Goal: Task Accomplishment & Management: Use online tool/utility

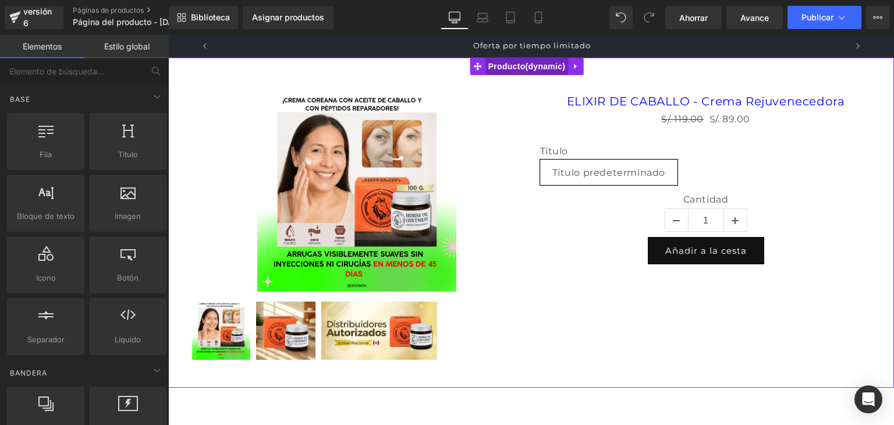
click at [517, 66] on font "Producto" at bounding box center [506, 66] width 37 height 9
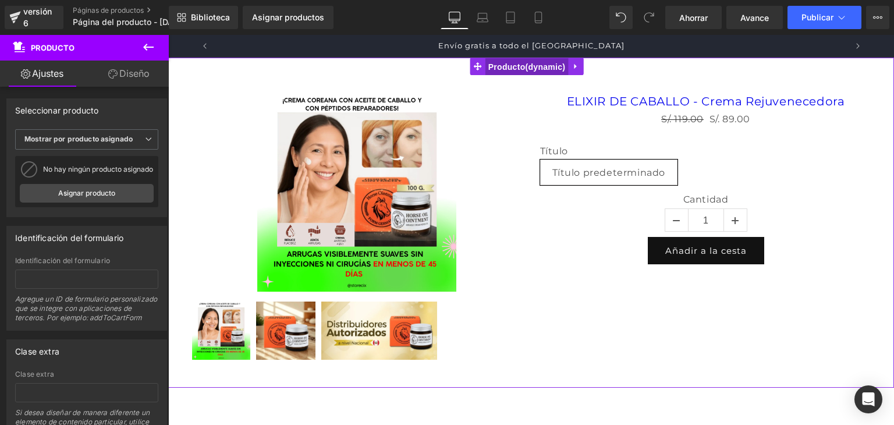
click at [517, 66] on font "Producto" at bounding box center [506, 66] width 37 height 9
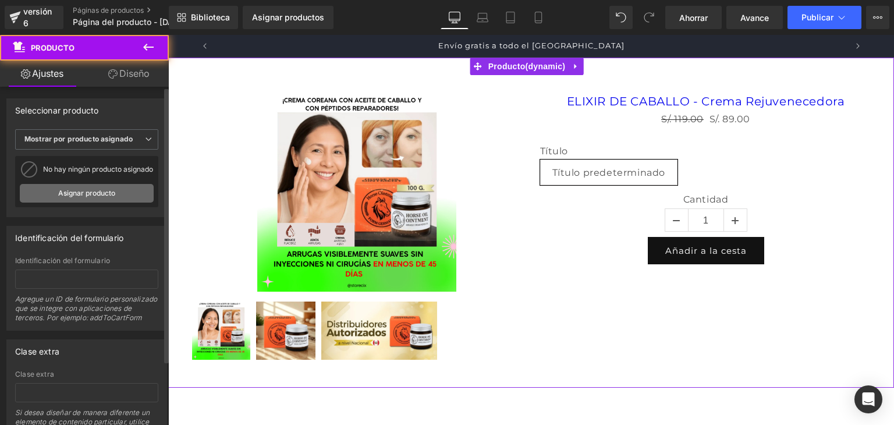
click at [118, 196] on link "Asignar producto" at bounding box center [87, 193] width 134 height 19
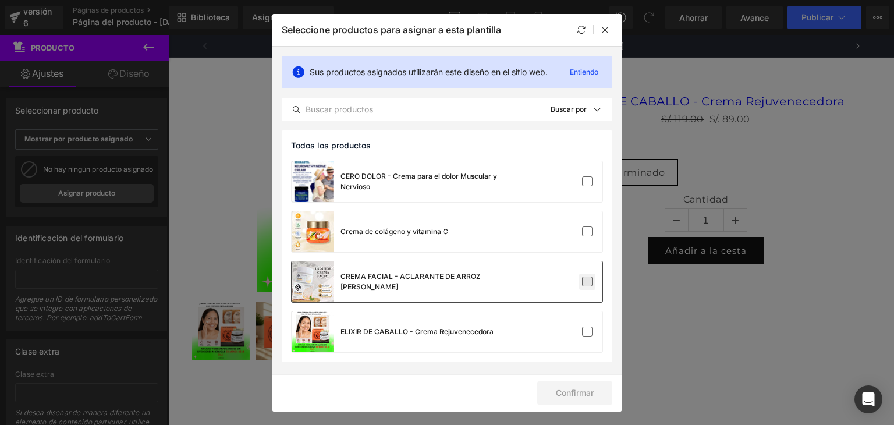
click at [588, 276] on label at bounding box center [587, 281] width 10 height 10
click at [587, 282] on input "checkbox" at bounding box center [587, 282] width 0 height 0
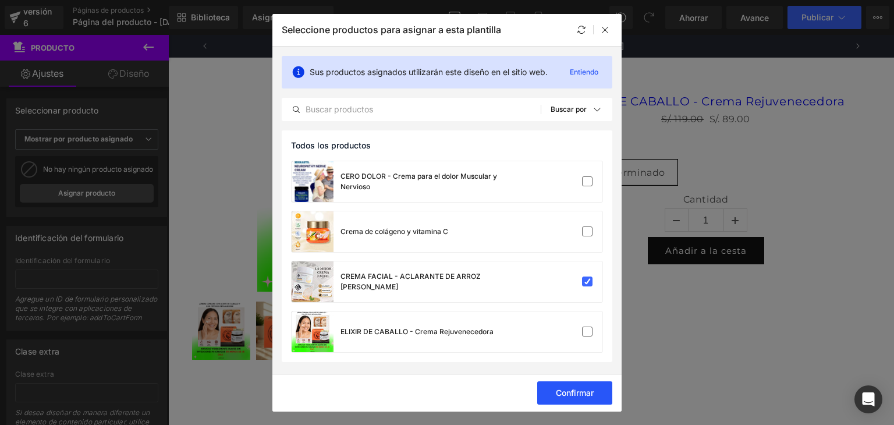
click at [567, 396] on font "Confirmar" at bounding box center [575, 393] width 38 height 10
click at [575, 385] on button "Éxito" at bounding box center [578, 392] width 68 height 23
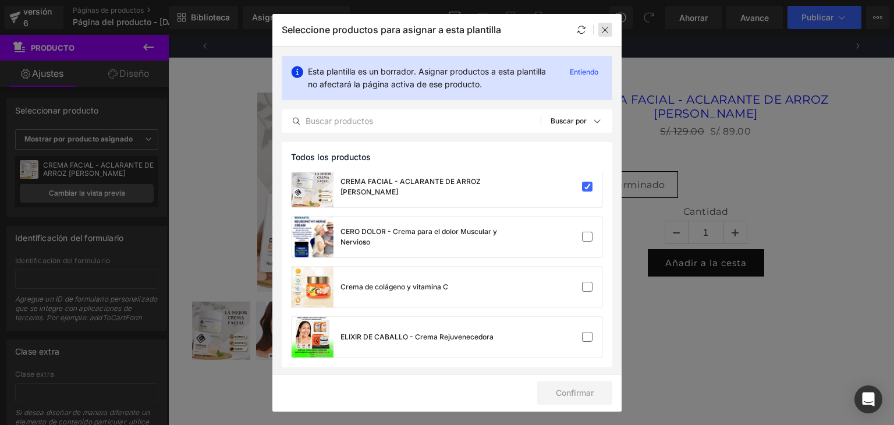
click at [608, 31] on icon at bounding box center [605, 29] width 9 height 9
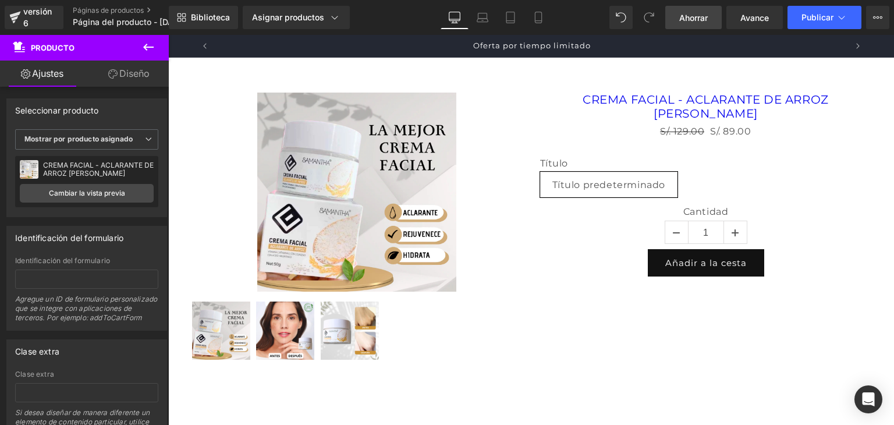
click at [686, 20] on font "Ahorrar" at bounding box center [693, 18] width 29 height 10
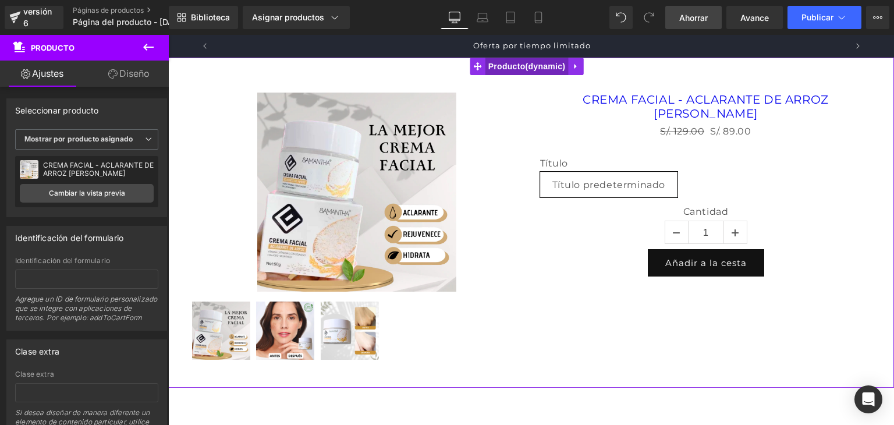
click at [564, 68] on span "Producto" at bounding box center [526, 66] width 83 height 17
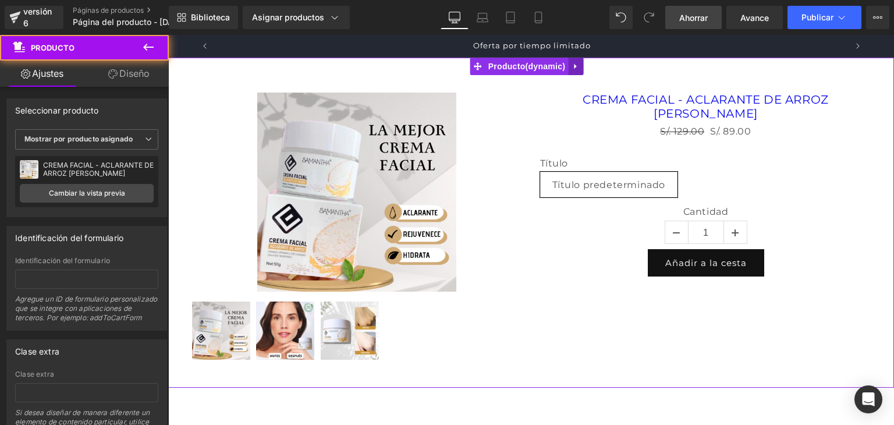
click at [574, 68] on icon at bounding box center [575, 66] width 2 height 5
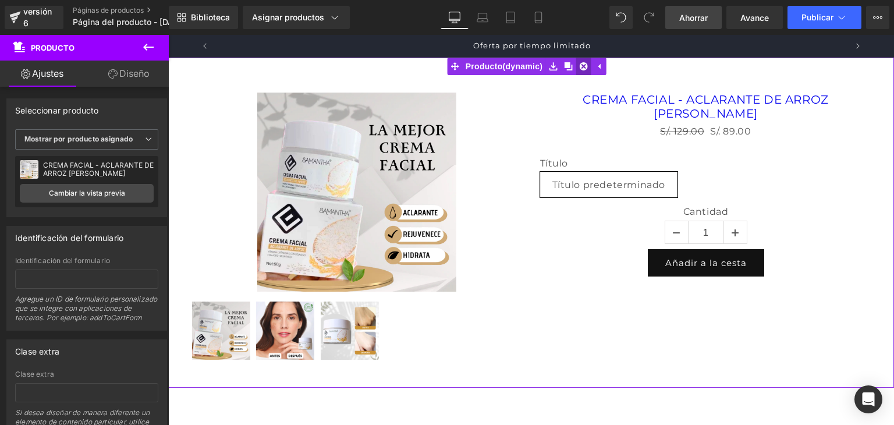
click at [583, 67] on icon at bounding box center [583, 66] width 8 height 8
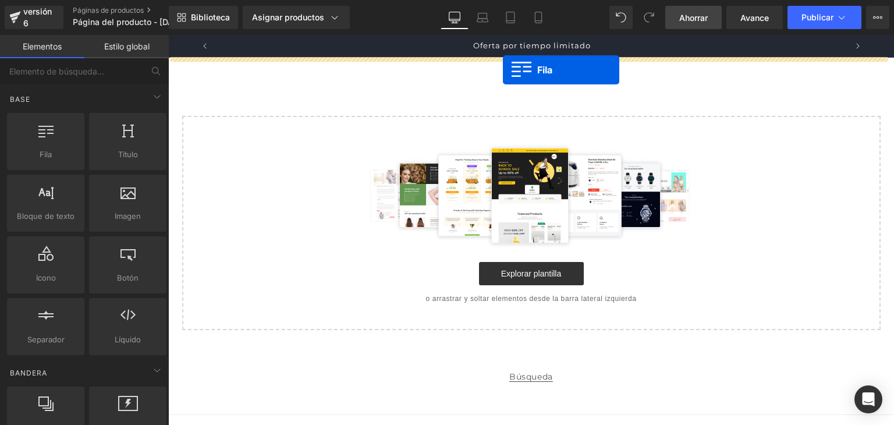
drag, startPoint x: 218, startPoint y: 184, endPoint x: 503, endPoint y: 70, distance: 306.6
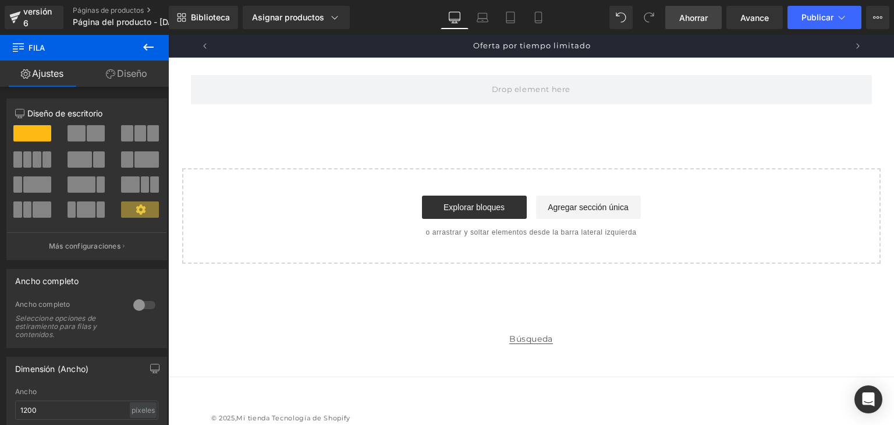
click at [151, 43] on icon at bounding box center [148, 47] width 14 height 14
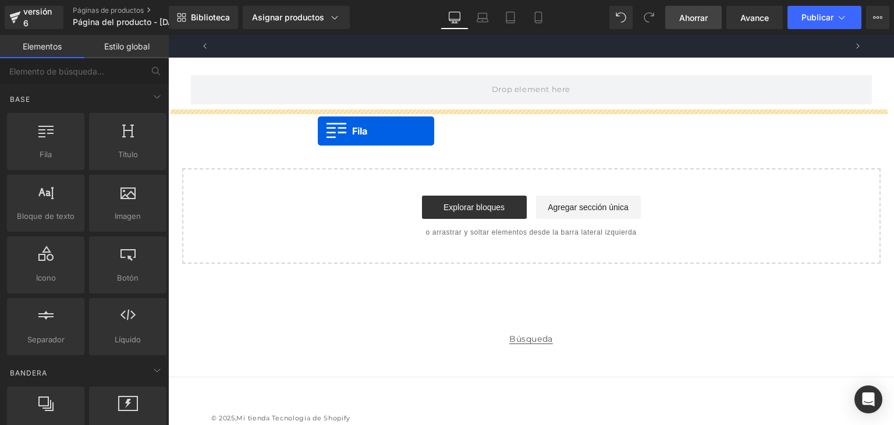
scroll to position [0, 0]
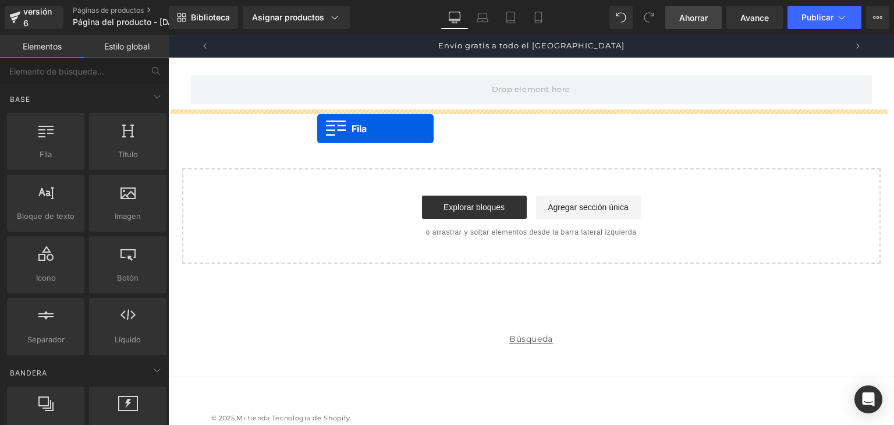
drag, startPoint x: 216, startPoint y: 177, endPoint x: 317, endPoint y: 129, distance: 112.2
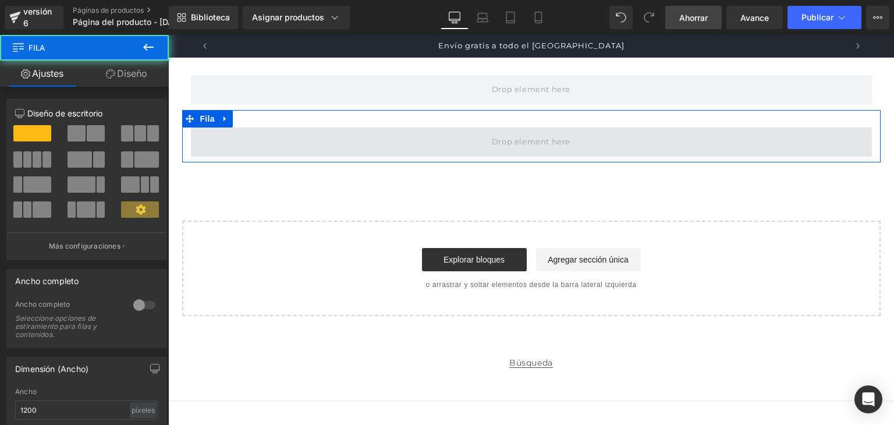
click at [488, 141] on span at bounding box center [531, 141] width 87 height 19
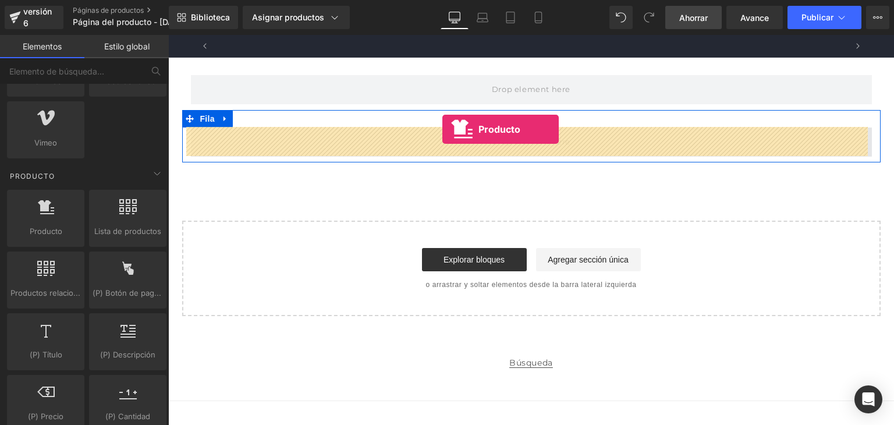
scroll to position [0, 631]
drag, startPoint x: 218, startPoint y: 244, endPoint x: 443, endPoint y: 129, distance: 252.2
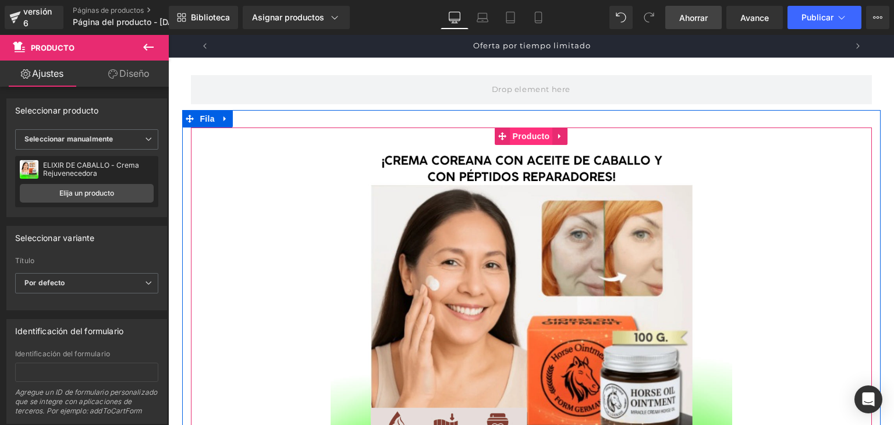
click at [521, 138] on font "Producto" at bounding box center [531, 136] width 37 height 9
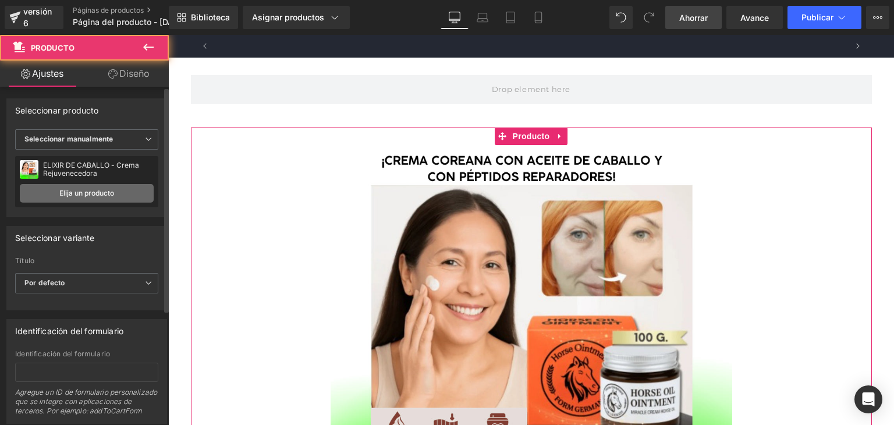
scroll to position [0, 0]
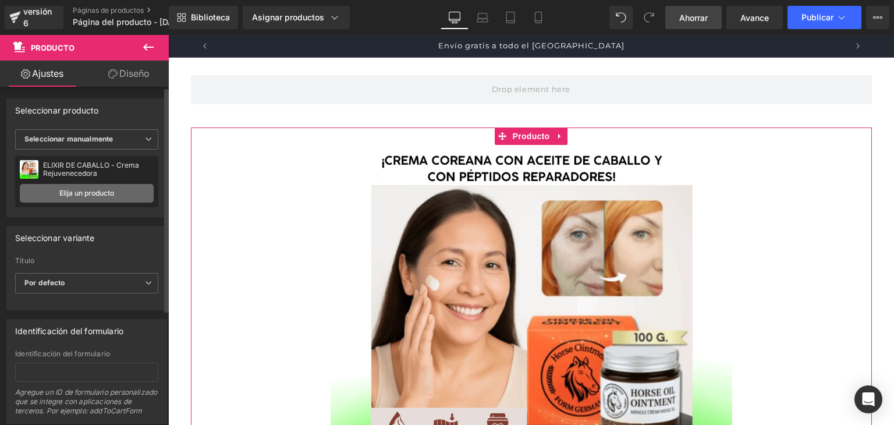
click at [101, 193] on font "Elija un producto" at bounding box center [86, 193] width 55 height 9
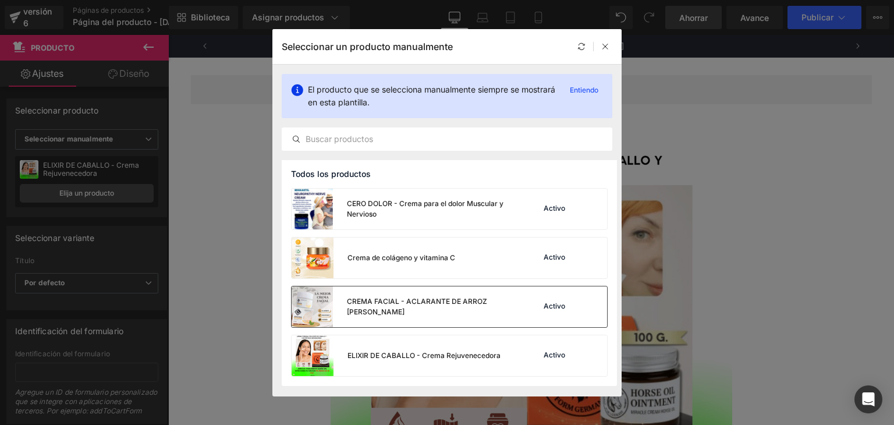
click at [555, 311] on div "Activo" at bounding box center [558, 307] width 79 height 16
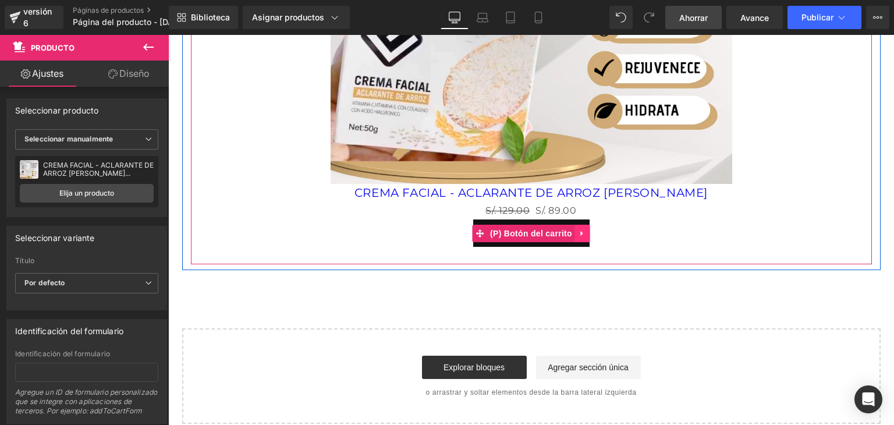
scroll to position [0, 631]
click at [578, 230] on icon at bounding box center [582, 233] width 8 height 9
click at [586, 231] on icon at bounding box center [590, 233] width 8 height 8
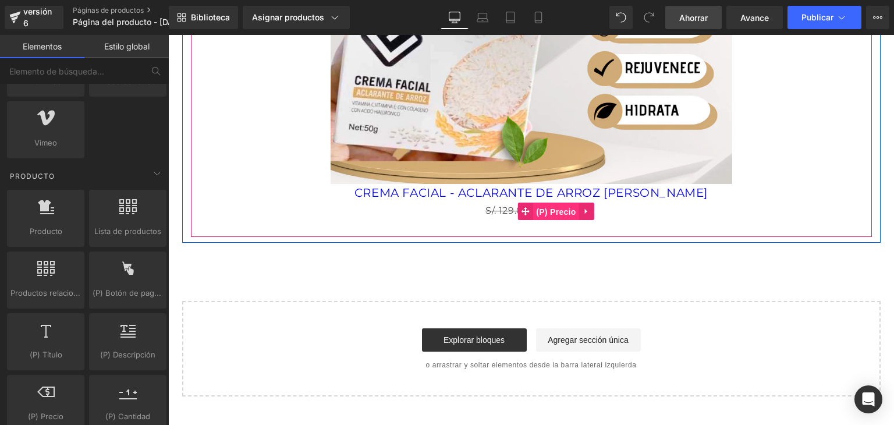
click at [546, 214] on font "(P) Precio" at bounding box center [556, 211] width 40 height 9
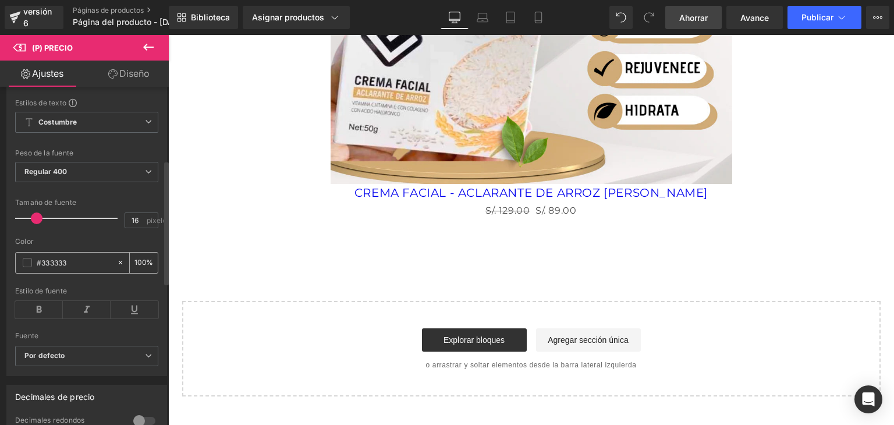
click at [24, 263] on span at bounding box center [27, 262] width 9 height 9
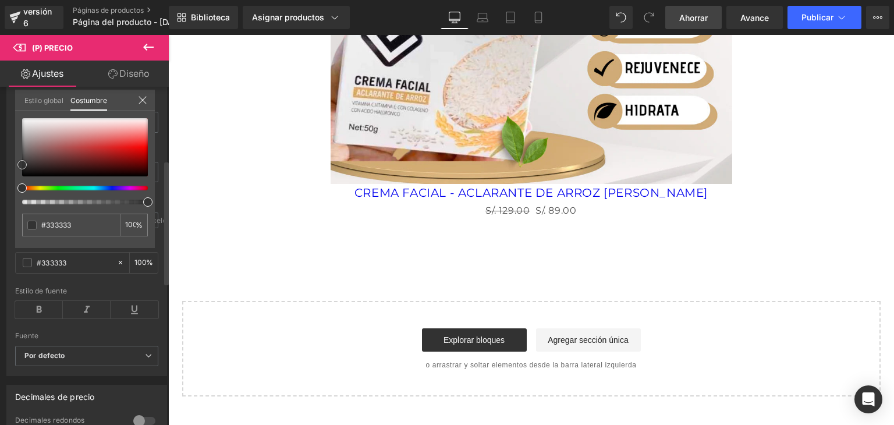
type input "#e60e0e"
click at [132, 148] on div at bounding box center [85, 147] width 126 height 58
type input "#0de72a"
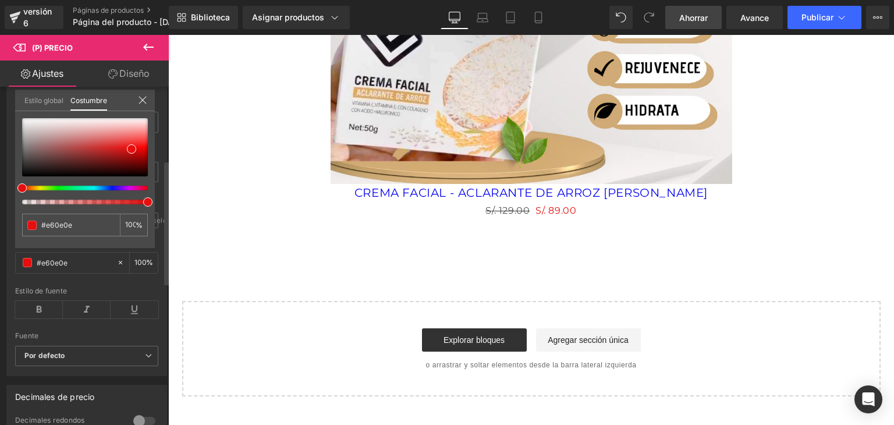
type input "#0de72a"
click at [62, 189] on div at bounding box center [80, 188] width 126 height 5
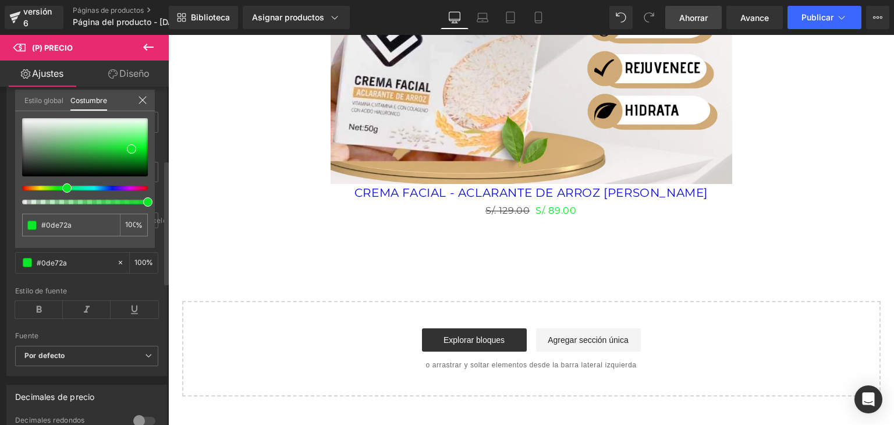
scroll to position [0, 0]
type input "#141414"
click at [24, 172] on div at bounding box center [85, 147] width 126 height 58
click at [140, 100] on icon at bounding box center [142, 99] width 9 height 9
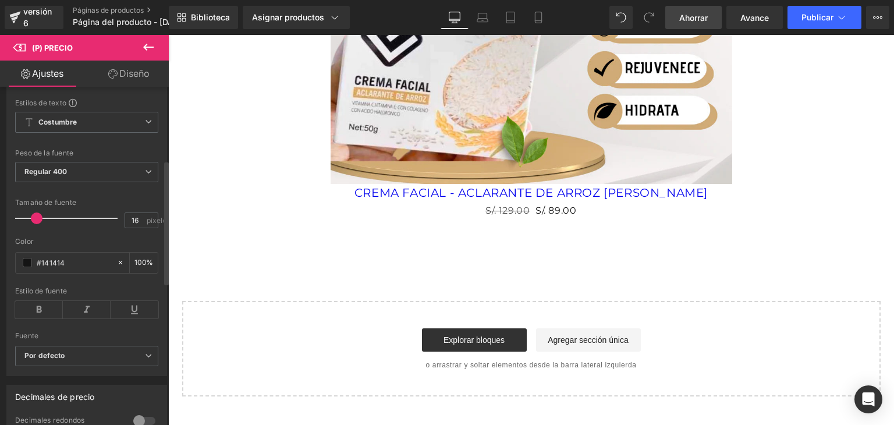
scroll to position [0, 631]
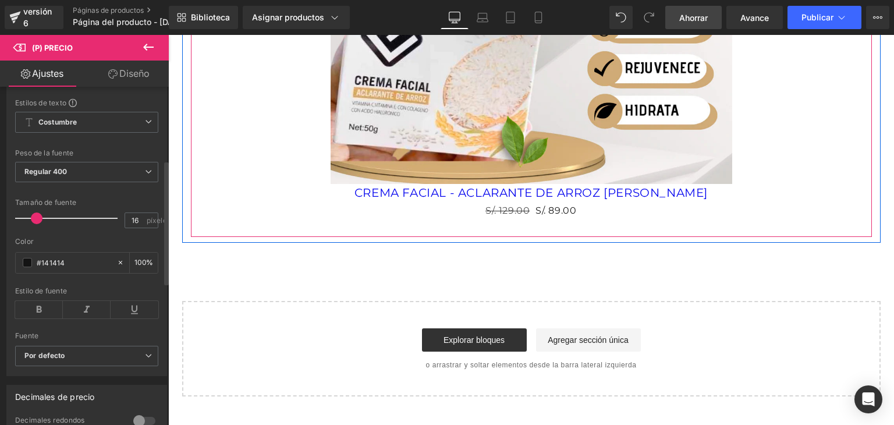
click at [498, 210] on span "S/. 129.00" at bounding box center [507, 210] width 44 height 11
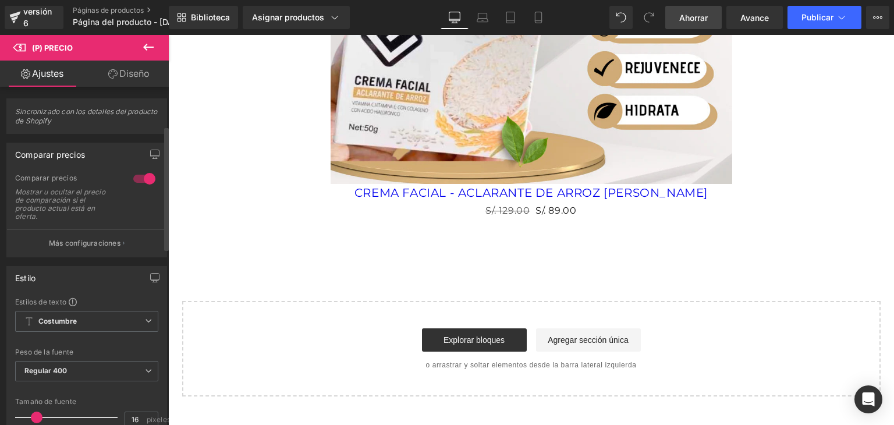
scroll to position [107, 0]
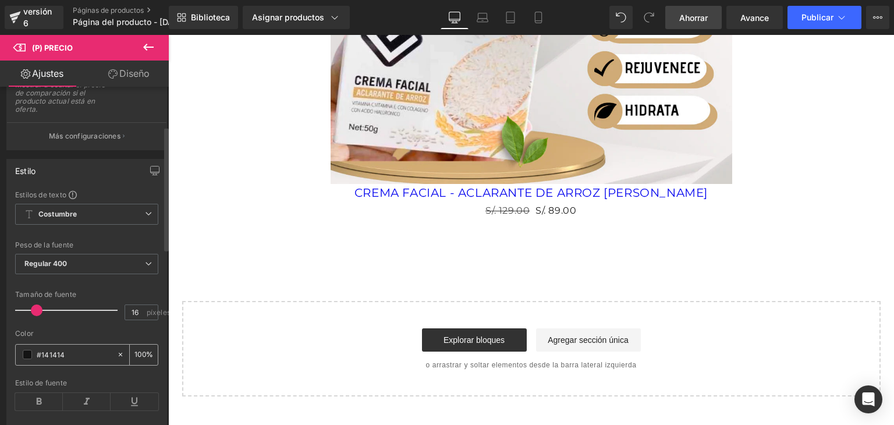
click at [23, 353] on span at bounding box center [27, 354] width 9 height 9
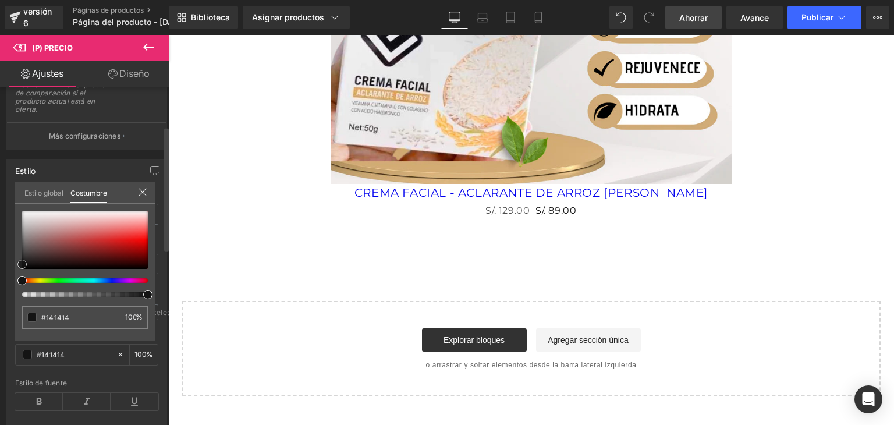
type input "#c10f0f"
click at [126, 244] on div at bounding box center [85, 240] width 126 height 58
click at [21, 264] on div "#c10f0f 100 %" at bounding box center [85, 276] width 140 height 130
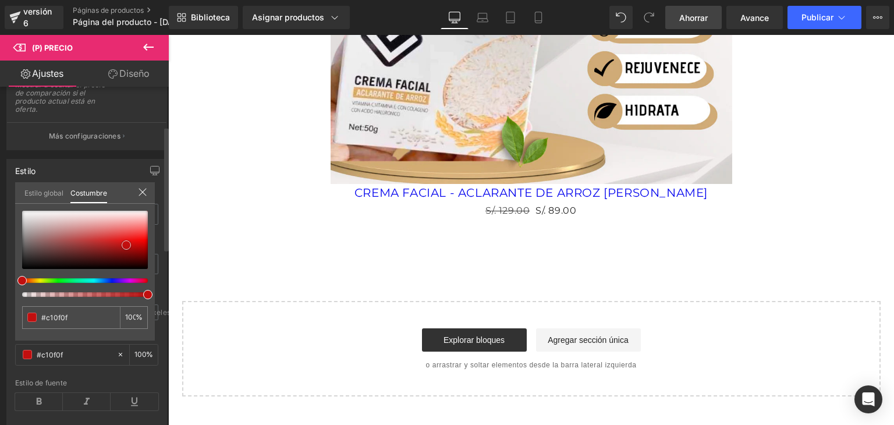
type input "#1e1e1e"
click at [23, 261] on div at bounding box center [85, 240] width 126 height 58
click at [139, 194] on icon at bounding box center [142, 191] width 9 height 9
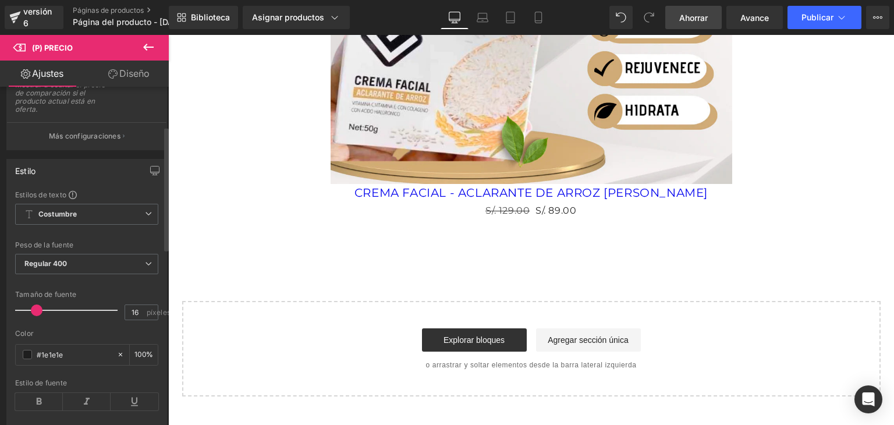
scroll to position [0, 0]
click at [51, 397] on icon at bounding box center [39, 401] width 48 height 17
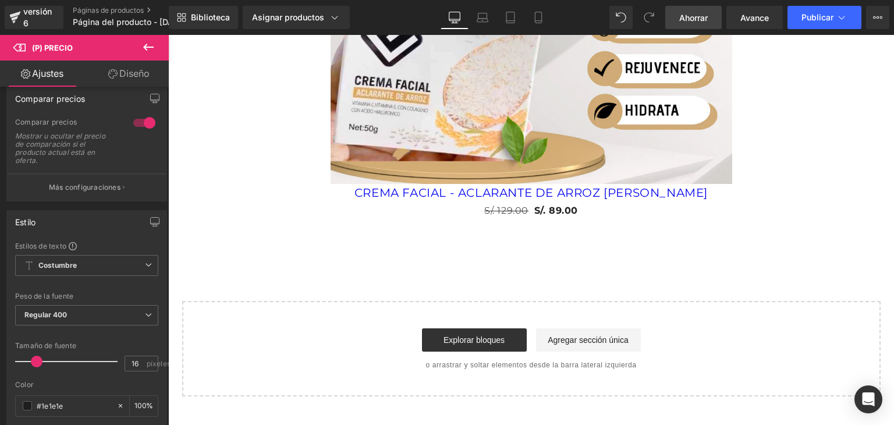
scroll to position [0, 631]
click at [123, 184] on icon "button" at bounding box center [124, 187] width 2 height 6
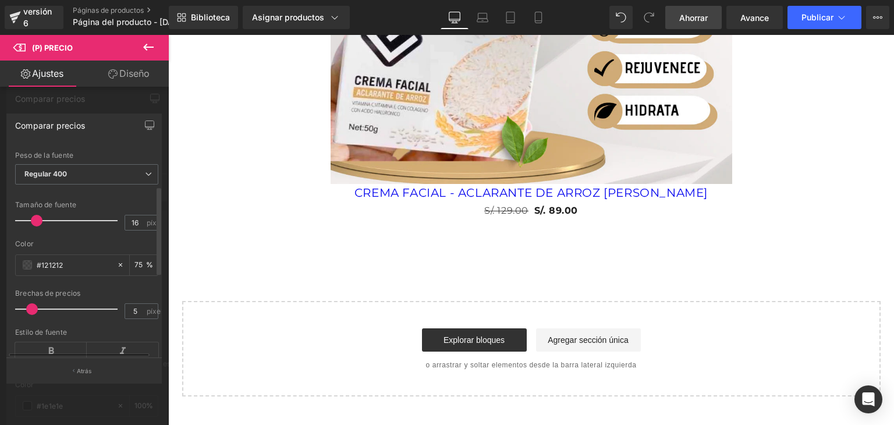
scroll to position [100, 0]
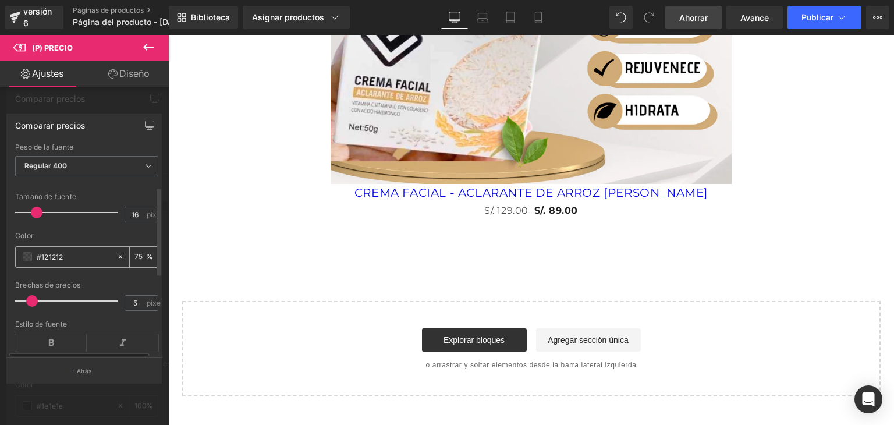
click at [24, 254] on span at bounding box center [27, 256] width 9 height 9
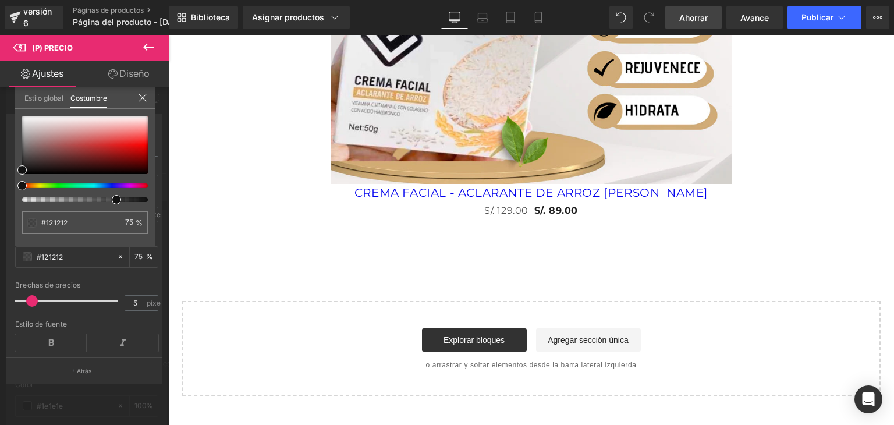
scroll to position [0, 631]
type input "#e30707"
click at [141, 147] on div at bounding box center [85, 145] width 126 height 58
type input "#cd0303"
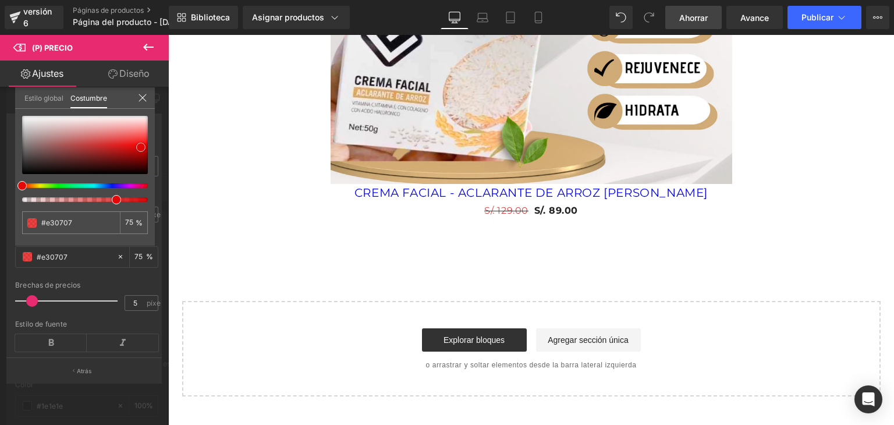
type input "#cd0303"
click at [143, 150] on div at bounding box center [85, 145] width 126 height 58
click at [144, 145] on span at bounding box center [143, 149] width 9 height 9
drag, startPoint x: 88, startPoint y: 218, endPoint x: 14, endPoint y: 225, distance: 74.9
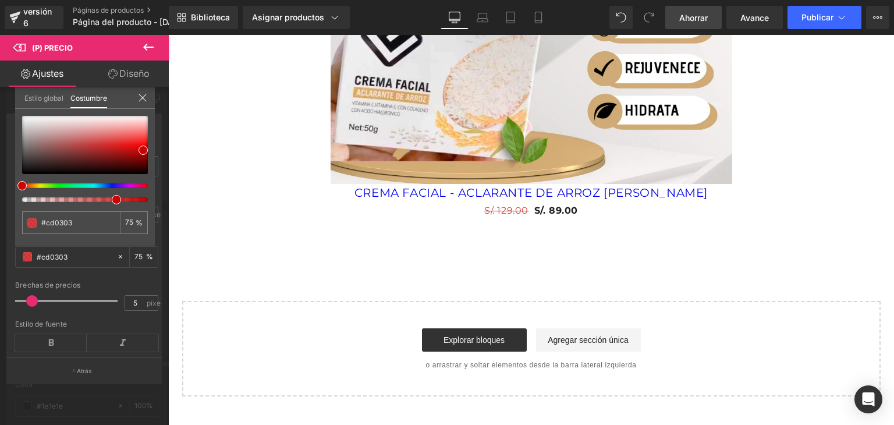
click at [14, 225] on div "Comparar precios Estilos de texto Costumbre Costumbre Configurar estilo global …" at bounding box center [84, 244] width 169 height 278
click at [136, 96] on div "Estilo global Costumbre" at bounding box center [85, 98] width 140 height 22
click at [144, 97] on icon at bounding box center [142, 97] width 9 height 9
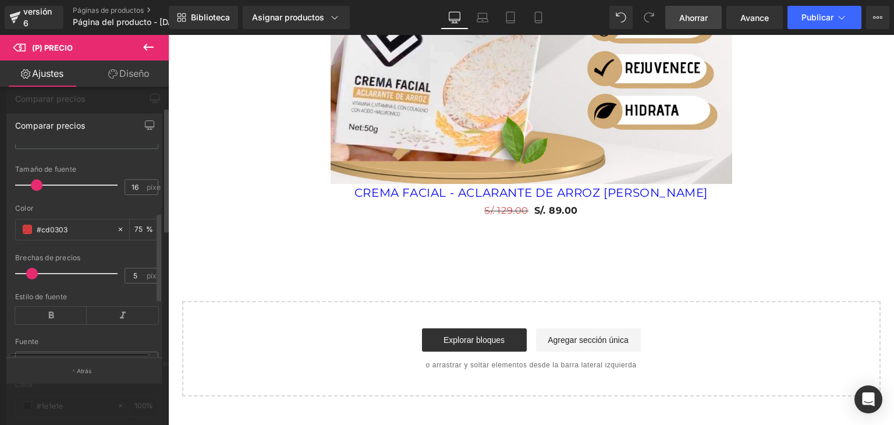
scroll to position [162, 0]
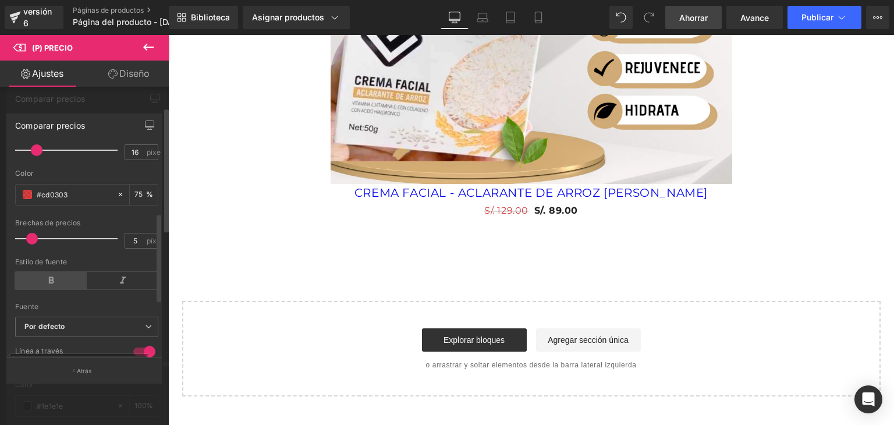
click at [37, 287] on icon at bounding box center [51, 280] width 72 height 17
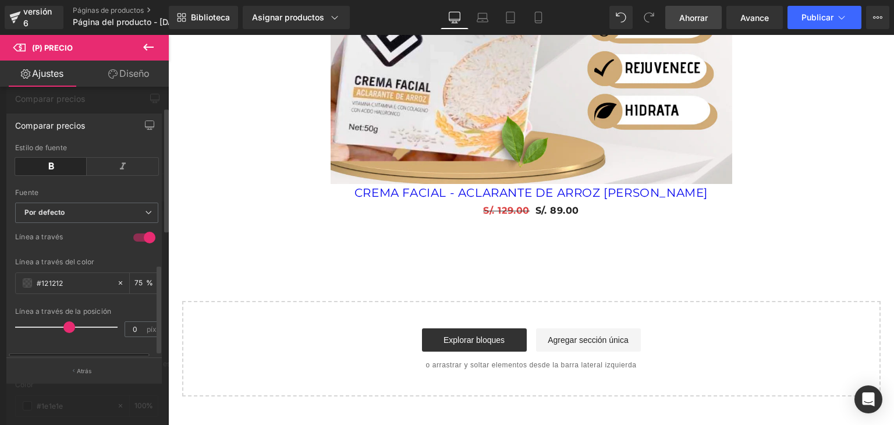
scroll to position [0, 631]
drag, startPoint x: 79, startPoint y: 278, endPoint x: 21, endPoint y: 279, distance: 58.2
click at [21, 279] on div "#121212" at bounding box center [66, 283] width 101 height 20
paste input "cd0303"
type input "#cd0303"
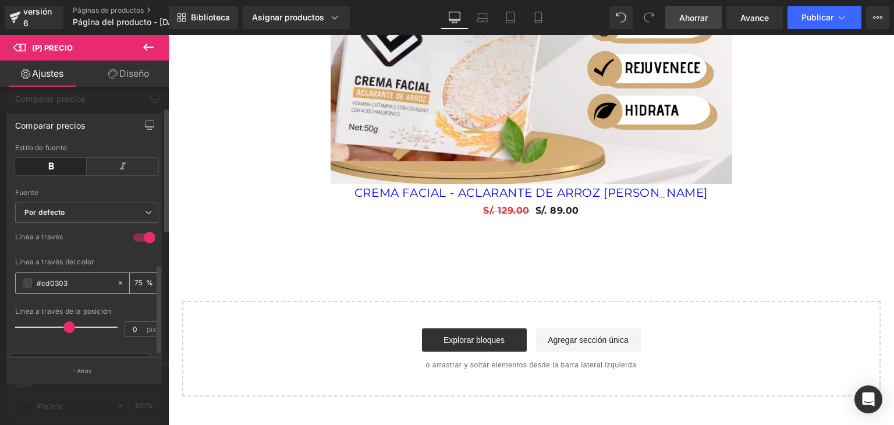
type input "100"
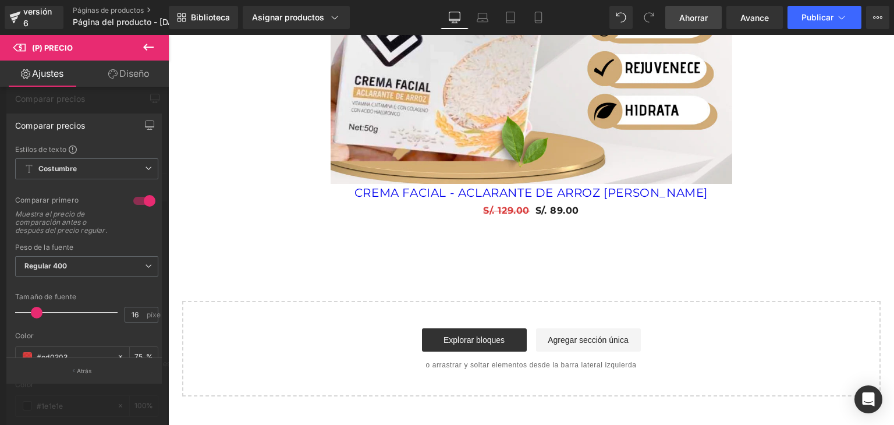
type input "#cd0303"
click at [144, 48] on icon at bounding box center [148, 47] width 14 height 14
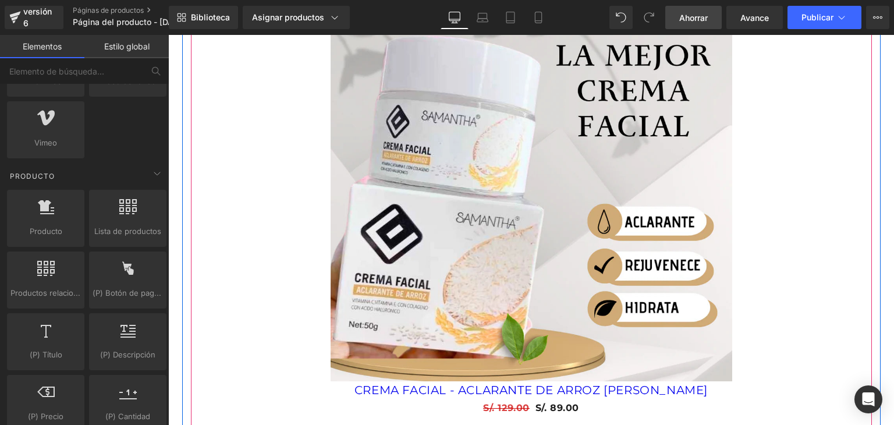
scroll to position [0, 0]
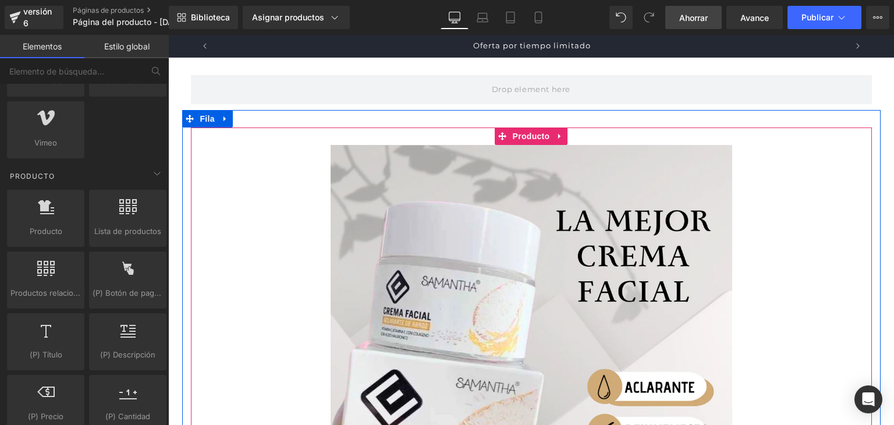
click at [457, 219] on img at bounding box center [532, 346] width 402 height 402
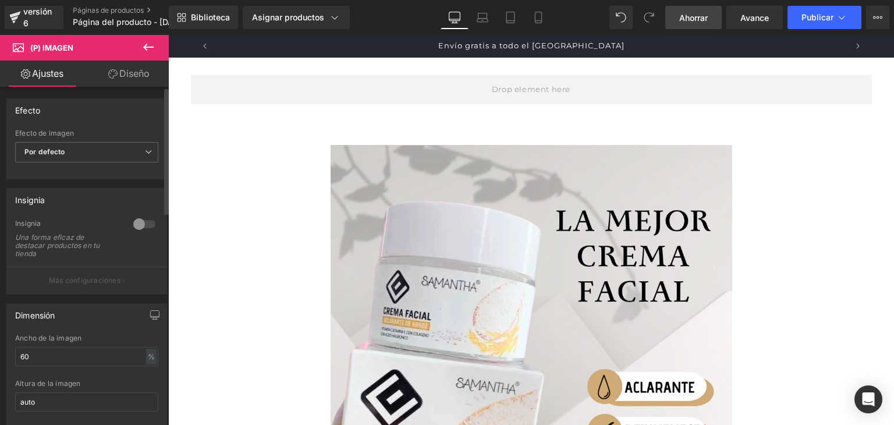
click at [140, 222] on div at bounding box center [144, 224] width 28 height 19
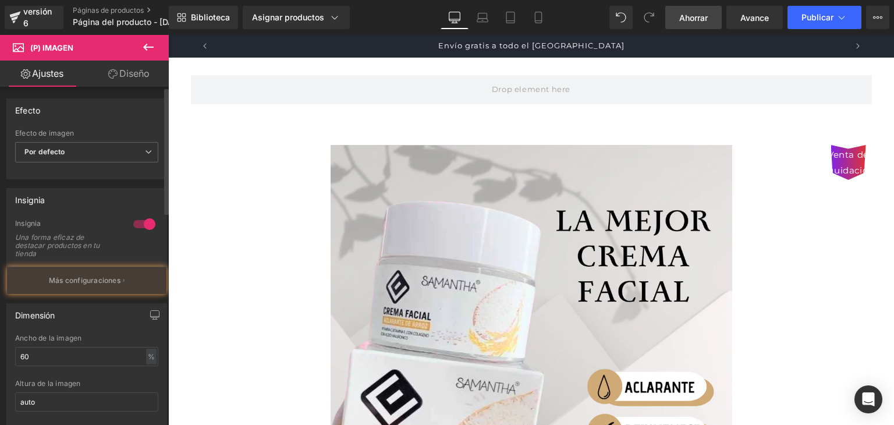
click at [140, 222] on div at bounding box center [144, 224] width 28 height 19
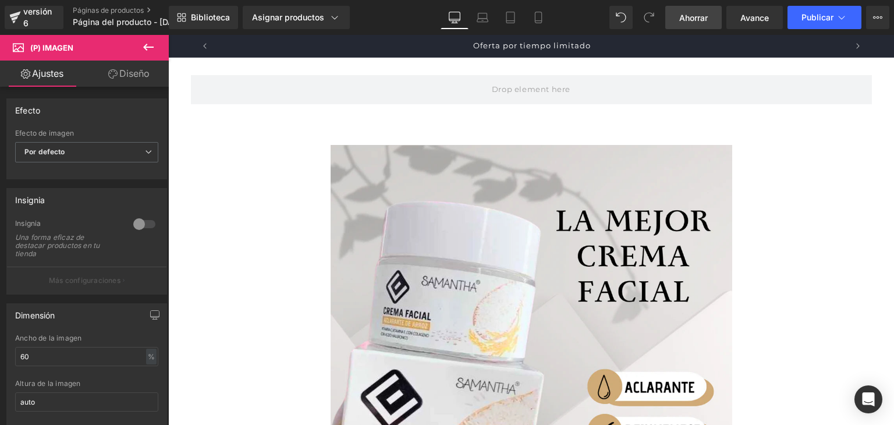
click at [145, 45] on icon at bounding box center [148, 47] width 10 height 7
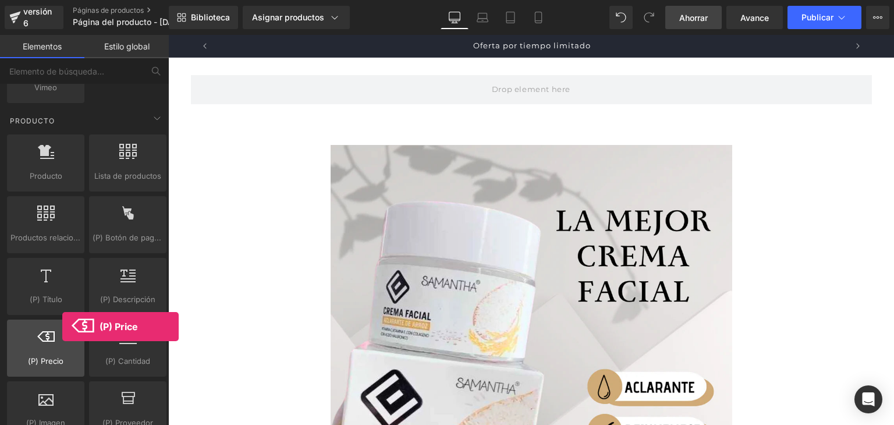
click at [62, 329] on div at bounding box center [45, 342] width 70 height 26
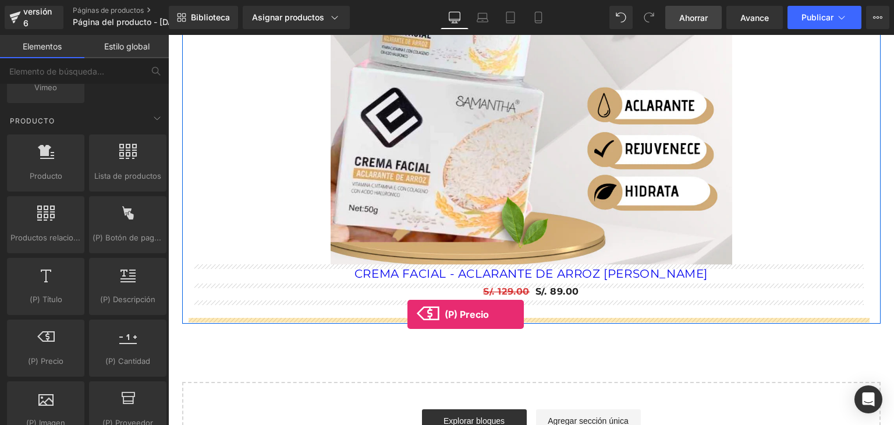
drag, startPoint x: 225, startPoint y: 384, endPoint x: 407, endPoint y: 315, distance: 195.4
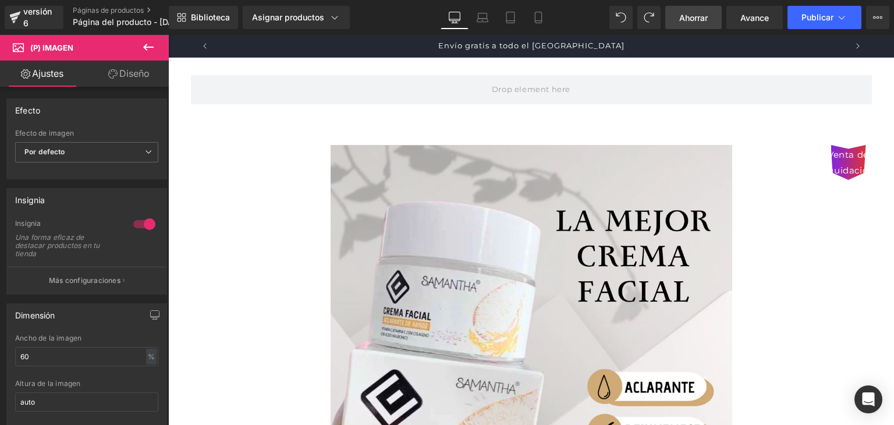
click at [141, 45] on icon at bounding box center [148, 47] width 14 height 14
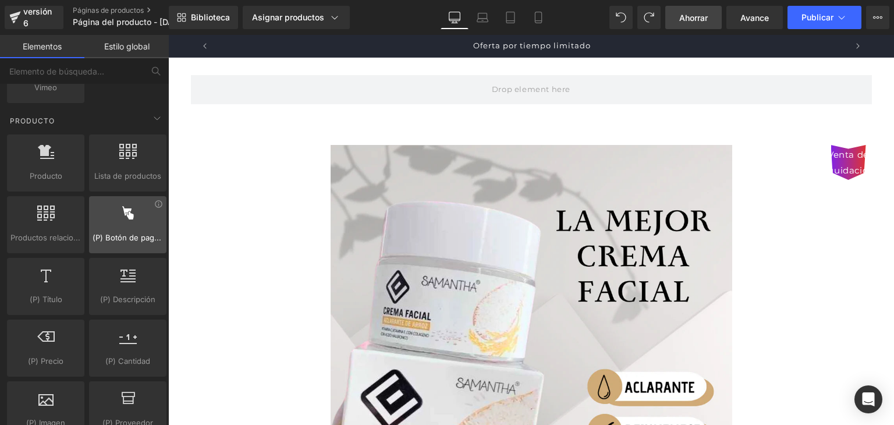
click at [112, 224] on div at bounding box center [128, 218] width 70 height 26
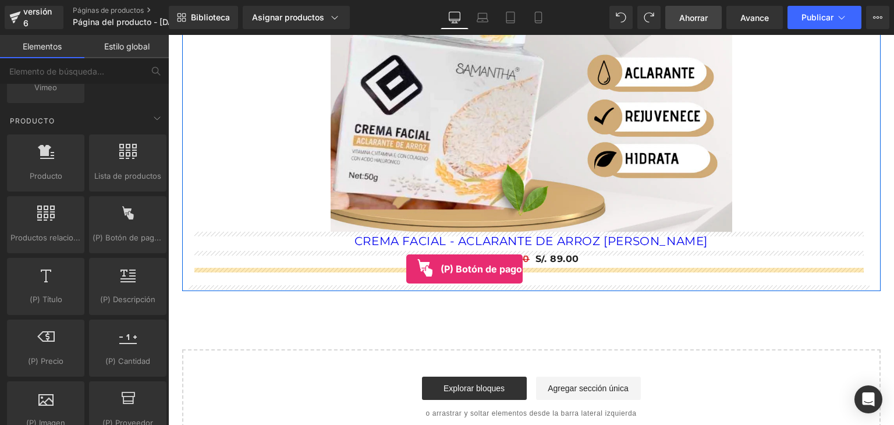
drag, startPoint x: 280, startPoint y: 259, endPoint x: 406, endPoint y: 269, distance: 126.1
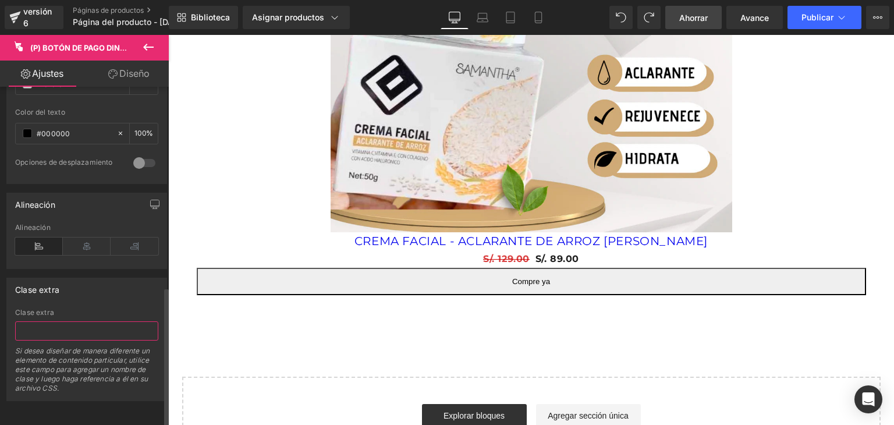
click at [68, 321] on input "text" at bounding box center [86, 330] width 143 height 19
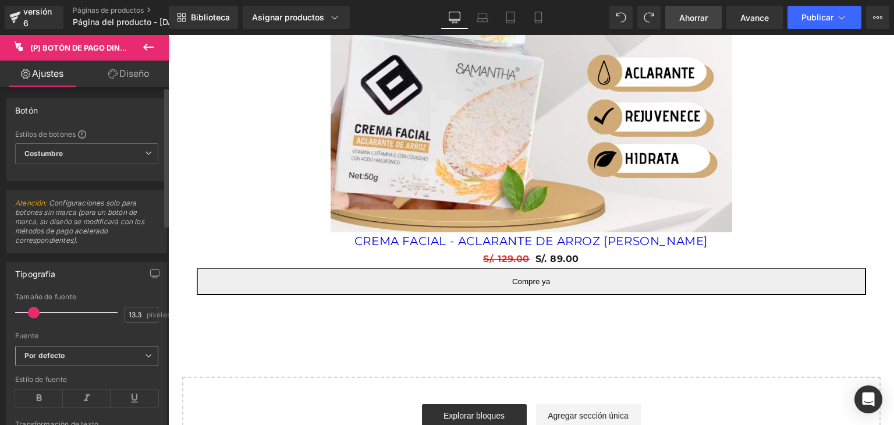
click at [104, 357] on b "Por defecto" at bounding box center [84, 356] width 120 height 10
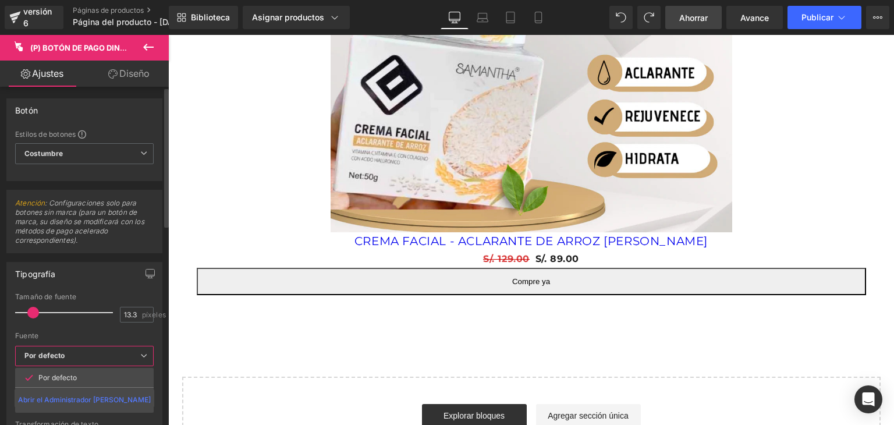
click at [104, 357] on b "Por defecto" at bounding box center [82, 356] width 116 height 10
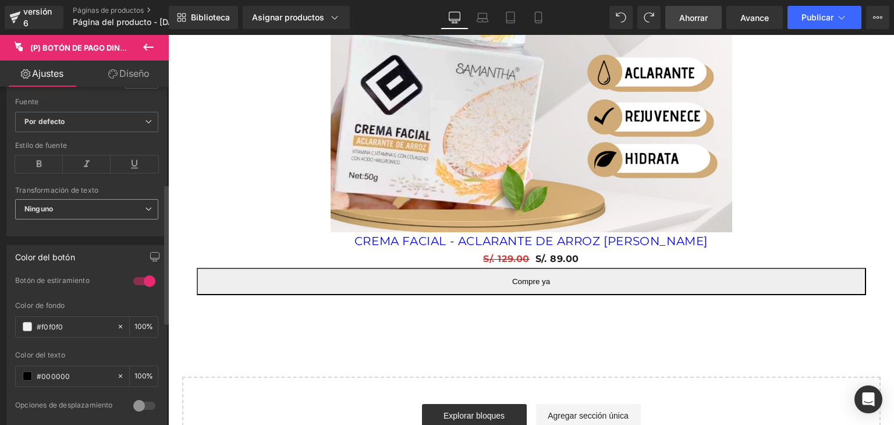
click at [80, 208] on span "Ninguno" at bounding box center [86, 209] width 143 height 20
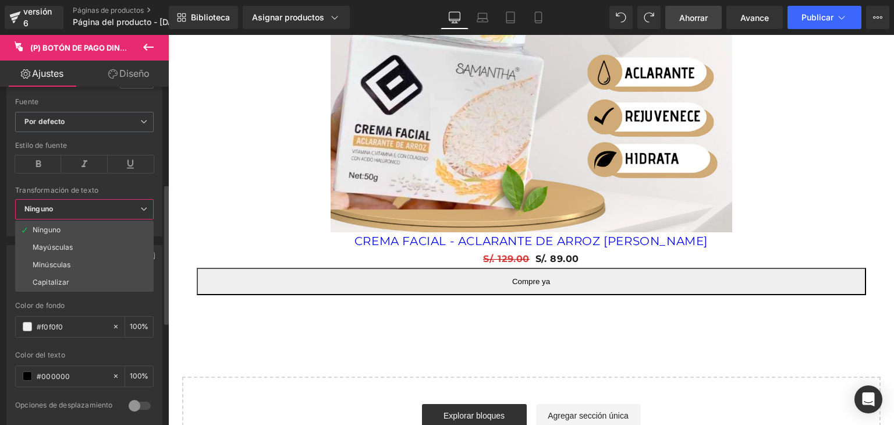
click at [80, 208] on span "Ninguno" at bounding box center [84, 209] width 139 height 20
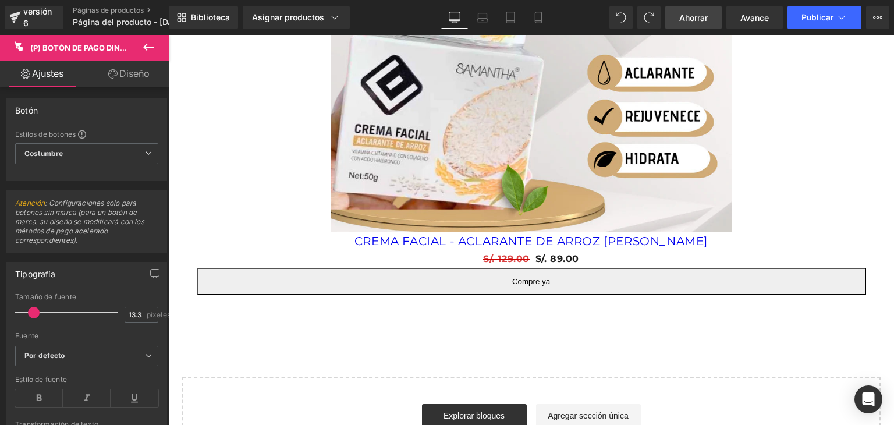
click at [144, 40] on button at bounding box center [148, 48] width 41 height 26
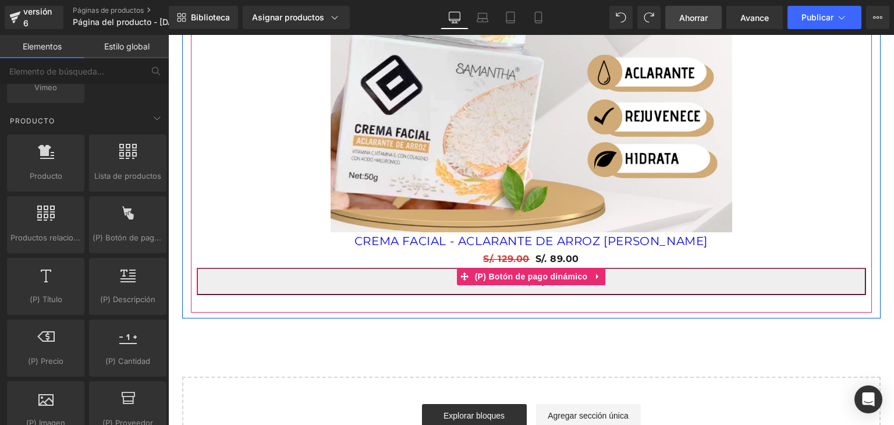
click at [562, 289] on button "Compre ya" at bounding box center [531, 281] width 669 height 27
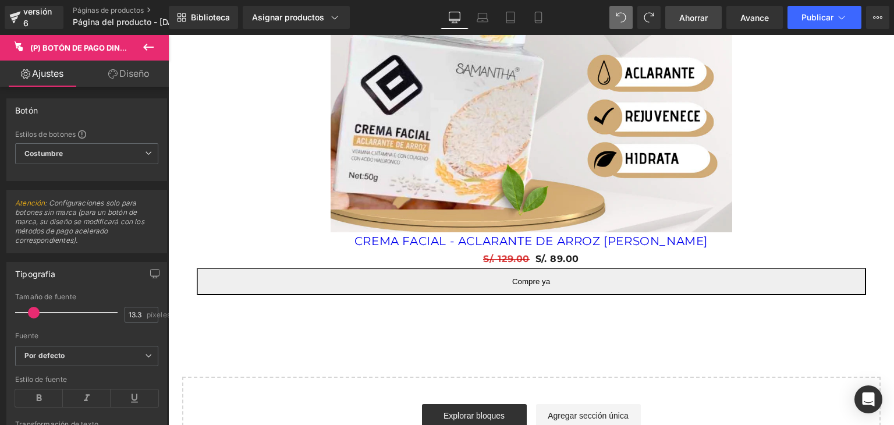
click at [624, 16] on span at bounding box center [620, 17] width 23 height 23
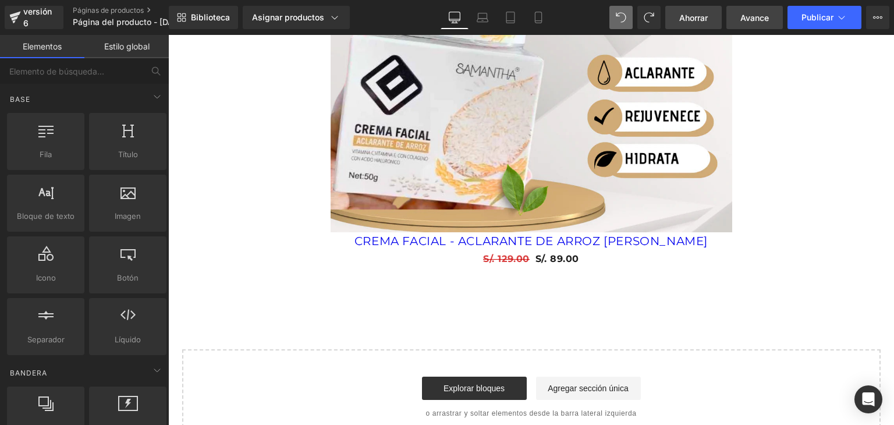
click at [746, 17] on font "Avance" at bounding box center [754, 18] width 29 height 10
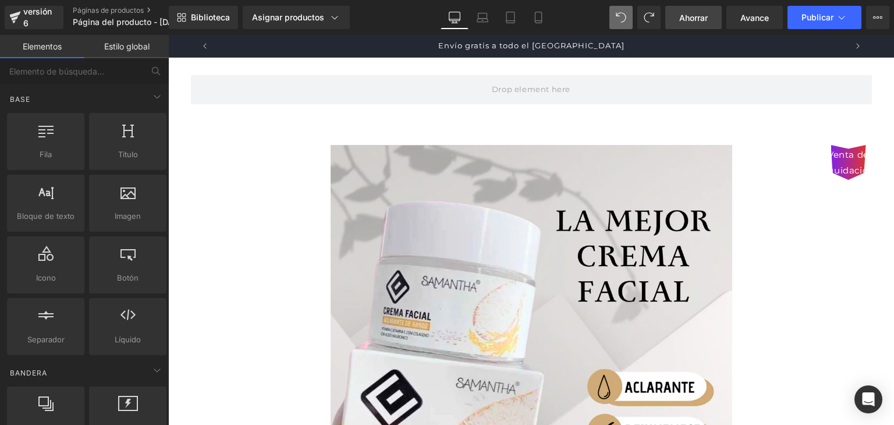
click at [689, 24] on link "Ahorrar" at bounding box center [693, 17] width 56 height 23
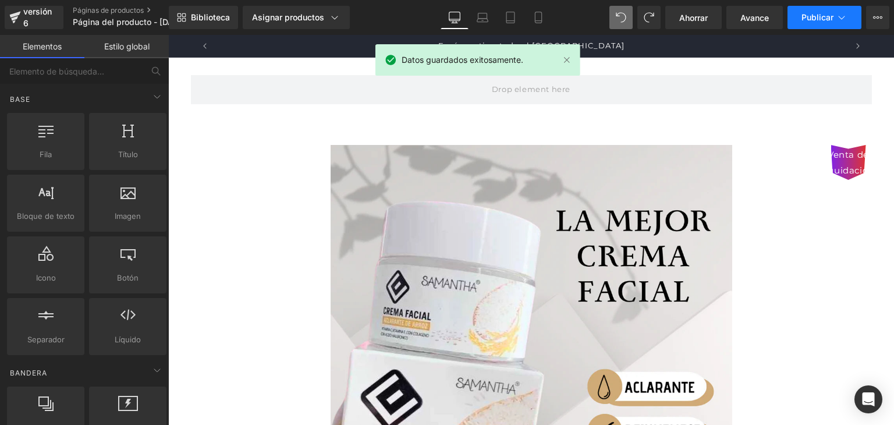
click at [858, 14] on button "Publicar" at bounding box center [824, 17] width 74 height 23
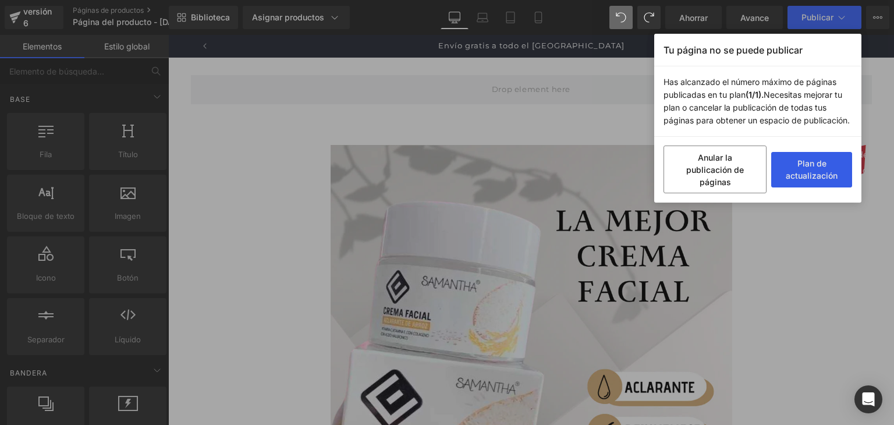
click at [803, 169] on button "Plan de actualización" at bounding box center [811, 169] width 81 height 35
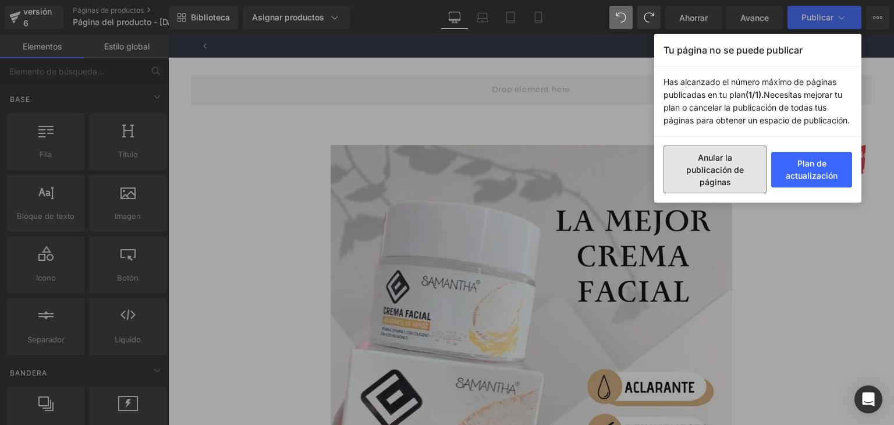
scroll to position [0, 631]
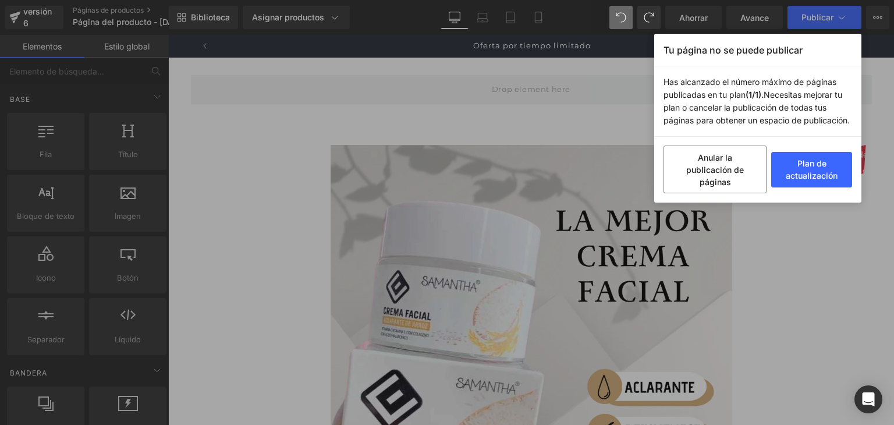
click at [833, 82] on font "Has alcanzado el número máximo de páginas publicadas en tu plan" at bounding box center [749, 88] width 173 height 23
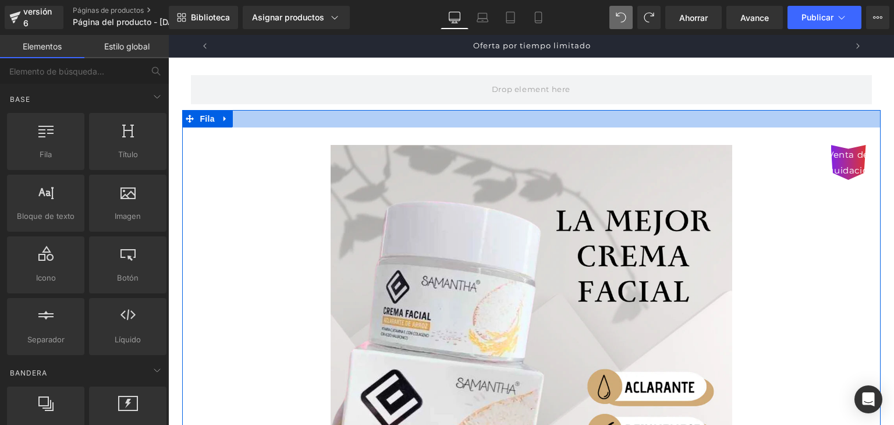
scroll to position [79, 0]
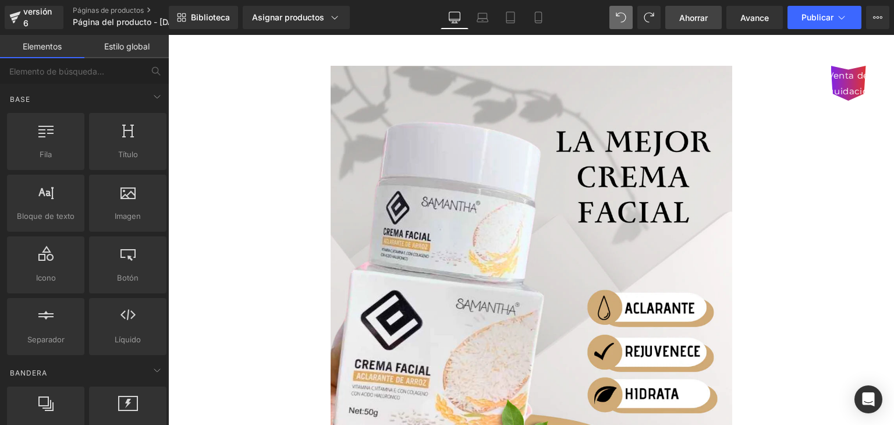
click at [685, 18] on font "Ahorrar" at bounding box center [693, 18] width 29 height 10
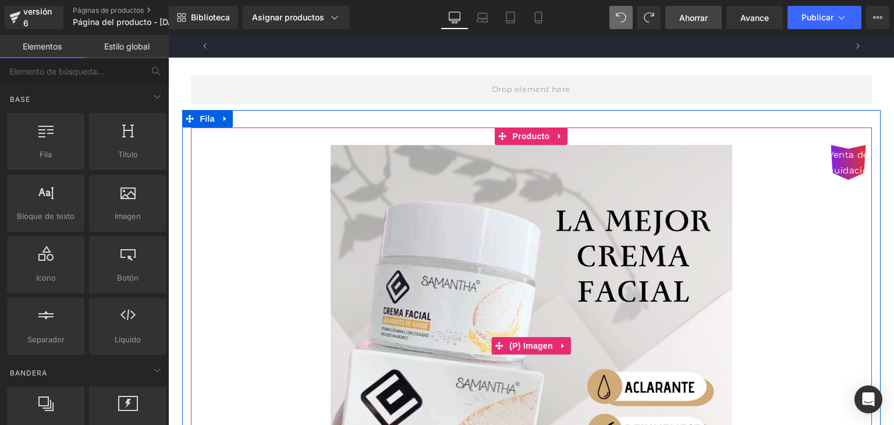
scroll to position [0, 0]
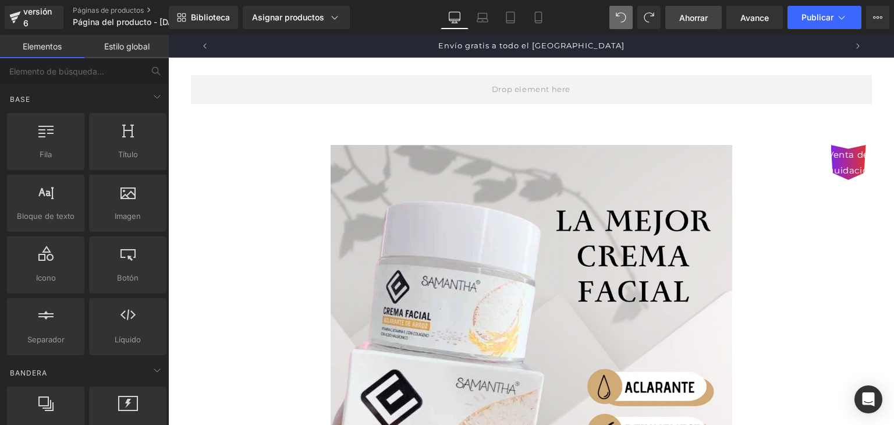
click at [852, 157] on font "Venta de liquidación" at bounding box center [848, 162] width 52 height 27
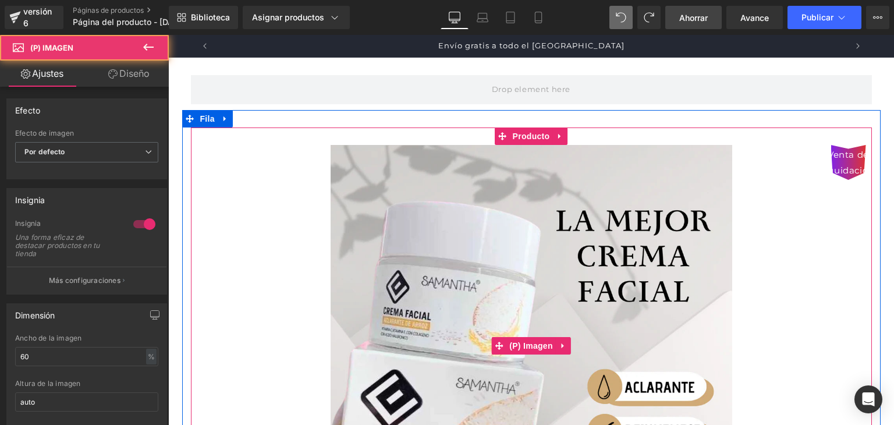
click at [839, 154] on font "Venta de liquidación" at bounding box center [848, 162] width 52 height 27
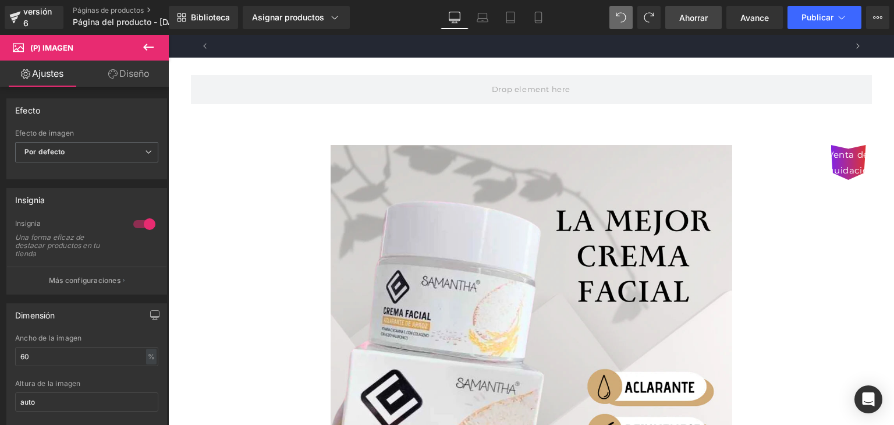
scroll to position [0, 631]
click at [141, 219] on div at bounding box center [144, 224] width 28 height 19
click at [684, 21] on font "Ahorrar" at bounding box center [693, 18] width 29 height 10
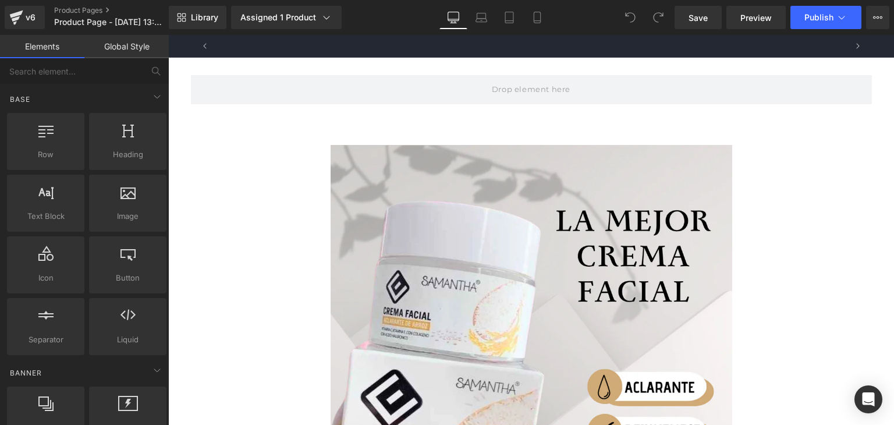
scroll to position [0, 631]
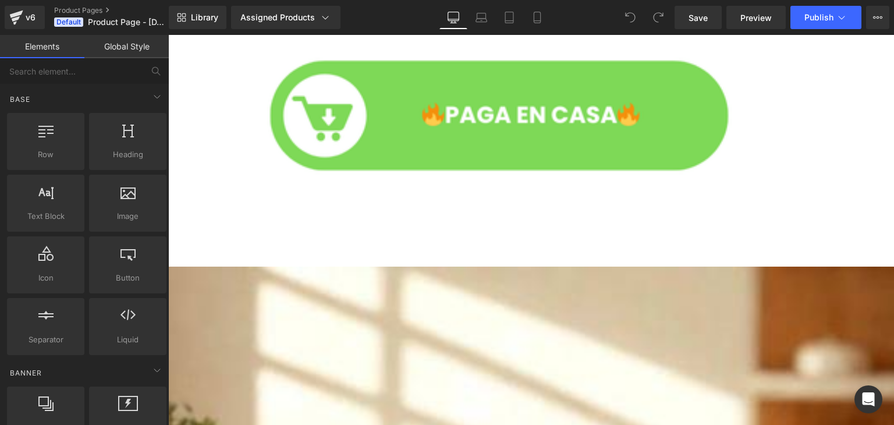
scroll to position [1955, 0]
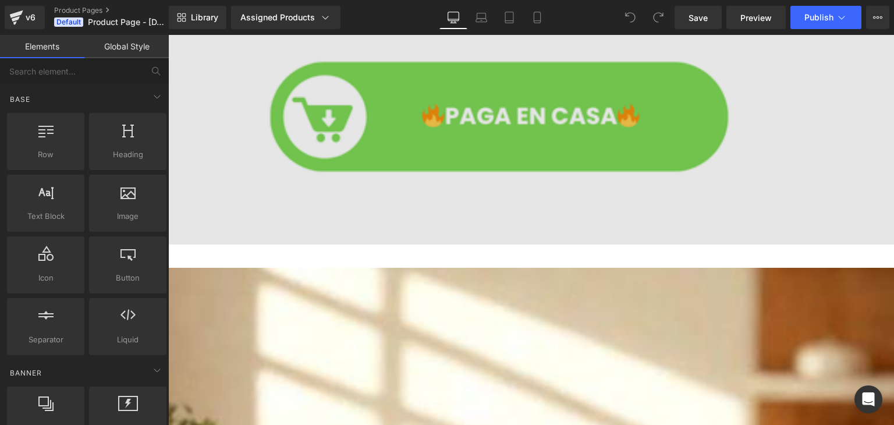
click at [507, 119] on img at bounding box center [531, 136] width 726 height 218
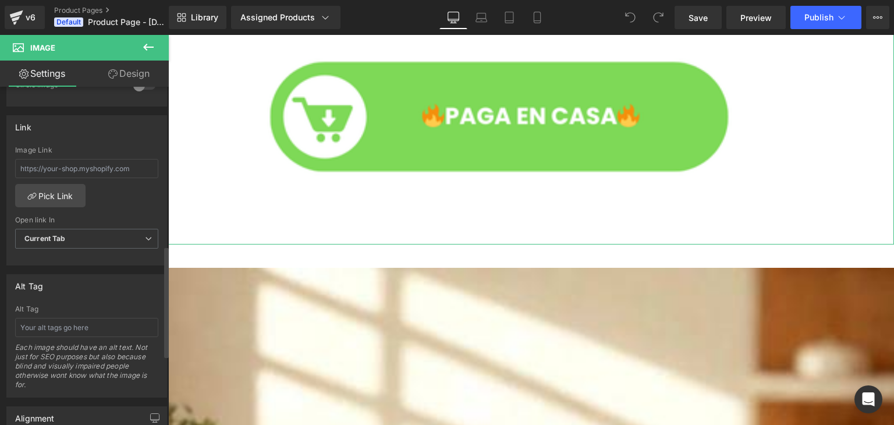
scroll to position [481, 0]
click at [111, 173] on input "text" at bounding box center [86, 170] width 143 height 19
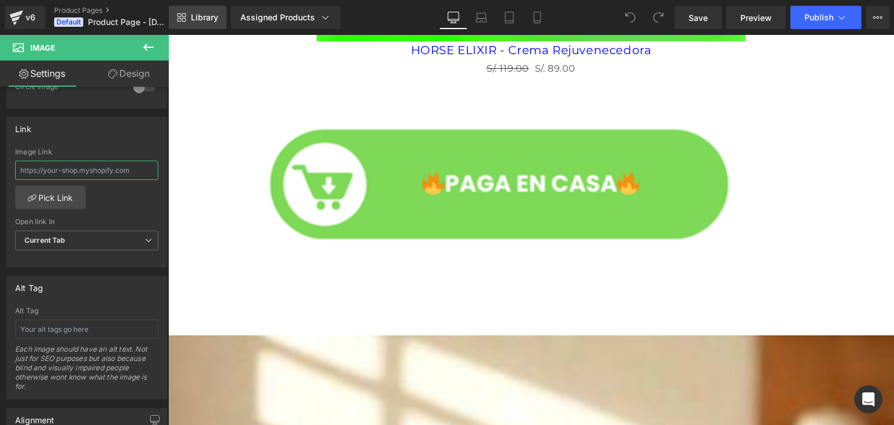
scroll to position [0, 631]
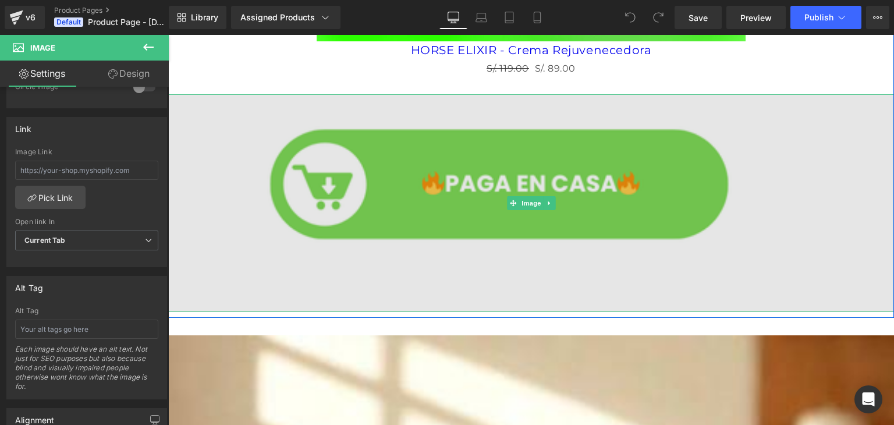
click at [422, 162] on img at bounding box center [531, 203] width 726 height 218
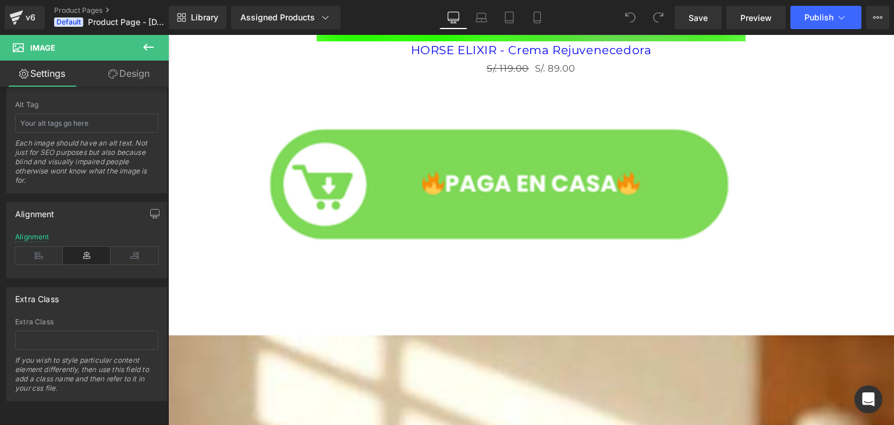
scroll to position [0, 0]
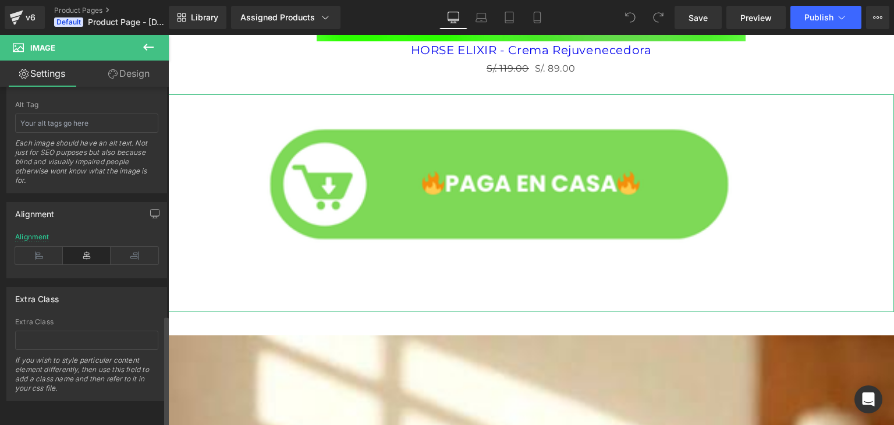
click at [68, 343] on div "Extra Class If you wish to style particular content element differently, then u…" at bounding box center [86, 359] width 143 height 83
click at [71, 333] on input "text" at bounding box center [86, 340] width 143 height 19
paste input "_rsi-cod-form-gempages-button-overwrite _rsi-cod-form-is-gempage"
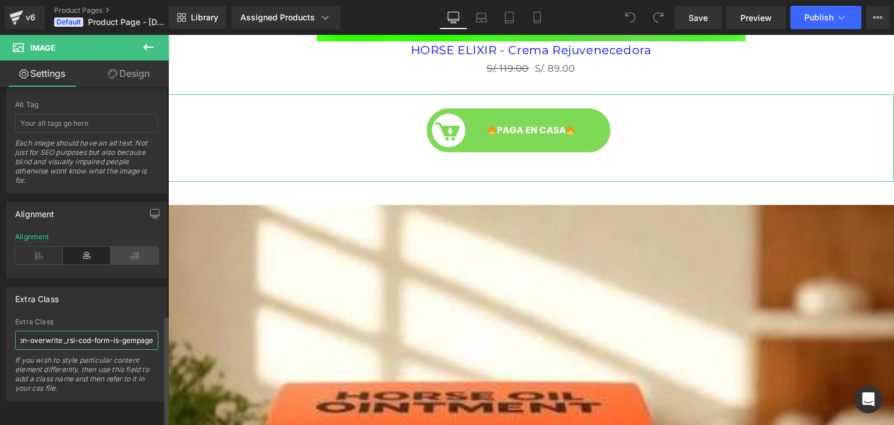
type input "_rsi-cod-form-gempages-button-overwrite _rsi-cod-form-is-gempage"
click at [126, 250] on icon at bounding box center [135, 255] width 48 height 17
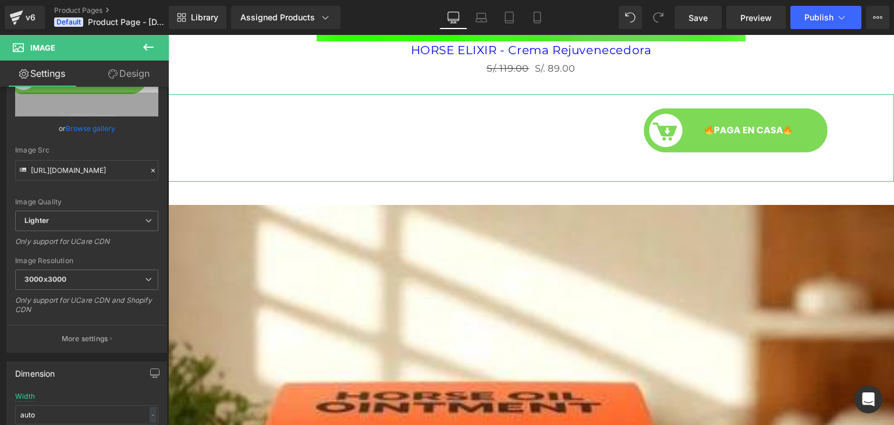
scroll to position [61, 0]
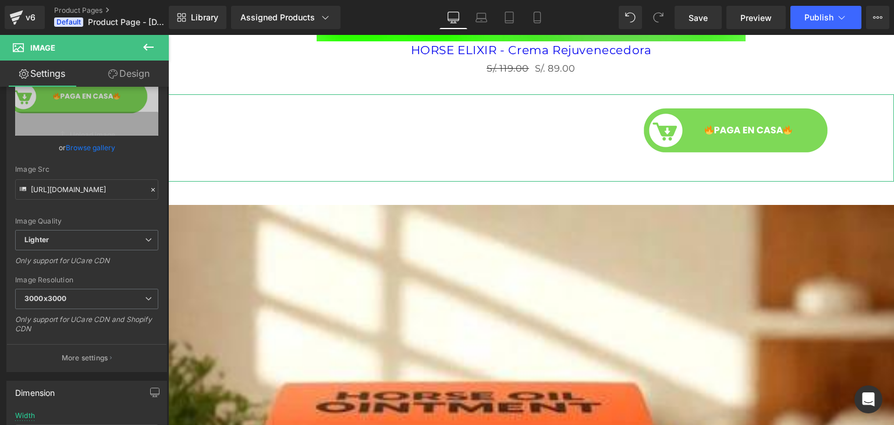
click at [122, 74] on link "Design" at bounding box center [129, 74] width 84 height 26
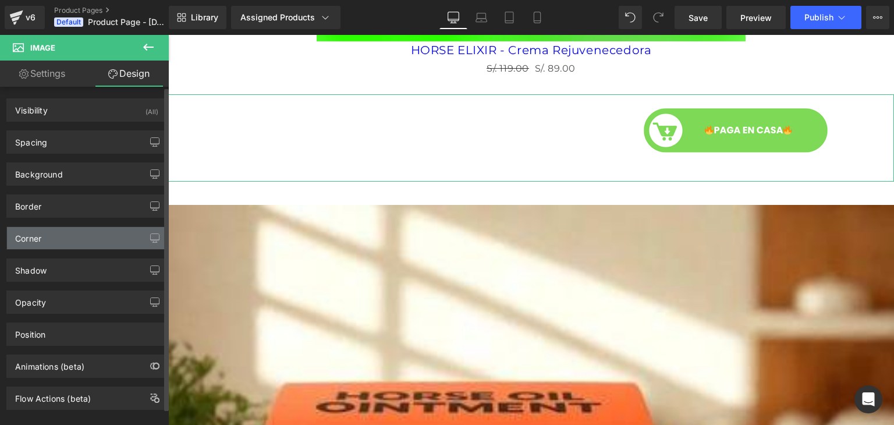
scroll to position [15, 0]
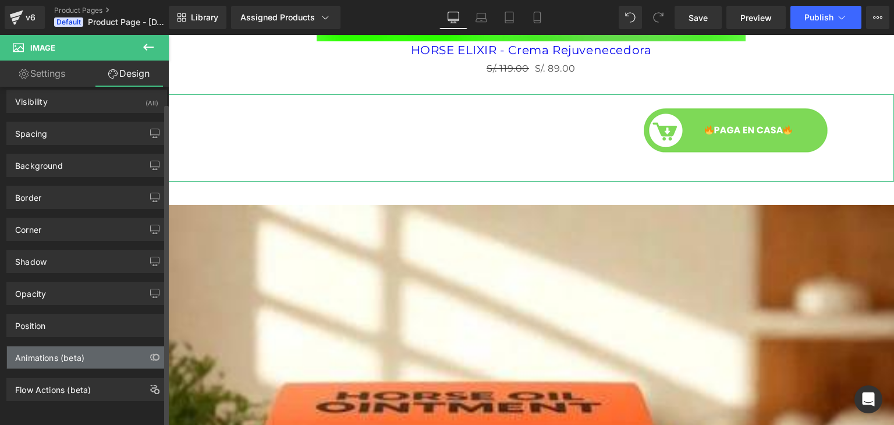
click at [103, 353] on div "Animations (beta)" at bounding box center [86, 357] width 159 height 22
click at [127, 353] on div "Animations (beta)" at bounding box center [86, 357] width 159 height 22
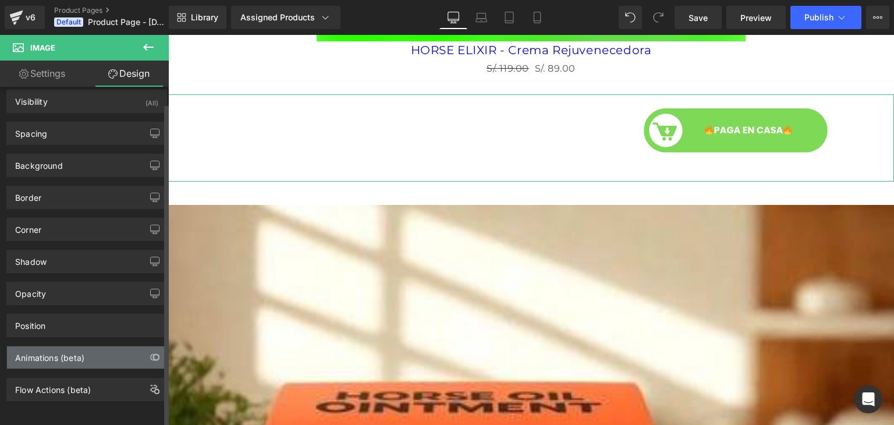
scroll to position [0, 631]
click at [127, 353] on div "Animations (beta)" at bounding box center [86, 357] width 159 height 22
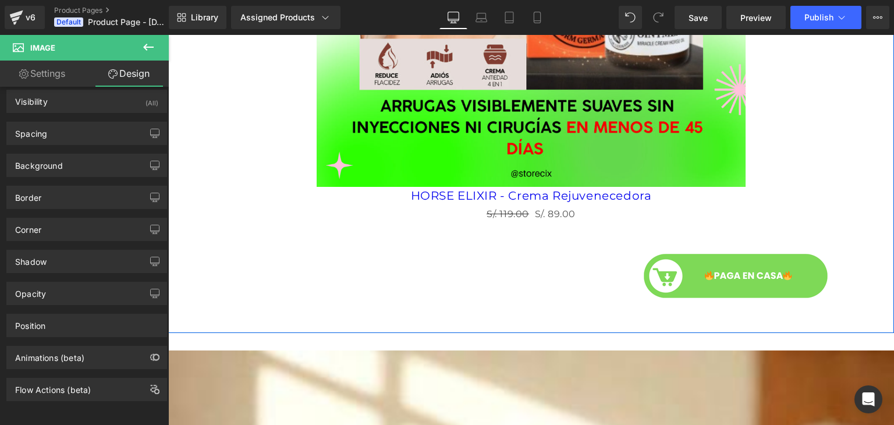
scroll to position [1741, 0]
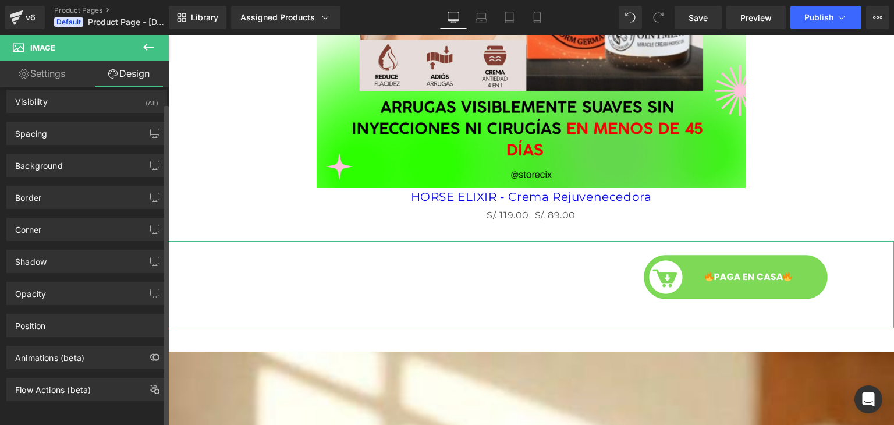
click at [85, 346] on div "Animations (beta)" at bounding box center [86, 357] width 159 height 22
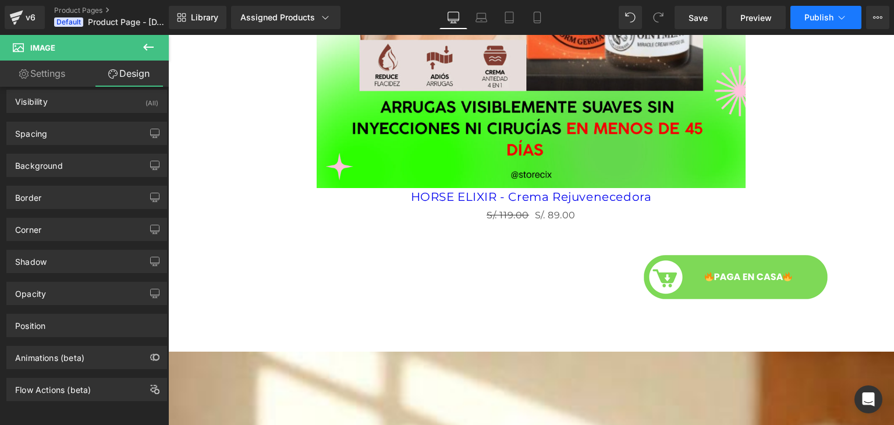
click at [818, 15] on span "Publish" at bounding box center [818, 17] width 29 height 9
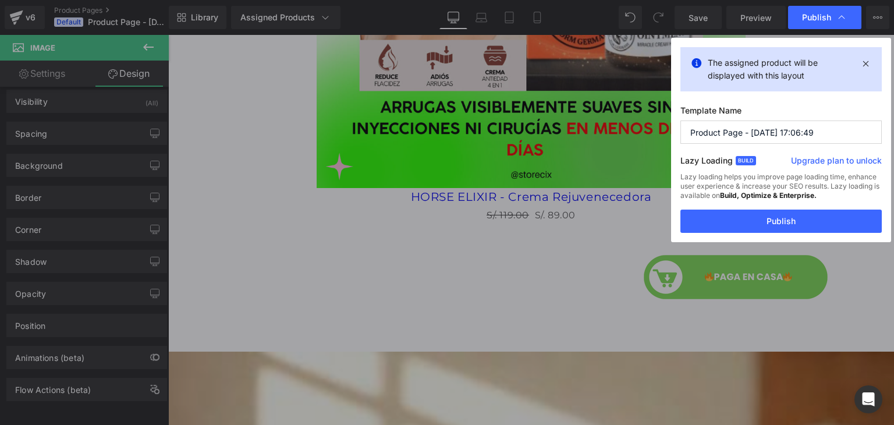
scroll to position [0, 631]
click at [801, 216] on button "Publish" at bounding box center [780, 221] width 201 height 23
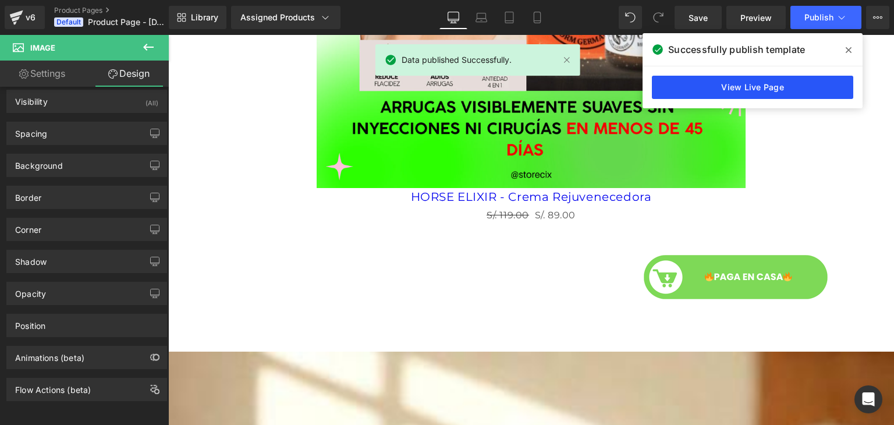
click at [710, 87] on link "View Live Page" at bounding box center [752, 87] width 201 height 23
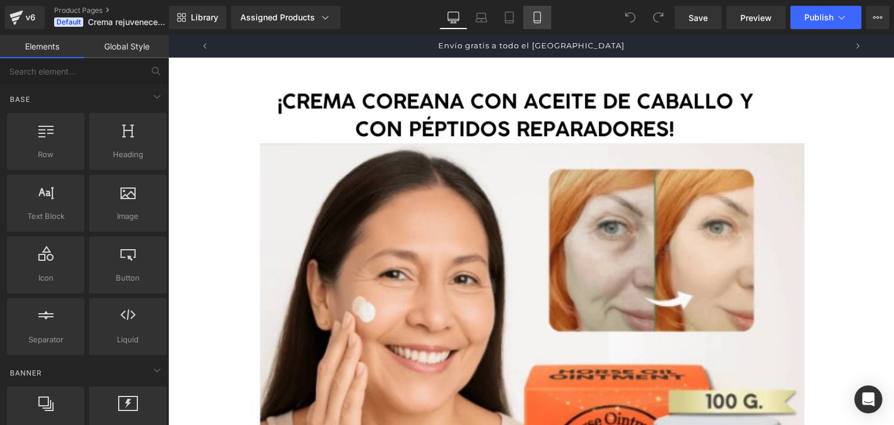
click at [531, 12] on icon at bounding box center [537, 18] width 12 height 12
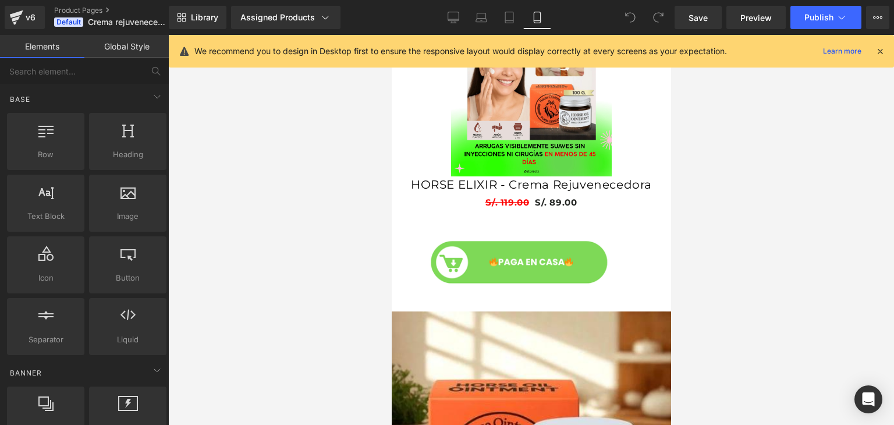
scroll to position [653, 0]
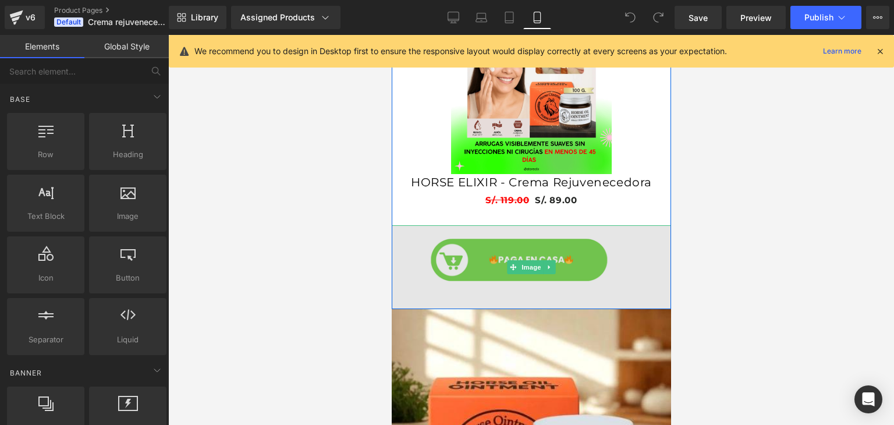
click at [585, 236] on img at bounding box center [530, 267] width 279 height 84
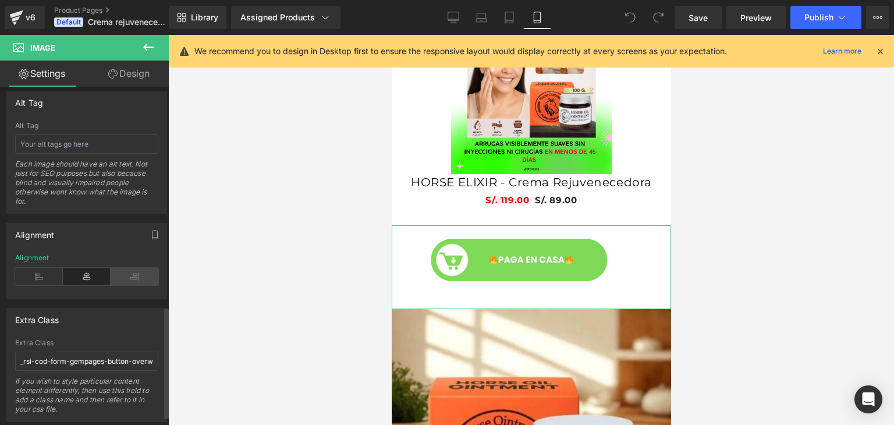
scroll to position [0, 204]
click at [128, 273] on icon at bounding box center [135, 276] width 48 height 17
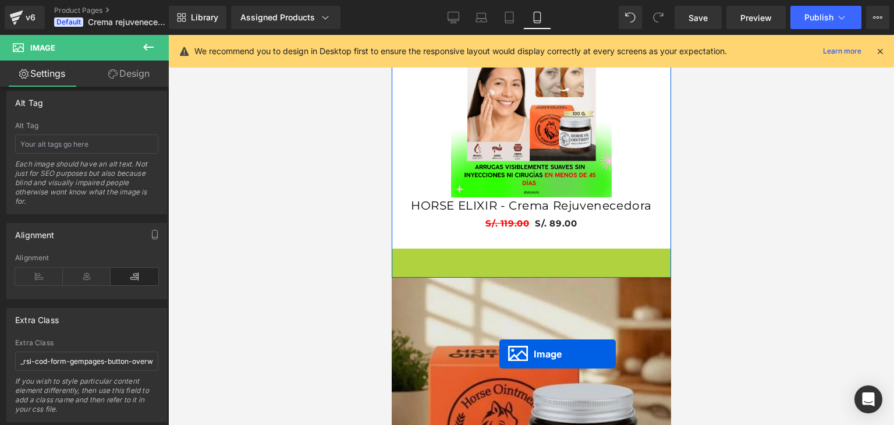
scroll to position [711, 0]
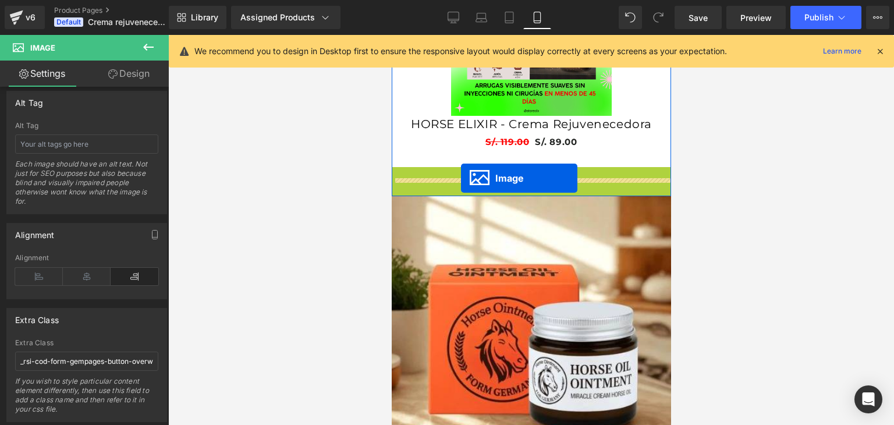
drag, startPoint x: 508, startPoint y: 409, endPoint x: 459, endPoint y: 175, distance: 239.0
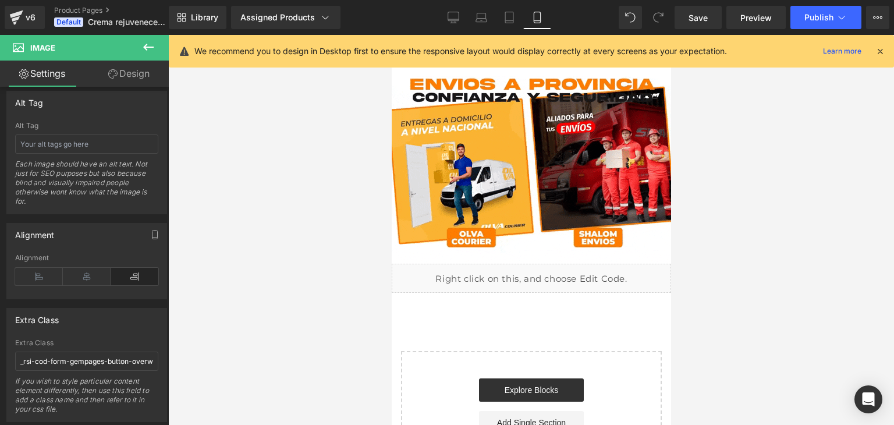
scroll to position [3456, 0]
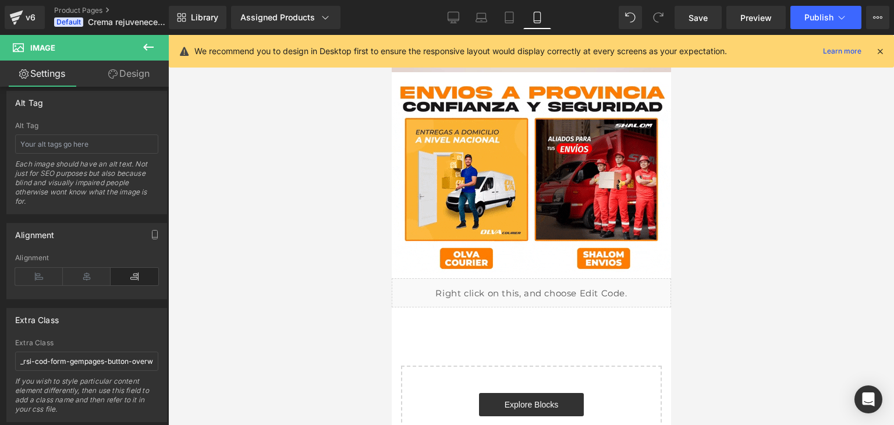
click at [548, 278] on div "Liquid" at bounding box center [530, 292] width 279 height 29
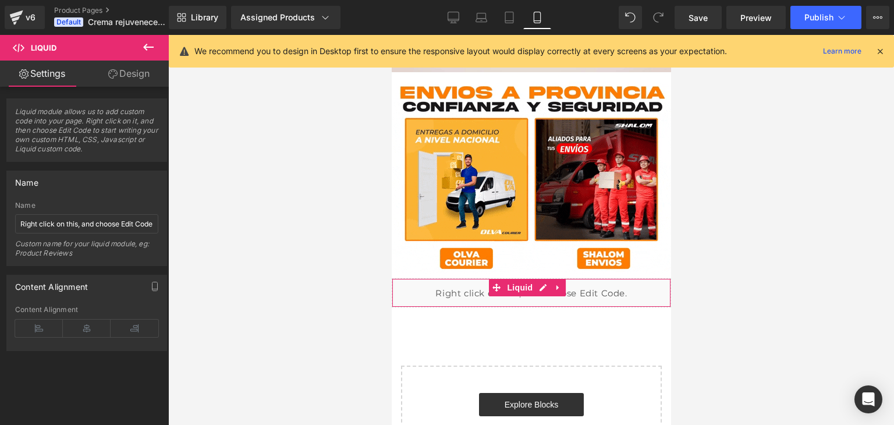
scroll to position [0, 204]
click at [537, 278] on div "Liquid" at bounding box center [530, 292] width 279 height 29
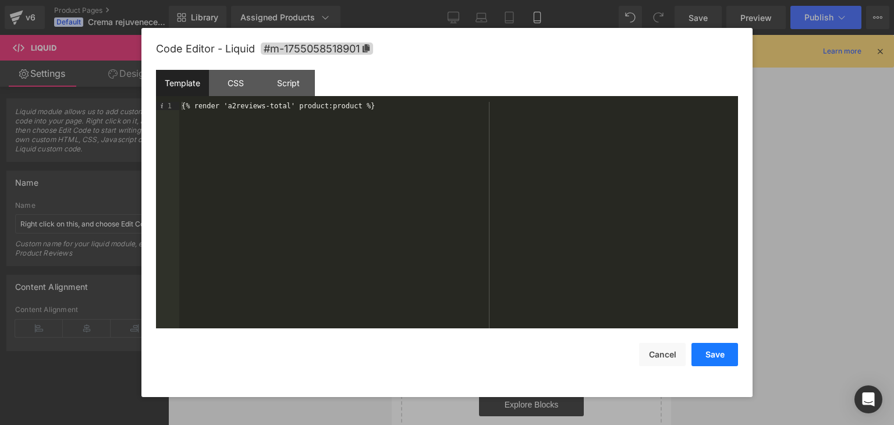
click at [715, 360] on button "Save" at bounding box center [714, 354] width 47 height 23
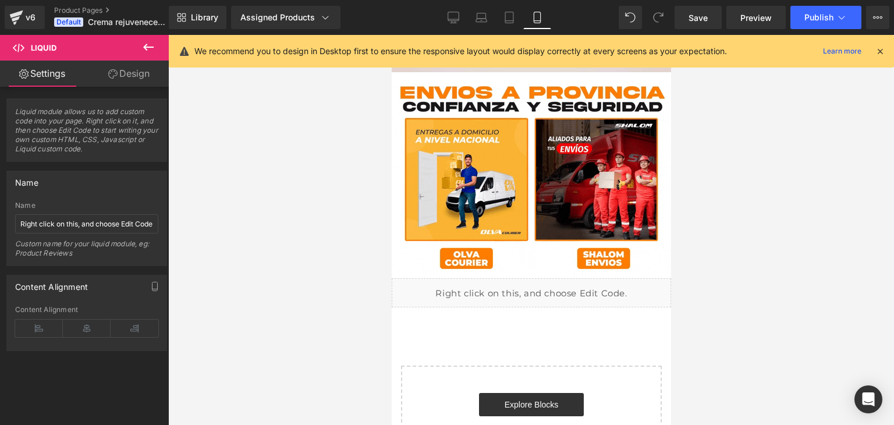
scroll to position [0, 0]
click at [819, 13] on span "Publish" at bounding box center [818, 17] width 29 height 9
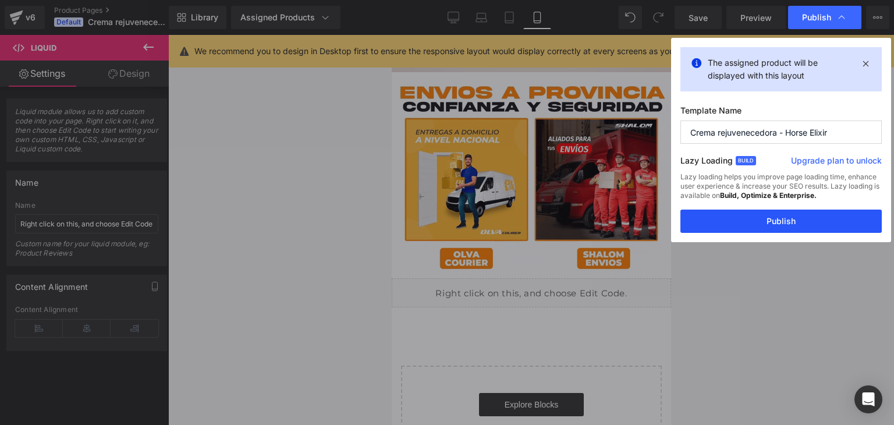
drag, startPoint x: 759, startPoint y: 224, endPoint x: 77, endPoint y: 65, distance: 700.3
click at [759, 224] on button "Publish" at bounding box center [780, 221] width 201 height 23
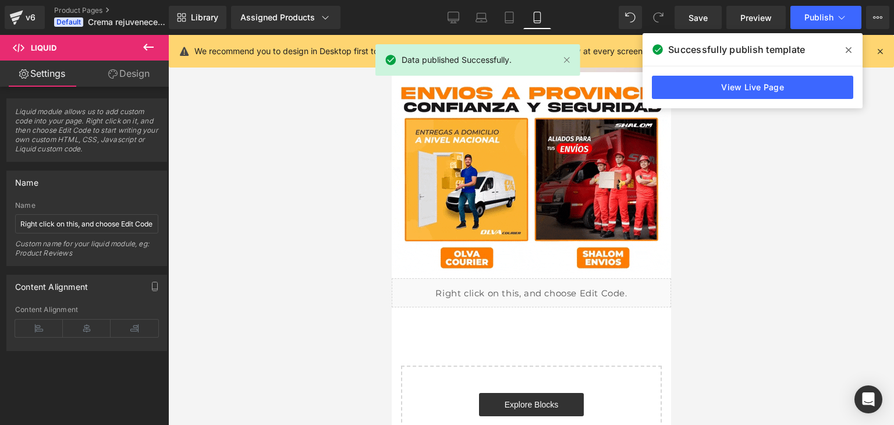
click at [851, 48] on span at bounding box center [848, 50] width 19 height 19
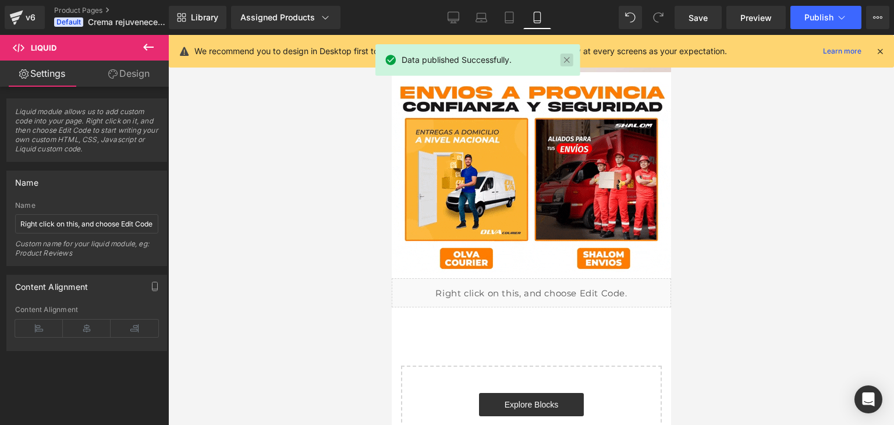
scroll to position [0, 204]
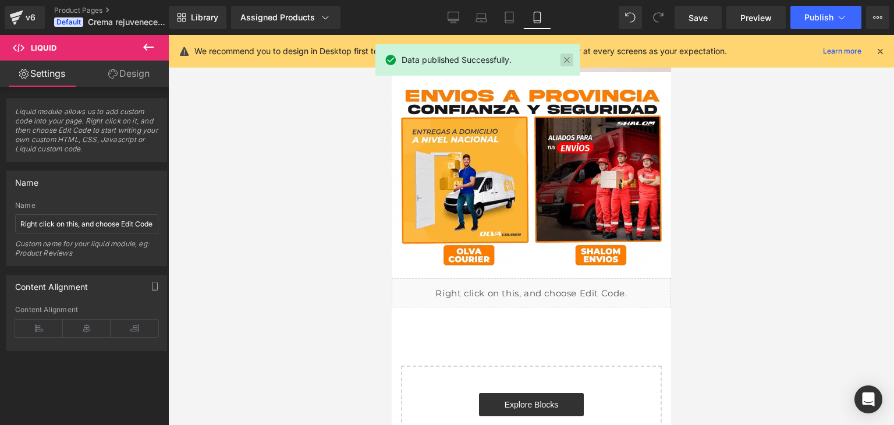
click at [567, 58] on link at bounding box center [566, 60] width 13 height 13
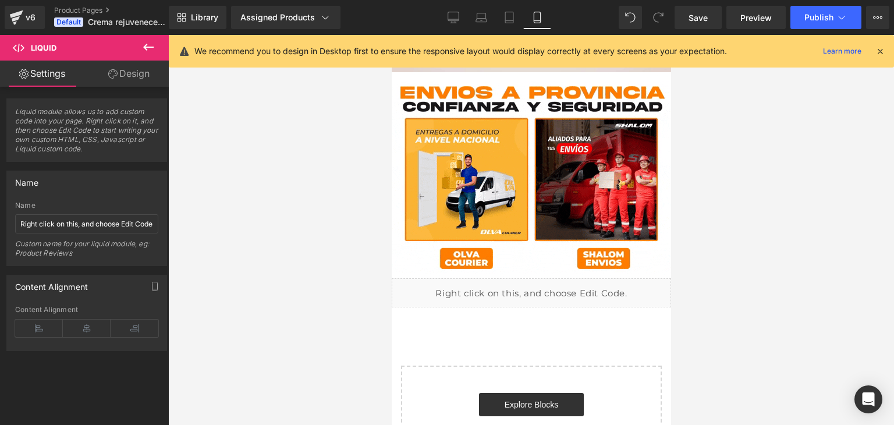
click at [144, 47] on icon at bounding box center [148, 47] width 10 height 7
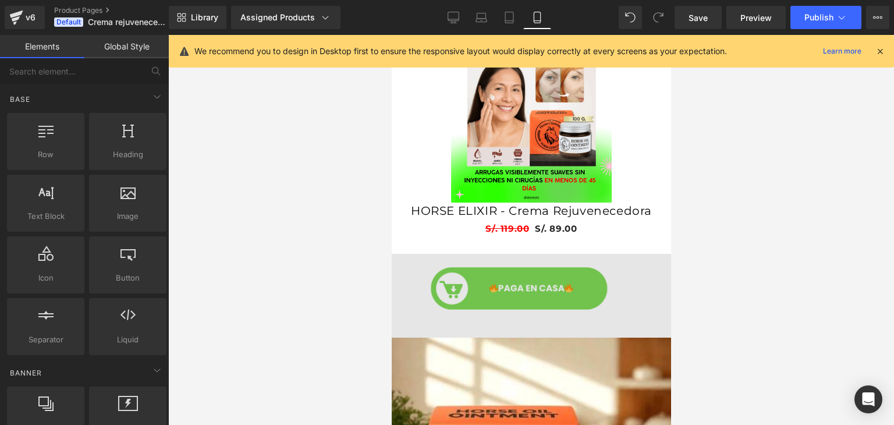
click at [495, 254] on img at bounding box center [530, 296] width 279 height 84
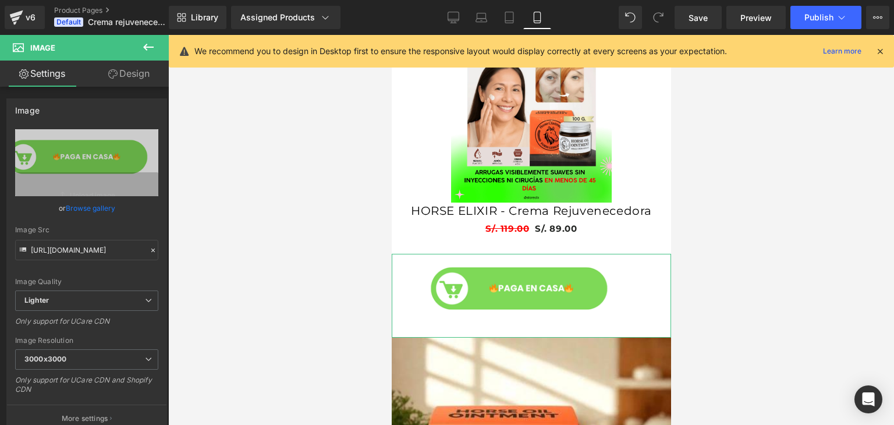
click at [119, 84] on link "Design" at bounding box center [129, 74] width 84 height 26
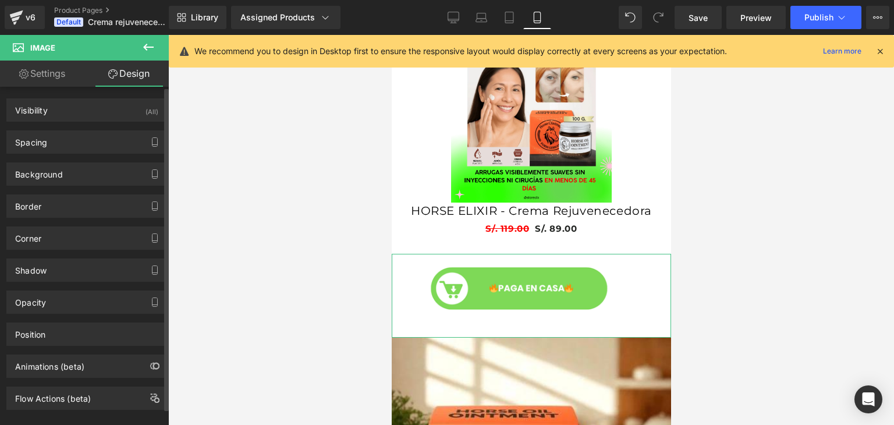
scroll to position [0, 0]
click at [78, 366] on div "Animations (beta)" at bounding box center [49, 363] width 69 height 16
click at [151, 361] on icon "button" at bounding box center [154, 365] width 9 height 9
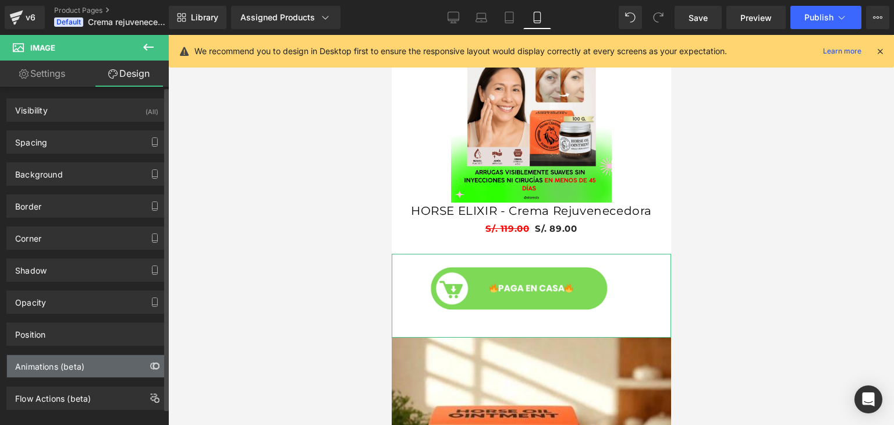
click at [151, 361] on icon "button" at bounding box center [154, 365] width 9 height 9
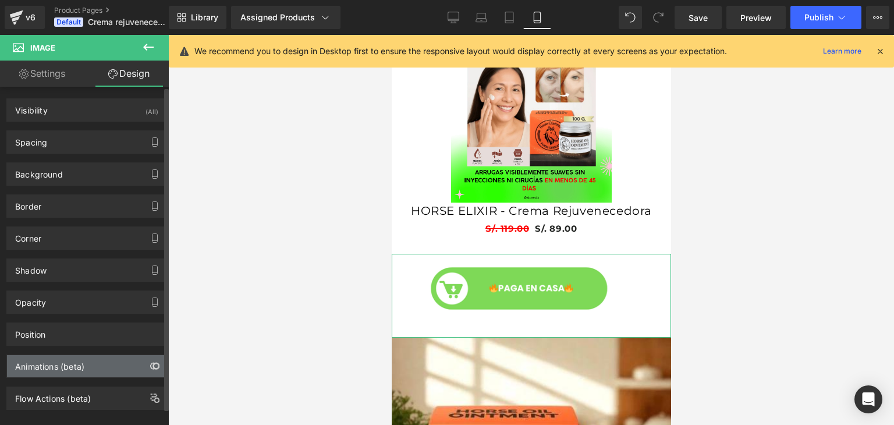
click at [151, 361] on icon "button" at bounding box center [154, 365] width 9 height 9
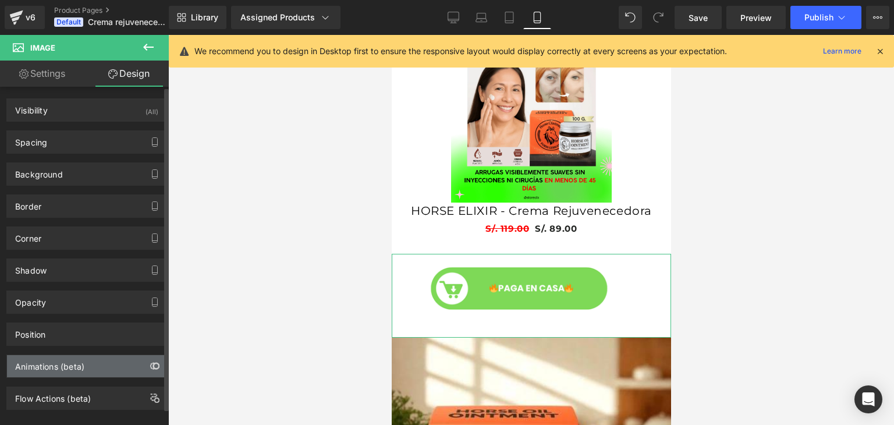
click at [151, 361] on icon "button" at bounding box center [154, 365] width 9 height 9
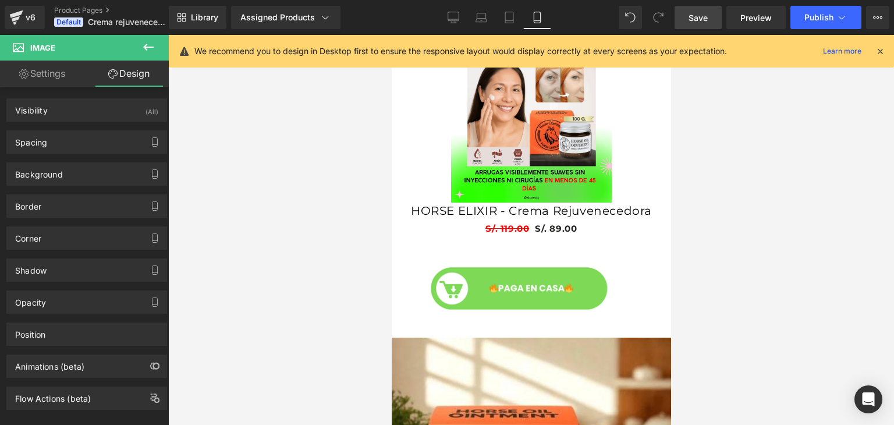
click at [705, 20] on span "Save" at bounding box center [697, 18] width 19 height 12
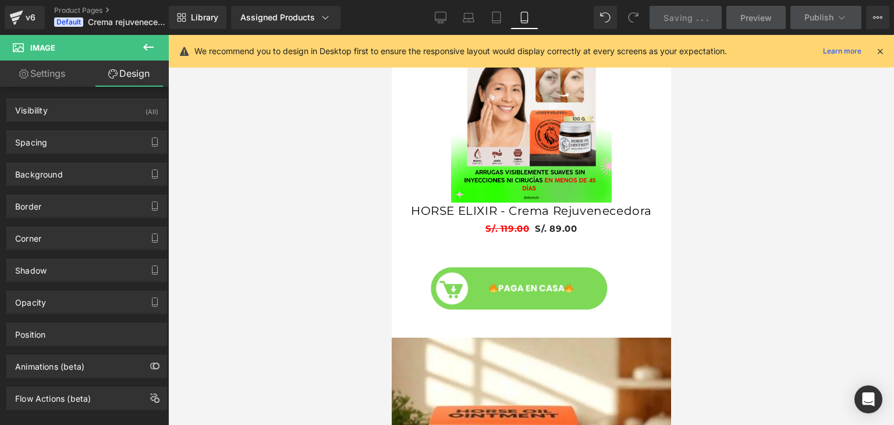
scroll to position [0, 0]
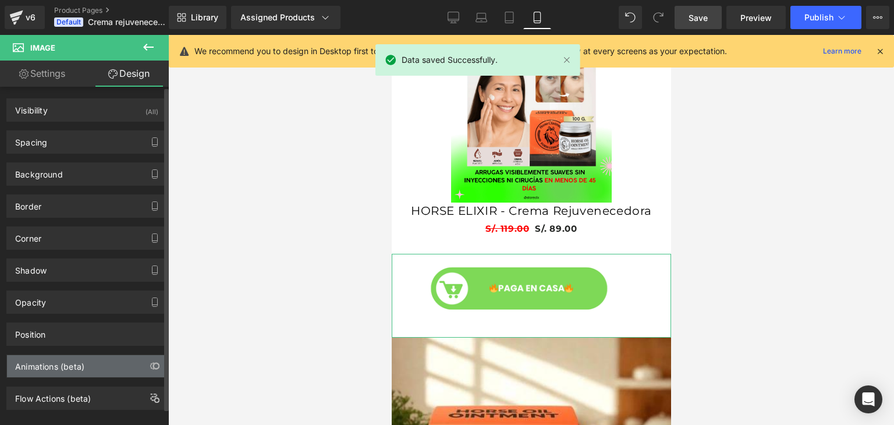
click at [101, 357] on div "Animations (beta)" at bounding box center [86, 366] width 159 height 22
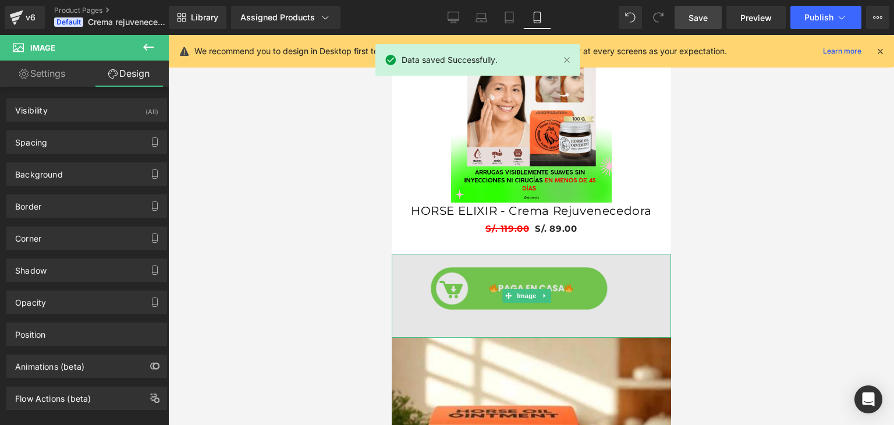
click at [455, 275] on img at bounding box center [530, 296] width 279 height 84
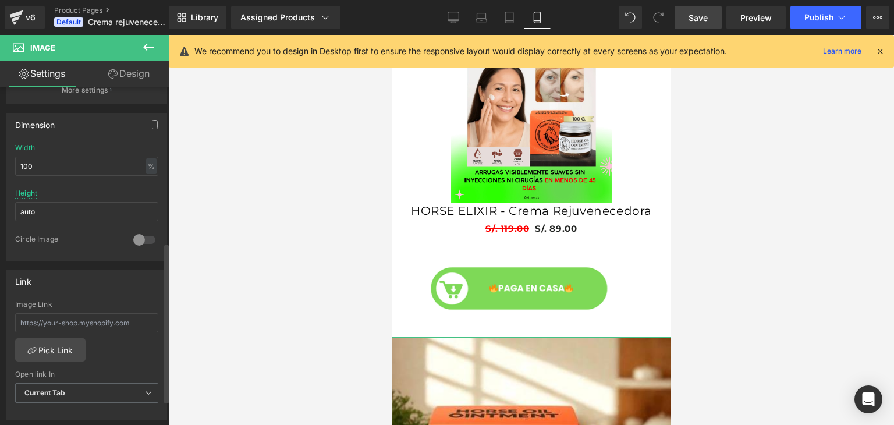
scroll to position [328, 0]
click at [137, 235] on div at bounding box center [144, 239] width 28 height 19
click at [136, 234] on div at bounding box center [144, 239] width 28 height 19
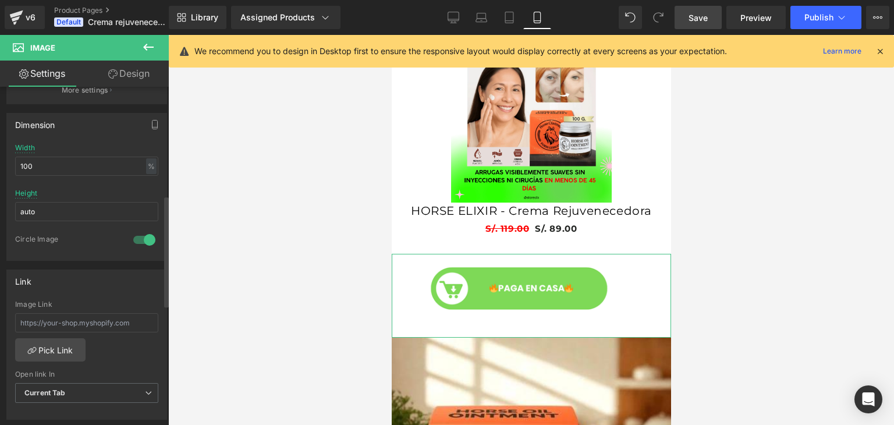
click at [136, 234] on div at bounding box center [144, 239] width 28 height 19
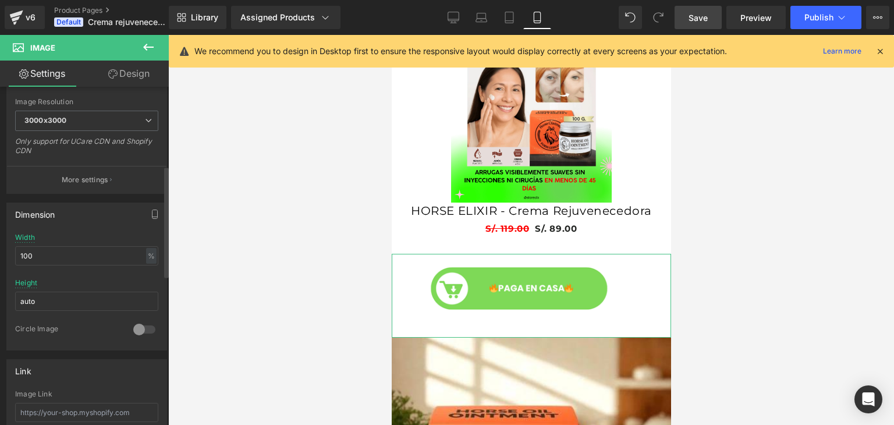
scroll to position [237, 0]
click at [150, 211] on icon "button" at bounding box center [154, 215] width 9 height 9
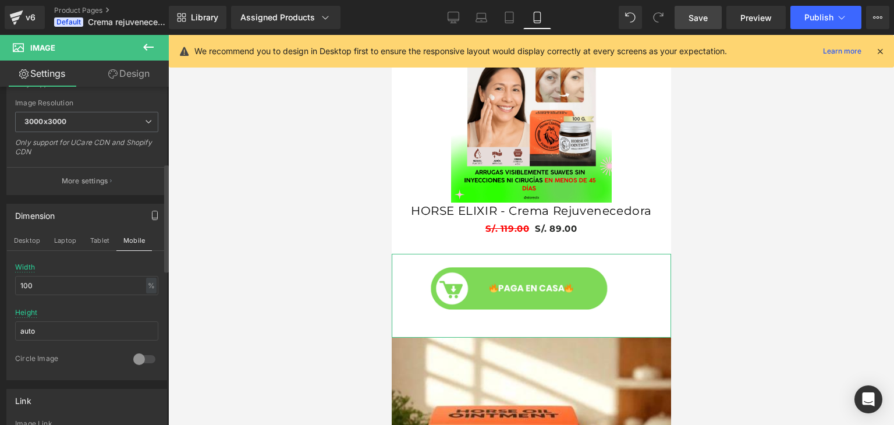
scroll to position [0, 204]
click at [150, 211] on icon "button" at bounding box center [154, 215] width 9 height 9
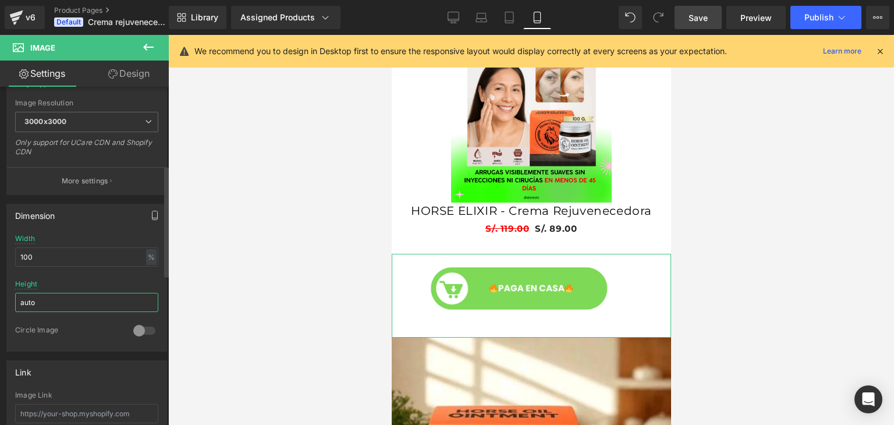
click at [81, 303] on input "auto" at bounding box center [86, 302] width 143 height 19
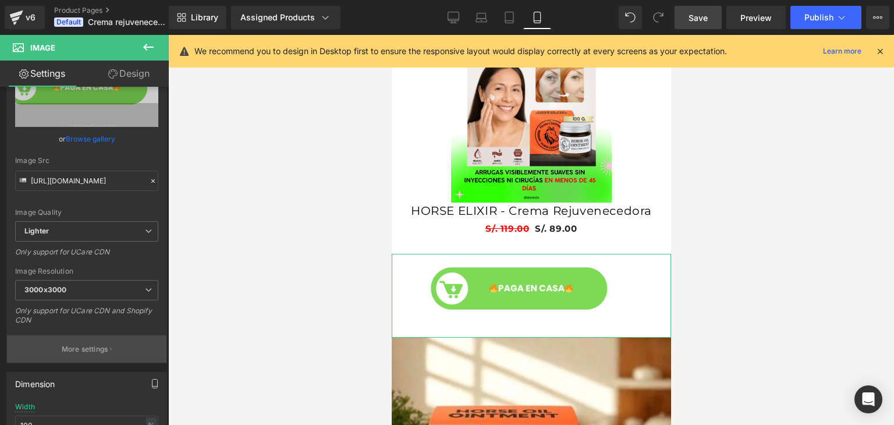
scroll to position [69, 0]
click at [81, 350] on p "More settings" at bounding box center [85, 349] width 47 height 10
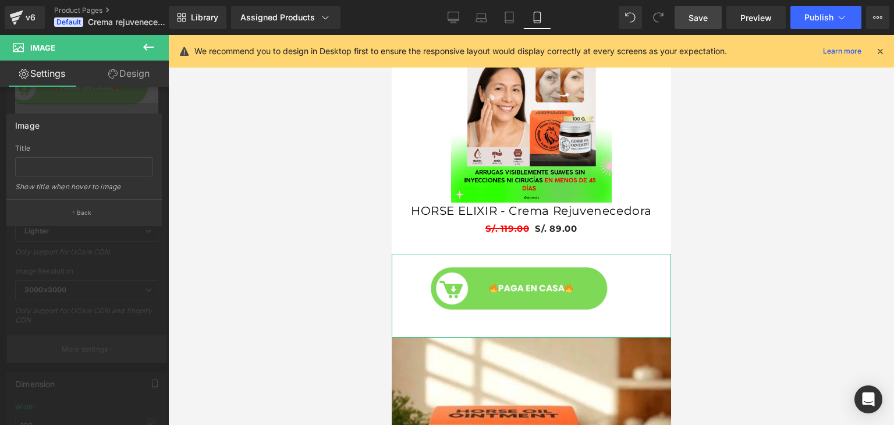
scroll to position [0, 204]
click at [107, 142] on div "Image Title Show title when hover to image Back" at bounding box center [83, 169] width 155 height 112
click at [144, 126] on div "Image" at bounding box center [84, 125] width 154 height 22
click at [80, 208] on p "Back" at bounding box center [84, 212] width 15 height 9
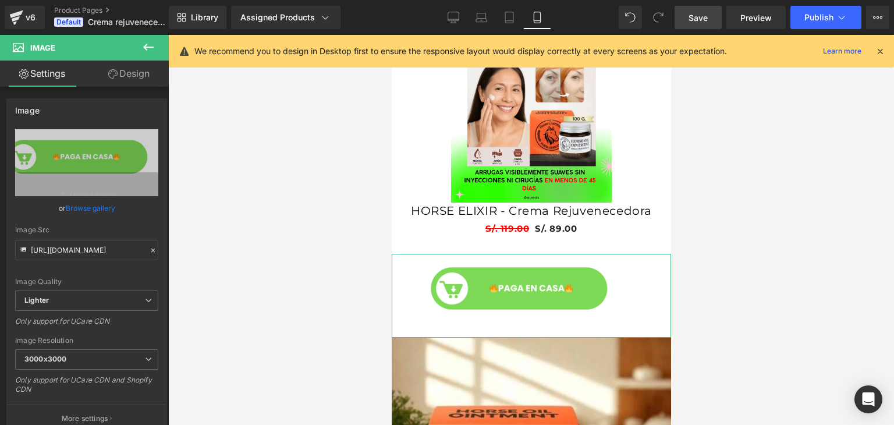
scroll to position [0, 204]
click at [129, 76] on link "Design" at bounding box center [129, 74] width 84 height 26
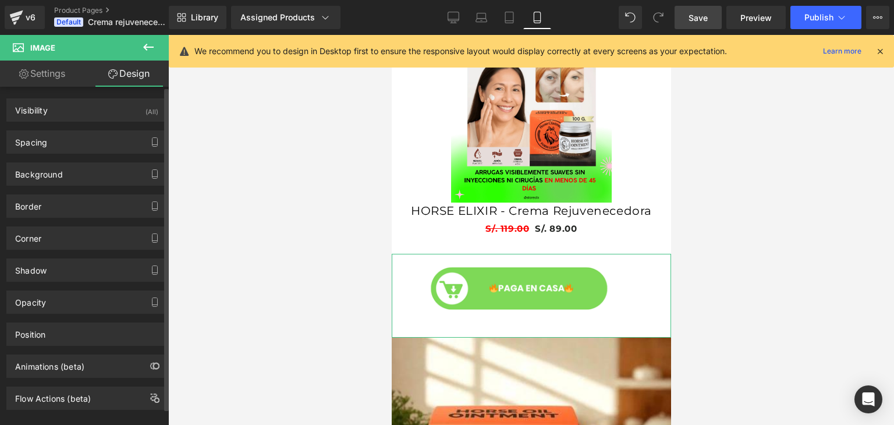
scroll to position [15, 0]
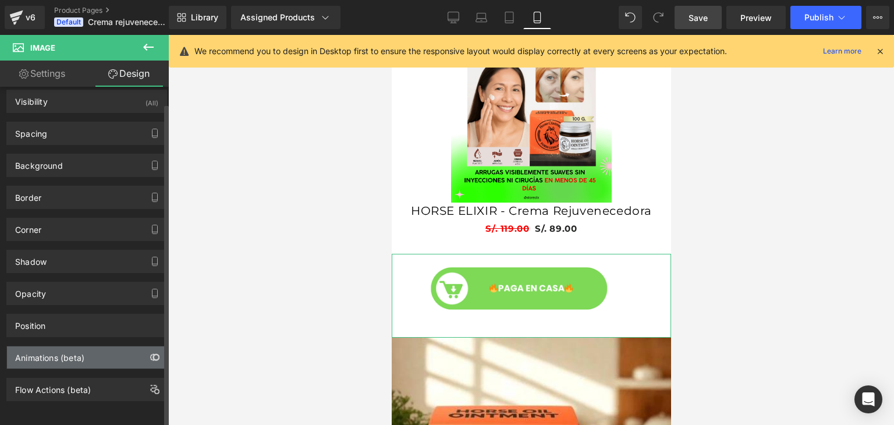
click at [158, 347] on button "button" at bounding box center [154, 357] width 19 height 22
click at [132, 346] on div "Animations (beta)" at bounding box center [86, 357] width 159 height 22
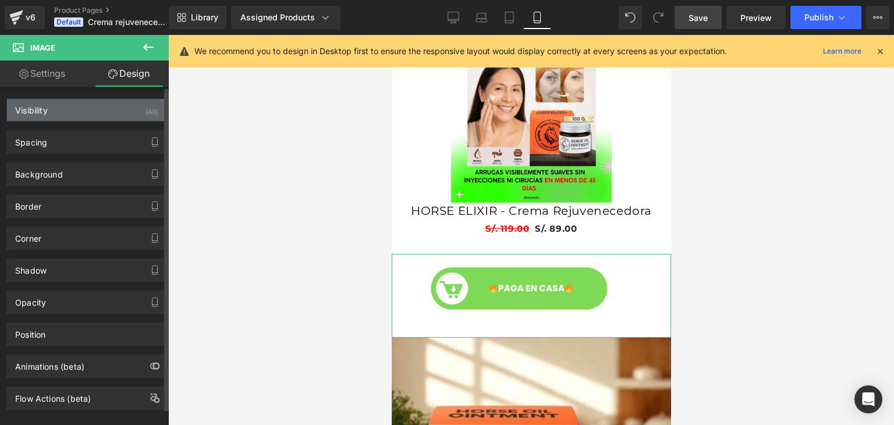
click at [95, 106] on div "Visibility (All)" at bounding box center [86, 110] width 159 height 22
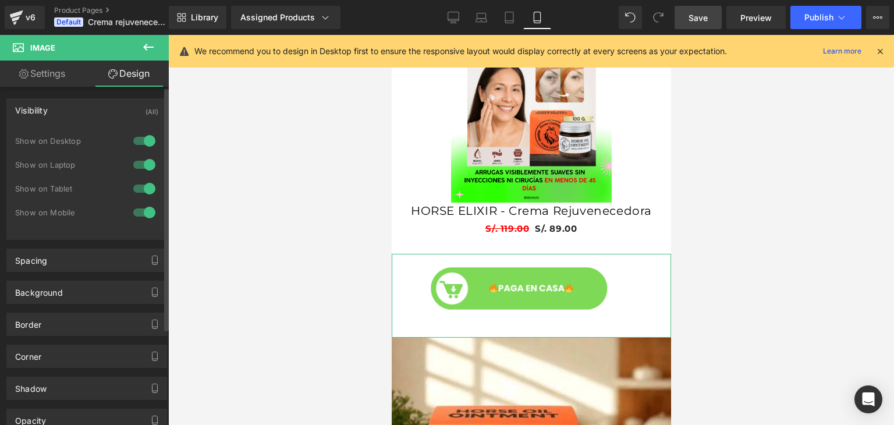
scroll to position [0, 204]
click at [93, 101] on div "Visibility (All)" at bounding box center [86, 110] width 159 height 22
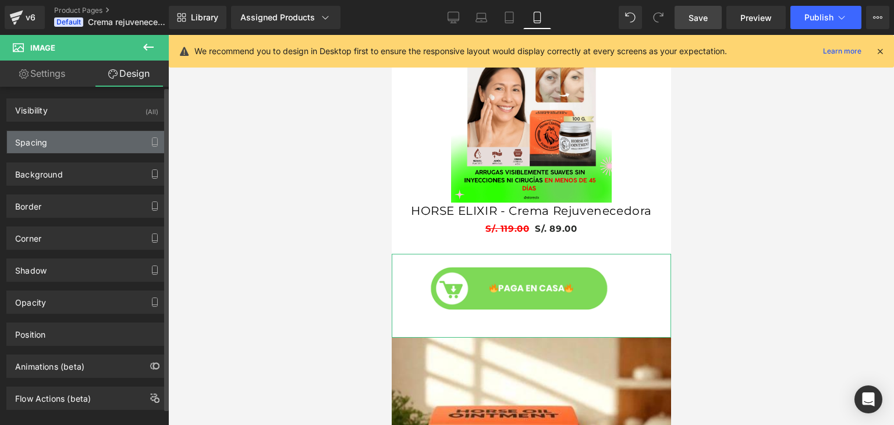
click at [90, 145] on div "Spacing" at bounding box center [86, 142] width 159 height 22
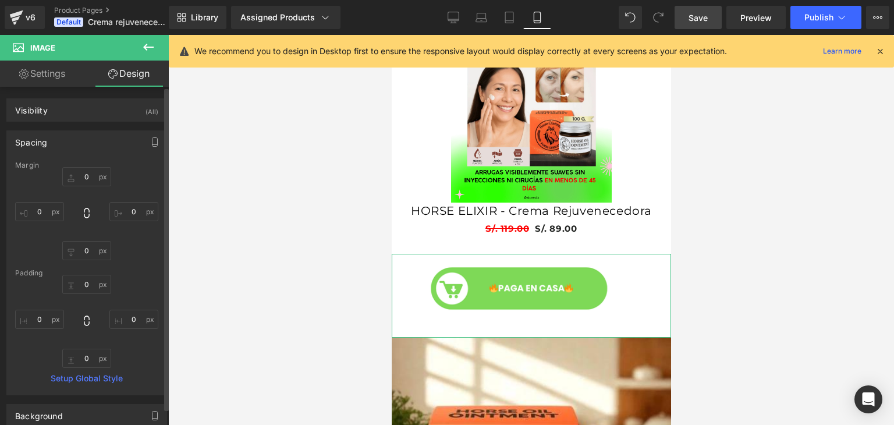
click at [90, 145] on div "Spacing" at bounding box center [86, 142] width 159 height 22
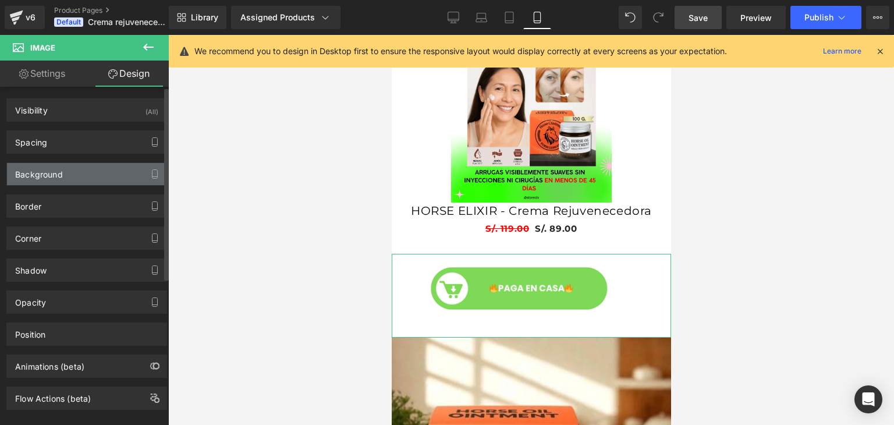
click at [87, 172] on div "Background" at bounding box center [86, 174] width 159 height 22
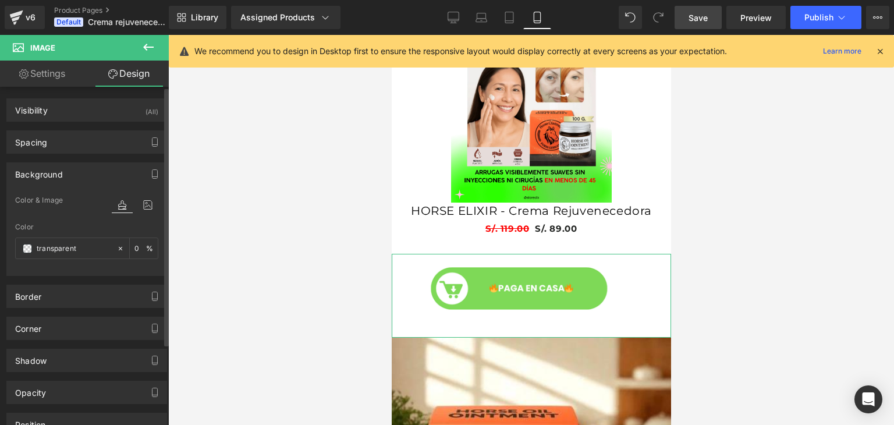
click at [87, 172] on div "Background" at bounding box center [86, 174] width 159 height 22
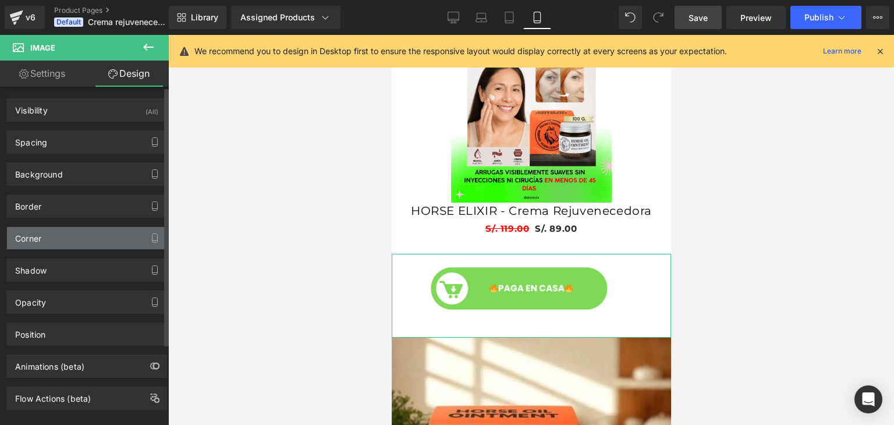
scroll to position [0, 0]
click at [91, 247] on div "Corner" at bounding box center [86, 238] width 159 height 22
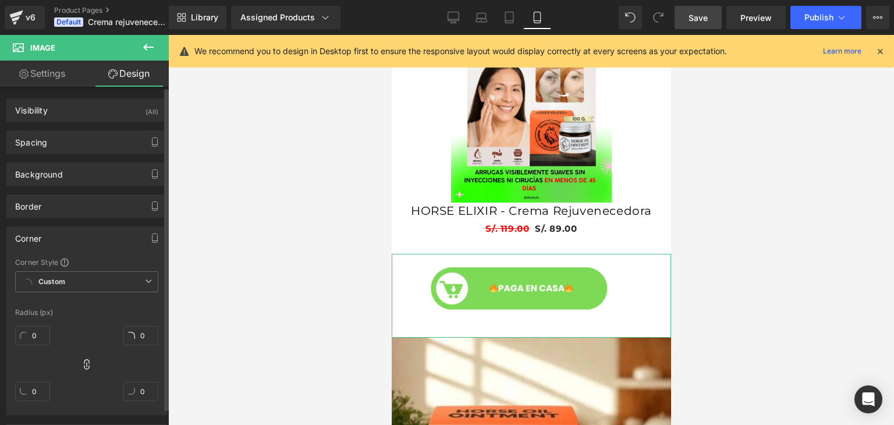
click at [91, 247] on div "Corner" at bounding box center [86, 238] width 159 height 22
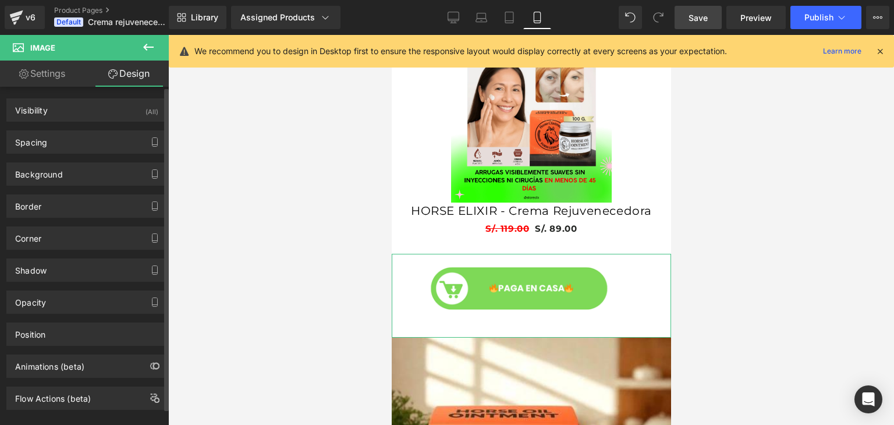
click at [115, 357] on div "Animations (beta)" at bounding box center [86, 366] width 159 height 22
click at [152, 358] on button "button" at bounding box center [154, 366] width 19 height 22
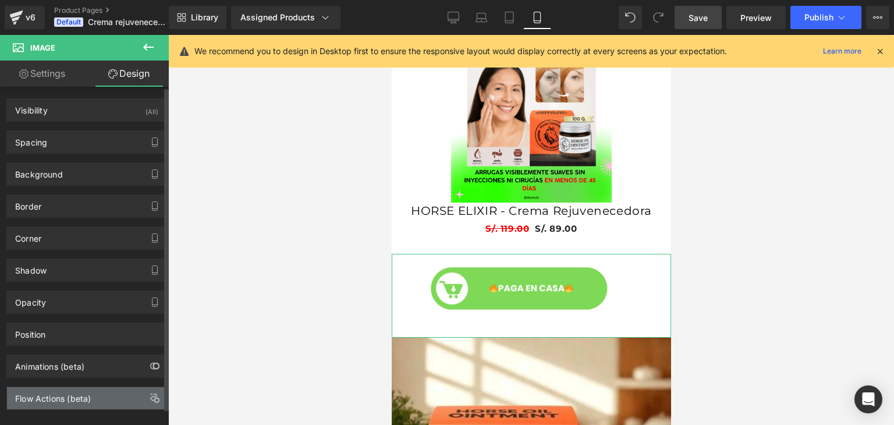
click at [132, 389] on div "Flow Actions (beta)" at bounding box center [86, 398] width 159 height 22
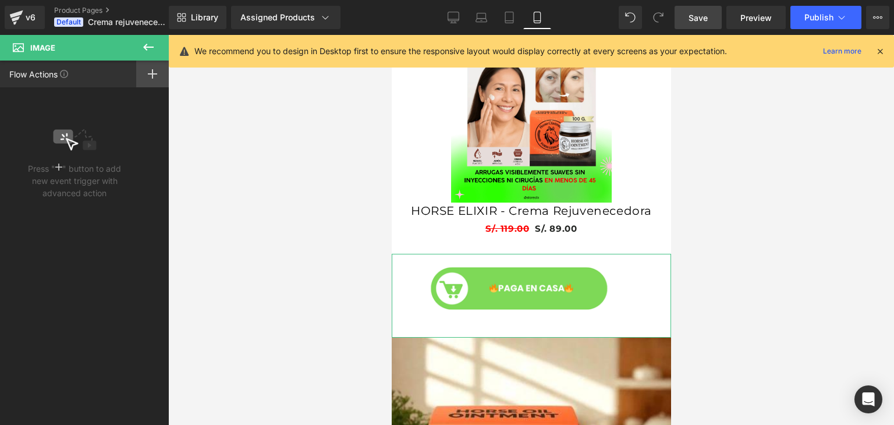
scroll to position [0, 0]
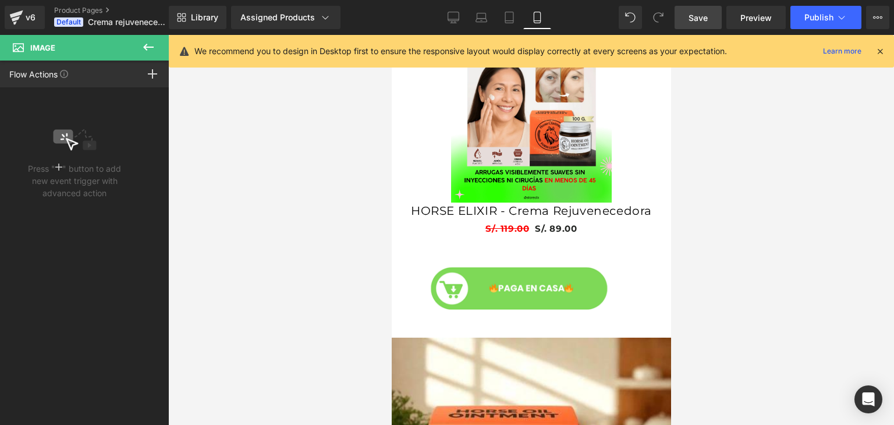
click at [151, 47] on icon at bounding box center [148, 47] width 10 height 7
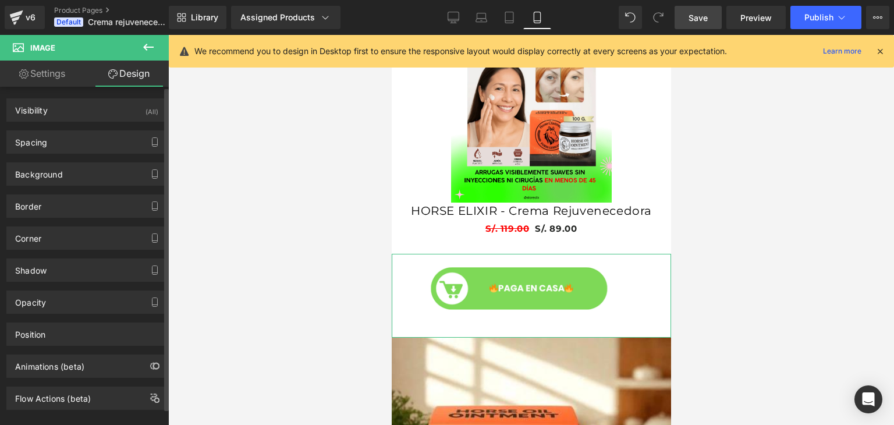
scroll to position [0, 204]
click at [110, 349] on div "Animations (beta)" at bounding box center [87, 362] width 174 height 32
click at [104, 363] on div "Animations (beta)" at bounding box center [86, 366] width 159 height 22
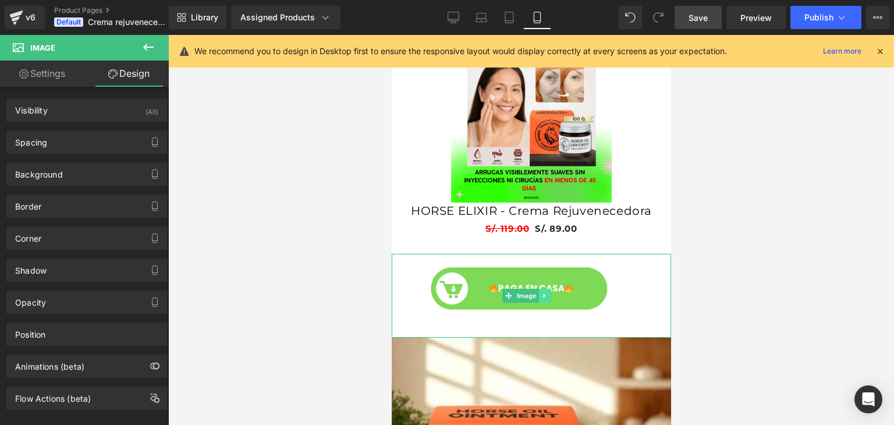
click at [550, 289] on link at bounding box center [544, 296] width 12 height 14
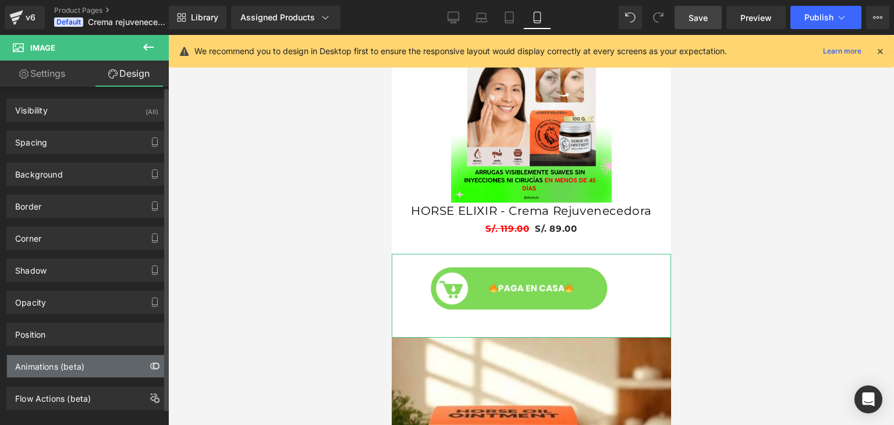
click at [151, 361] on icon "button" at bounding box center [154, 365] width 9 height 9
click at [100, 359] on div "Animations (beta)" at bounding box center [86, 366] width 159 height 22
click at [31, 365] on div "Animations (beta)" at bounding box center [49, 363] width 69 height 16
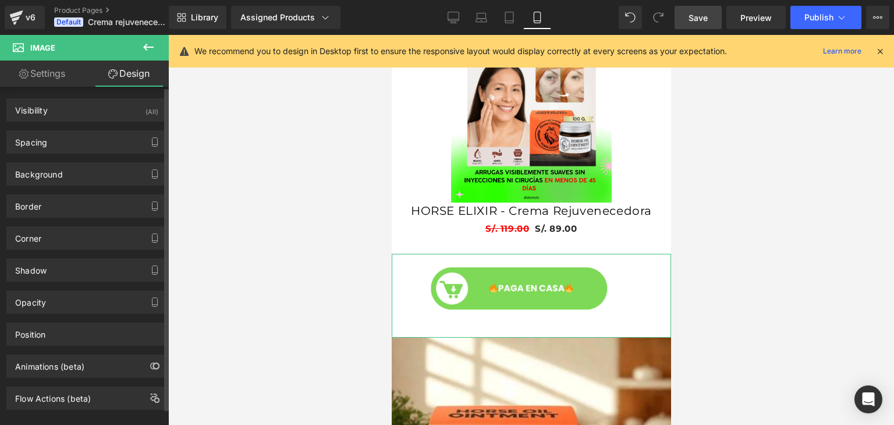
scroll to position [15, 0]
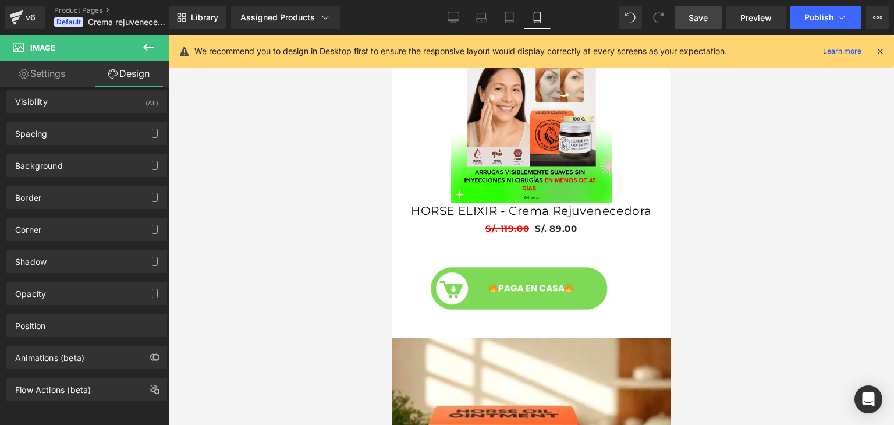
click at [140, 48] on button at bounding box center [148, 48] width 41 height 26
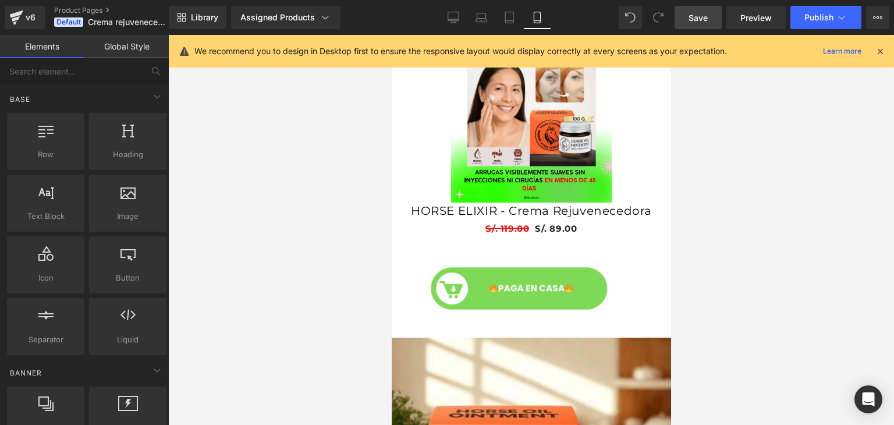
scroll to position [0, 0]
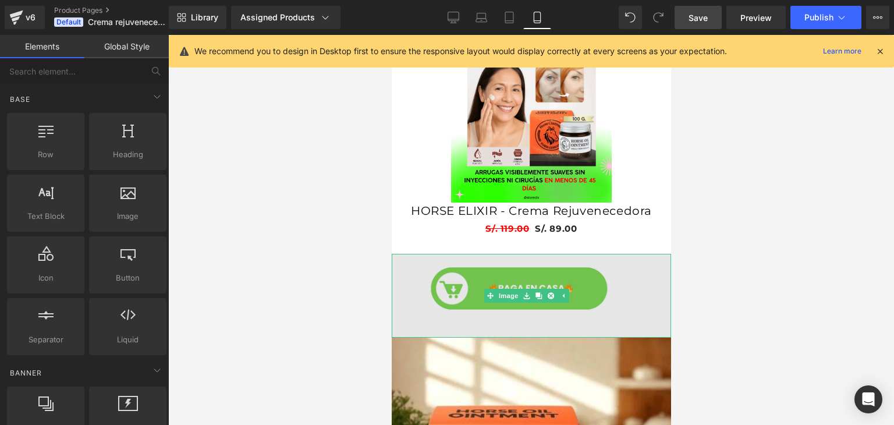
click at [415, 254] on img at bounding box center [530, 296] width 279 height 84
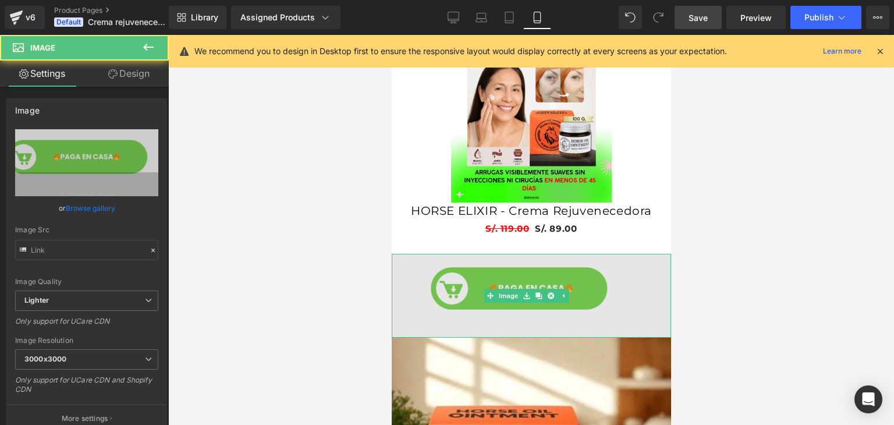
type input "https://ucarecdn.com/07791814-3763-4a96-9346-29bef4c09556/-/format/auto/-/previ…"
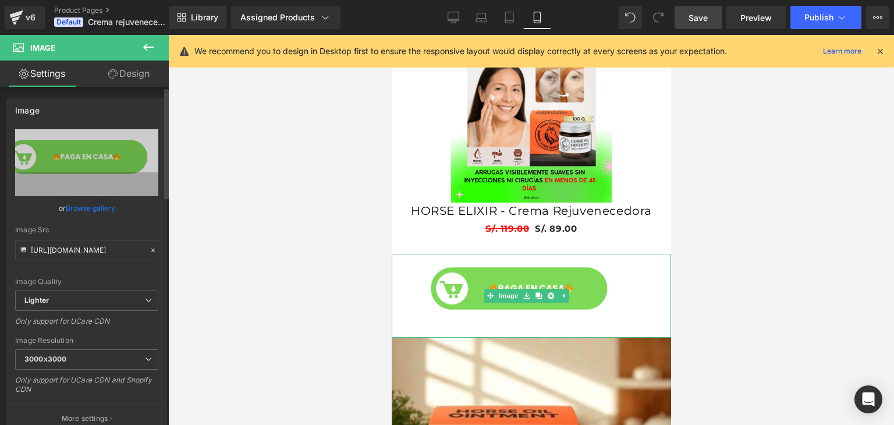
scroll to position [0, 204]
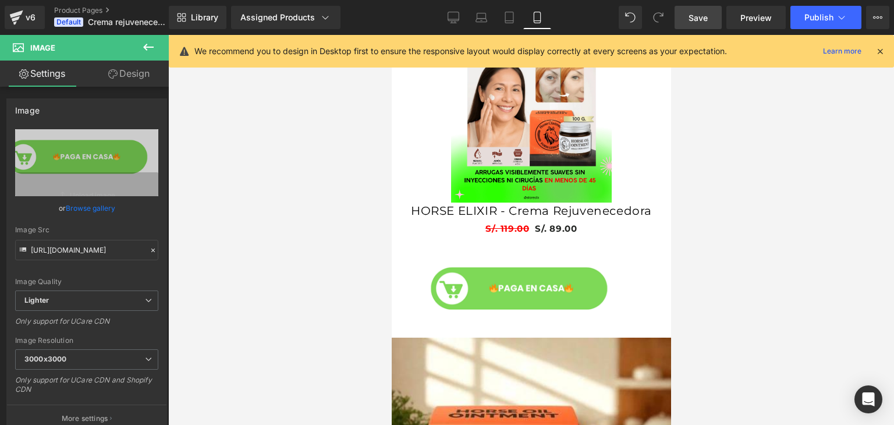
click at [148, 49] on icon at bounding box center [148, 47] width 14 height 14
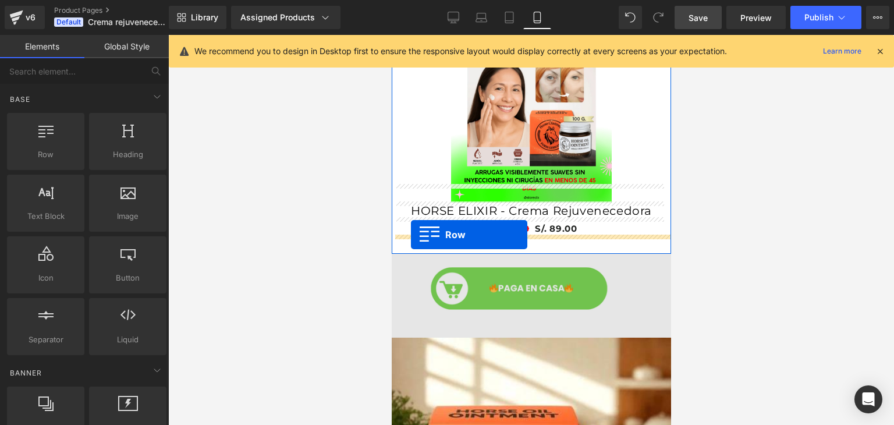
drag, startPoint x: 438, startPoint y: 170, endPoint x: 411, endPoint y: 236, distance: 71.3
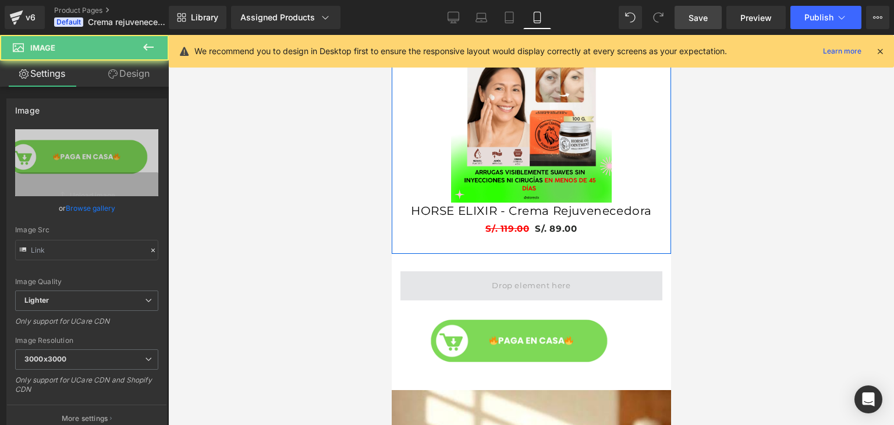
type input "https://ucarecdn.com/07791814-3763-4a96-9346-29bef4c09556/-/format/auto/-/previ…"
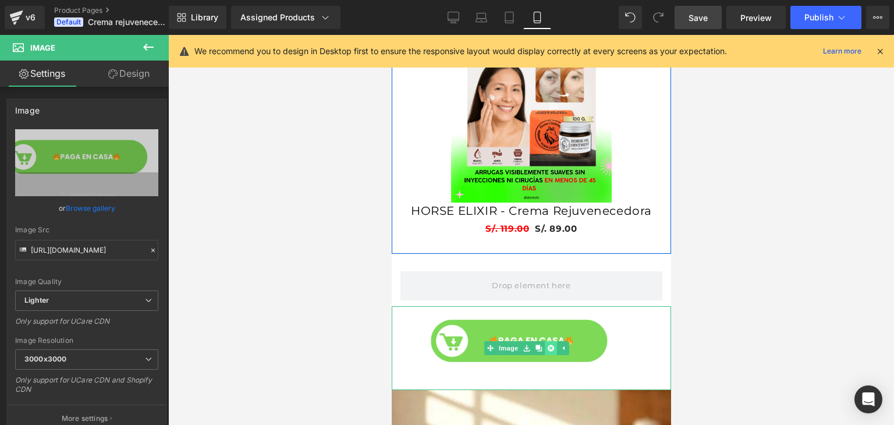
click at [549, 345] on icon at bounding box center [550, 348] width 6 height 6
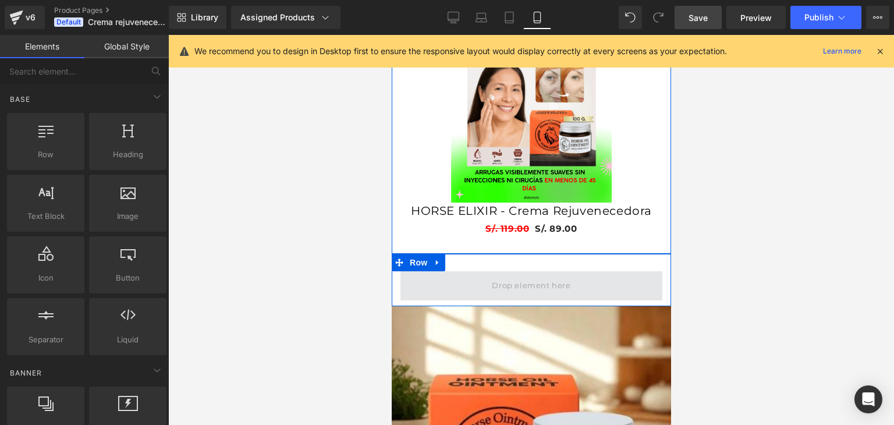
click at [532, 276] on span at bounding box center [530, 285] width 87 height 19
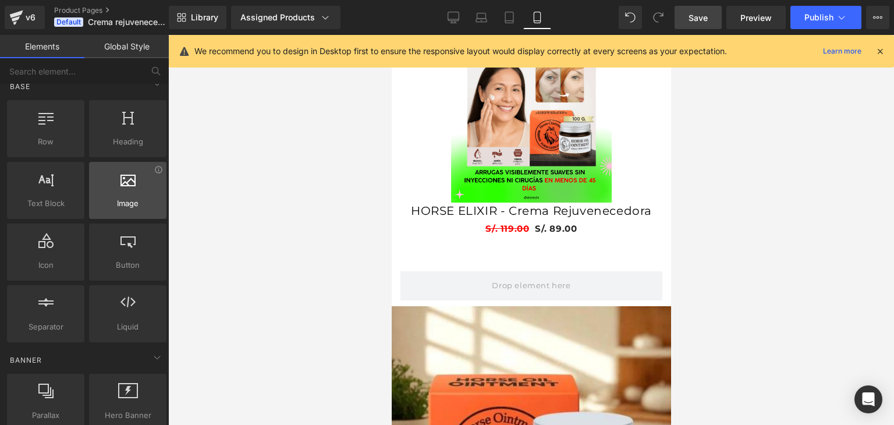
scroll to position [0, 0]
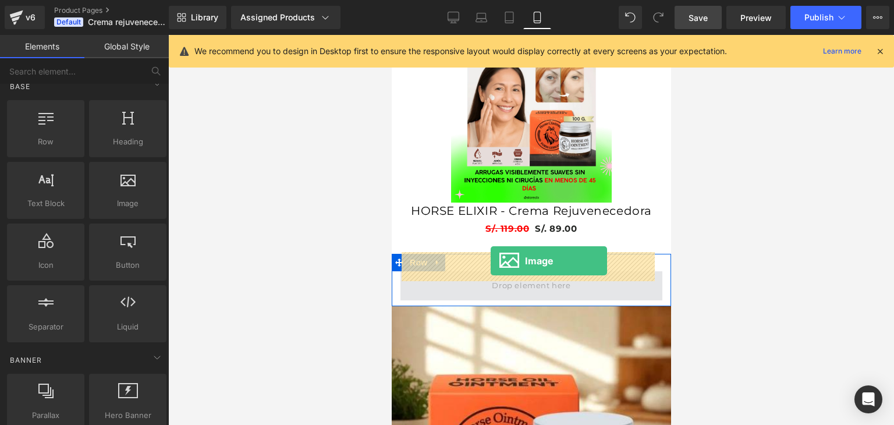
drag, startPoint x: 505, startPoint y: 245, endPoint x: 490, endPoint y: 261, distance: 22.2
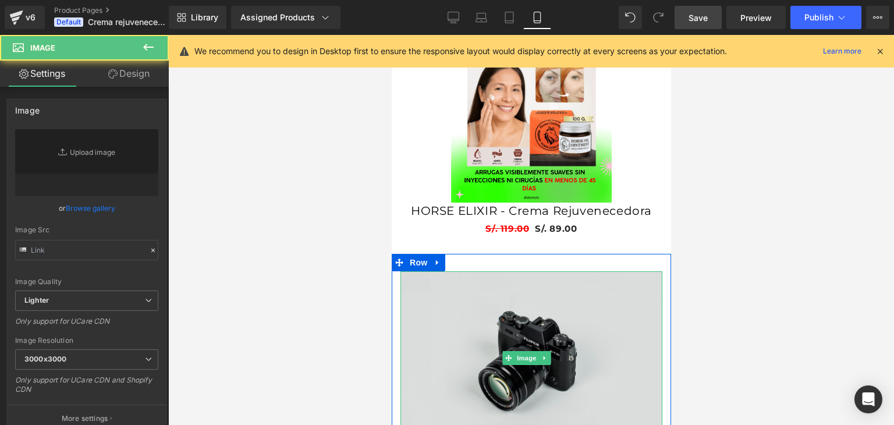
type input "//d1um8515vdn9kb.cloudfront.net/images/parallax.jpg"
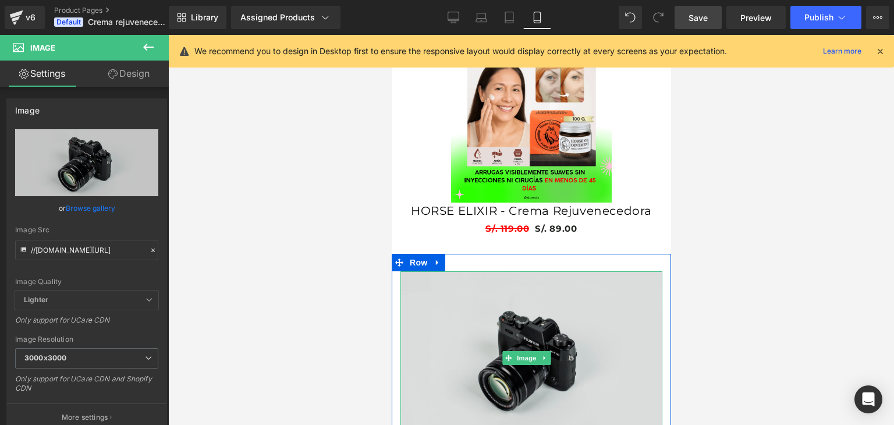
scroll to position [0, 204]
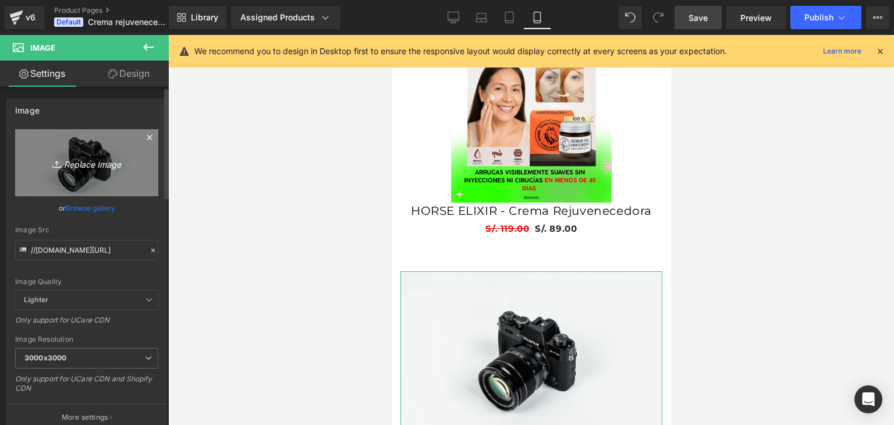
click at [84, 161] on icon "Replace Image" at bounding box center [86, 162] width 93 height 15
type input "C:\fakepath\boton.png"
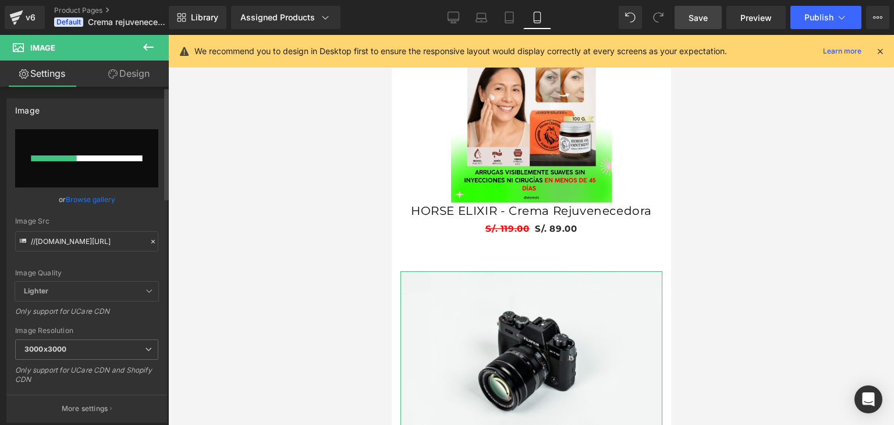
scroll to position [0, 0]
type input "https://ucarecdn.com/175495c2-8041-48fa-abed-618f00c23f5d/-/format/auto/-/previ…"
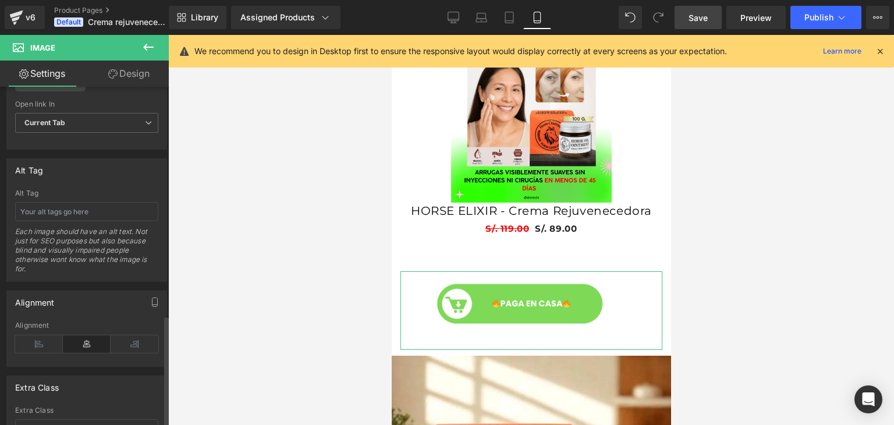
scroll to position [693, 0]
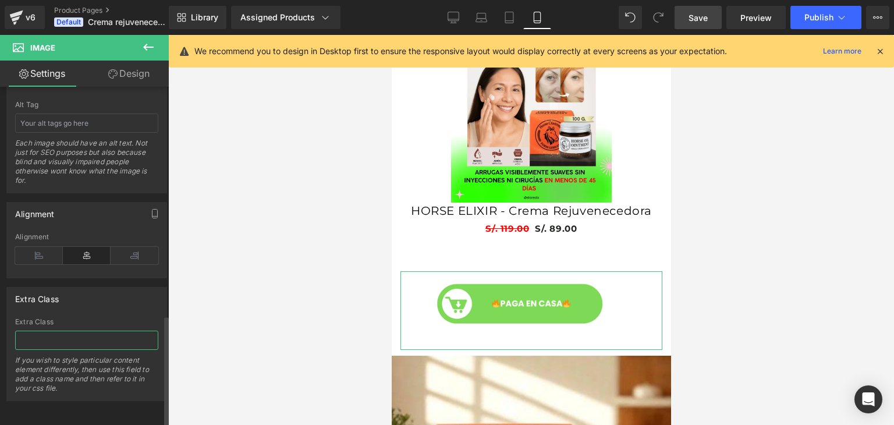
click at [57, 331] on input "text" at bounding box center [86, 340] width 143 height 19
paste input "_rsi-cod-form-gempages-button-overwrite _rsi-cod-form-is-gempage"
type input "_rsi-cod-form-gempages-button-overwrite _rsi-cod-form-is-gempage"
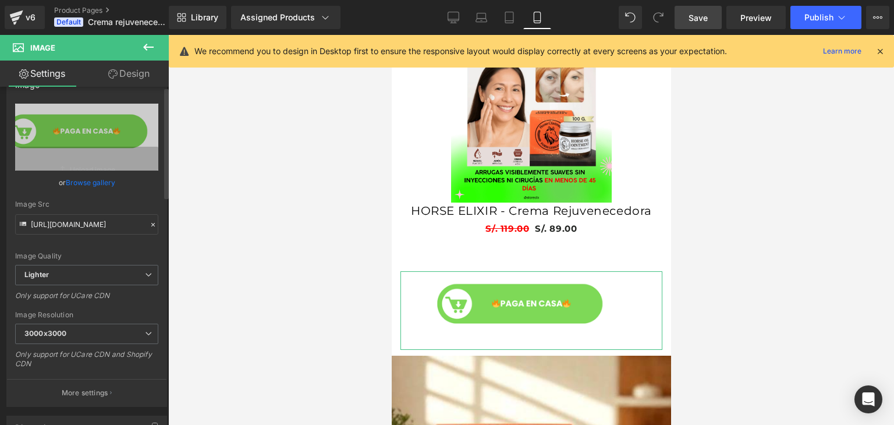
scroll to position [0, 0]
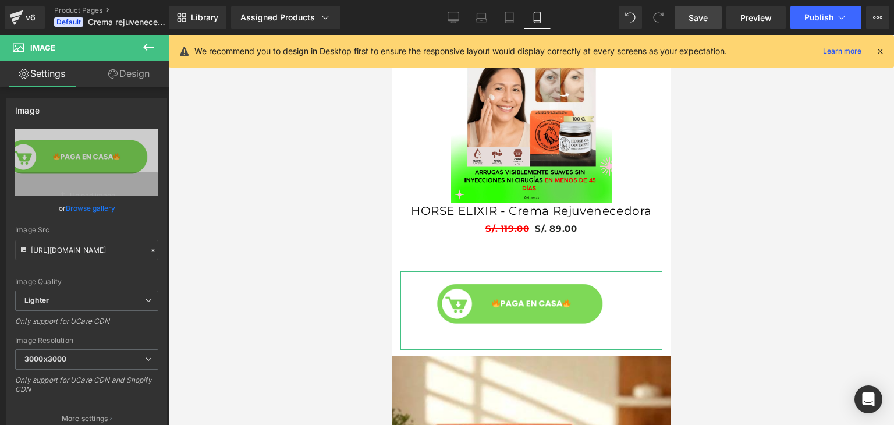
click at [127, 78] on link "Design" at bounding box center [129, 74] width 84 height 26
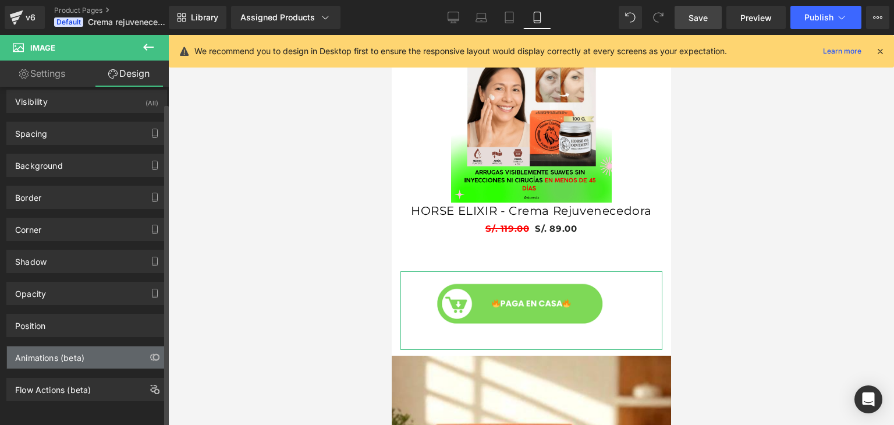
click at [133, 348] on div "Animations (beta)" at bounding box center [86, 357] width 159 height 22
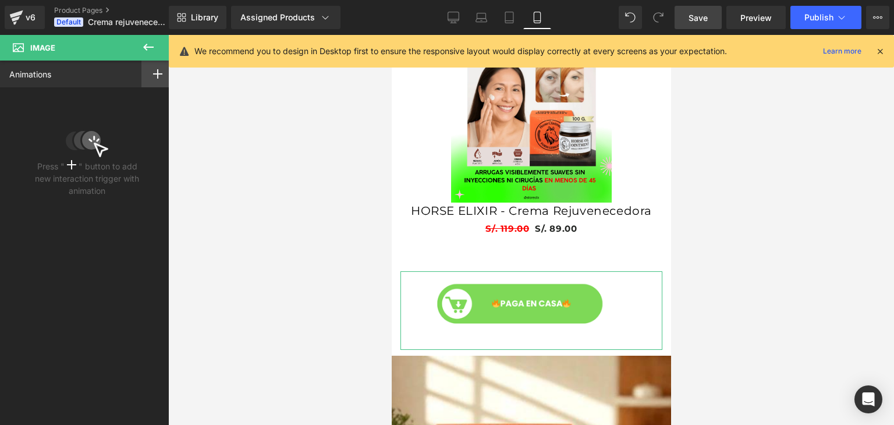
click at [157, 78] on rect at bounding box center [157, 73] width 1 height 9
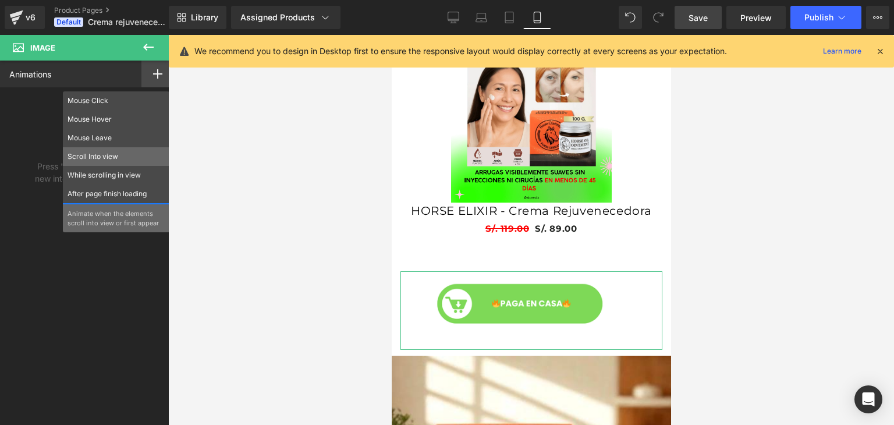
click at [123, 165] on div "Scroll Into view" at bounding box center [116, 156] width 106 height 19
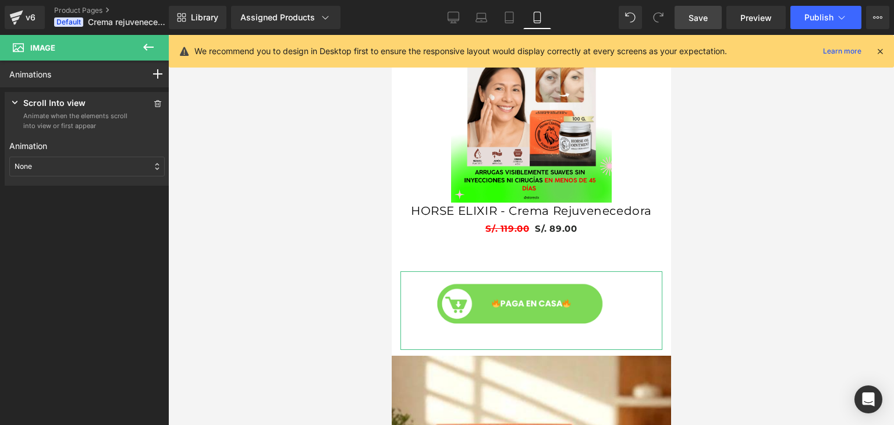
click at [105, 166] on div "None" at bounding box center [86, 167] width 155 height 20
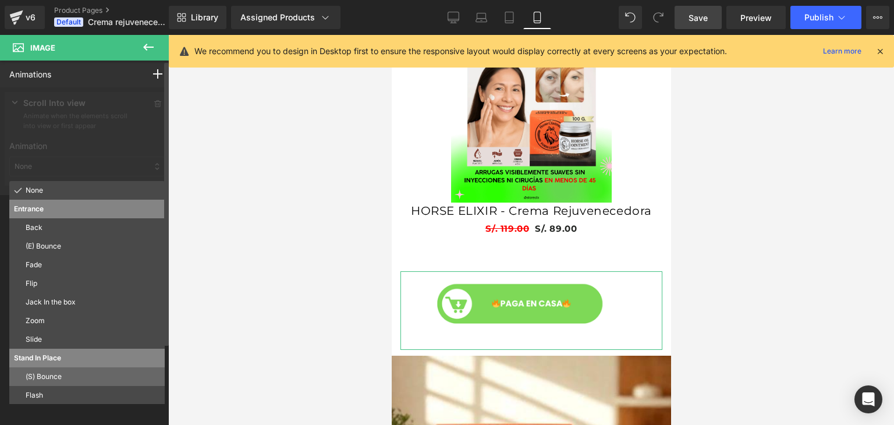
click at [55, 373] on p "(S) Bounce" at bounding box center [93, 376] width 134 height 10
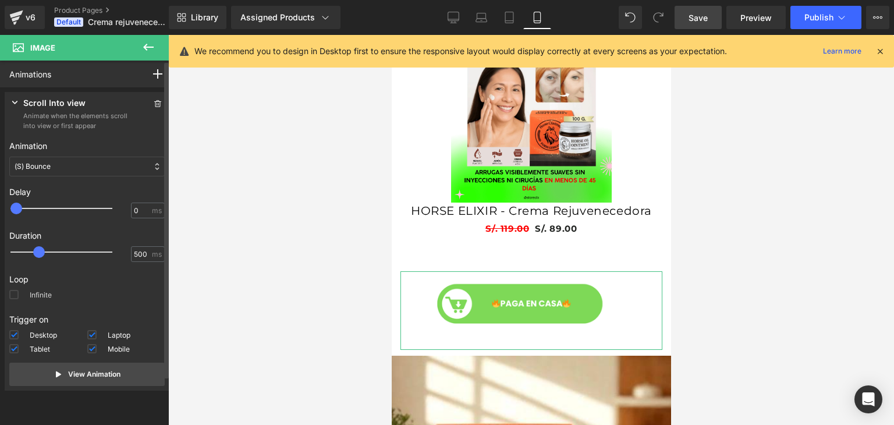
click at [11, 293] on span at bounding box center [13, 294] width 9 height 9
click at [0, 0] on input "Infinite" at bounding box center [0, 0] width 0 height 0
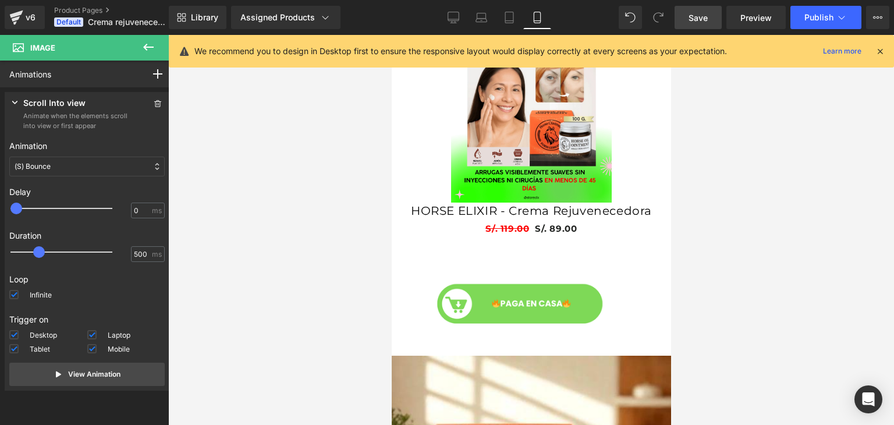
click at [149, 48] on icon at bounding box center [148, 47] width 14 height 14
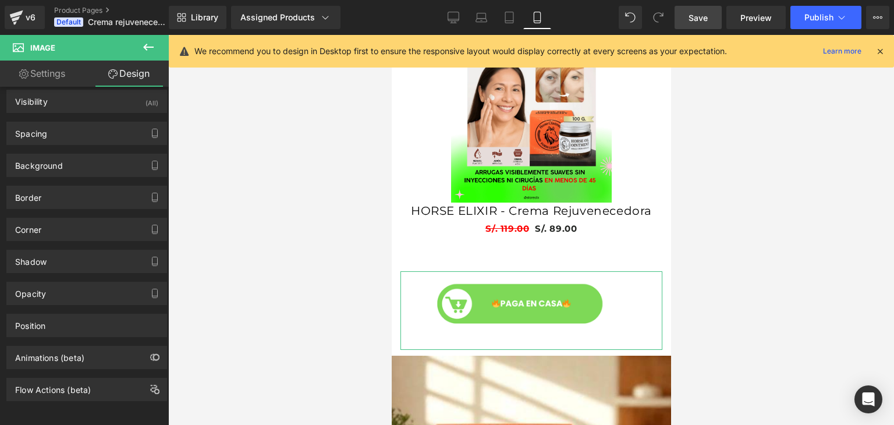
click at [61, 74] on link "Settings" at bounding box center [42, 74] width 84 height 26
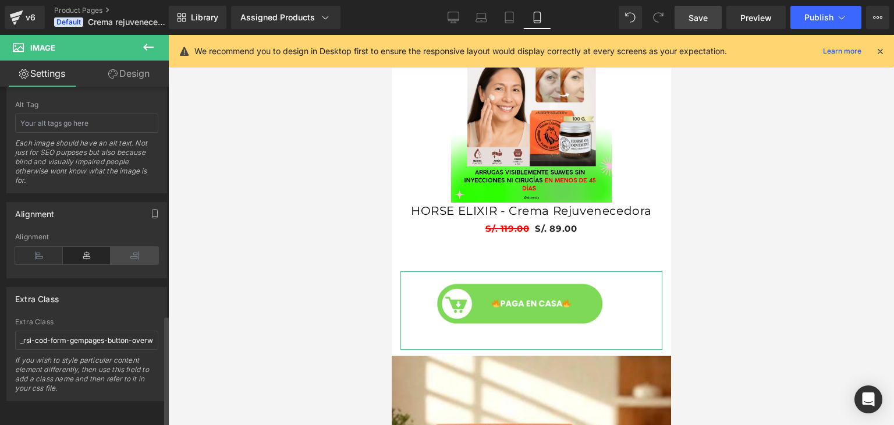
click at [123, 247] on icon at bounding box center [135, 255] width 48 height 17
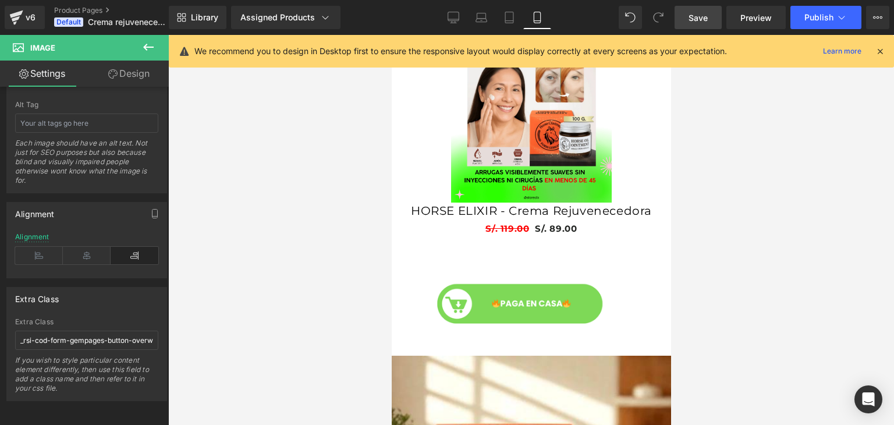
click at [713, 15] on link "Save" at bounding box center [697, 17] width 47 height 23
click at [790, 17] on div "Save Preview Publish Scheduled Upgrade Plan View Live Page View with current Te…" at bounding box center [782, 17] width 224 height 23
click at [804, 17] on button "Publish" at bounding box center [825, 17] width 71 height 23
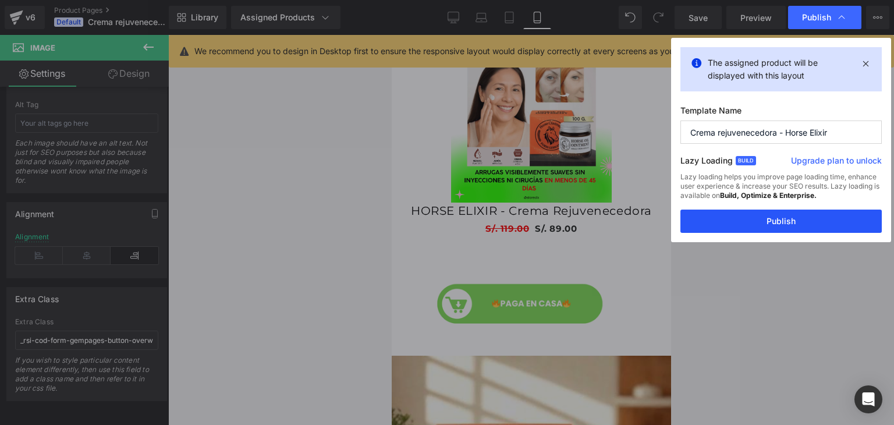
click at [768, 218] on button "Publish" at bounding box center [780, 221] width 201 height 23
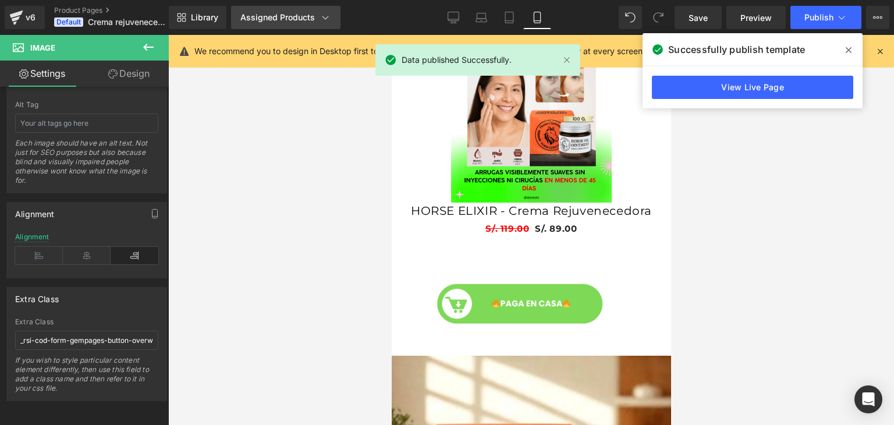
scroll to position [0, 0]
click at [848, 59] on span at bounding box center [848, 50] width 19 height 19
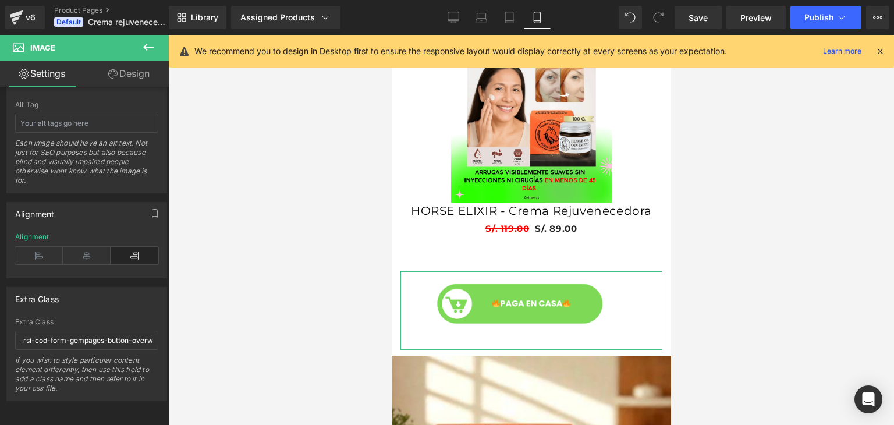
scroll to position [0, 204]
click at [130, 68] on link "Design" at bounding box center [129, 74] width 84 height 26
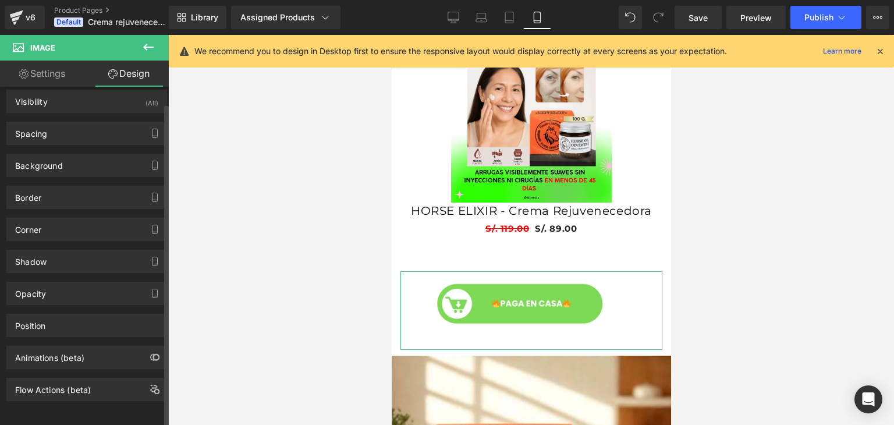
click at [130, 348] on div "Animations (beta)" at bounding box center [86, 357] width 159 height 22
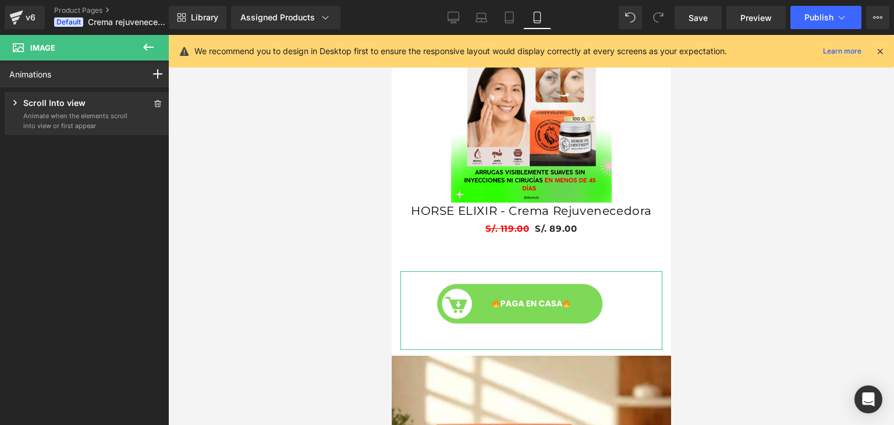
click at [68, 98] on p "Scroll Into view" at bounding box center [54, 104] width 62 height 15
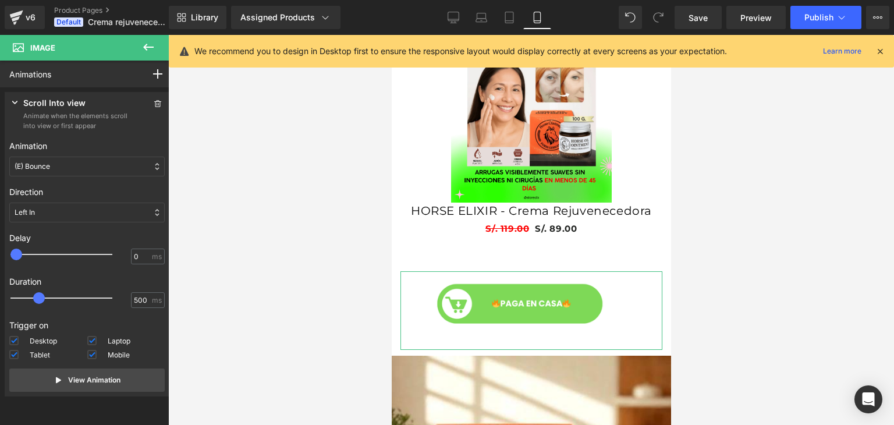
click at [128, 168] on div "(E) Bounce" at bounding box center [86, 167] width 155 height 20
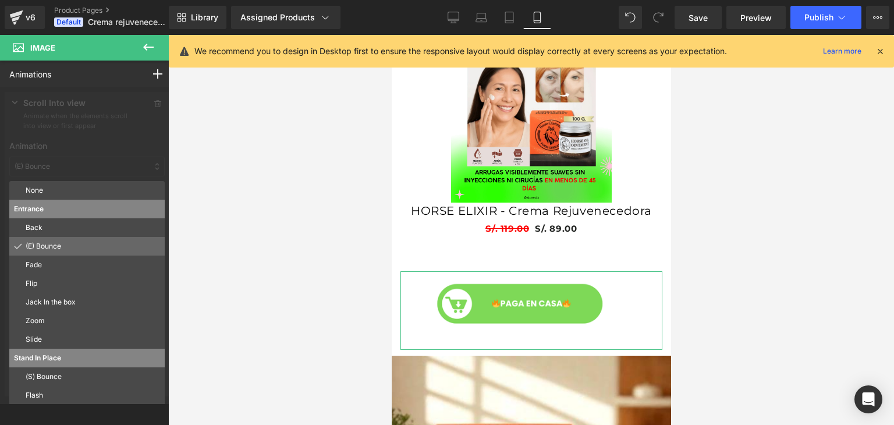
scroll to position [0, 204]
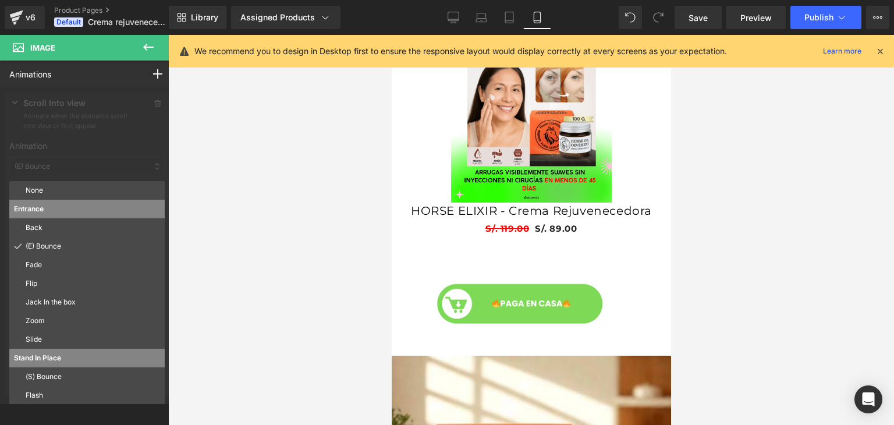
click at [216, 125] on div at bounding box center [531, 230] width 726 height 390
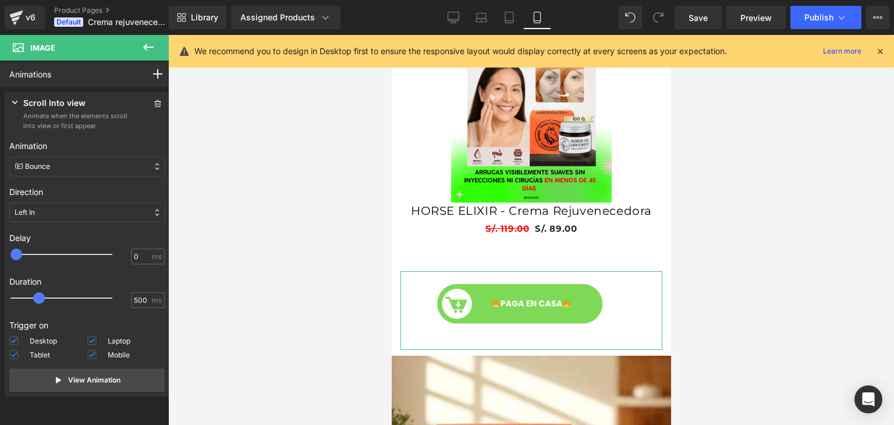
click at [101, 166] on div "(E) Bounce" at bounding box center [86, 167] width 155 height 20
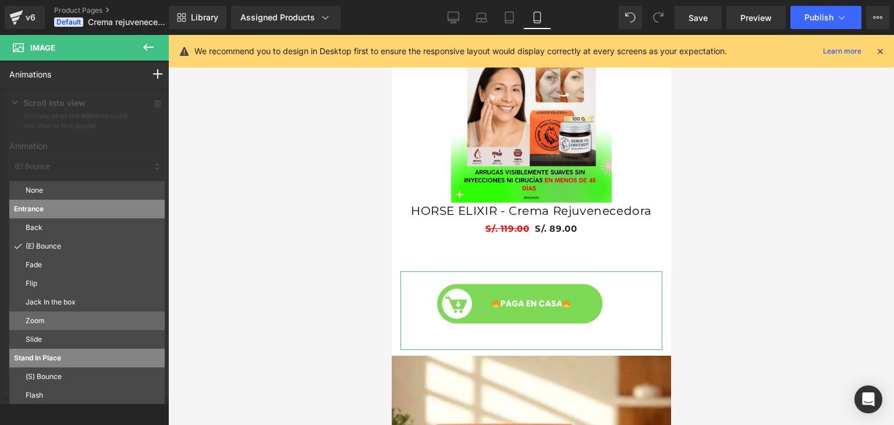
scroll to position [0, 0]
click at [86, 328] on div "Zoom" at bounding box center [86, 320] width 155 height 19
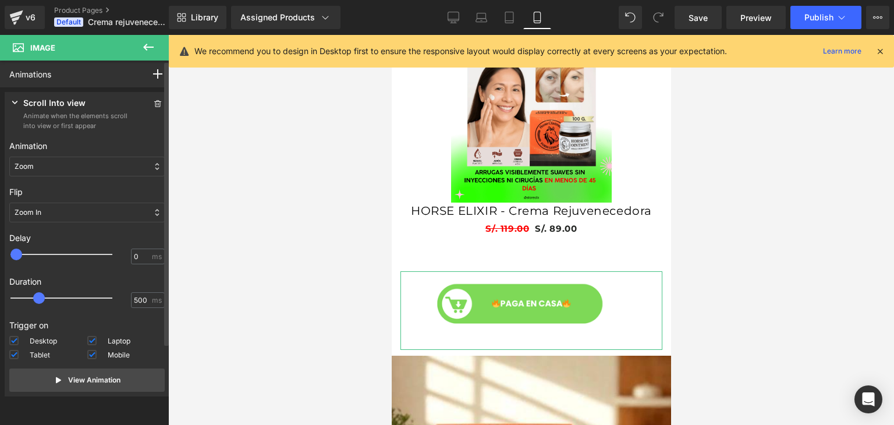
click at [19, 102] on icon at bounding box center [15, 103] width 12 height 12
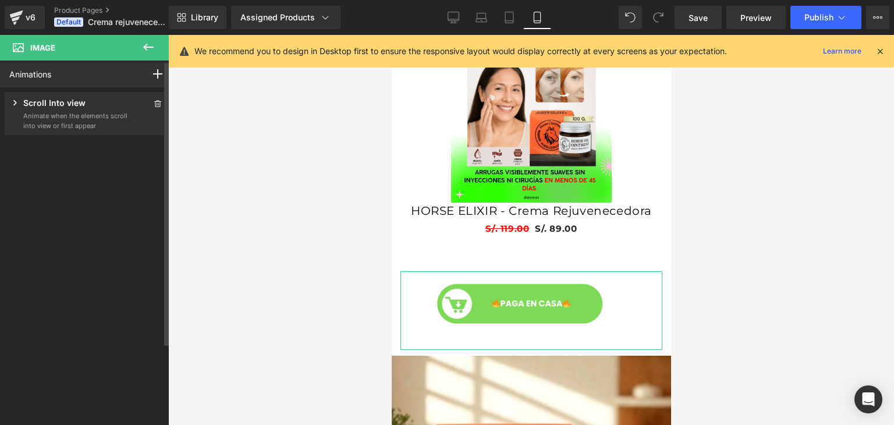
scroll to position [0, 204]
click at [33, 105] on p "Scroll Into view" at bounding box center [54, 104] width 62 height 15
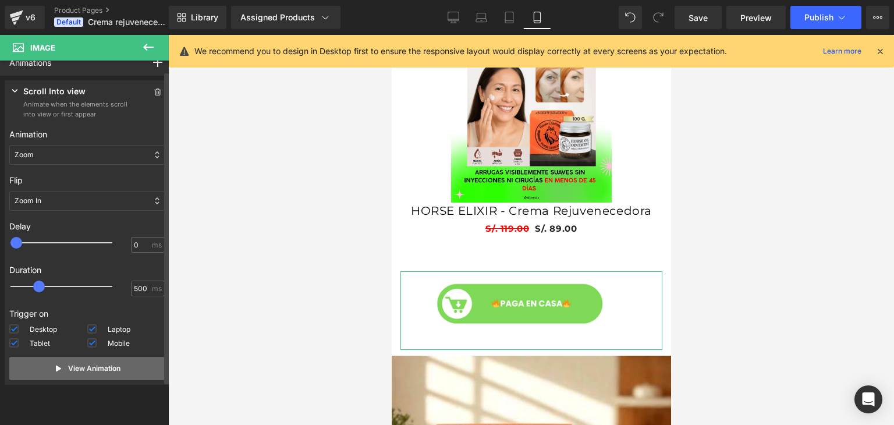
click at [70, 370] on p "View Animation" at bounding box center [94, 368] width 52 height 10
drag, startPoint x: 70, startPoint y: 370, endPoint x: 55, endPoint y: 370, distance: 14.5
click at [56, 370] on icon at bounding box center [58, 368] width 5 height 6
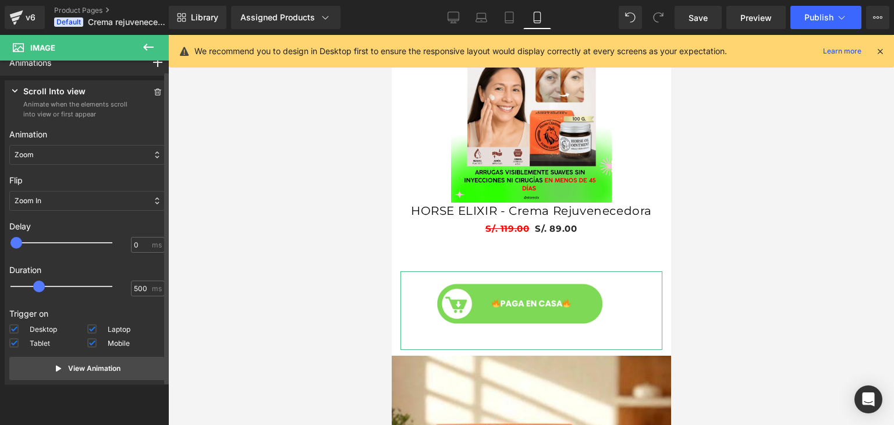
click at [122, 155] on div "Zoom" at bounding box center [86, 155] width 155 height 20
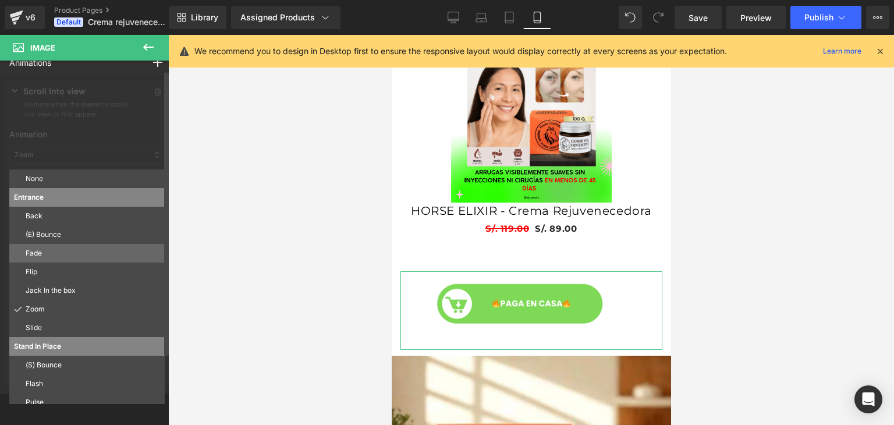
click at [64, 251] on p "Fade" at bounding box center [93, 253] width 134 height 10
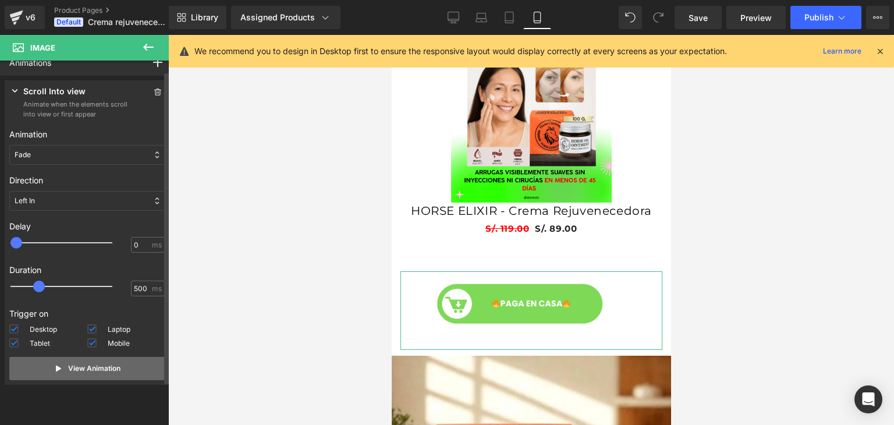
scroll to position [0, 0]
click at [68, 369] on p "View Animation" at bounding box center [94, 368] width 52 height 10
click at [112, 154] on div "Fade" at bounding box center [86, 155] width 155 height 20
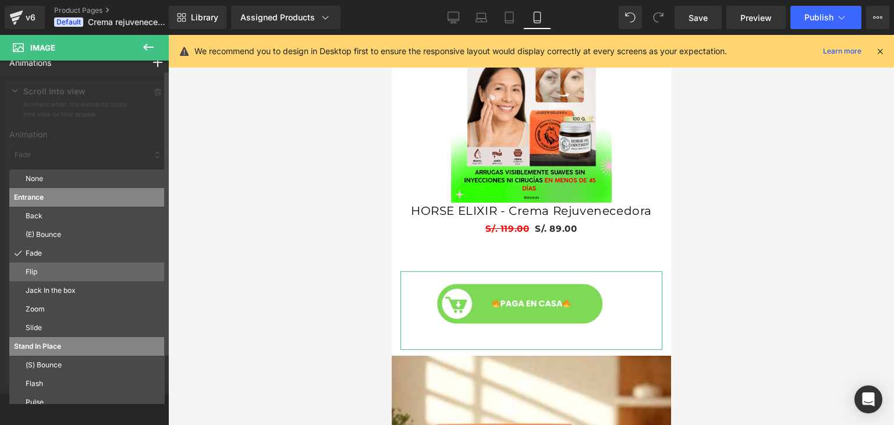
click at [72, 278] on div "Flip" at bounding box center [86, 271] width 155 height 19
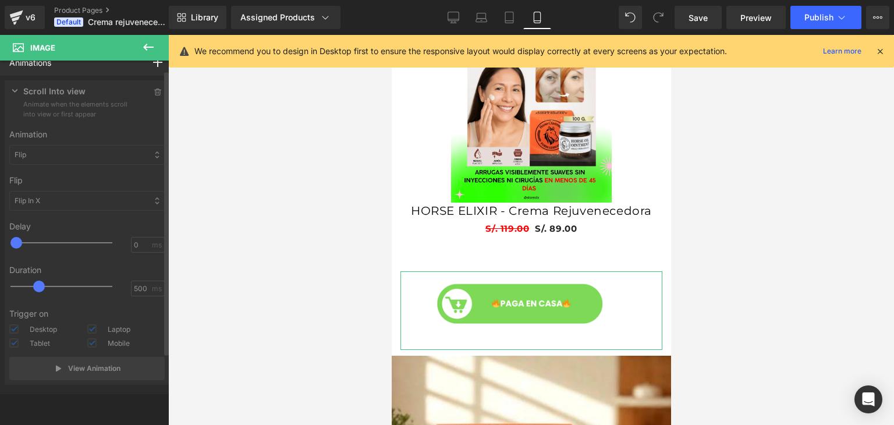
scroll to position [0, 204]
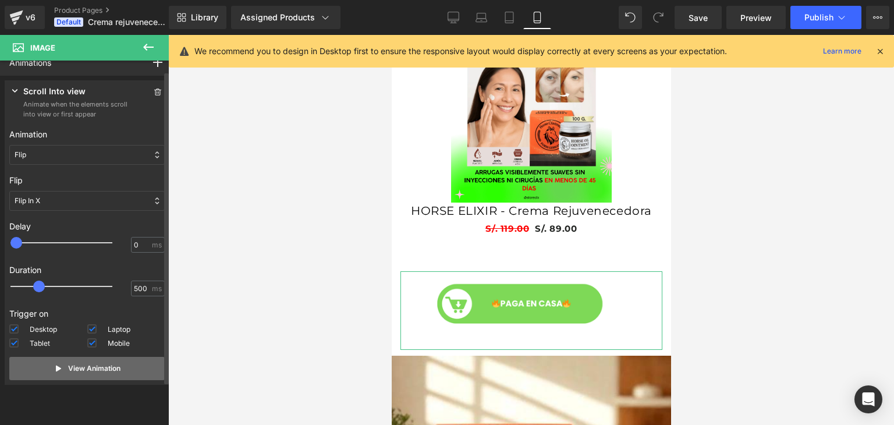
click at [62, 365] on button "View Animation" at bounding box center [86, 368] width 155 height 23
drag, startPoint x: 62, startPoint y: 367, endPoint x: 42, endPoint y: 367, distance: 19.2
click at [42, 367] on button "View Animation" at bounding box center [86, 368] width 155 height 23
click at [109, 157] on div "Flip" at bounding box center [86, 155] width 155 height 20
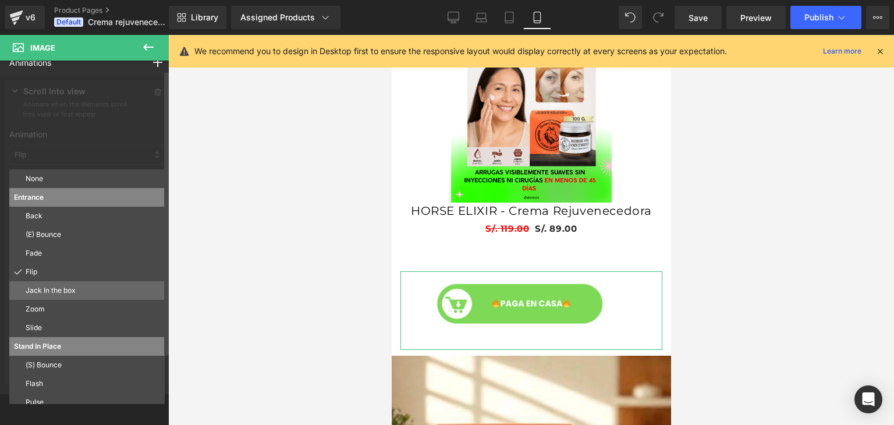
click at [81, 289] on p "Jack In the box" at bounding box center [93, 290] width 134 height 10
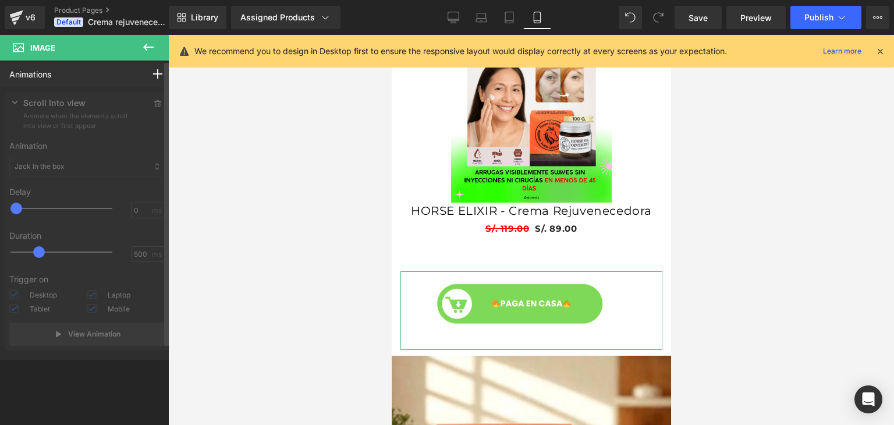
scroll to position [0, 204]
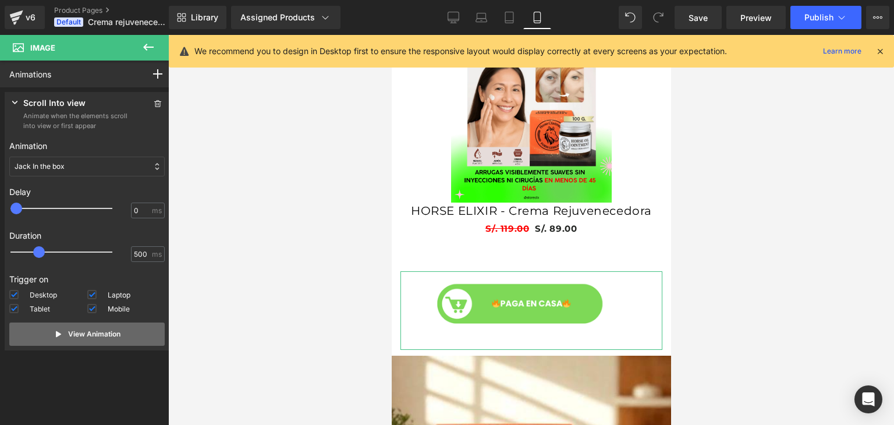
click at [69, 334] on p "View Animation" at bounding box center [94, 334] width 52 height 10
click at [109, 164] on div "Jack In the box" at bounding box center [86, 167] width 155 height 20
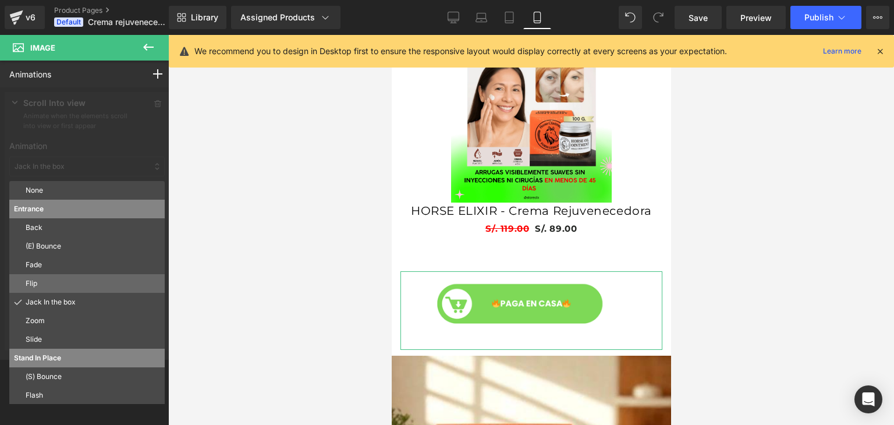
scroll to position [0, 0]
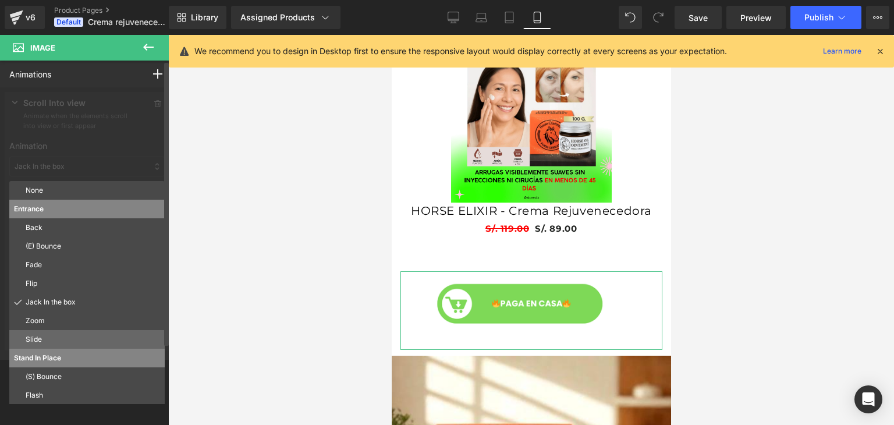
click at [62, 333] on div "Slide" at bounding box center [86, 339] width 155 height 19
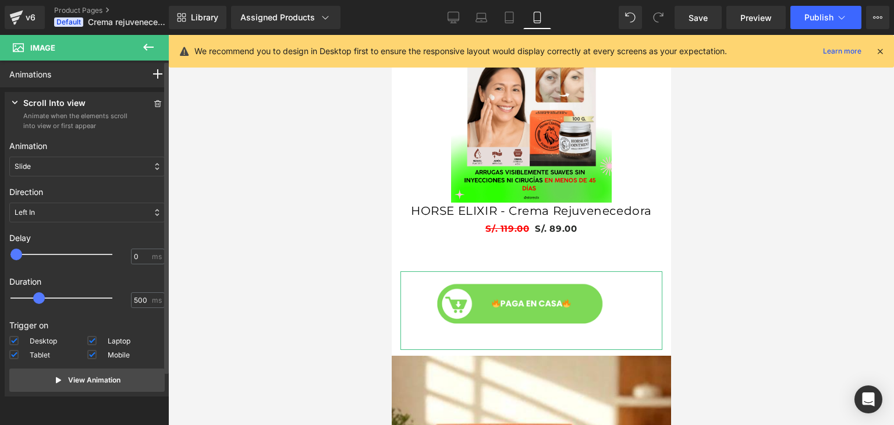
click at [116, 162] on div "Slide" at bounding box center [86, 167] width 155 height 20
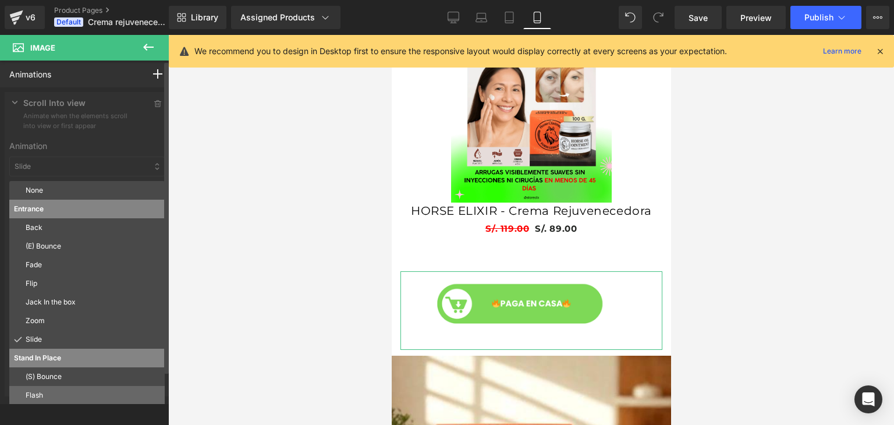
scroll to position [0, 204]
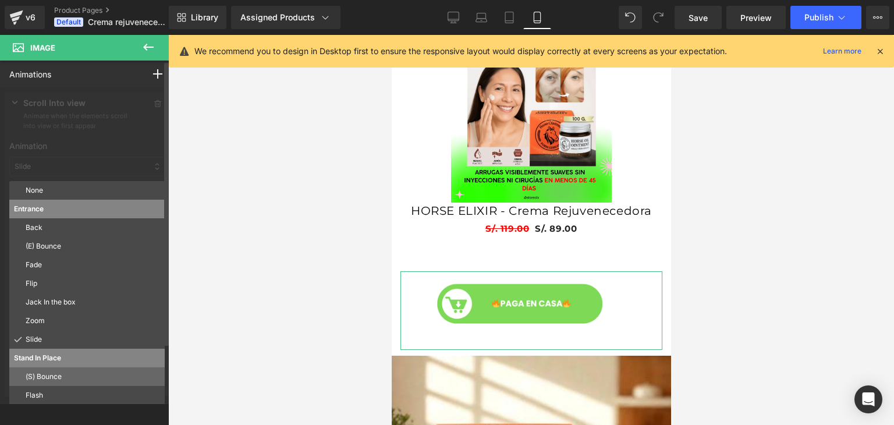
click at [70, 368] on div "(S) Bounce" at bounding box center [86, 376] width 155 height 19
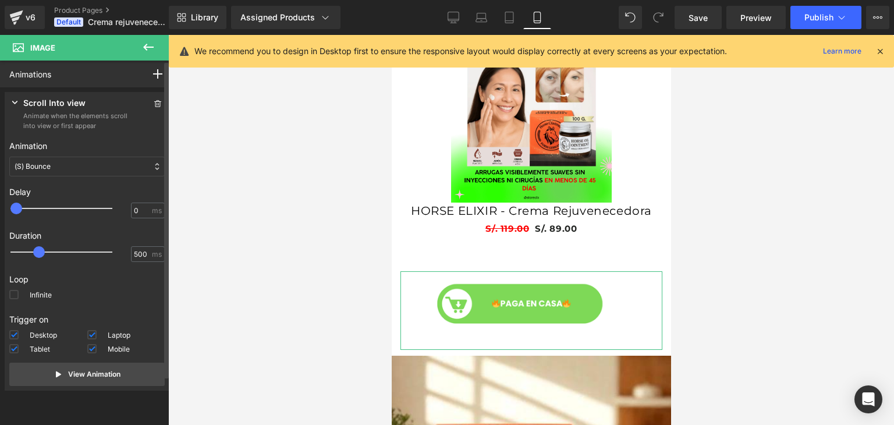
click at [130, 172] on div "(S) Bounce" at bounding box center [86, 167] width 155 height 20
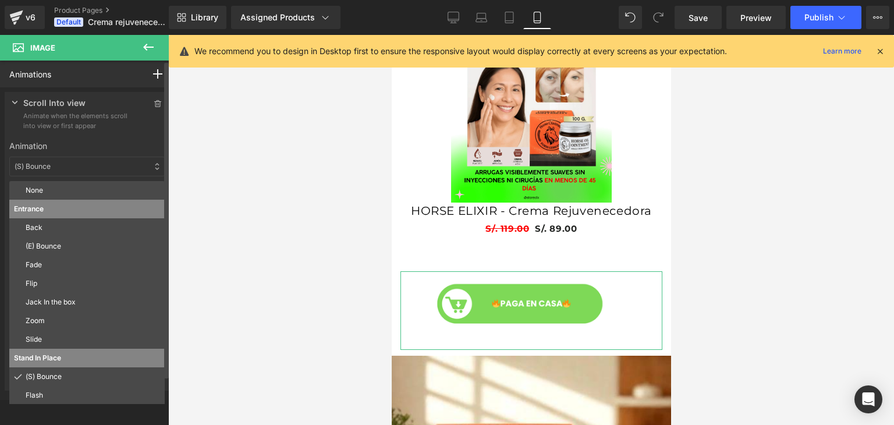
scroll to position [0, 0]
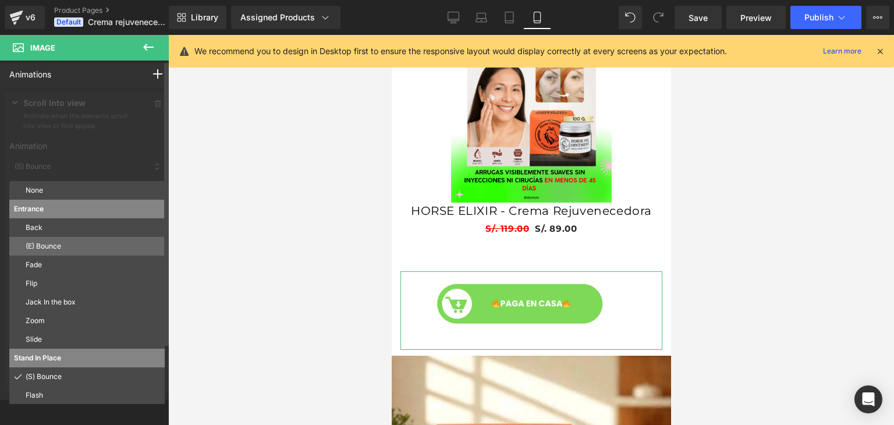
click at [79, 240] on div "(E) Bounce" at bounding box center [86, 246] width 155 height 19
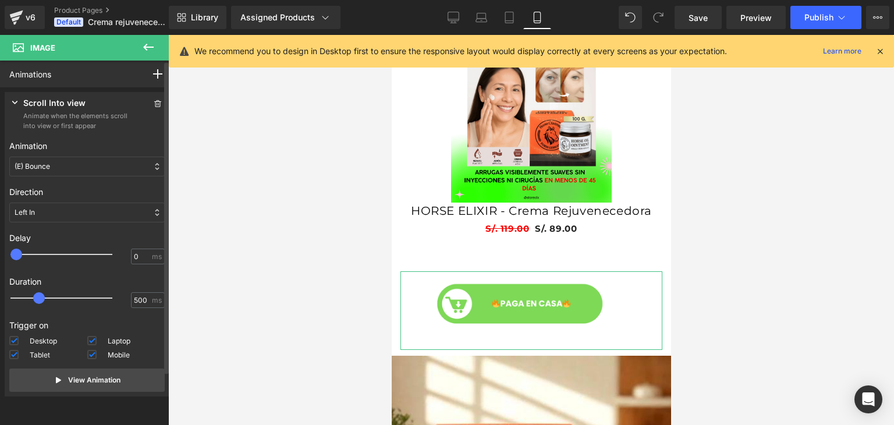
click at [92, 211] on div "Left In" at bounding box center [86, 213] width 155 height 20
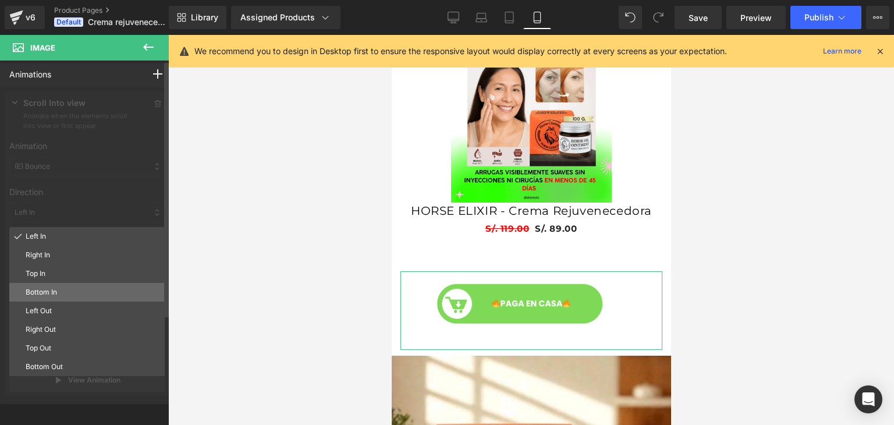
scroll to position [0, 204]
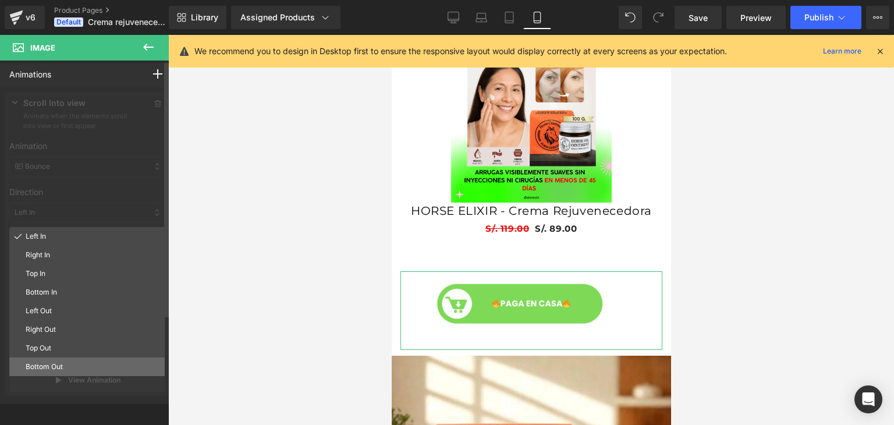
click at [49, 360] on div "Bottom Out" at bounding box center [86, 366] width 155 height 19
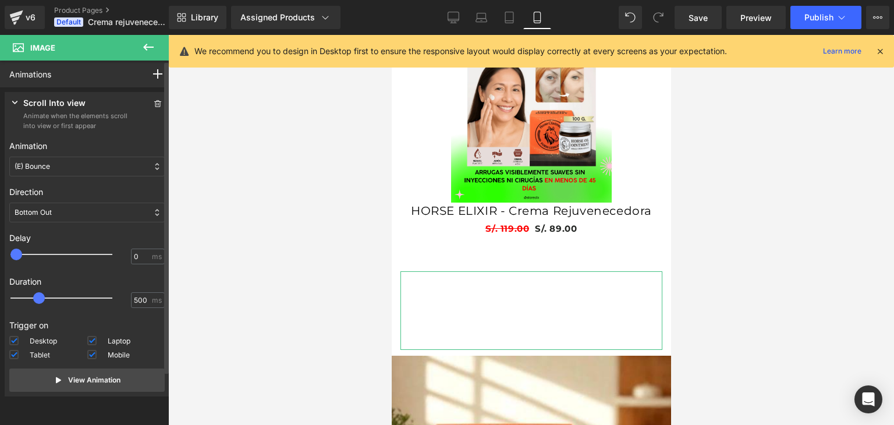
scroll to position [0, 0]
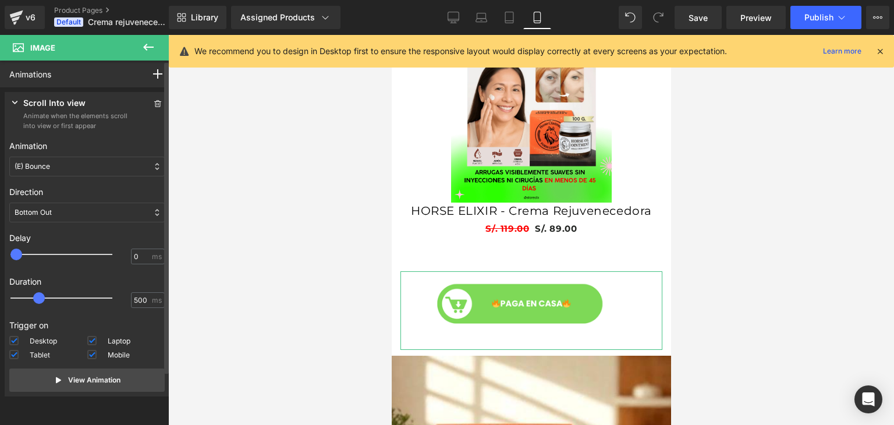
click at [98, 212] on div "Bottom Out" at bounding box center [86, 213] width 155 height 20
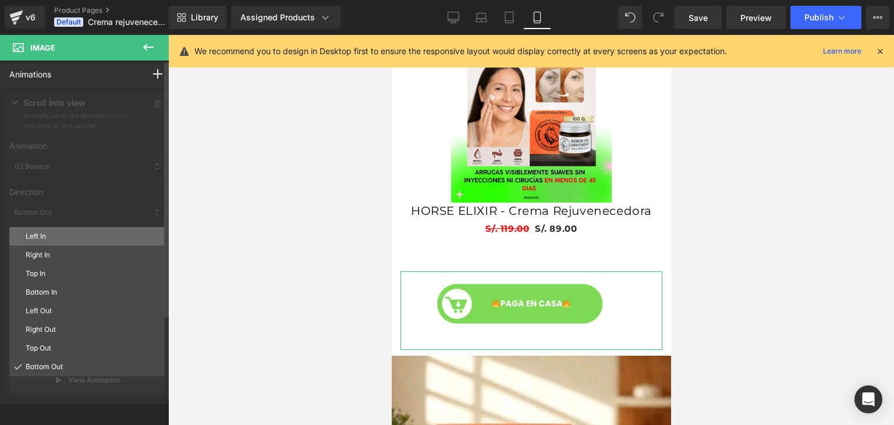
click at [75, 236] on p "Left In" at bounding box center [93, 236] width 134 height 10
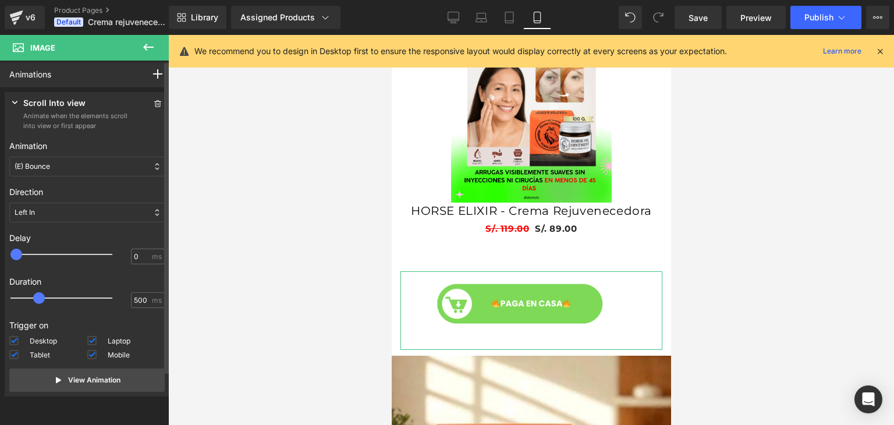
scroll to position [0, 204]
click at [84, 210] on div "Left In" at bounding box center [86, 213] width 155 height 20
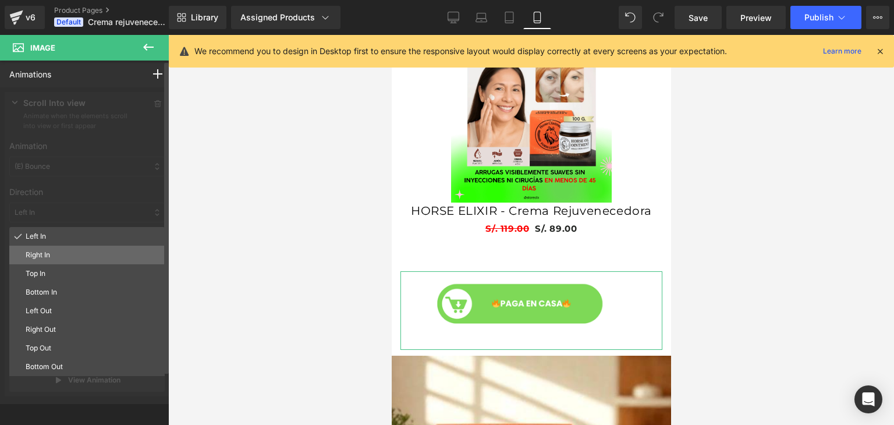
click at [63, 255] on p "Right In" at bounding box center [93, 255] width 134 height 10
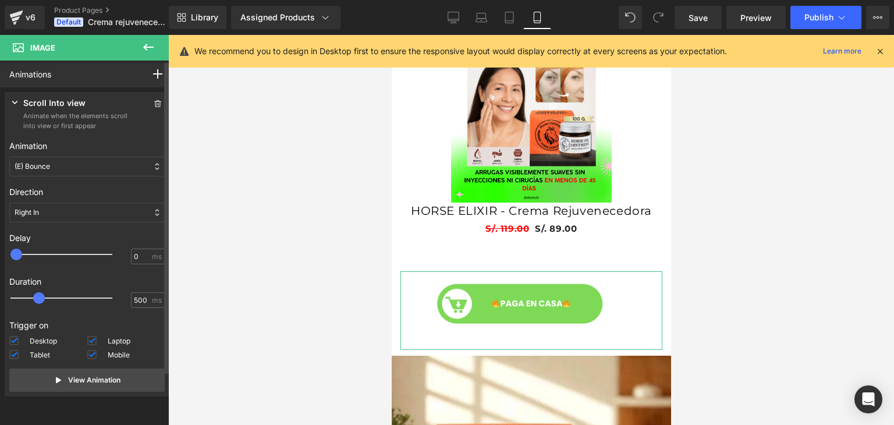
click at [84, 215] on div "Right In" at bounding box center [86, 213] width 155 height 20
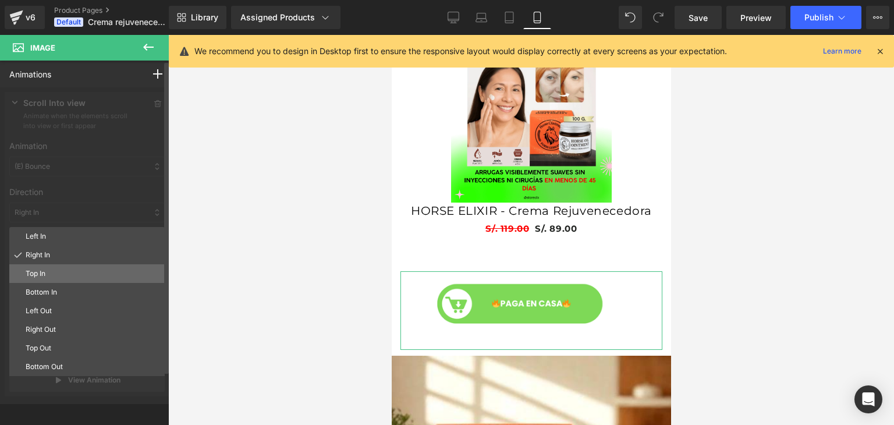
scroll to position [0, 0]
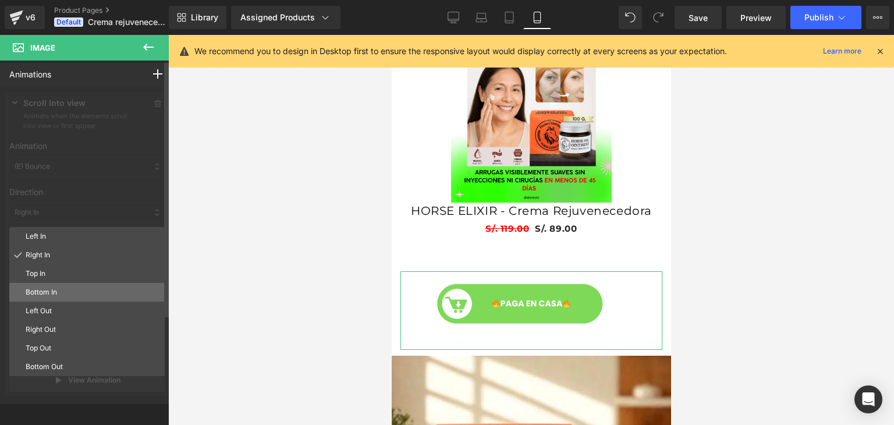
click at [65, 292] on p "Bottom In" at bounding box center [93, 292] width 134 height 10
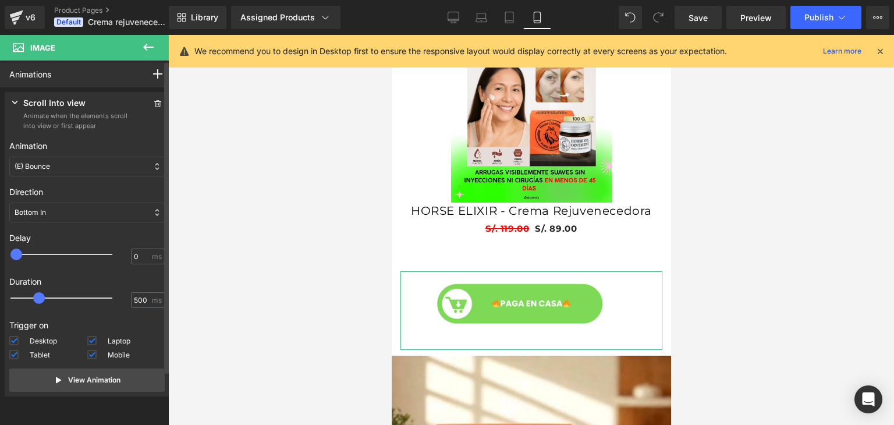
scroll to position [0, 204]
click at [98, 212] on div "Bottom In" at bounding box center [86, 213] width 155 height 20
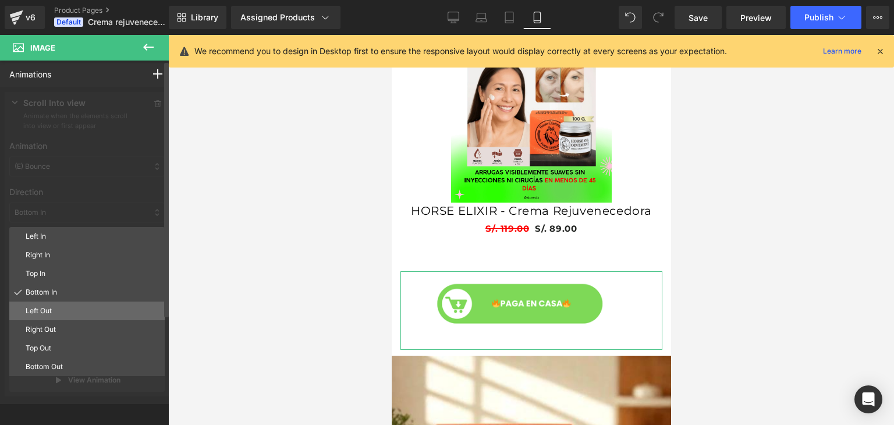
click at [57, 320] on div "Right Out" at bounding box center [86, 329] width 155 height 19
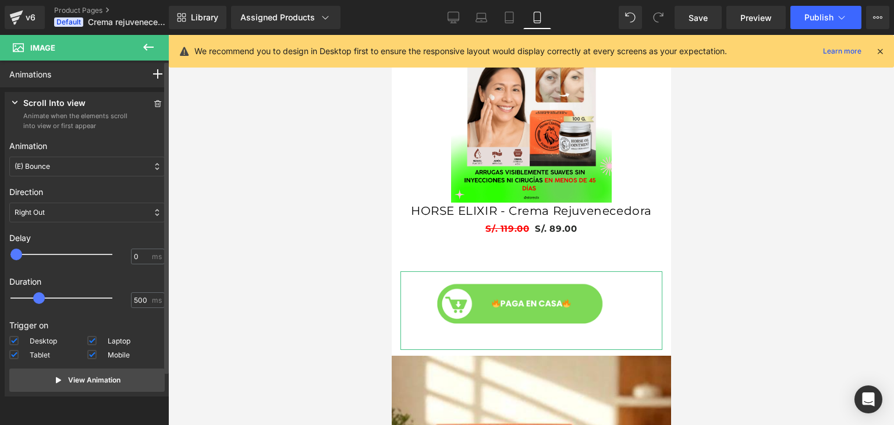
click at [100, 211] on div "Right Out" at bounding box center [86, 213] width 155 height 20
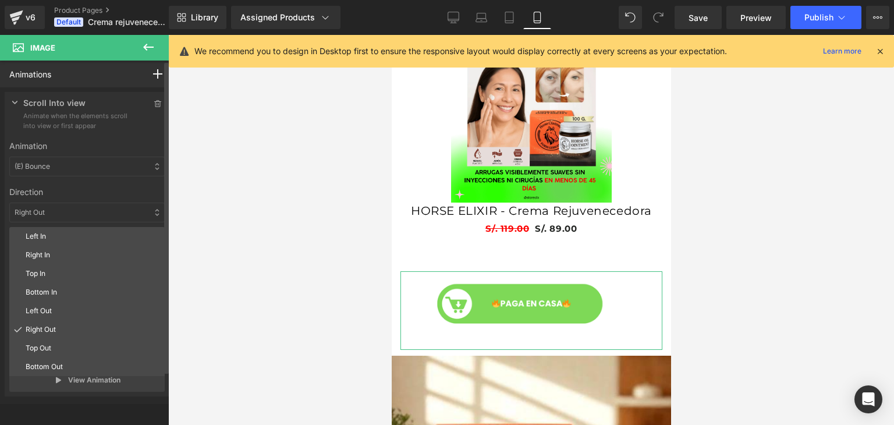
scroll to position [0, 0]
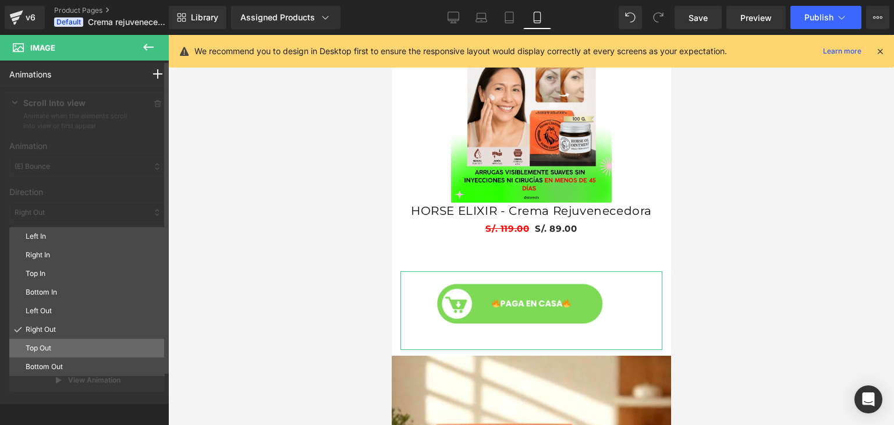
click at [55, 344] on p "Top Out" at bounding box center [93, 348] width 134 height 10
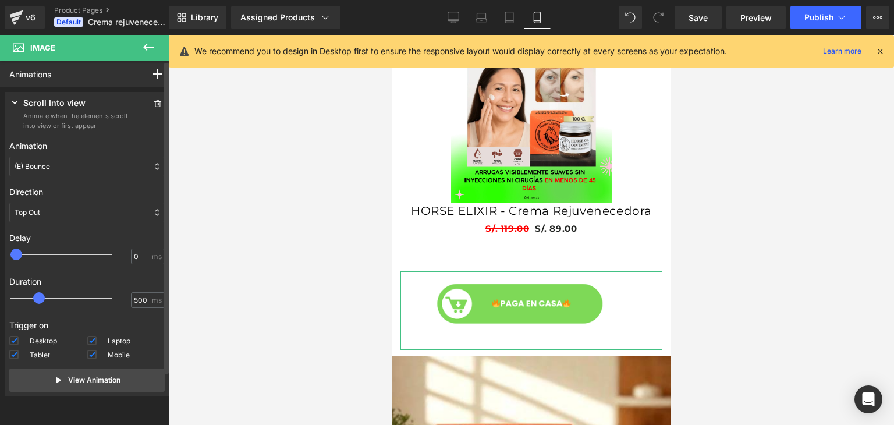
click at [104, 210] on div "Top Out" at bounding box center [86, 213] width 155 height 20
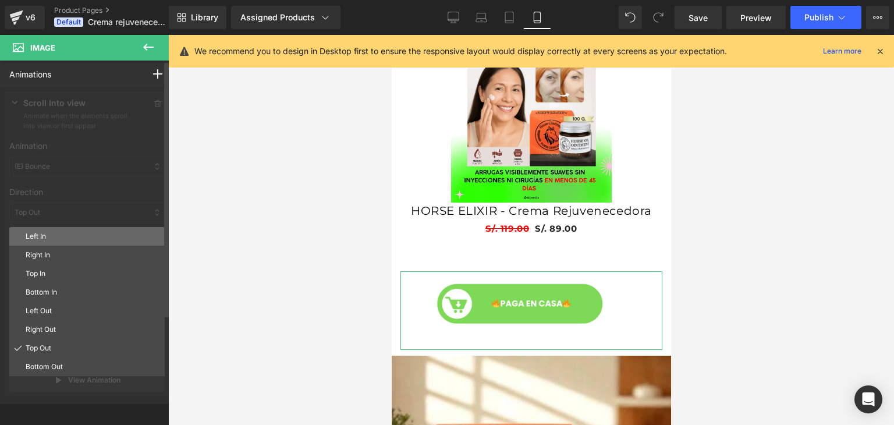
click at [65, 236] on p "Left In" at bounding box center [93, 236] width 134 height 10
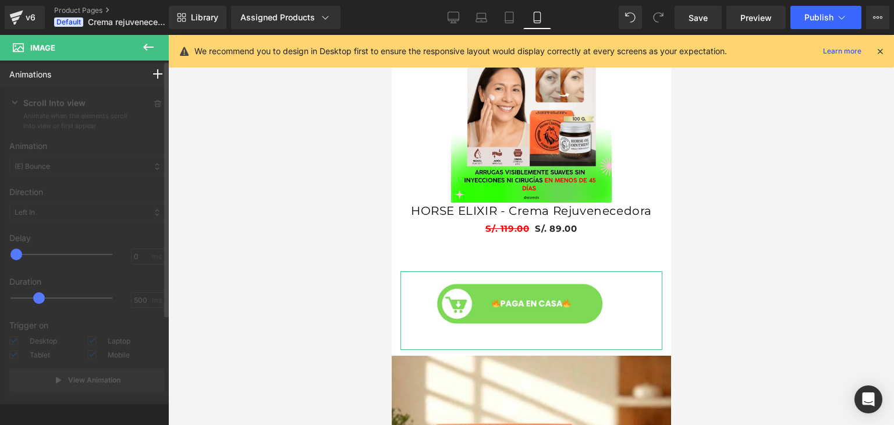
scroll to position [0, 204]
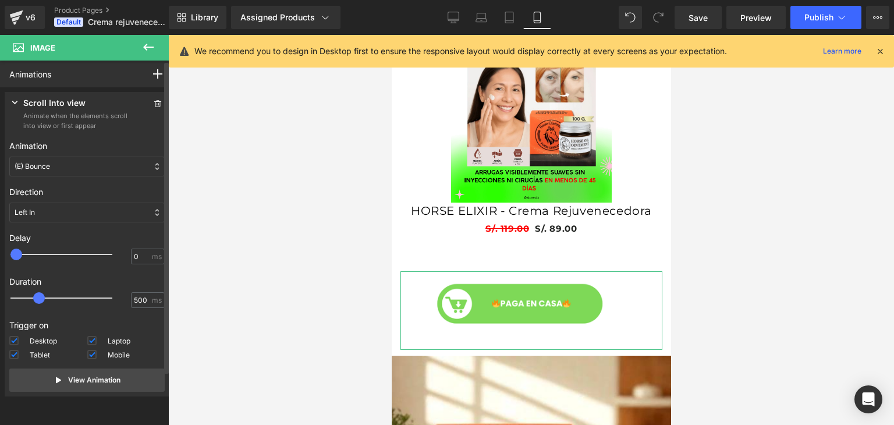
click at [84, 164] on div "(E) Bounce" at bounding box center [86, 167] width 155 height 20
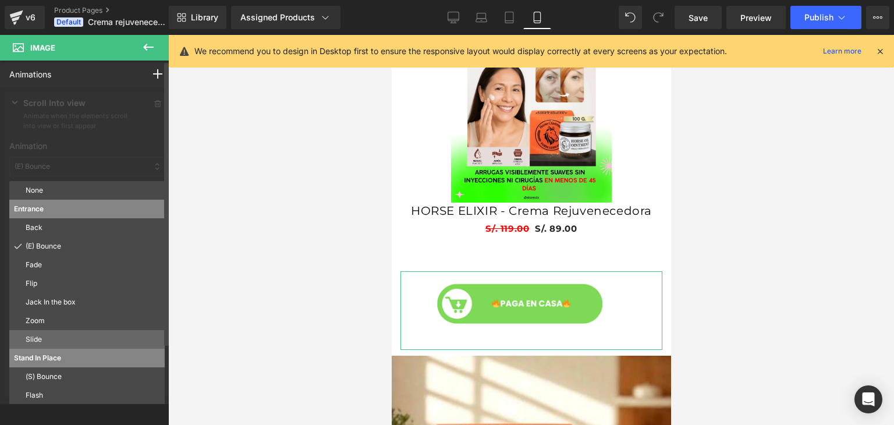
scroll to position [0, 0]
click at [56, 367] on div "Stand In Place" at bounding box center [86, 358] width 155 height 19
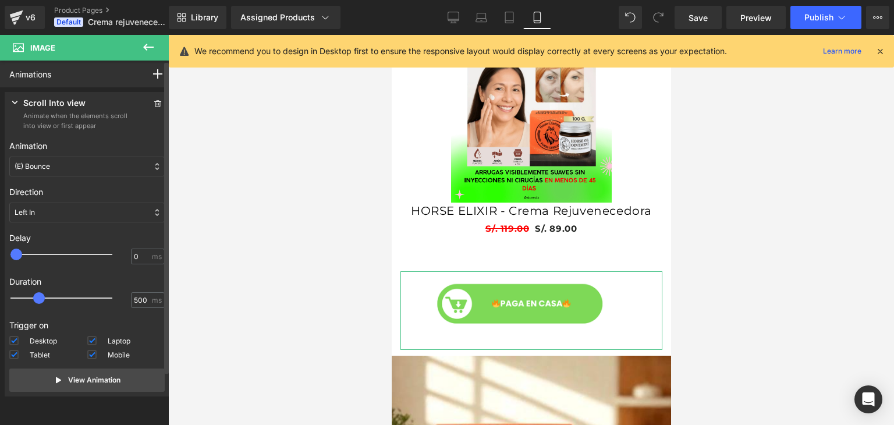
click at [112, 168] on div "(E) Bounce" at bounding box center [86, 167] width 155 height 20
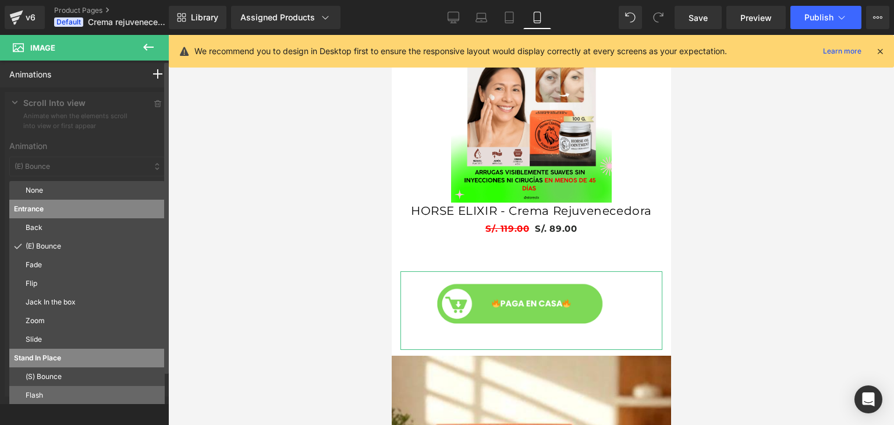
scroll to position [0, 204]
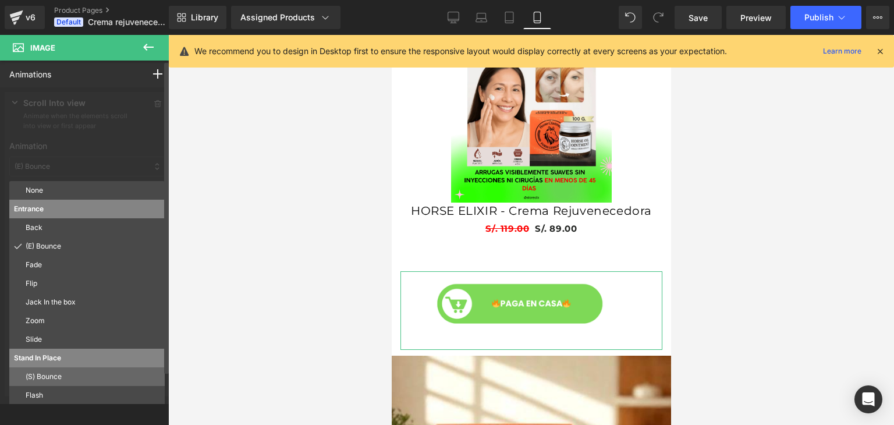
click at [56, 372] on p "(S) Bounce" at bounding box center [93, 376] width 134 height 10
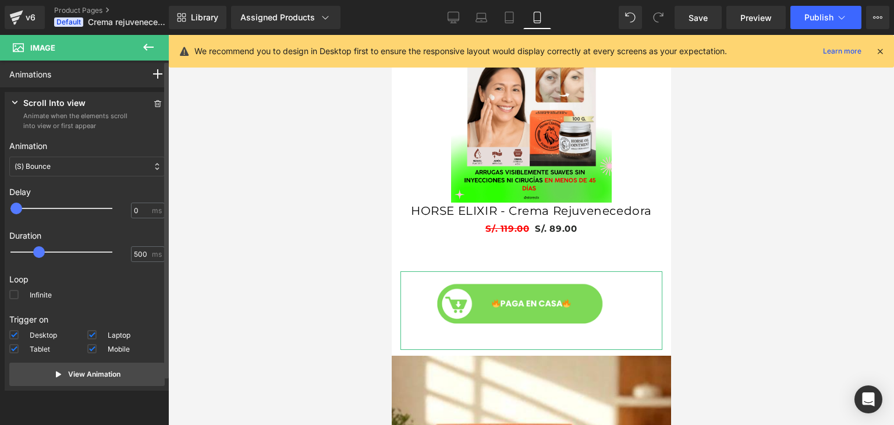
scroll to position [0, 0]
drag, startPoint x: 43, startPoint y: 251, endPoint x: 55, endPoint y: 251, distance: 11.6
click at [55, 251] on span at bounding box center [50, 252] width 12 height 12
click at [68, 378] on p "View Animation" at bounding box center [94, 374] width 52 height 10
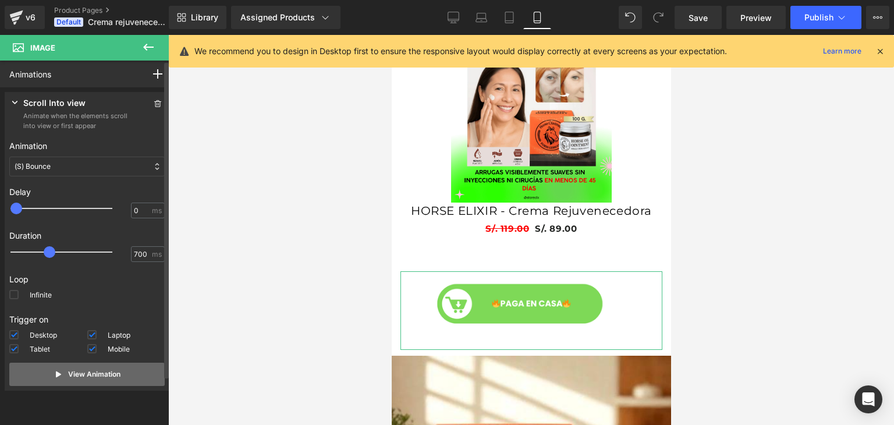
scroll to position [0, 0]
drag, startPoint x: 67, startPoint y: 378, endPoint x: 44, endPoint y: 371, distance: 23.9
click at [44, 371] on button "View Animation" at bounding box center [86, 374] width 155 height 23
click at [15, 297] on span at bounding box center [13, 294] width 9 height 9
click at [0, 0] on input "Infinite" at bounding box center [0, 0] width 0 height 0
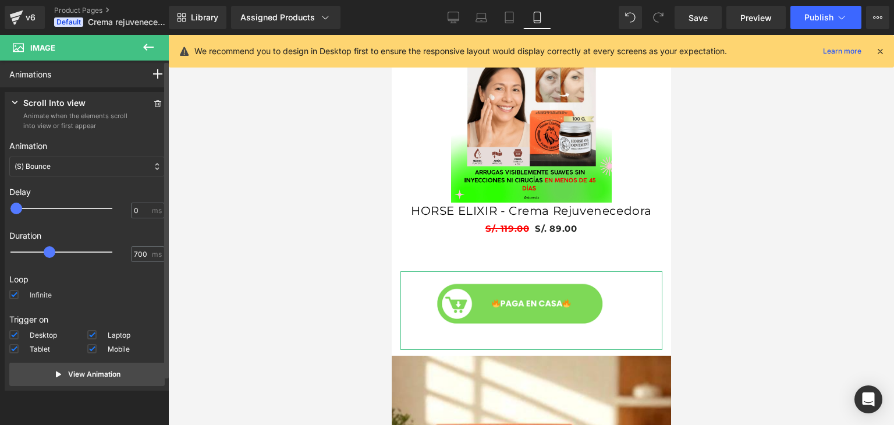
scroll to position [0, 204]
click at [65, 363] on button "View Animation" at bounding box center [86, 374] width 155 height 23
click at [37, 250] on div at bounding box center [70, 251] width 102 height 23
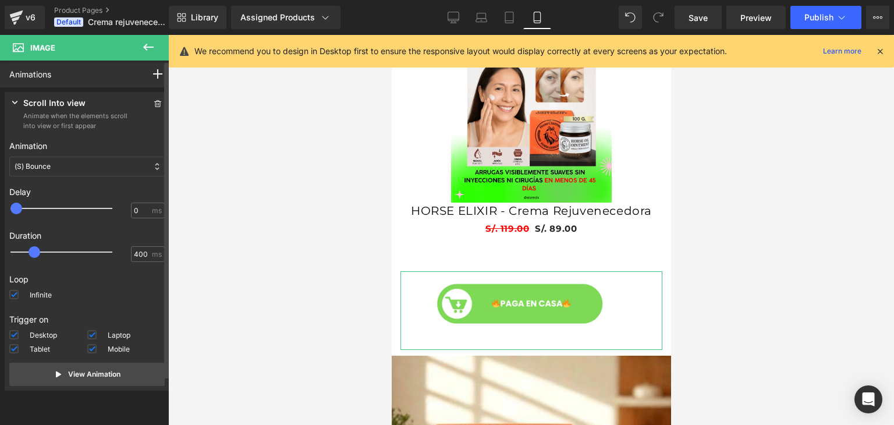
click at [37, 250] on span at bounding box center [35, 252] width 12 height 12
click at [134, 252] on input "400" at bounding box center [142, 254] width 16 height 10
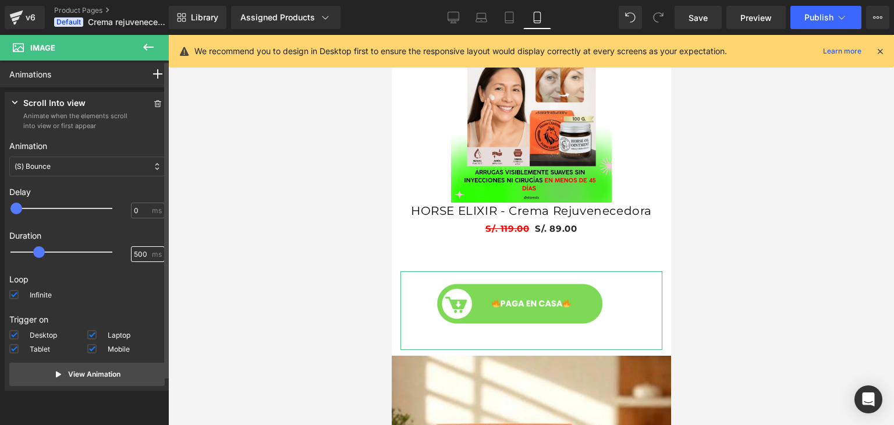
type input "500"
click at [72, 172] on div "(S) Bounce" at bounding box center [86, 167] width 155 height 20
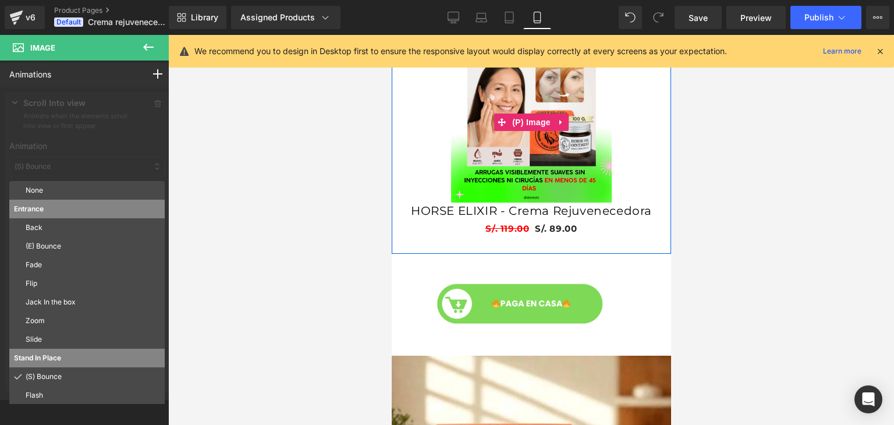
scroll to position [0, 204]
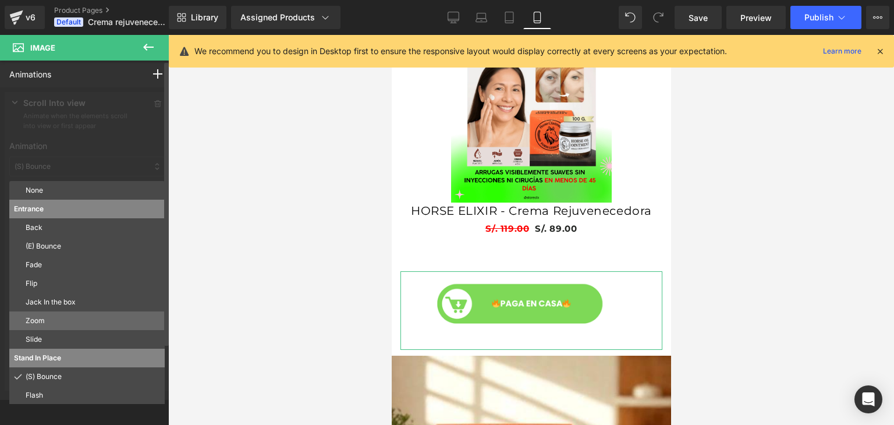
click at [58, 319] on p "Zoom" at bounding box center [93, 320] width 134 height 10
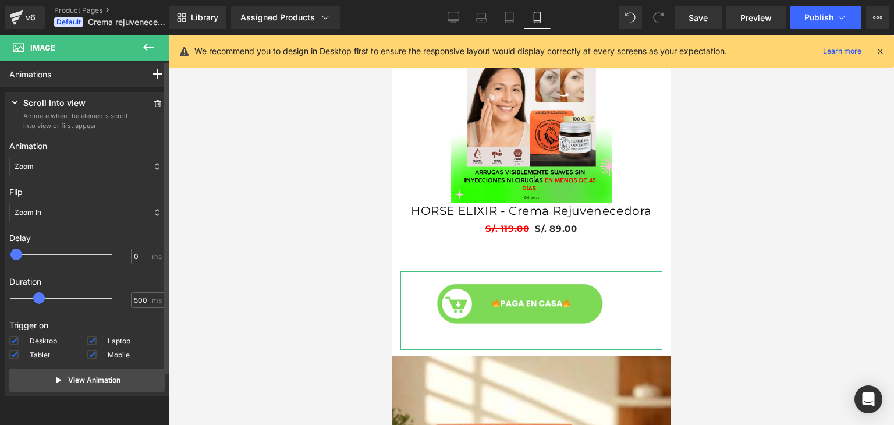
click at [118, 152] on p "Animation" at bounding box center [86, 146] width 155 height 12
click at [109, 164] on div "Zoom" at bounding box center [86, 167] width 155 height 20
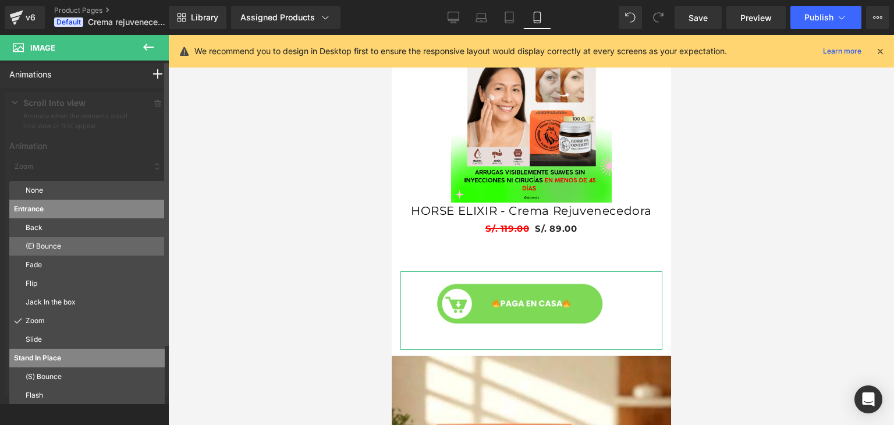
scroll to position [0, 0]
click at [75, 244] on p "(E) Bounce" at bounding box center [93, 246] width 134 height 10
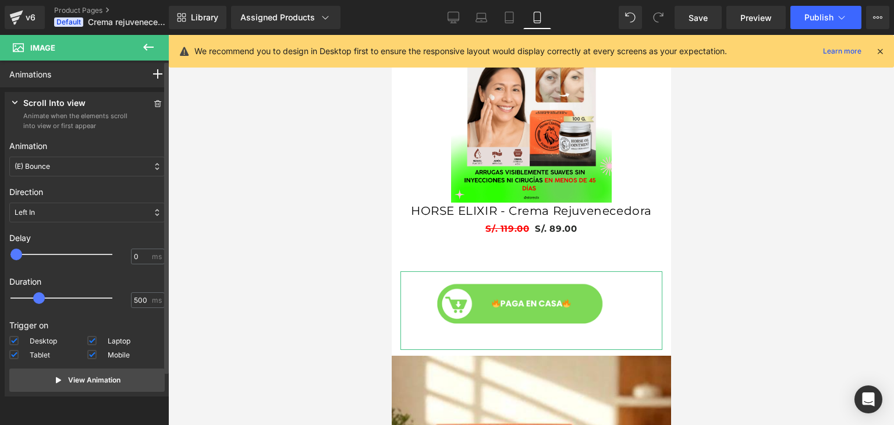
click at [102, 167] on div "(E) Bounce" at bounding box center [86, 167] width 155 height 20
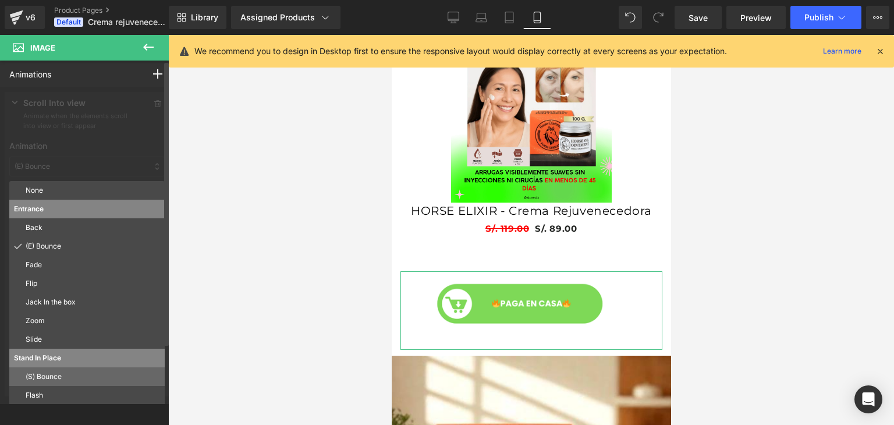
scroll to position [0, 204]
click at [58, 375] on p "(S) Bounce" at bounding box center [93, 376] width 134 height 10
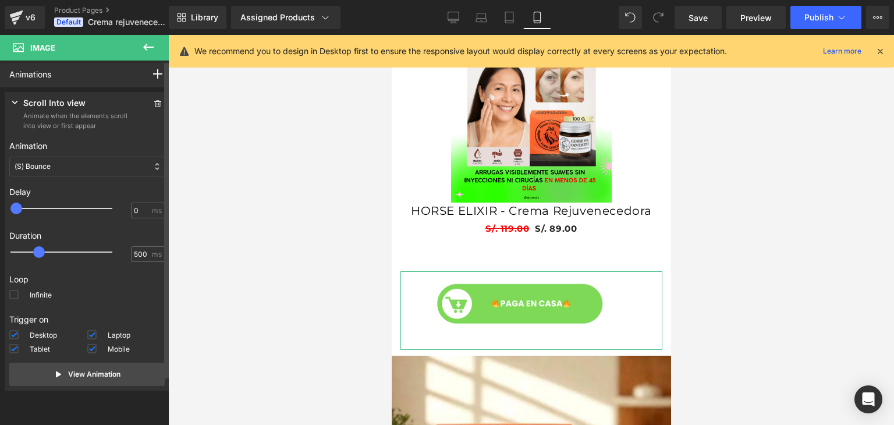
click at [15, 289] on div "Loop Infinite" at bounding box center [86, 288] width 155 height 40
click at [12, 290] on span at bounding box center [13, 294] width 9 height 9
click at [0, 0] on input "Infinite" at bounding box center [0, 0] width 0 height 0
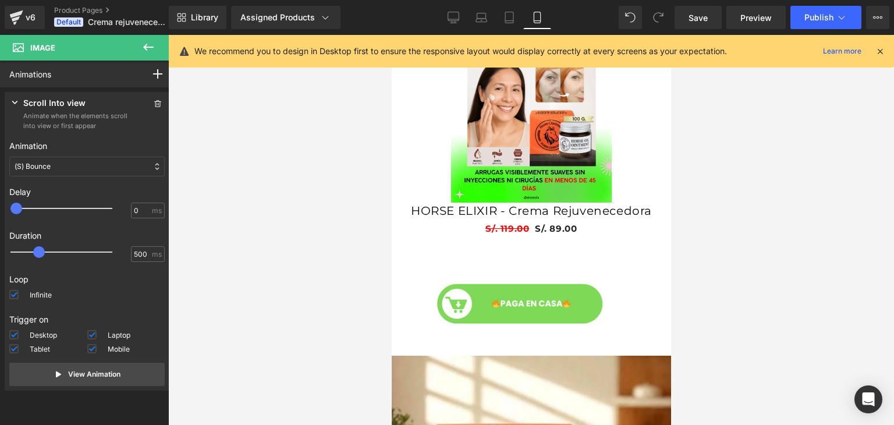
scroll to position [0, 0]
click at [152, 42] on icon at bounding box center [148, 47] width 14 height 14
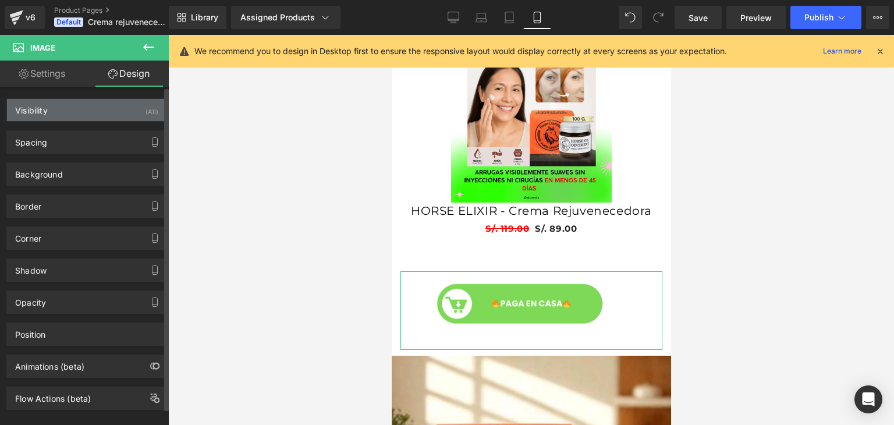
click at [94, 110] on div "Visibility (All)" at bounding box center [86, 110] width 159 height 22
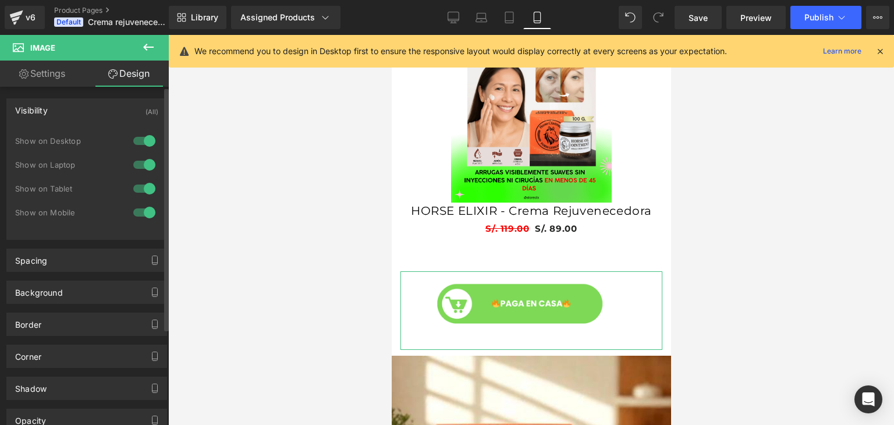
scroll to position [0, 204]
click at [94, 110] on div "Visibility (All)" at bounding box center [86, 110] width 159 height 22
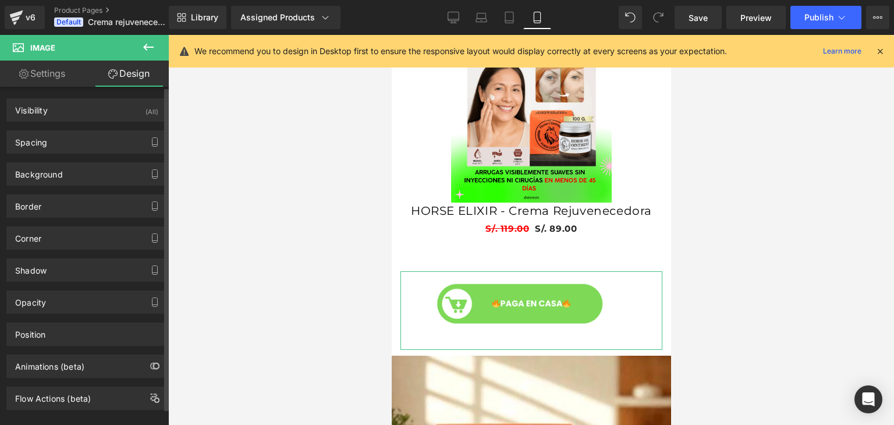
click at [91, 128] on div "Spacing Margin 0px 0 0px 0 0px 0 0px 0 Padding 0px 0 0px 0 0px 0 0px 0 Setup Gl…" at bounding box center [87, 138] width 174 height 32
click at [91, 139] on div "Spacing" at bounding box center [86, 142] width 159 height 22
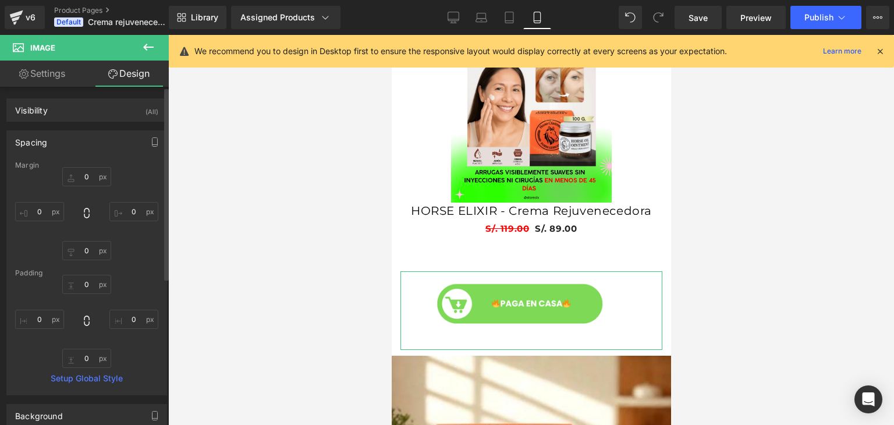
scroll to position [0, 0]
click at [147, 147] on button "button" at bounding box center [154, 142] width 19 height 22
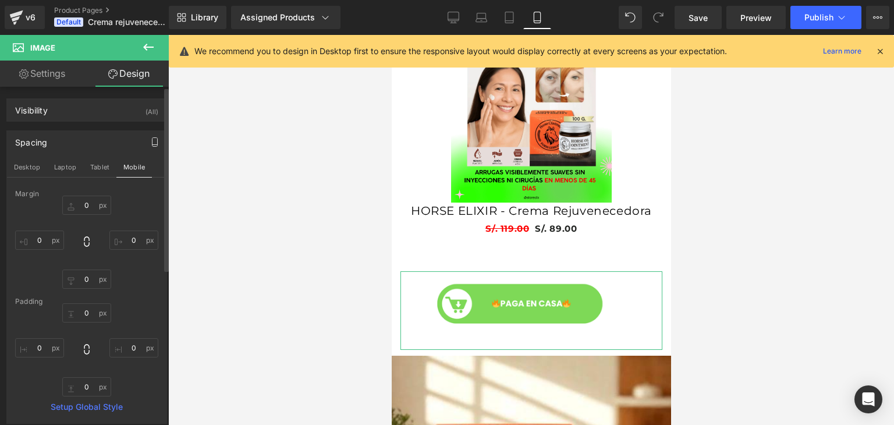
scroll to position [0, 204]
drag, startPoint x: 147, startPoint y: 147, endPoint x: 122, endPoint y: 198, distance: 57.3
click at [122, 198] on div "0px 0 0px 0 0px 0 0px 0" at bounding box center [86, 242] width 143 height 93
click at [84, 240] on icon at bounding box center [87, 242] width 12 height 12
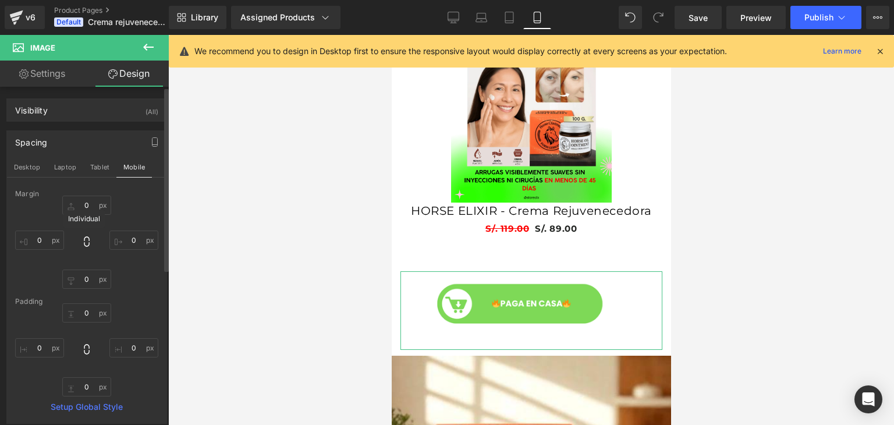
type input "0"
click at [137, 240] on input "0" at bounding box center [133, 239] width 49 height 19
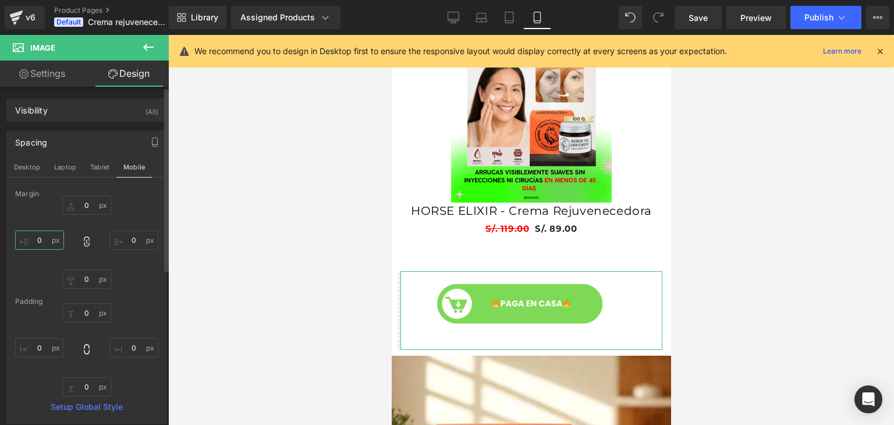
click at [45, 240] on input "0" at bounding box center [39, 239] width 49 height 19
type input "1"
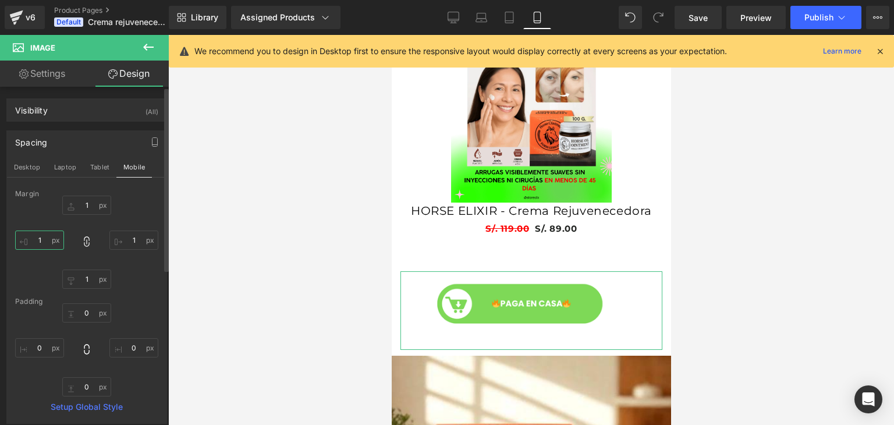
type input "10"
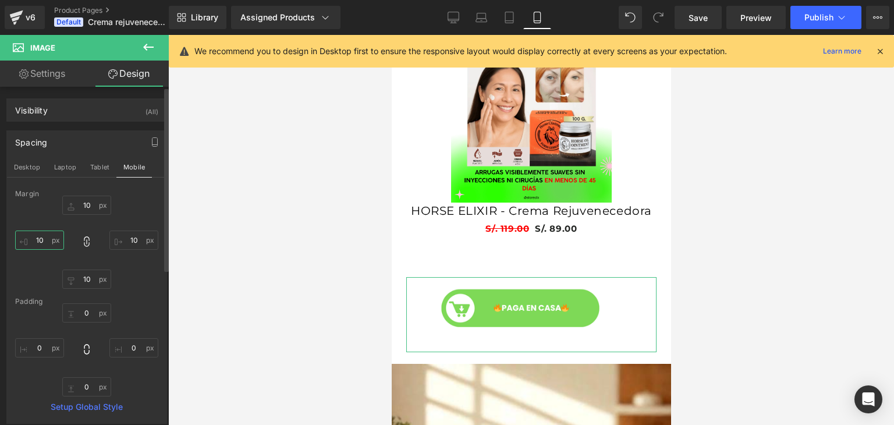
type input "101"
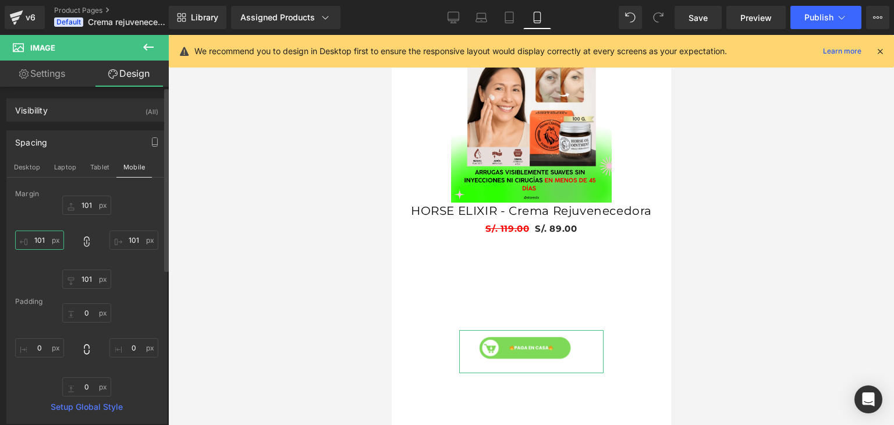
type input "1010"
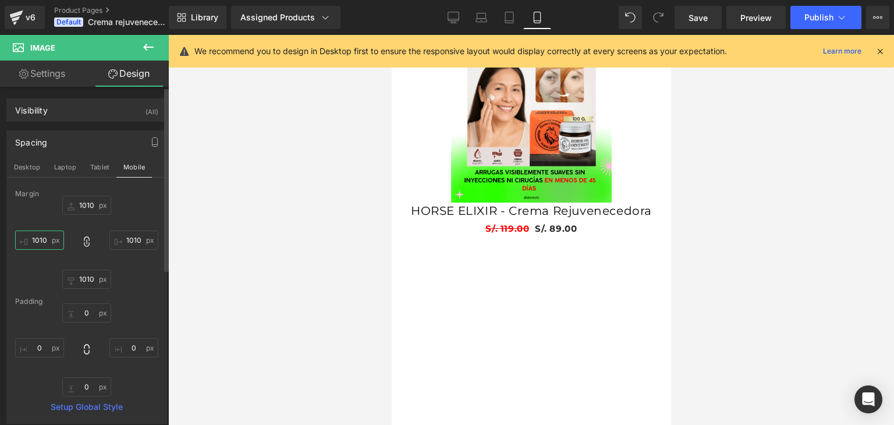
type input "101"
type input "10"
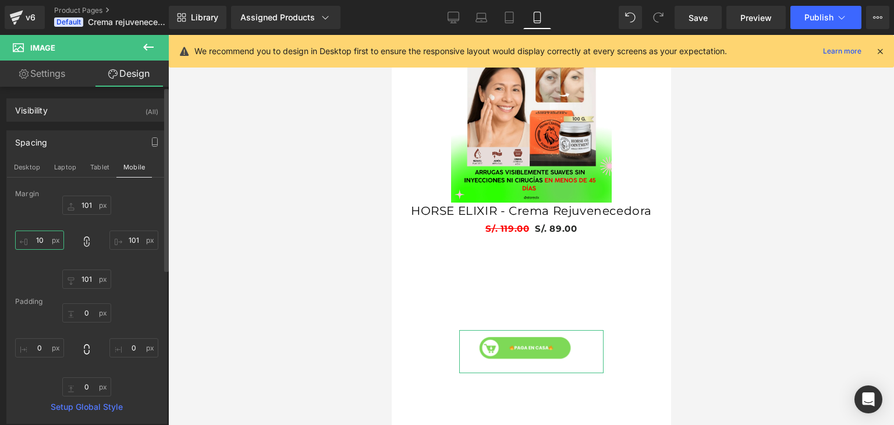
type input "10"
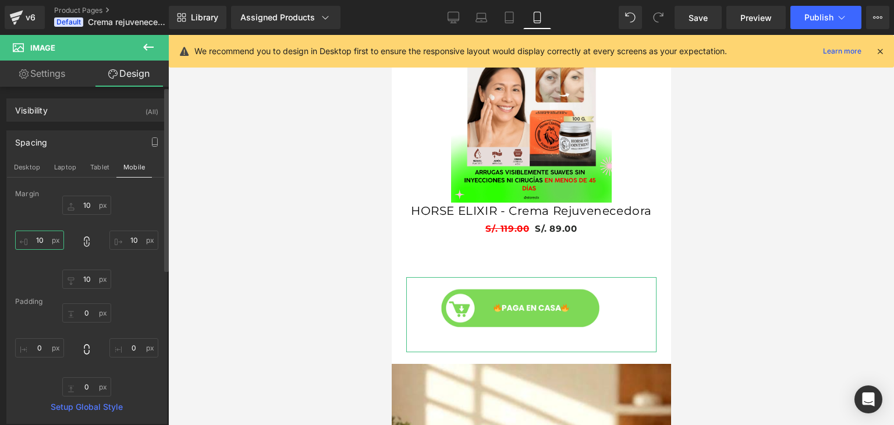
scroll to position [0, 204]
type input "1"
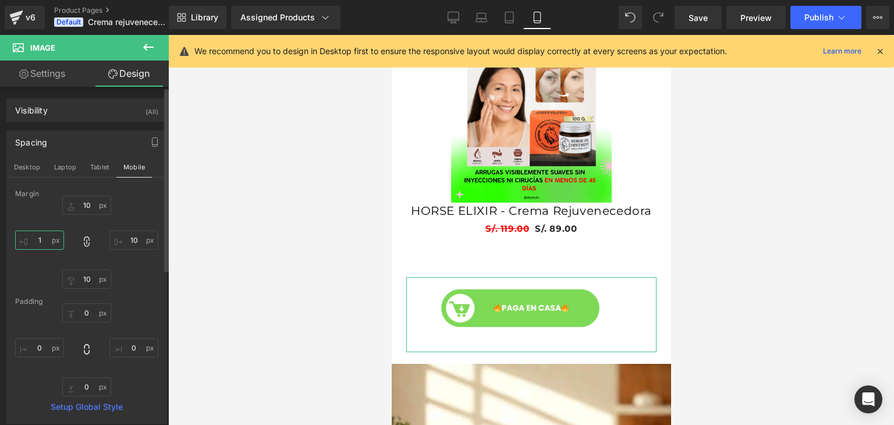
type input "1"
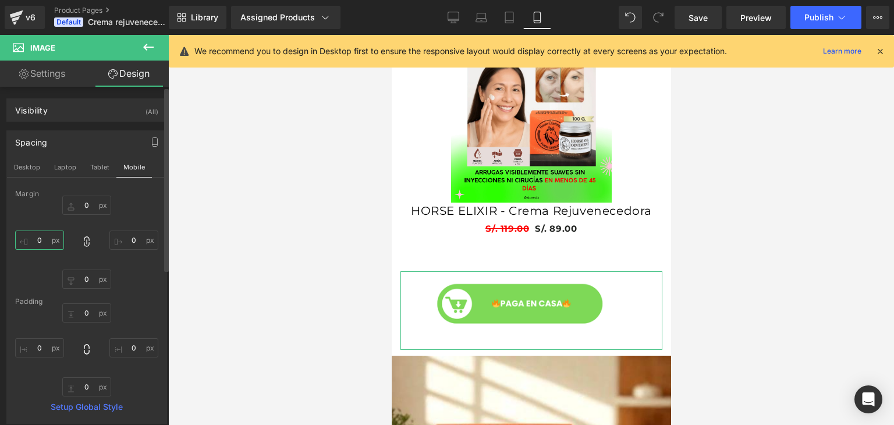
scroll to position [0, 0]
click at [58, 240] on input "text" at bounding box center [39, 239] width 49 height 19
click at [112, 241] on input "text" at bounding box center [133, 239] width 49 height 19
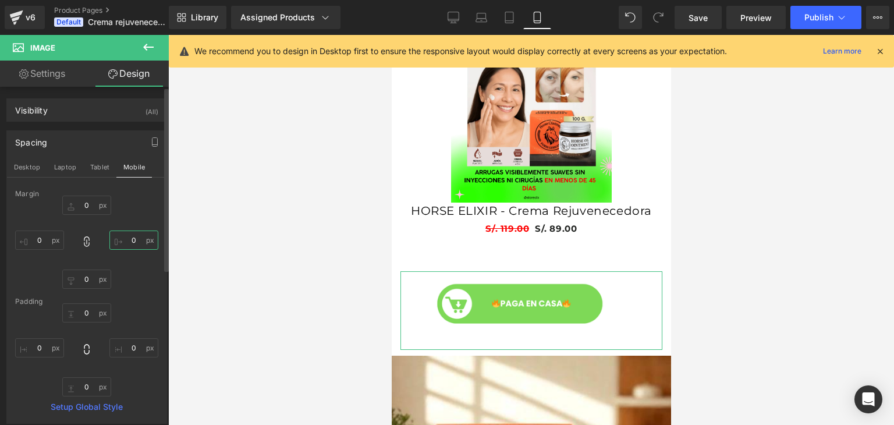
type input "1"
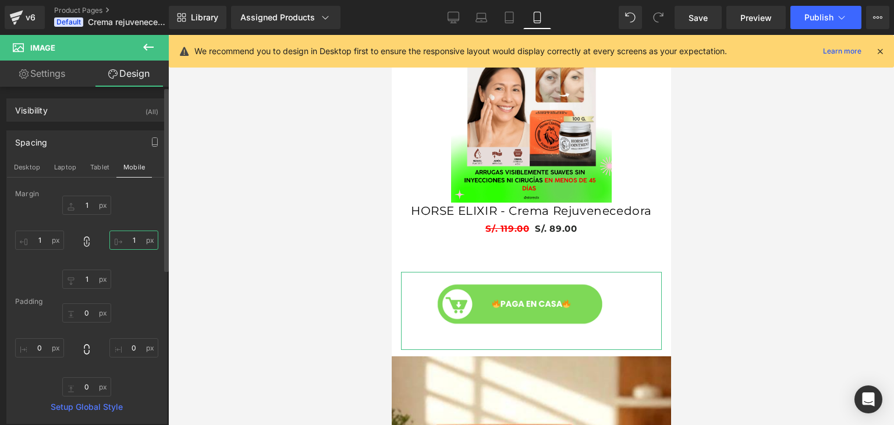
type input "10"
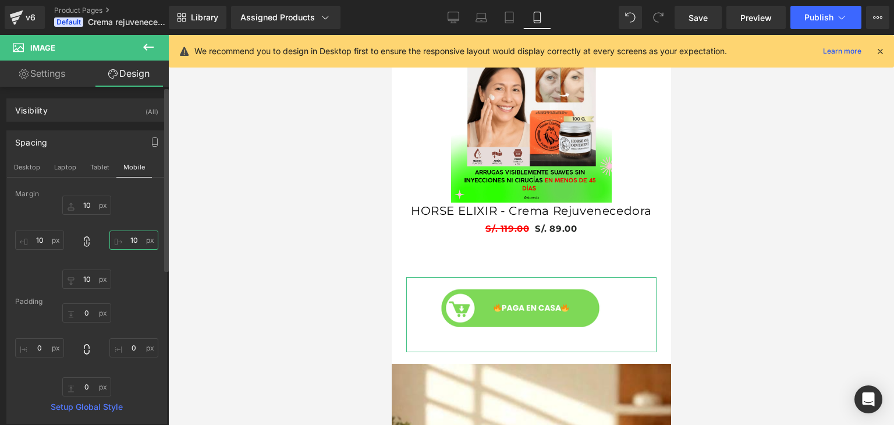
type input "1"
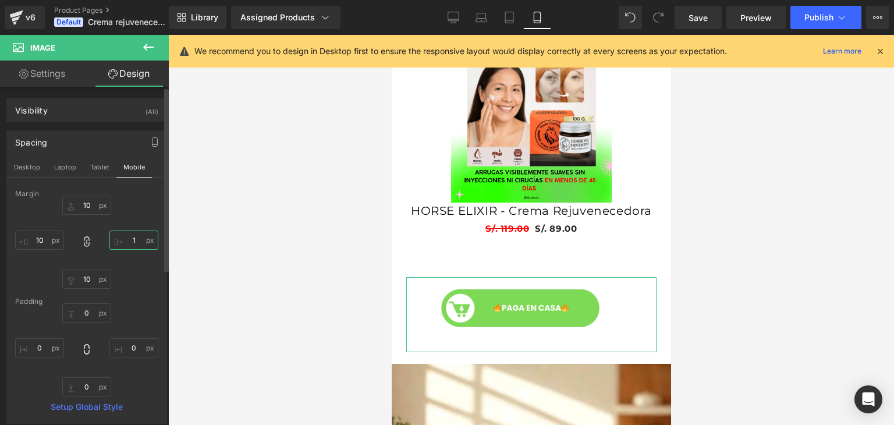
type input "1"
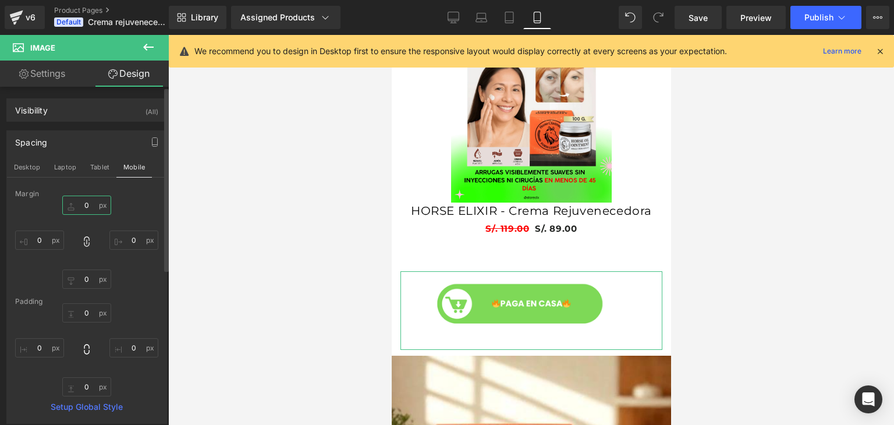
click at [92, 205] on input "text" at bounding box center [86, 205] width 49 height 19
type input "1"
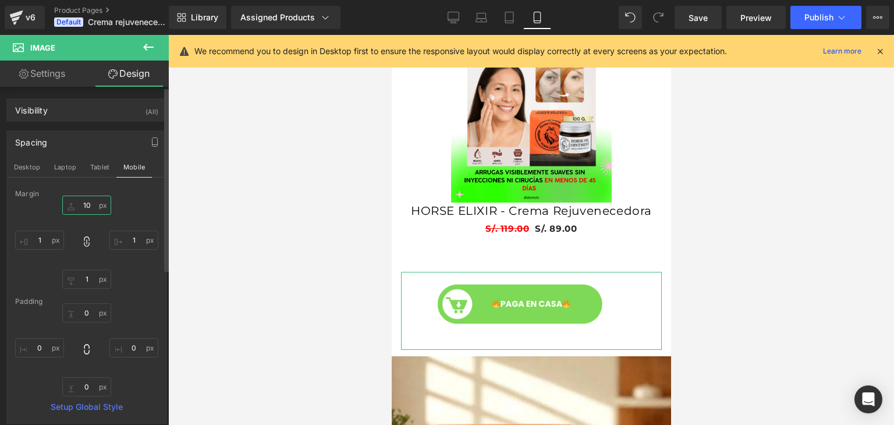
type input "10"
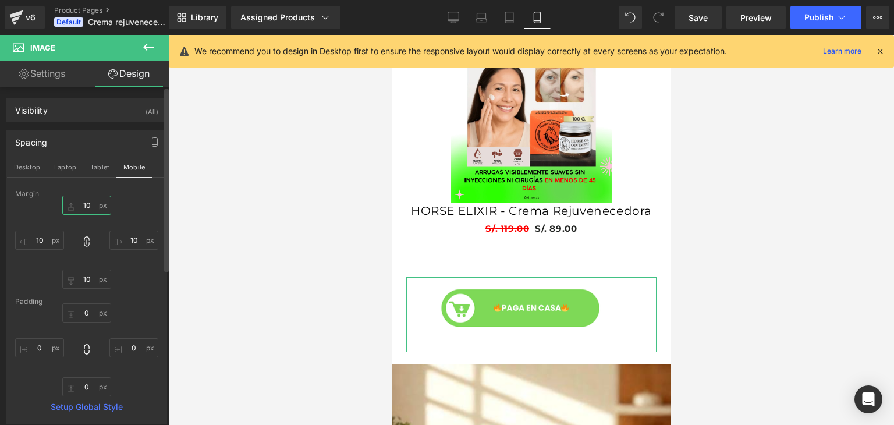
scroll to position [0, 204]
type input "1"
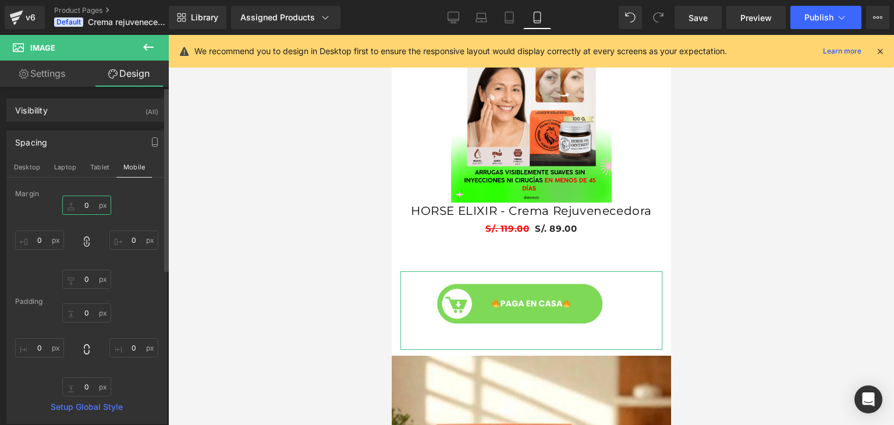
type input "-"
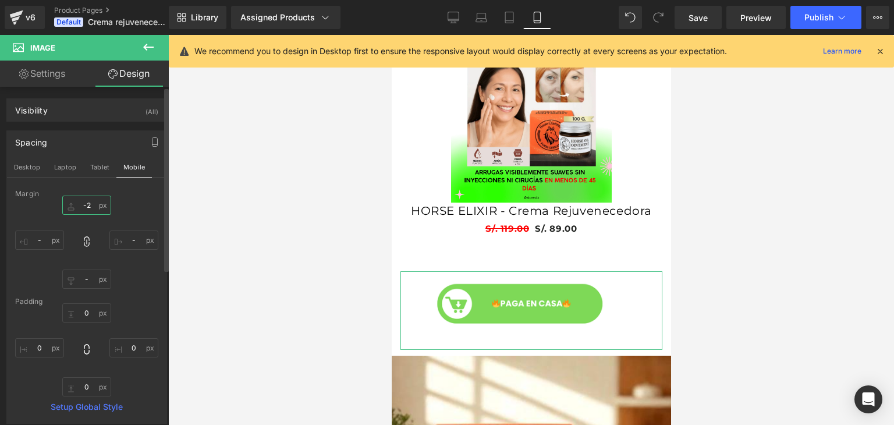
type input "-2"
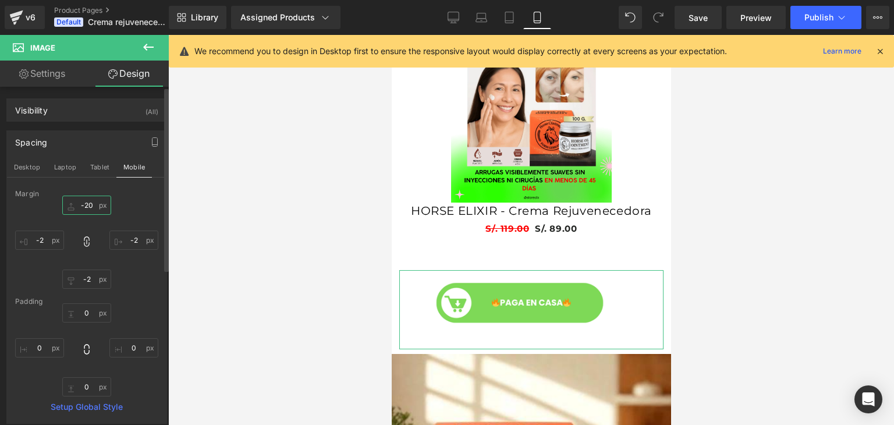
type input "-20"
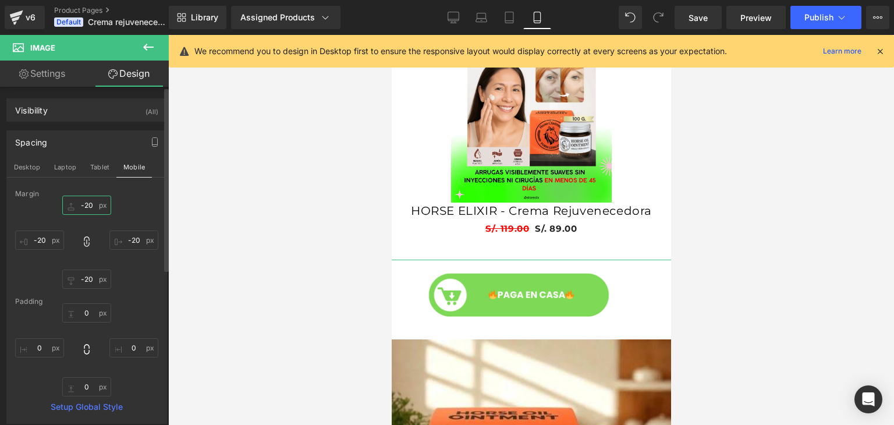
scroll to position [0, 204]
type input "-2"
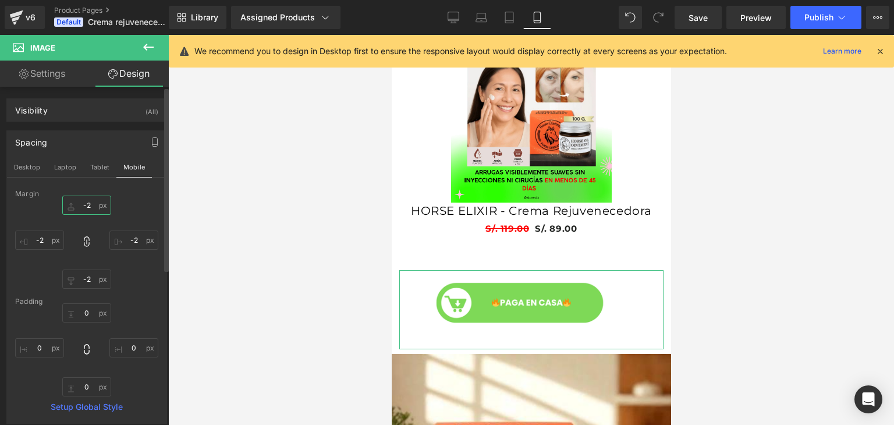
type input "-"
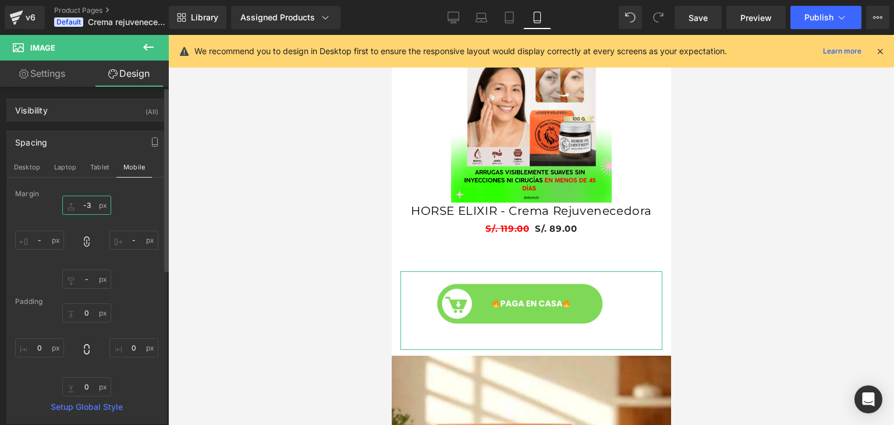
type input "-3"
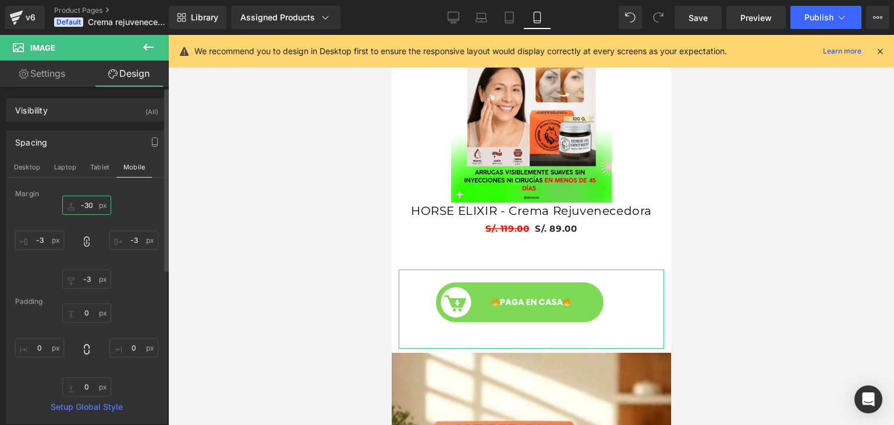
type input "-30"
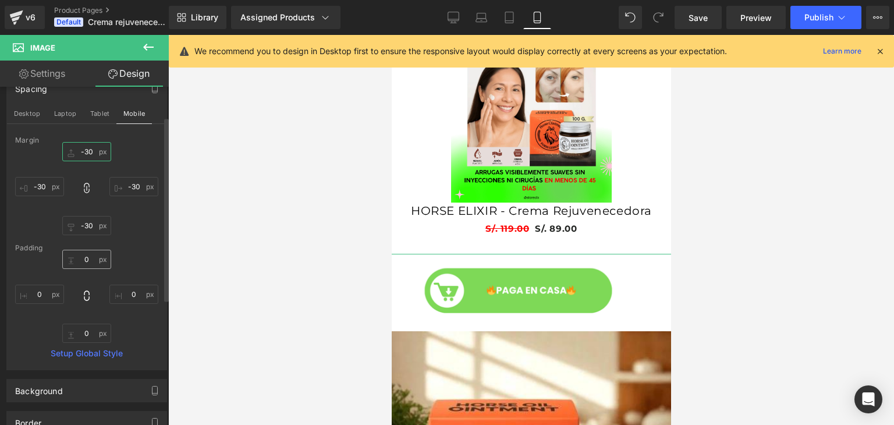
scroll to position [61, 0]
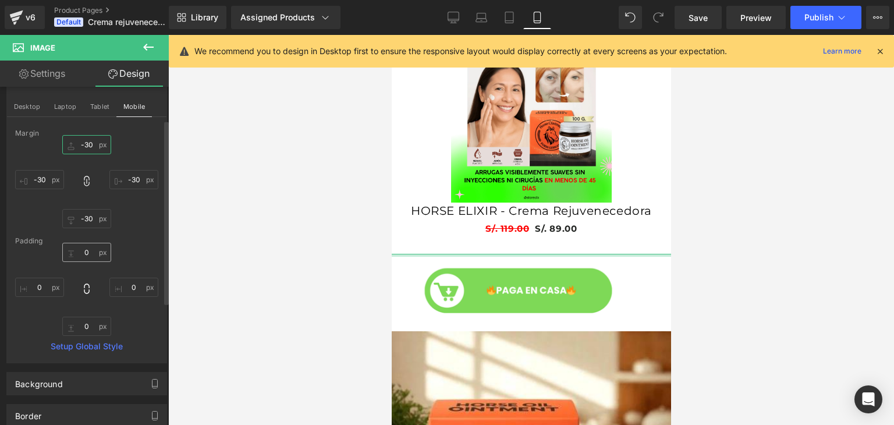
type input "-30"
click at [92, 255] on input "0" at bounding box center [86, 252] width 49 height 19
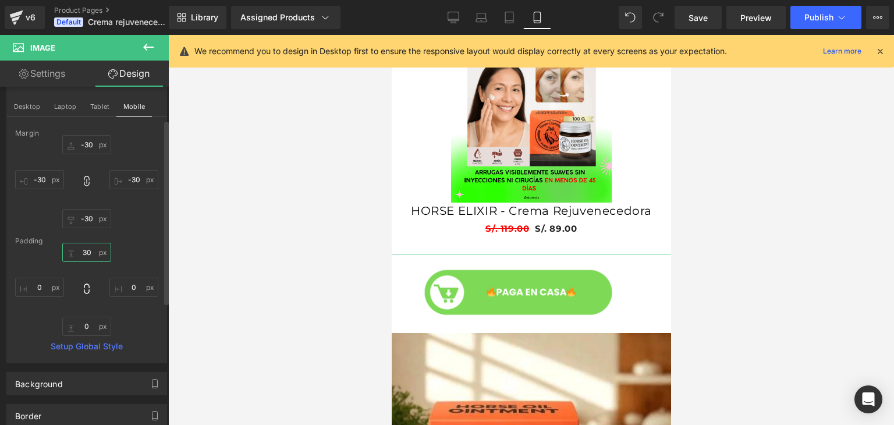
scroll to position [0, 0]
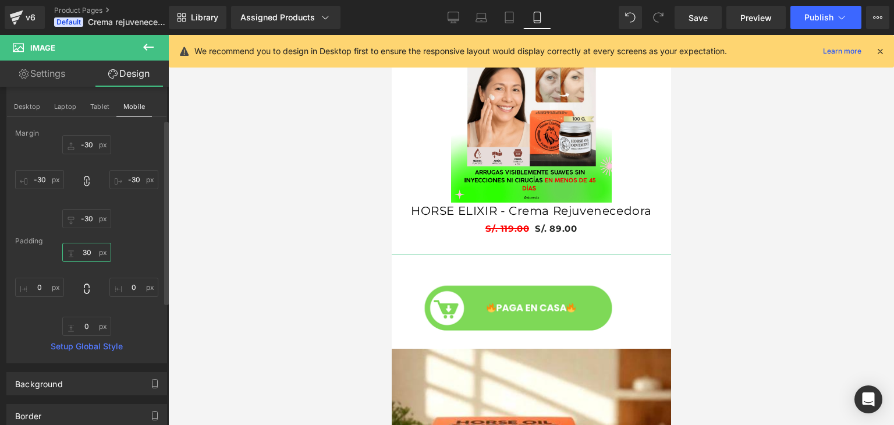
type input "30-"
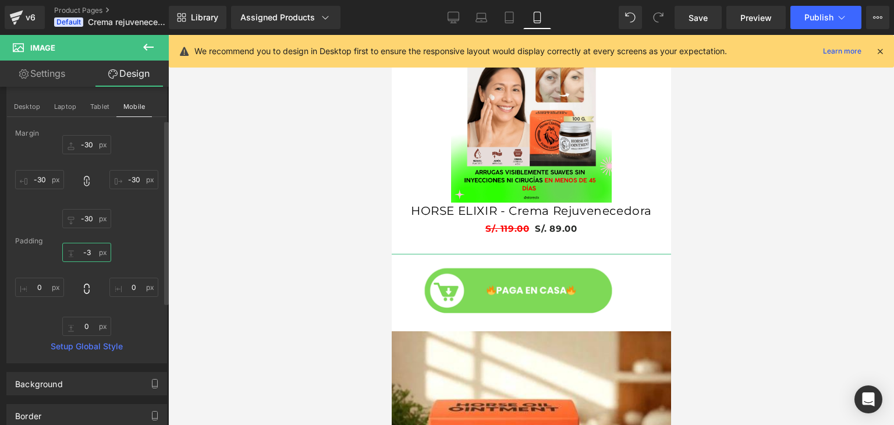
type input "-"
click at [119, 236] on div "Margin -30 -30 -30px -30 -30px -30 -30px -30 Padding 0px 0 0px 0 0px 0 Setup Gl…" at bounding box center [86, 245] width 159 height 233
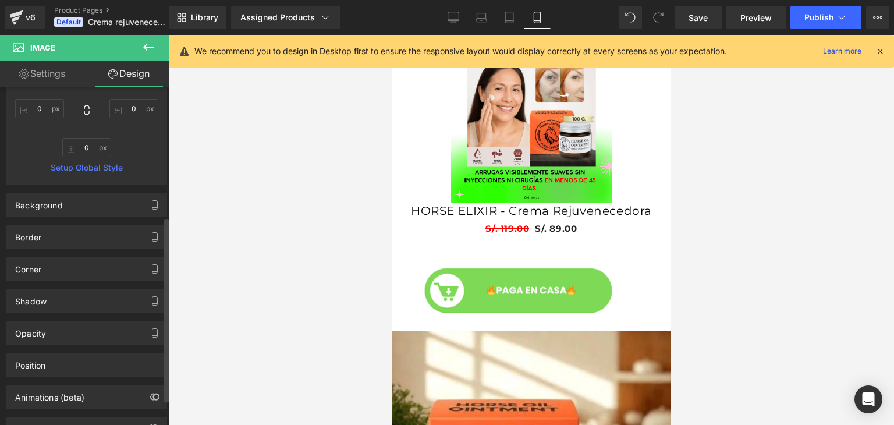
scroll to position [0, 204]
click at [129, 197] on div "Background" at bounding box center [86, 205] width 159 height 22
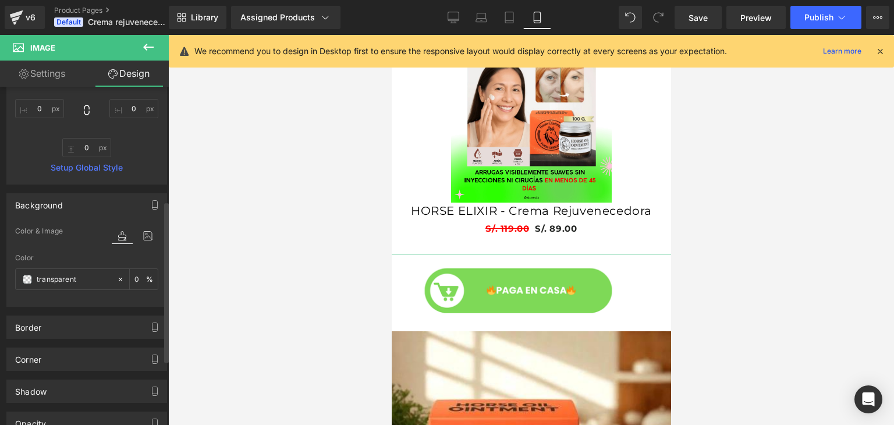
click at [93, 201] on div "Background" at bounding box center [86, 205] width 159 height 22
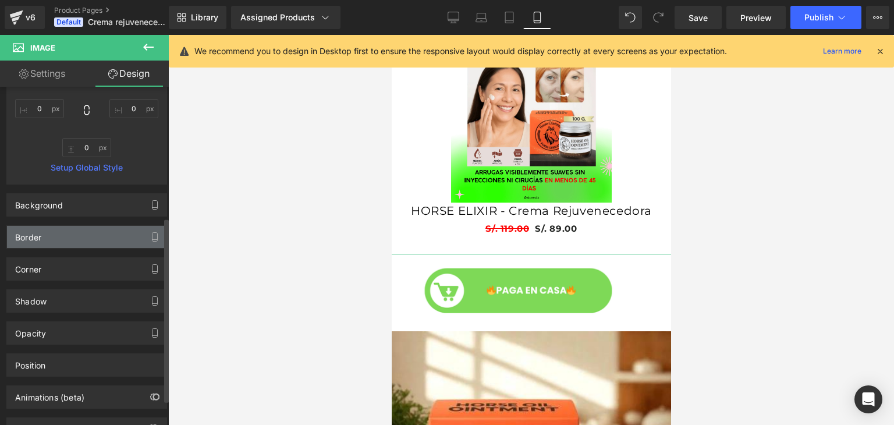
scroll to position [0, 0]
click at [74, 233] on div "Border" at bounding box center [86, 237] width 159 height 22
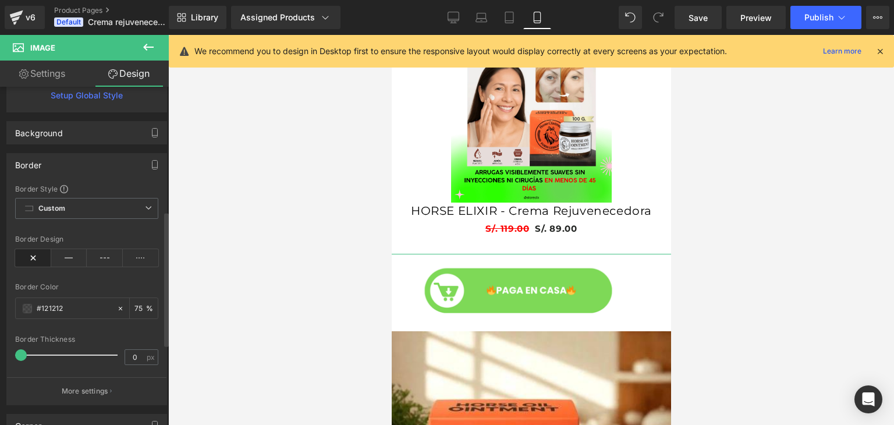
scroll to position [0, 204]
click at [66, 161] on div "Border" at bounding box center [86, 165] width 159 height 22
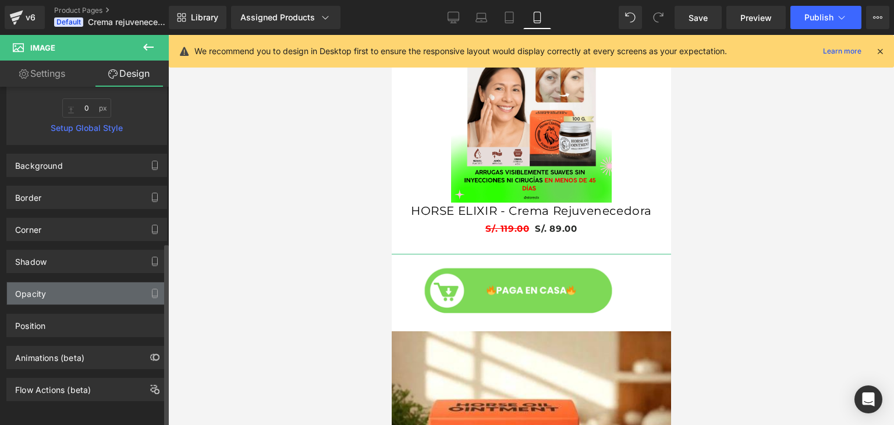
scroll to position [0, 0]
click at [47, 283] on div "Opacity" at bounding box center [86, 293] width 159 height 22
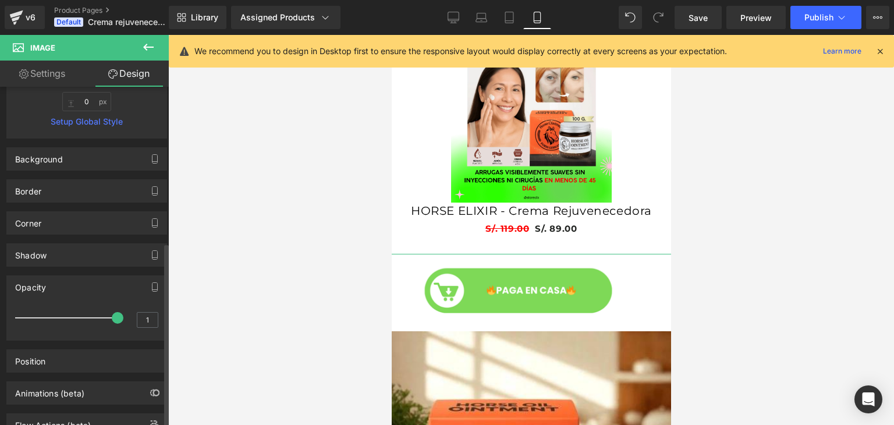
scroll to position [311, 0]
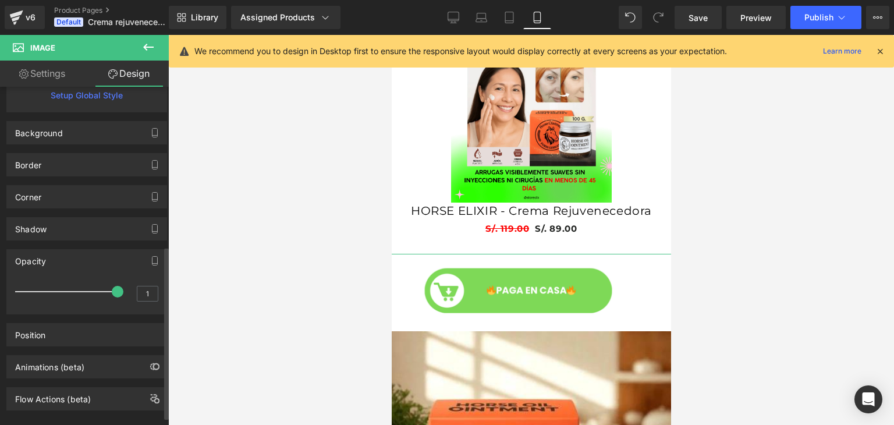
click at [51, 261] on div "Opacity" at bounding box center [86, 261] width 159 height 22
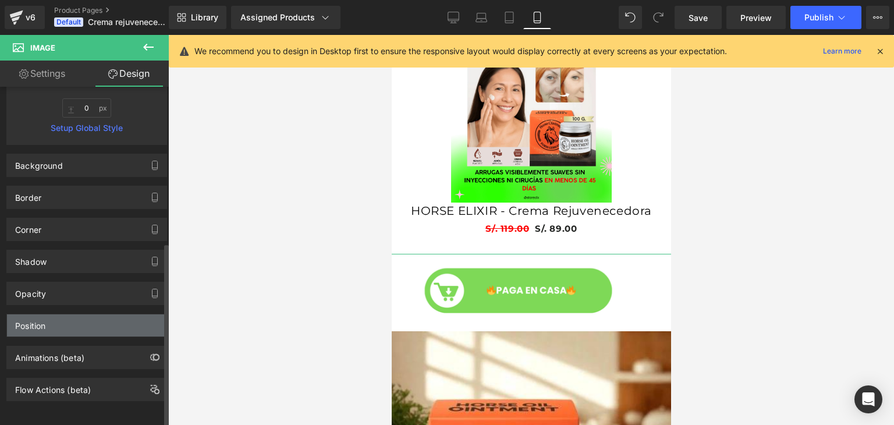
scroll to position [0, 204]
click at [43, 325] on div "Position" at bounding box center [86, 325] width 159 height 22
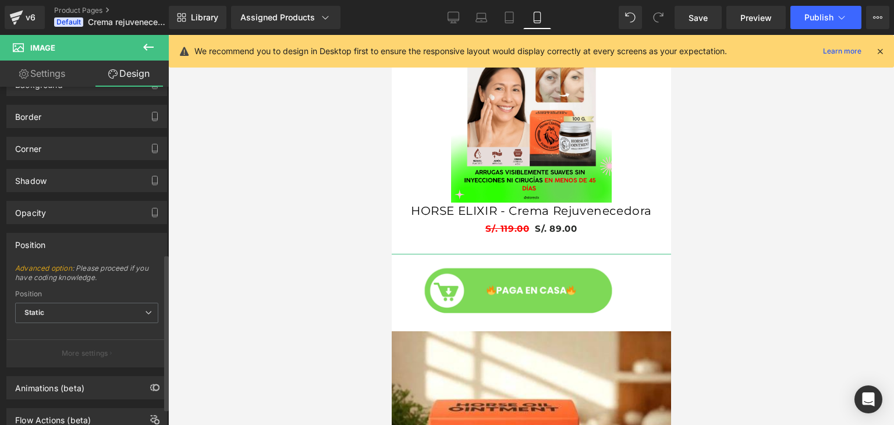
scroll to position [360, 0]
click at [72, 306] on span "Static" at bounding box center [86, 312] width 143 height 20
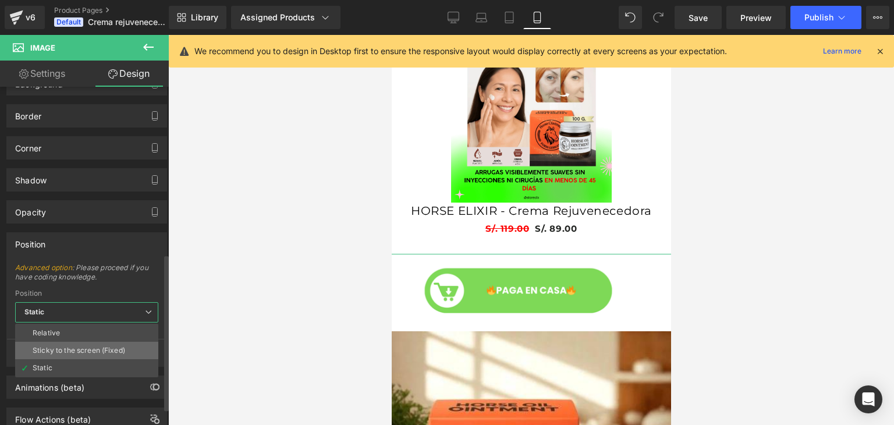
scroll to position [0, 0]
click at [100, 308] on span "Static" at bounding box center [86, 312] width 143 height 20
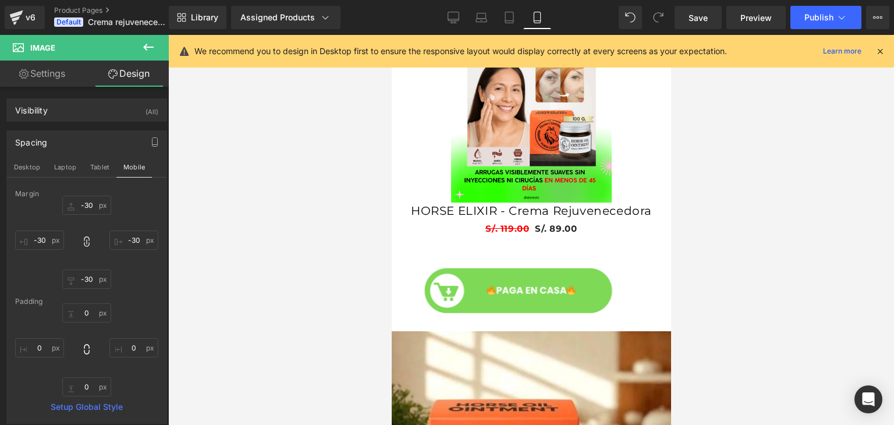
click at [142, 48] on icon at bounding box center [148, 47] width 14 height 14
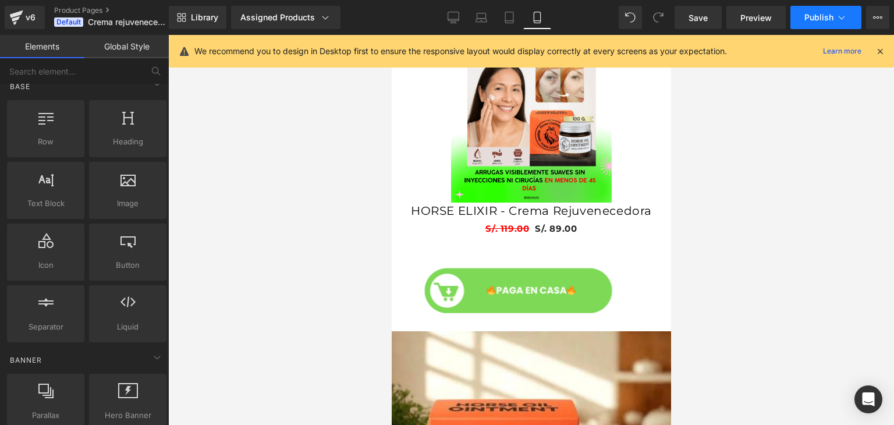
click at [847, 14] on icon at bounding box center [842, 18] width 12 height 12
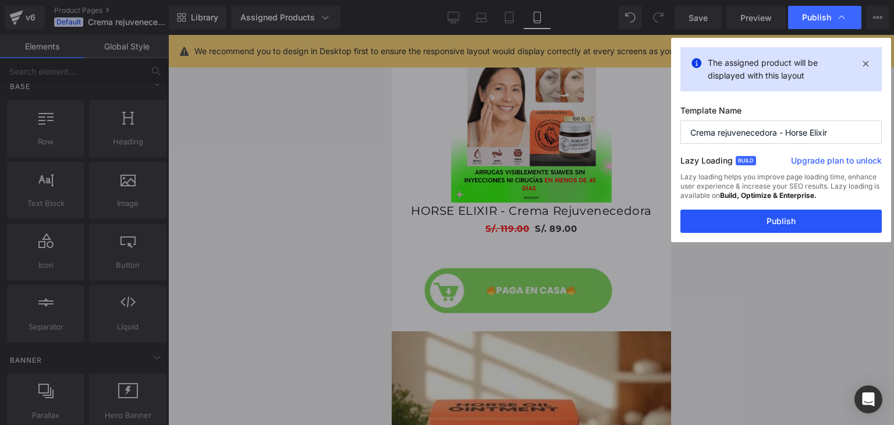
click at [815, 218] on button "Publish" at bounding box center [780, 221] width 201 height 23
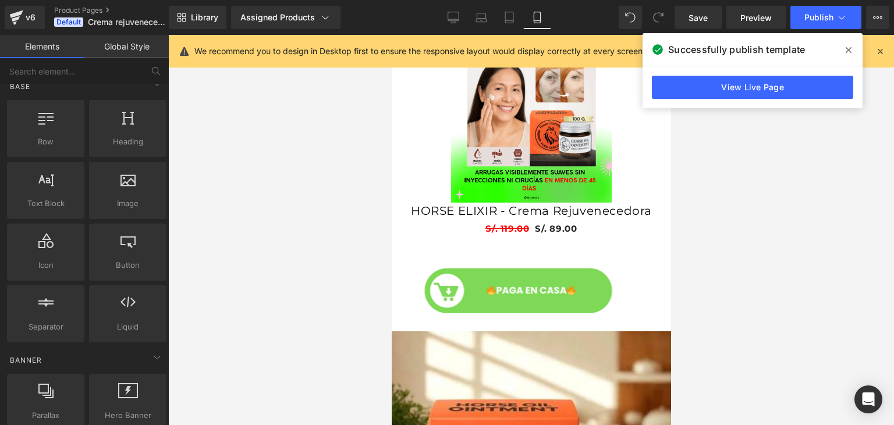
scroll to position [0, 204]
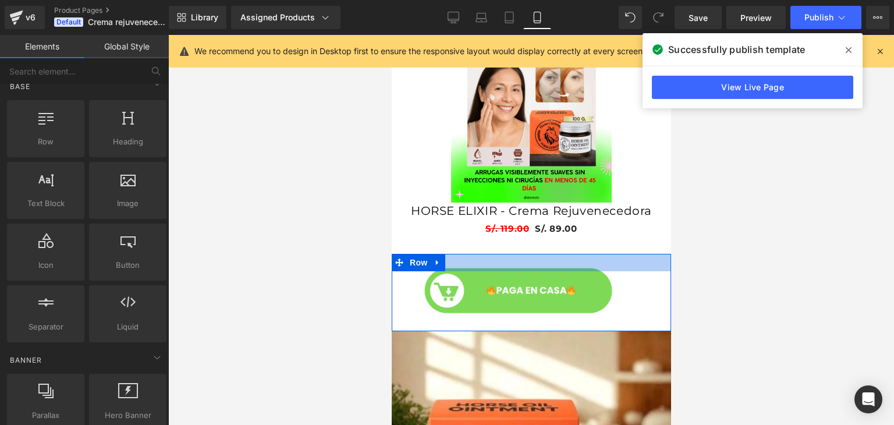
click at [555, 254] on div at bounding box center [530, 262] width 279 height 17
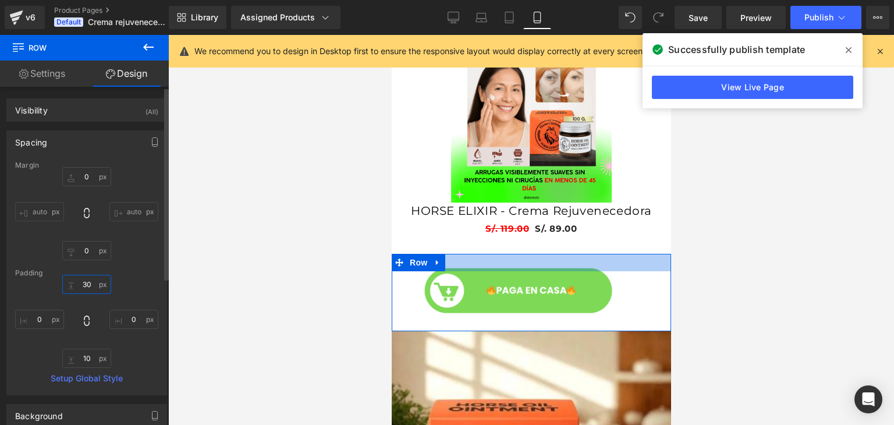
click at [91, 283] on input "30" at bounding box center [86, 284] width 49 height 19
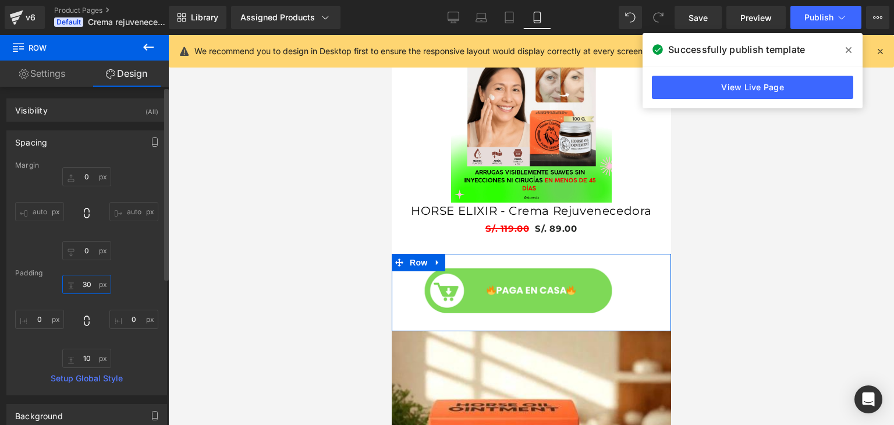
scroll to position [0, 0]
click at [91, 361] on input "10" at bounding box center [86, 358] width 49 height 19
click at [111, 204] on input "auto" at bounding box center [133, 211] width 49 height 19
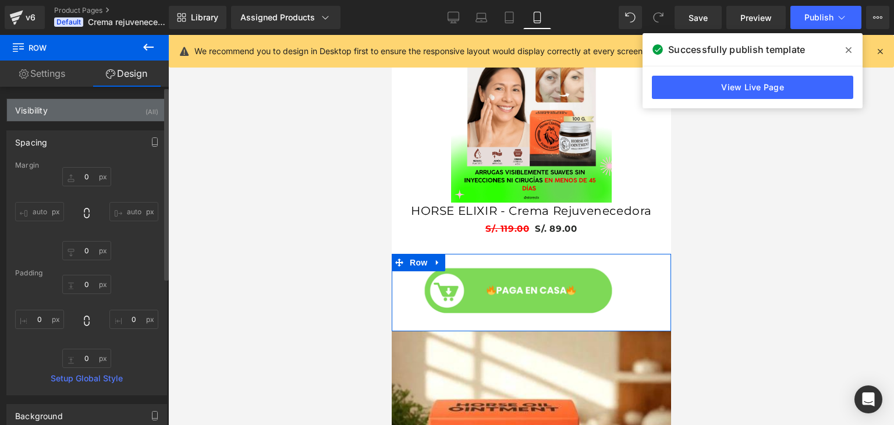
click at [87, 112] on div "Visibility (All)" at bounding box center [86, 110] width 159 height 22
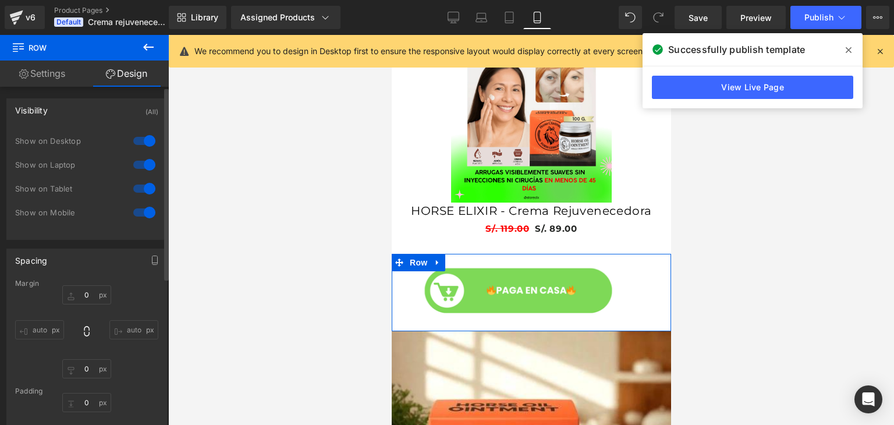
scroll to position [0, 0]
click at [75, 112] on div "Visibility (All)" at bounding box center [86, 110] width 159 height 22
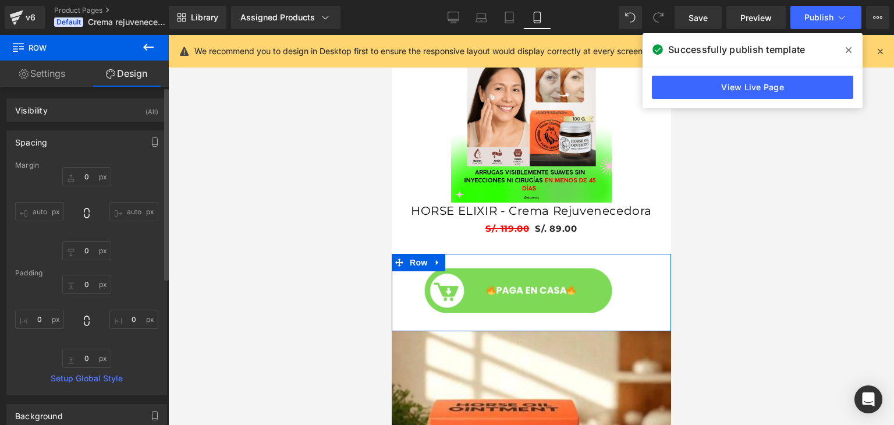
click at [96, 150] on div "Spacing" at bounding box center [86, 142] width 159 height 22
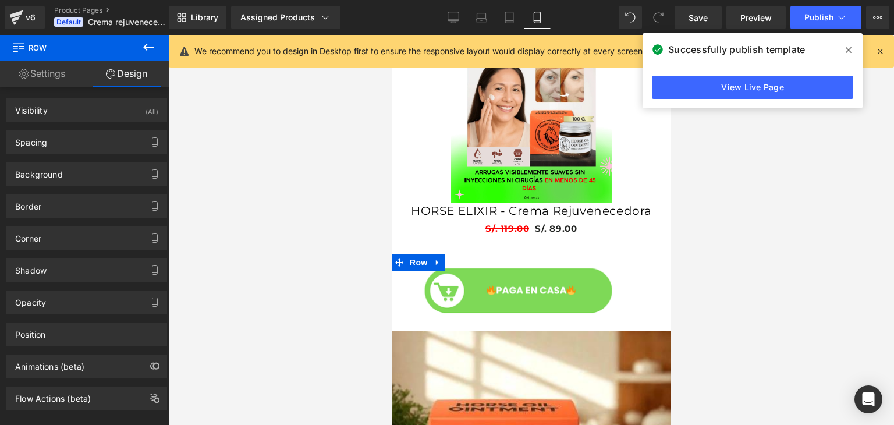
scroll to position [0, 204]
click at [72, 69] on link "Settings" at bounding box center [42, 74] width 84 height 26
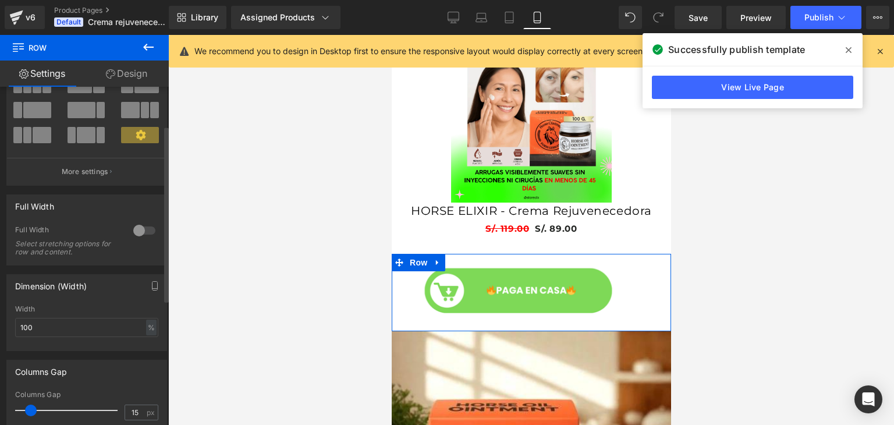
scroll to position [74, 0]
click at [133, 232] on div at bounding box center [144, 230] width 28 height 19
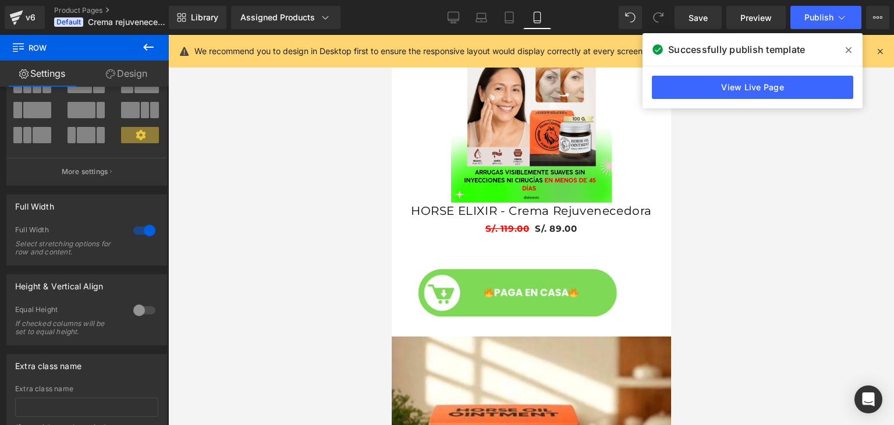
scroll to position [0, 204]
click at [830, 13] on span "Publish" at bounding box center [818, 17] width 29 height 9
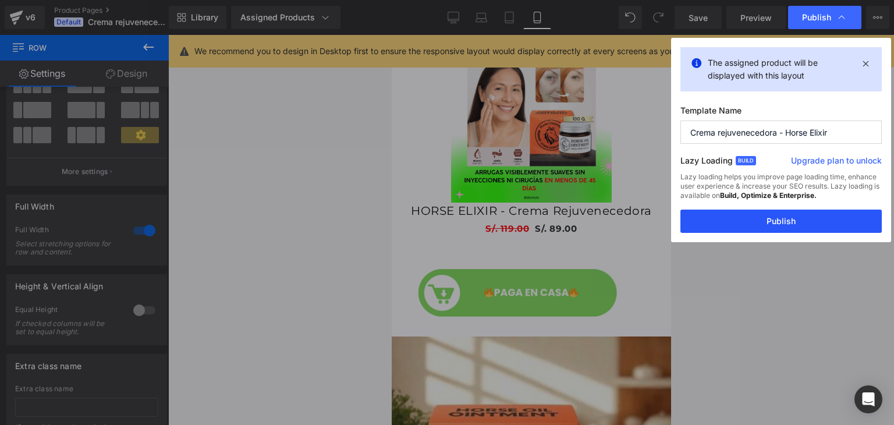
click at [800, 220] on button "Publish" at bounding box center [780, 221] width 201 height 23
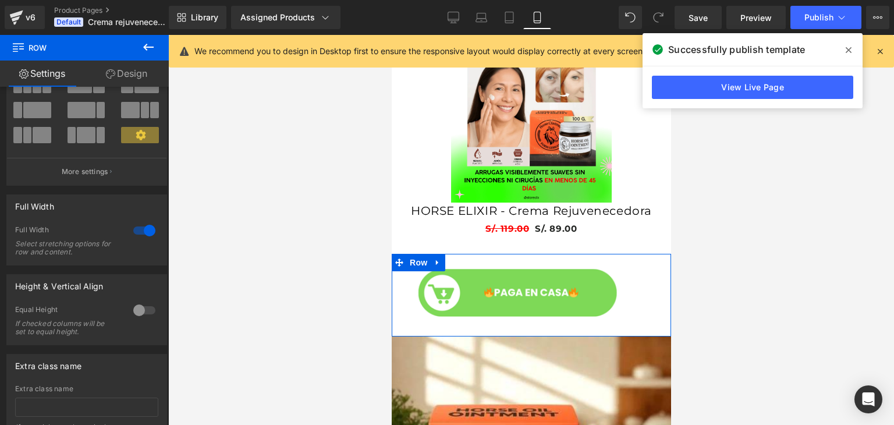
click at [131, 72] on link "Design" at bounding box center [126, 74] width 84 height 26
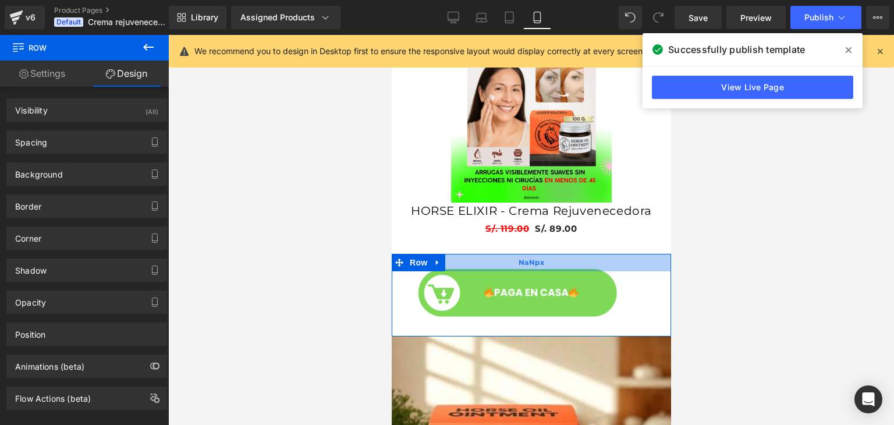
click at [492, 254] on div "NaNpx" at bounding box center [530, 262] width 279 height 17
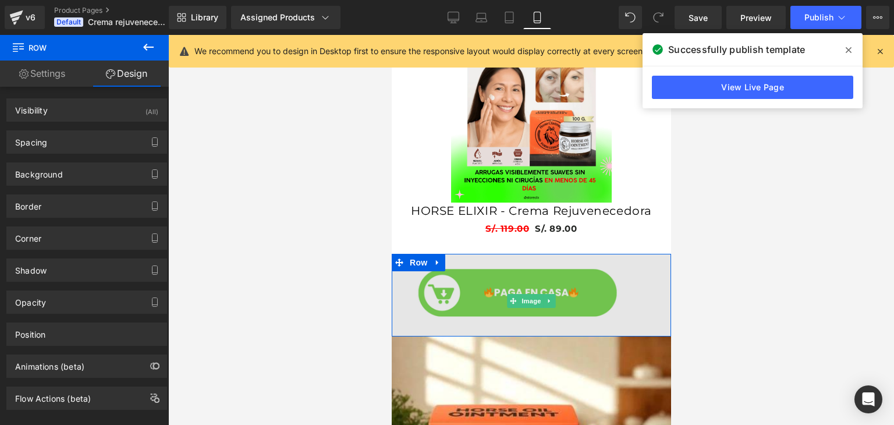
click at [510, 266] on img at bounding box center [531, 301] width 314 height 94
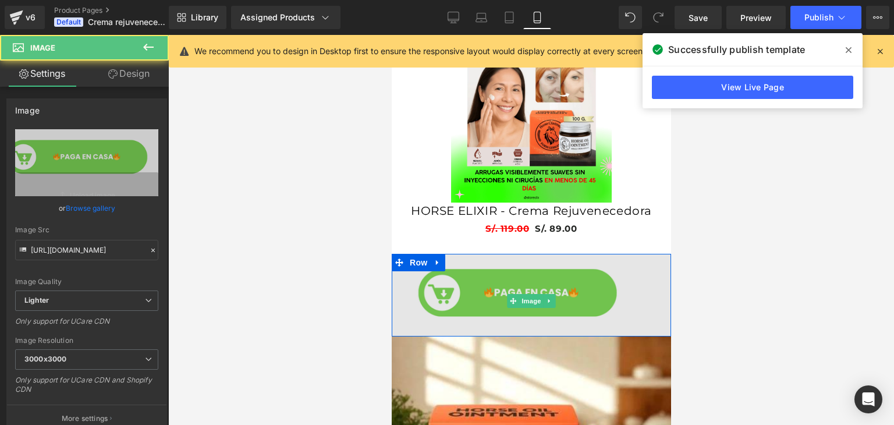
scroll to position [0, 0]
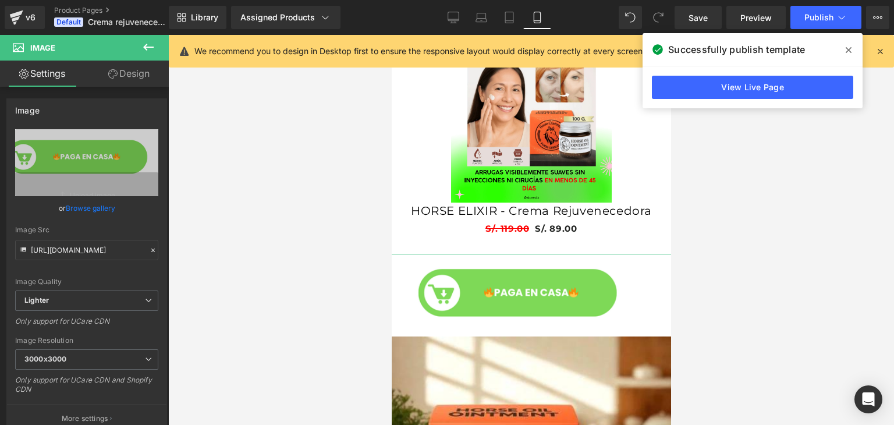
click at [138, 72] on link "Design" at bounding box center [129, 74] width 84 height 26
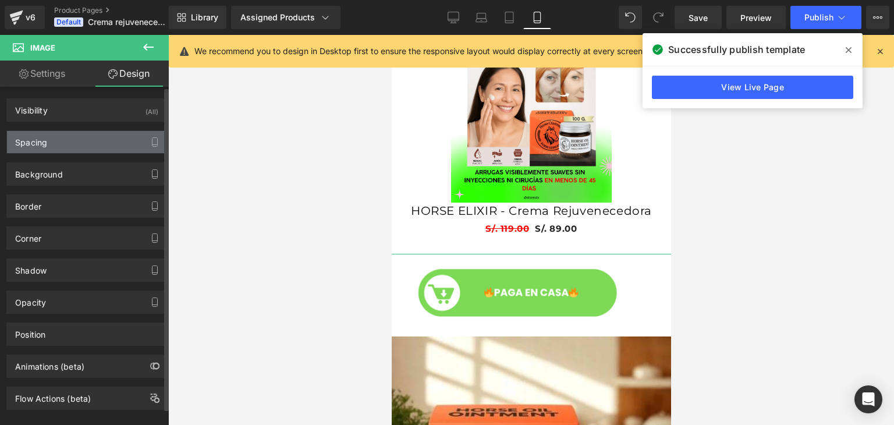
click at [81, 137] on div "Spacing" at bounding box center [86, 142] width 159 height 22
type input "-30"
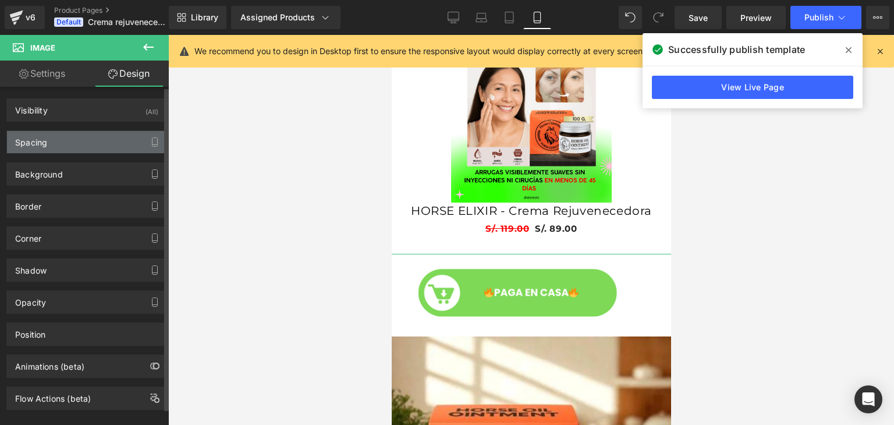
type input "0"
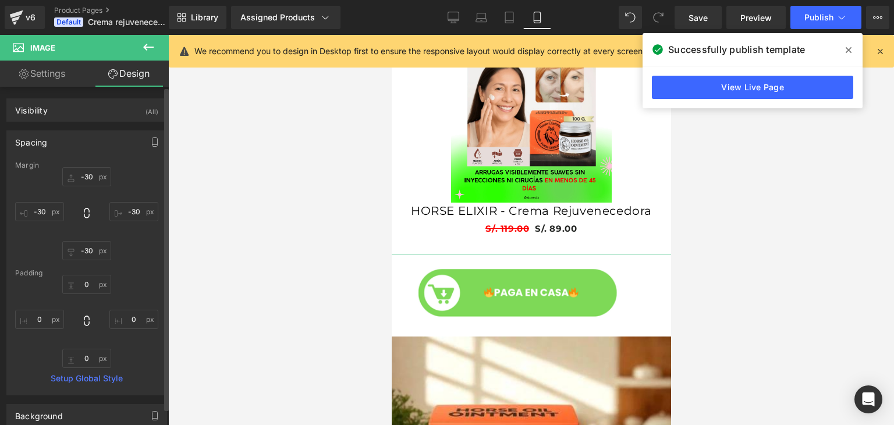
scroll to position [0, 204]
click at [89, 173] on input "-30" at bounding box center [86, 176] width 49 height 19
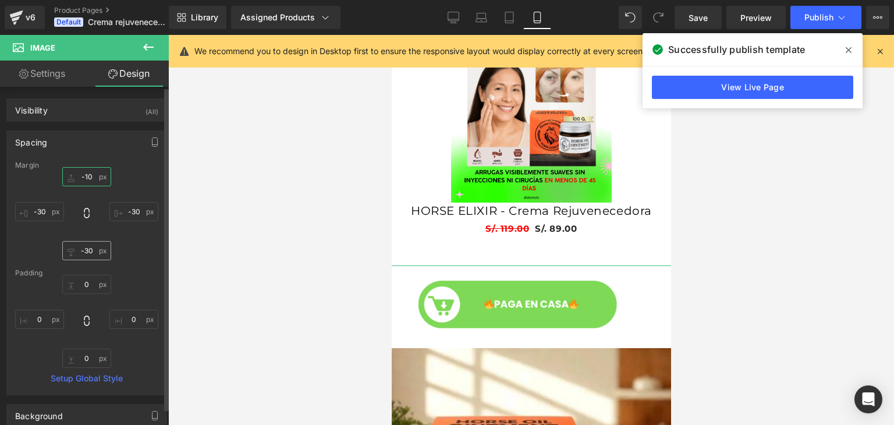
type input "-10"
click at [91, 244] on input "-30" at bounding box center [86, 250] width 49 height 19
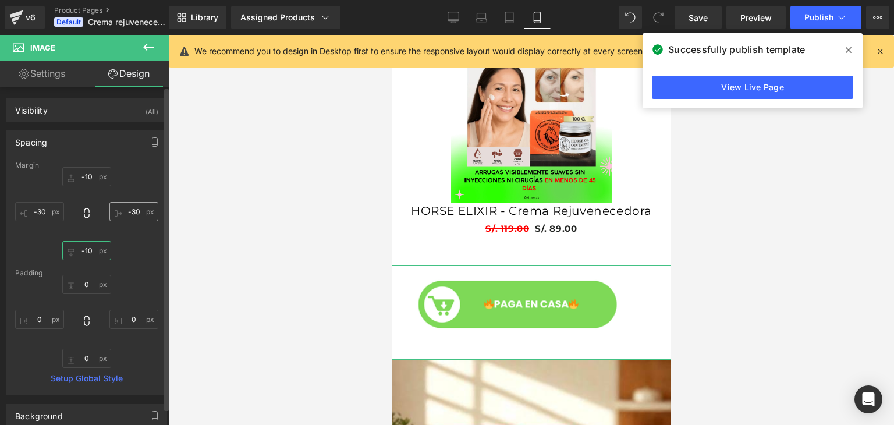
type input "-10"
click at [137, 212] on input "-30" at bounding box center [133, 211] width 49 height 19
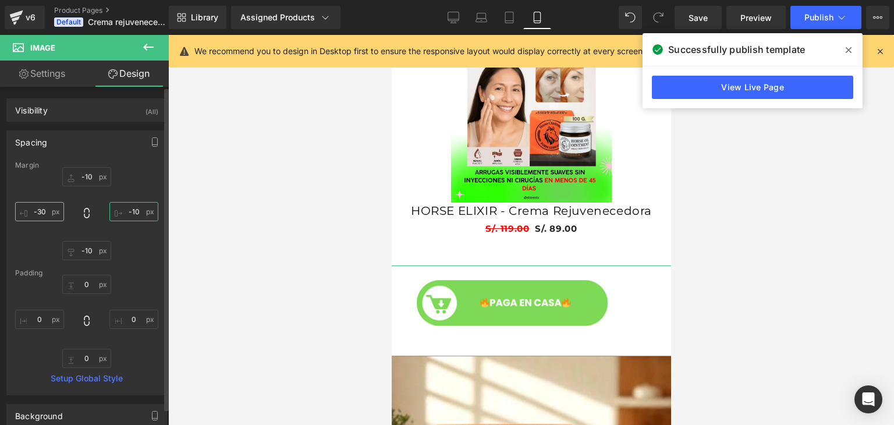
type input "-10"
click at [42, 208] on input "-30" at bounding box center [39, 211] width 49 height 19
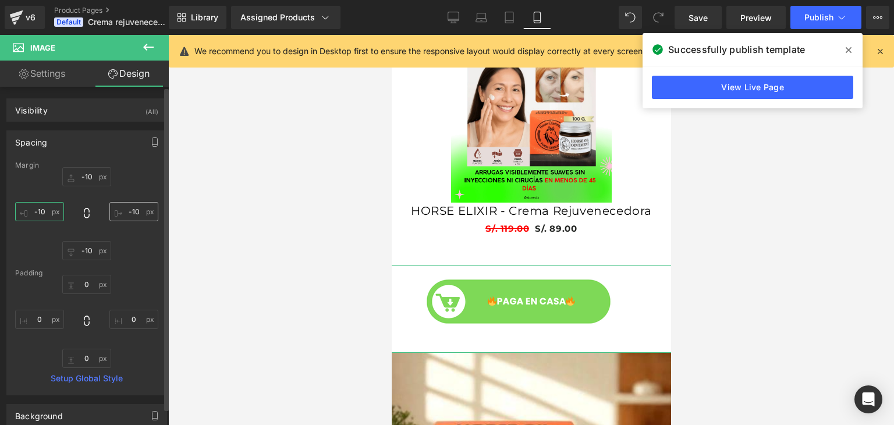
type input "-10"
click at [140, 212] on input "-10" at bounding box center [133, 211] width 49 height 19
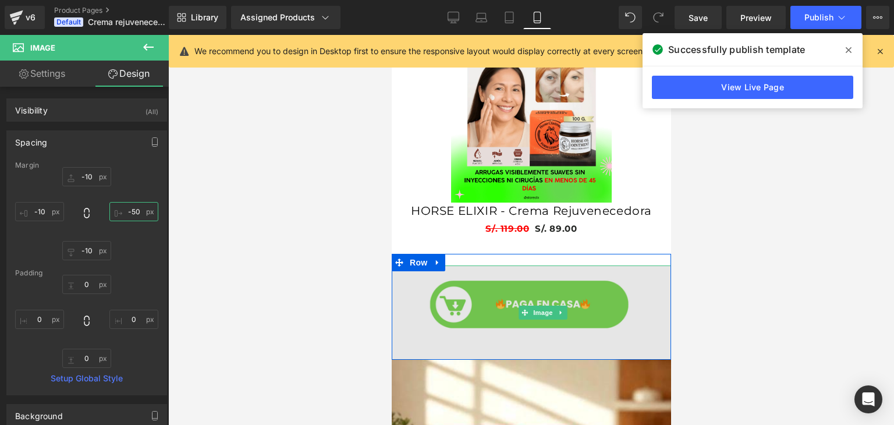
scroll to position [0, 0]
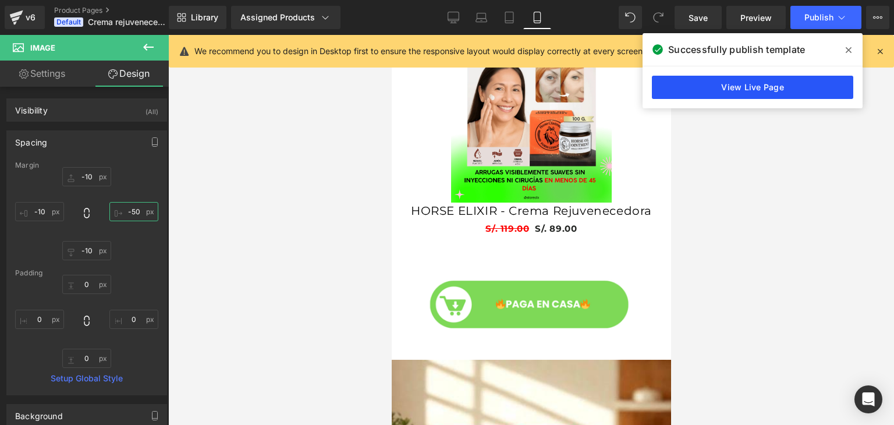
type input "-50"
click at [772, 82] on link "View Live Page" at bounding box center [752, 87] width 201 height 23
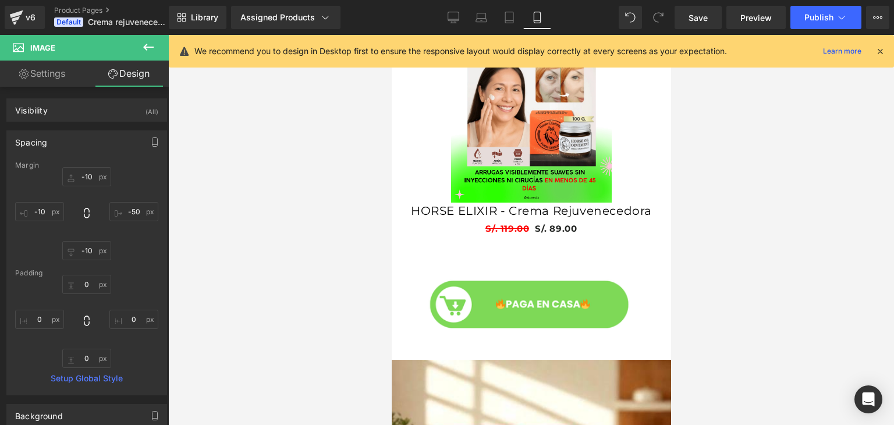
scroll to position [0, 204]
click at [830, 15] on span "Publish" at bounding box center [818, 17] width 29 height 9
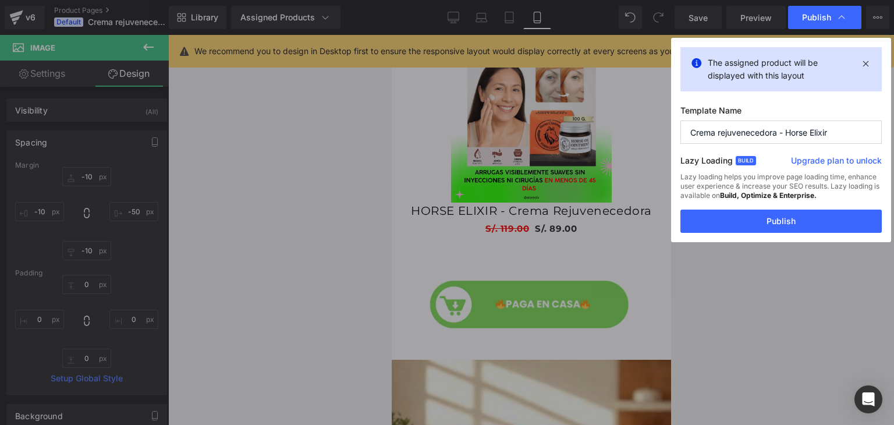
scroll to position [0, 0]
click at [805, 217] on button "Publish" at bounding box center [780, 221] width 201 height 23
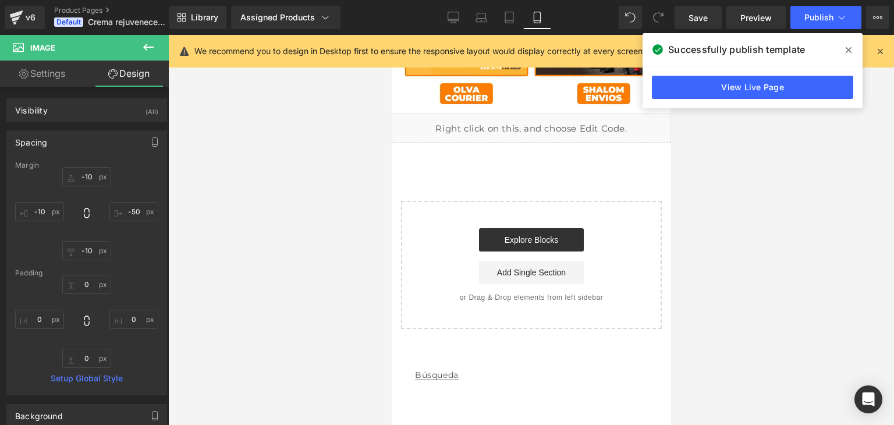
click at [528, 202] on div "Start building your page Explore Blocks Add Single Section or Drag & Drop eleme…" at bounding box center [531, 265] width 258 height 126
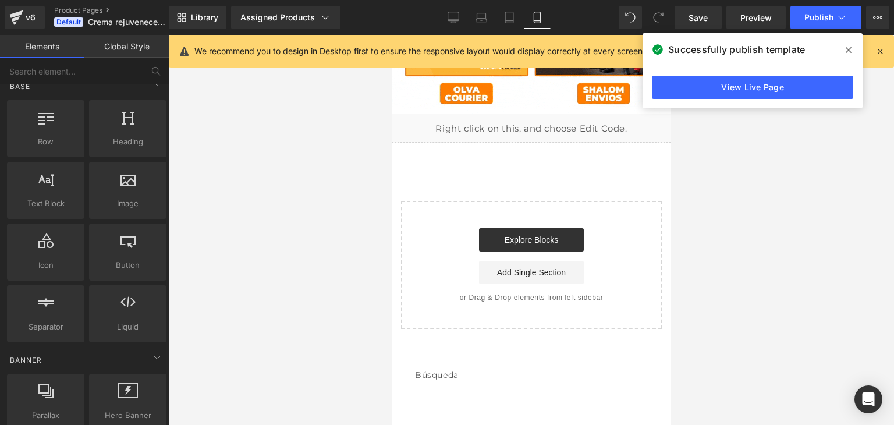
click at [536, 202] on div "Start building your page Explore Blocks Add Single Section or Drag & Drop eleme…" at bounding box center [531, 265] width 258 height 126
click at [520, 202] on div "Start building your page Explore Blocks Add Single Section or Drag & Drop eleme…" at bounding box center [531, 265] width 258 height 126
click at [448, 362] on link "Búsqueda" at bounding box center [436, 375] width 44 height 26
click at [464, 362] on li "Búsqueda" at bounding box center [530, 375] width 233 height 26
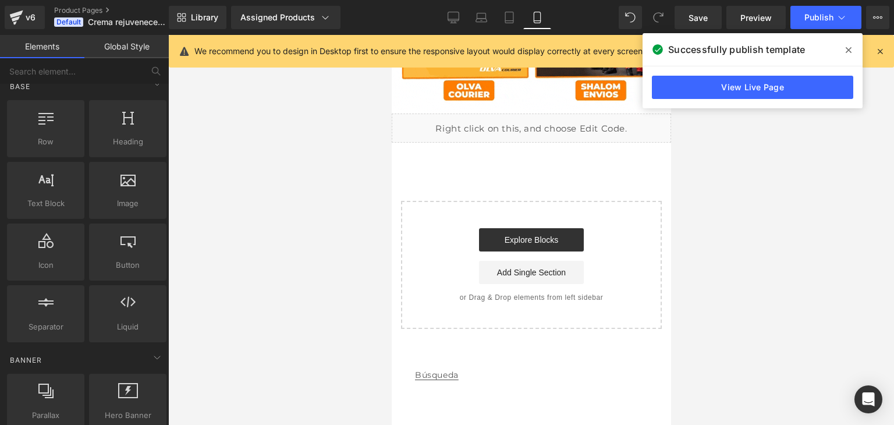
scroll to position [0, 0]
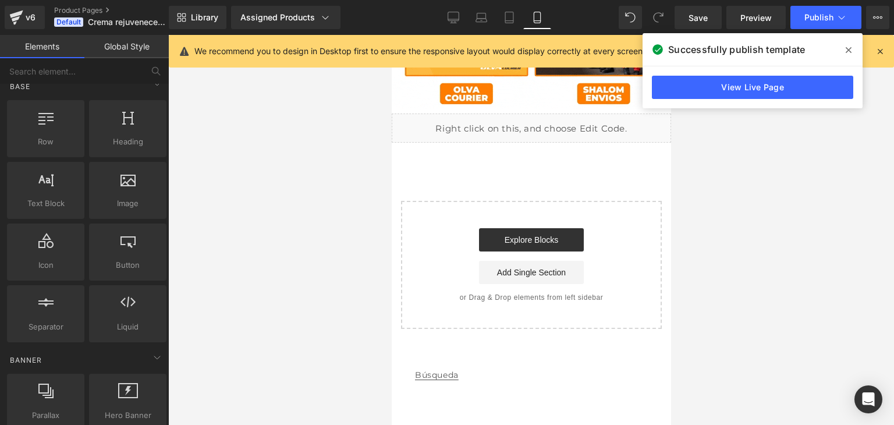
drag, startPoint x: 454, startPoint y: 356, endPoint x: 428, endPoint y: 352, distance: 26.5
click at [428, 362] on link "Búsqueda" at bounding box center [436, 375] width 44 height 26
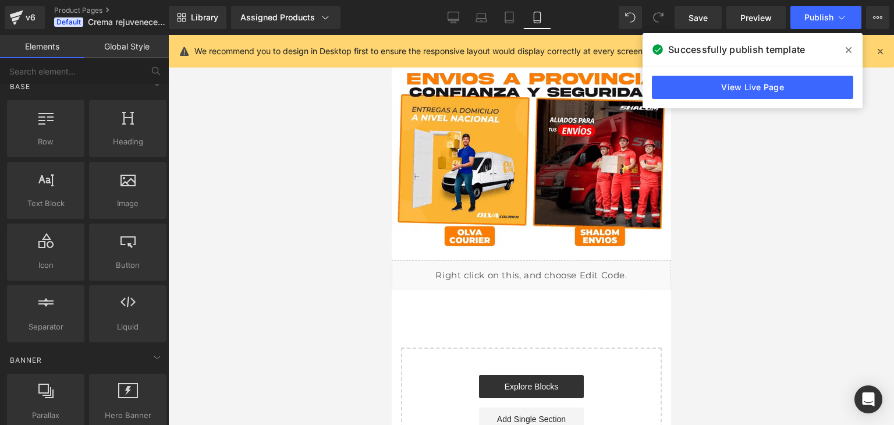
click at [522, 262] on div "Liquid" at bounding box center [530, 274] width 279 height 29
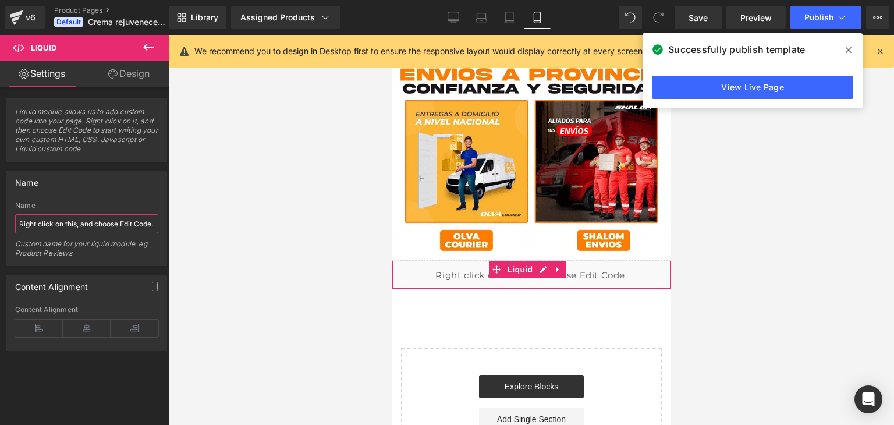
drag, startPoint x: 61, startPoint y: 222, endPoint x: 37, endPoint y: 212, distance: 25.1
click at [37, 212] on div "Name Right click on this, and choose Edit Code. Custom name for your liquid mod…" at bounding box center [86, 233] width 143 height 64
click at [152, 284] on icon "button" at bounding box center [154, 286] width 5 height 9
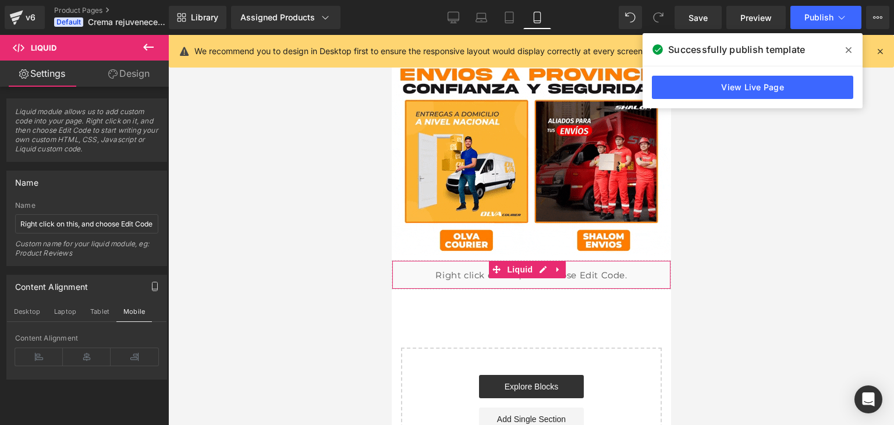
click at [133, 80] on link "Design" at bounding box center [129, 74] width 84 height 26
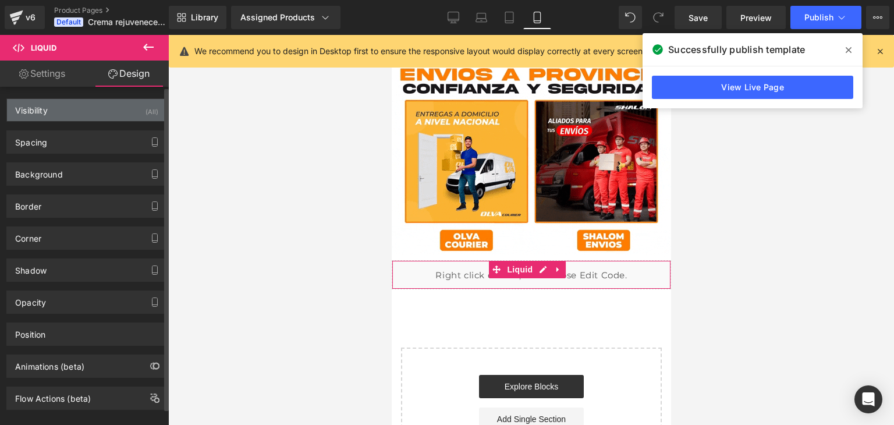
click at [96, 109] on div "Visibility (All)" at bounding box center [86, 110] width 159 height 22
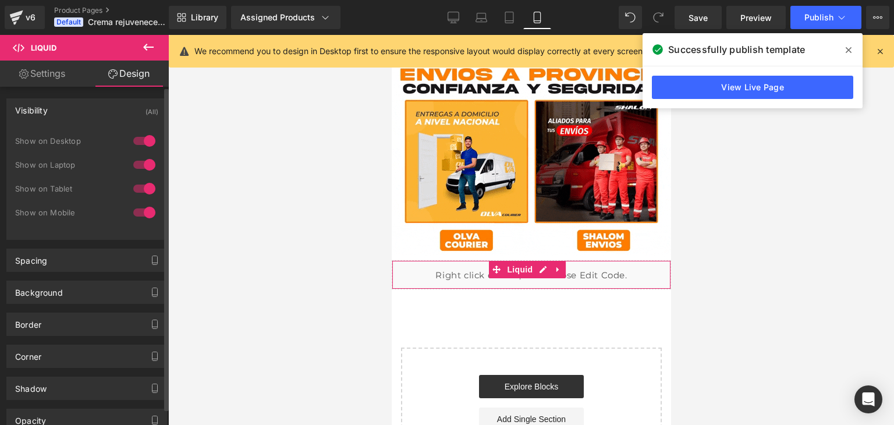
scroll to position [0, 204]
click at [96, 109] on div "Visibility (All)" at bounding box center [86, 110] width 159 height 22
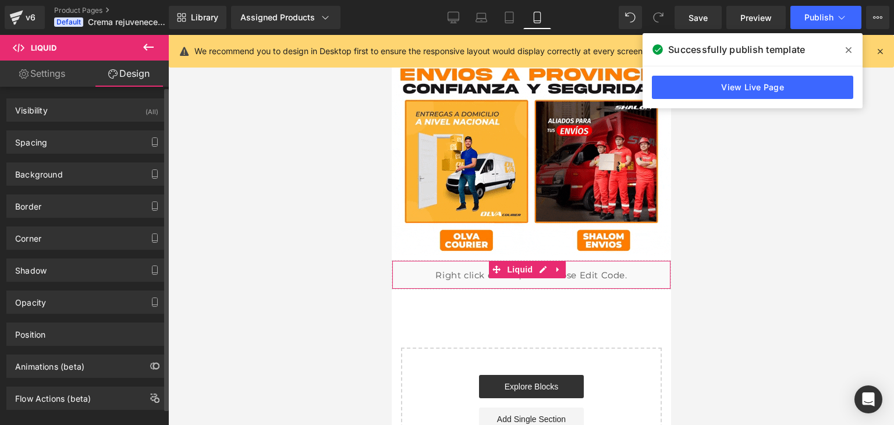
click at [85, 154] on div "Background Color & Image color rgba(247, 247, 247, 0.7) Color #f7f7f7 70 % Imag…" at bounding box center [87, 170] width 174 height 32
click at [87, 145] on div "Spacing" at bounding box center [86, 142] width 159 height 22
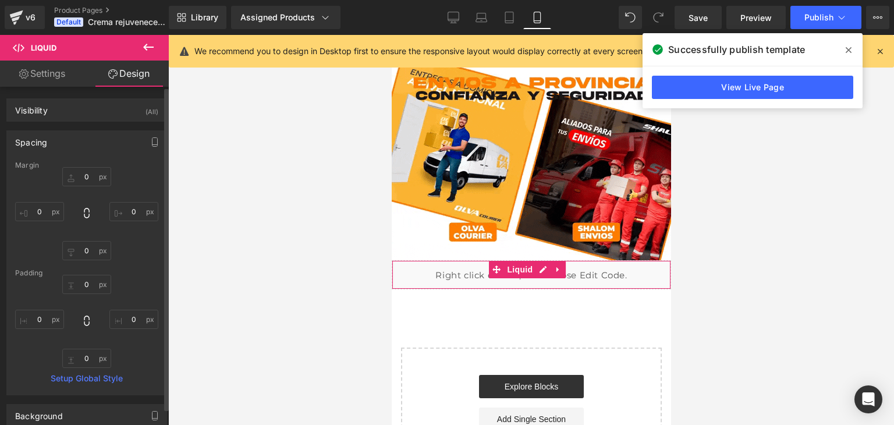
scroll to position [0, 0]
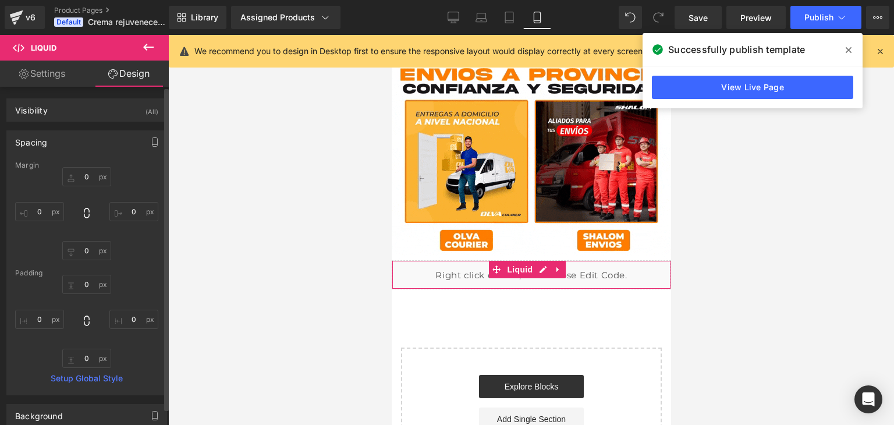
click at [87, 145] on div "Spacing" at bounding box center [86, 142] width 159 height 22
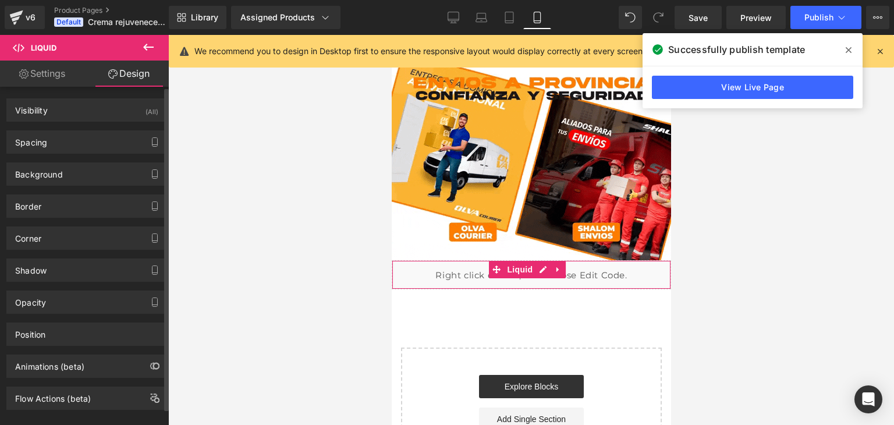
click at [88, 184] on div "Background Color & Image color rgba(247, 247, 247, 0.7) Color #f7f7f7 70 % Imag…" at bounding box center [86, 173] width 161 height 23
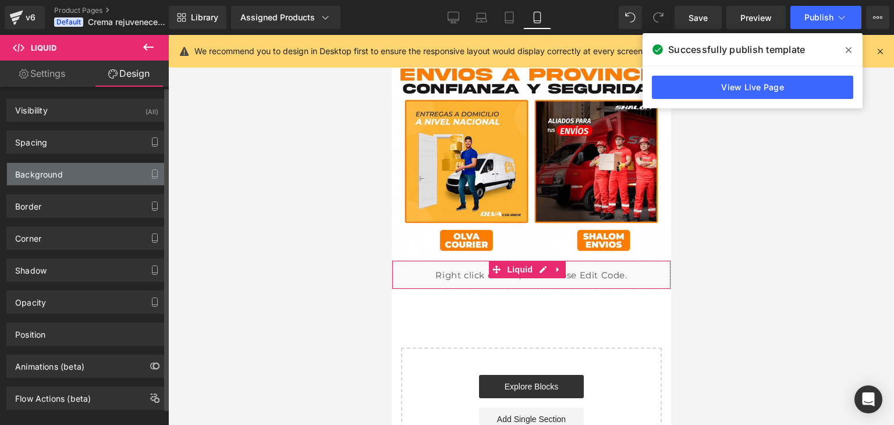
click at [92, 176] on div "Background" at bounding box center [86, 174] width 159 height 22
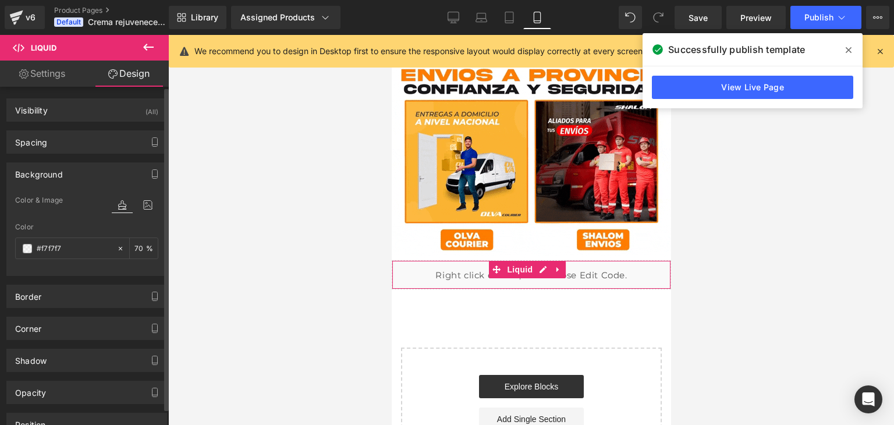
click at [92, 176] on div "Background" at bounding box center [86, 174] width 159 height 22
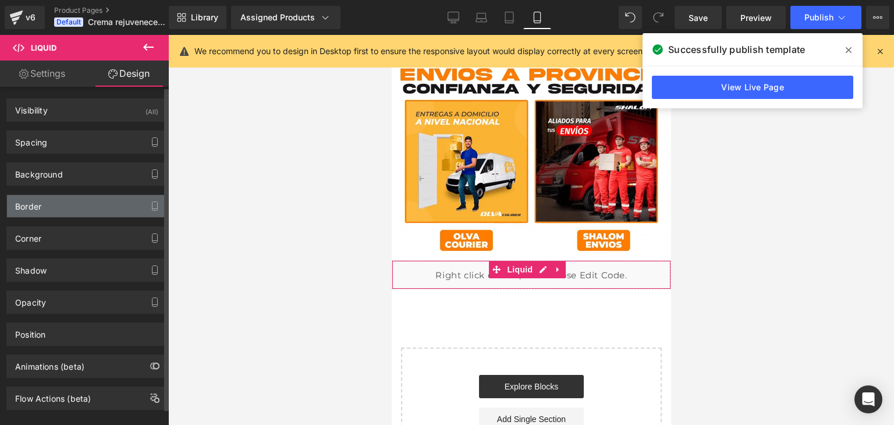
scroll to position [0, 204]
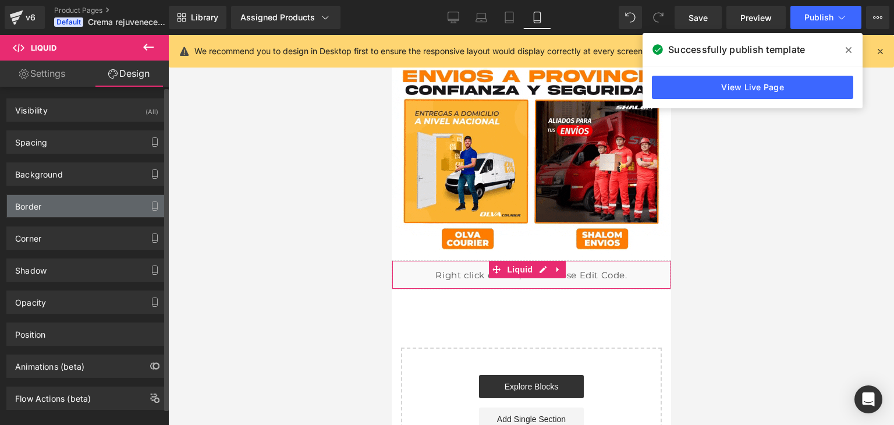
click at [66, 206] on div "Border" at bounding box center [86, 206] width 159 height 22
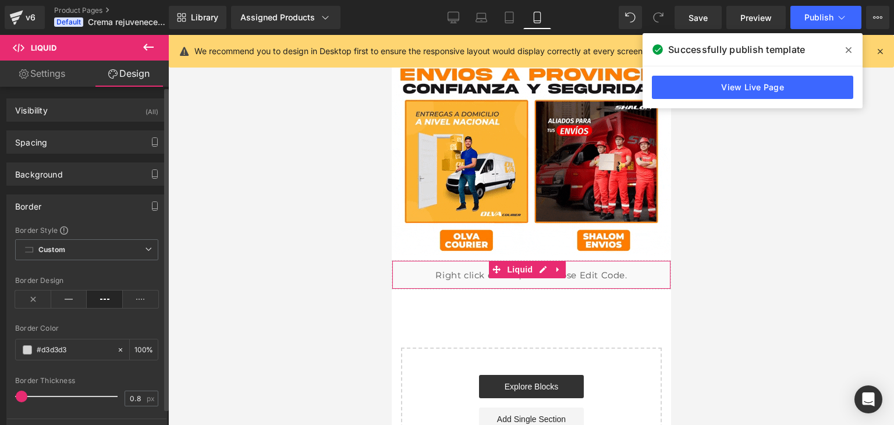
click at [66, 206] on div "Border" at bounding box center [86, 206] width 159 height 22
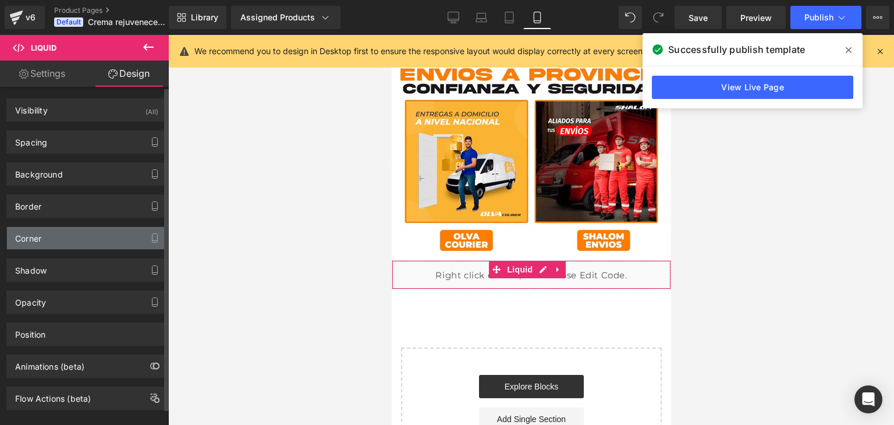
click at [63, 242] on div "Corner" at bounding box center [86, 238] width 159 height 22
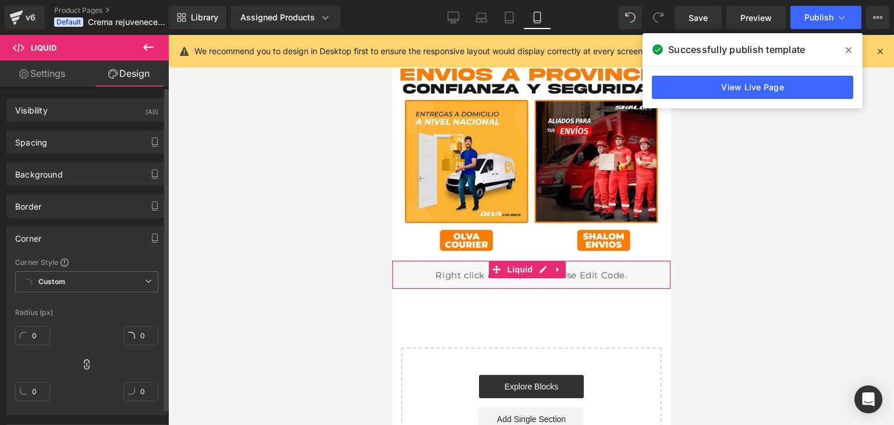
click at [63, 241] on div "Corner" at bounding box center [86, 238] width 159 height 22
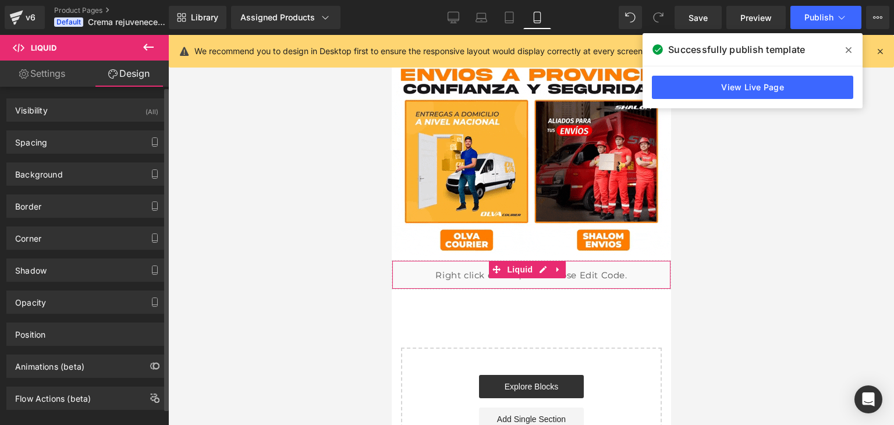
scroll to position [0, 0]
click at [61, 278] on div "Shadow" at bounding box center [86, 270] width 159 height 22
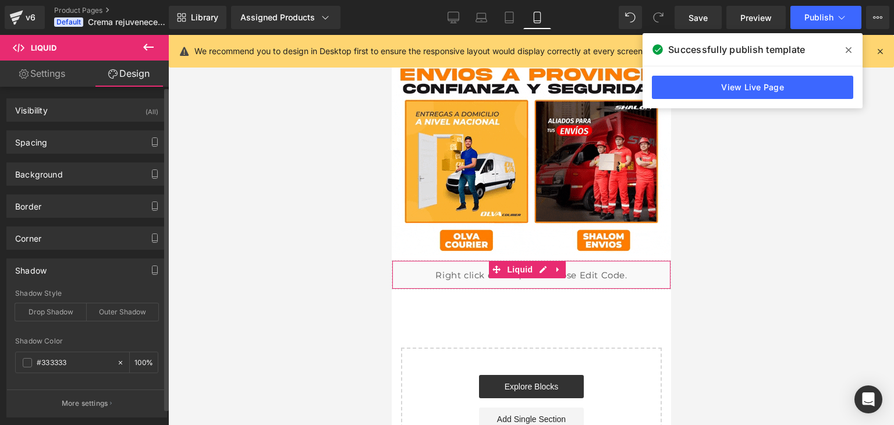
drag, startPoint x: 61, startPoint y: 278, endPoint x: 37, endPoint y: 264, distance: 27.1
click at [37, 264] on div "Shadow" at bounding box center [30, 267] width 31 height 16
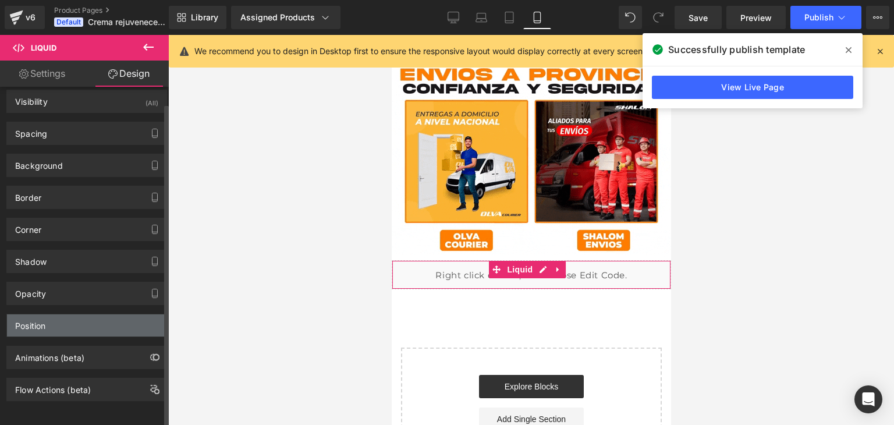
scroll to position [0, 0]
click at [103, 317] on div "Position" at bounding box center [86, 325] width 159 height 22
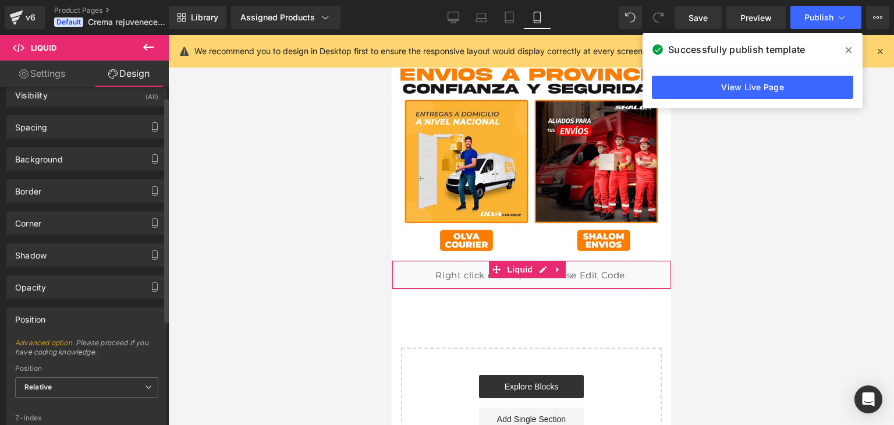
scroll to position [0, 204]
drag, startPoint x: 103, startPoint y: 317, endPoint x: 40, endPoint y: 324, distance: 63.8
click at [40, 324] on div "Position" at bounding box center [86, 319] width 159 height 22
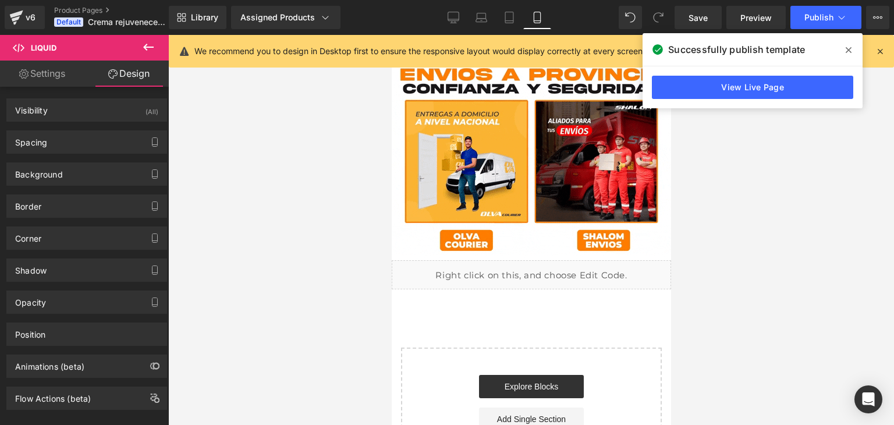
scroll to position [0, 0]
click at [40, 73] on link "Settings" at bounding box center [42, 74] width 84 height 26
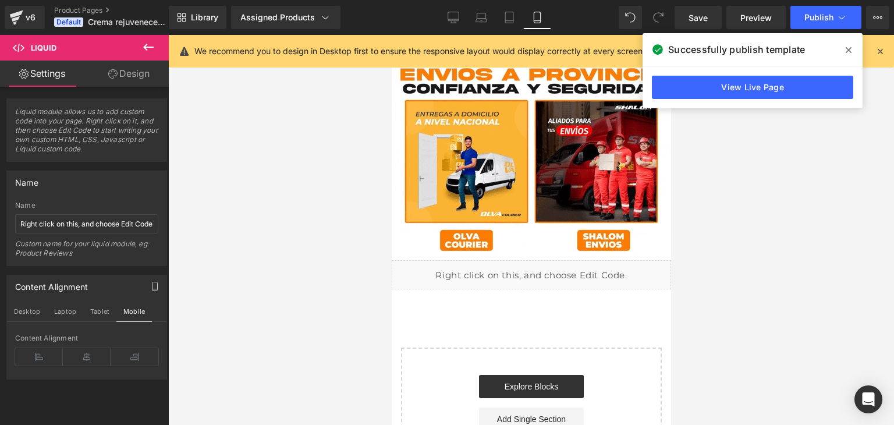
click at [149, 45] on icon at bounding box center [148, 47] width 14 height 14
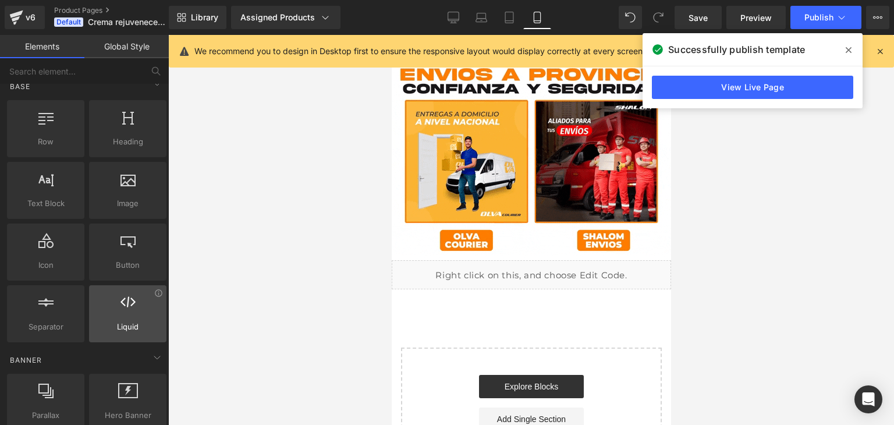
scroll to position [0, 204]
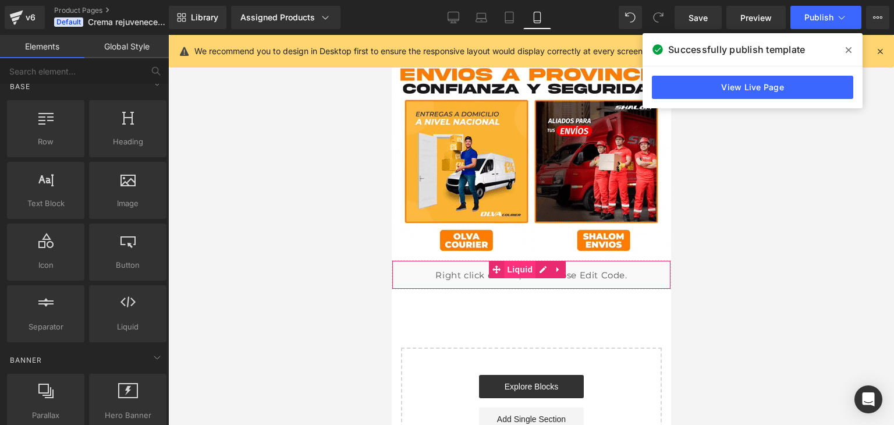
click at [503, 261] on span "Liquid" at bounding box center [518, 269] width 31 height 17
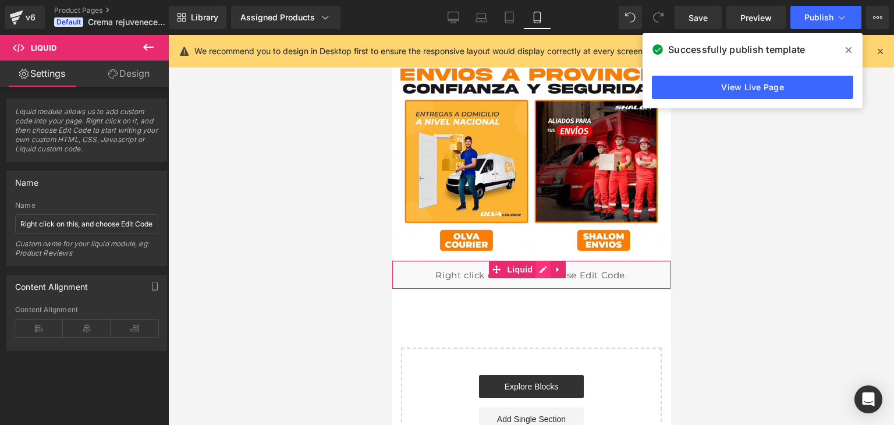
click at [547, 260] on div "Liquid" at bounding box center [530, 274] width 279 height 29
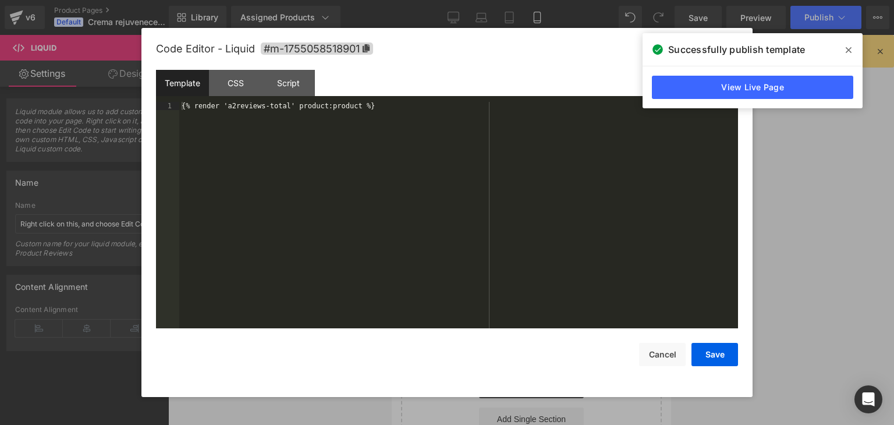
scroll to position [0, 0]
click at [850, 47] on icon at bounding box center [849, 49] width 6 height 9
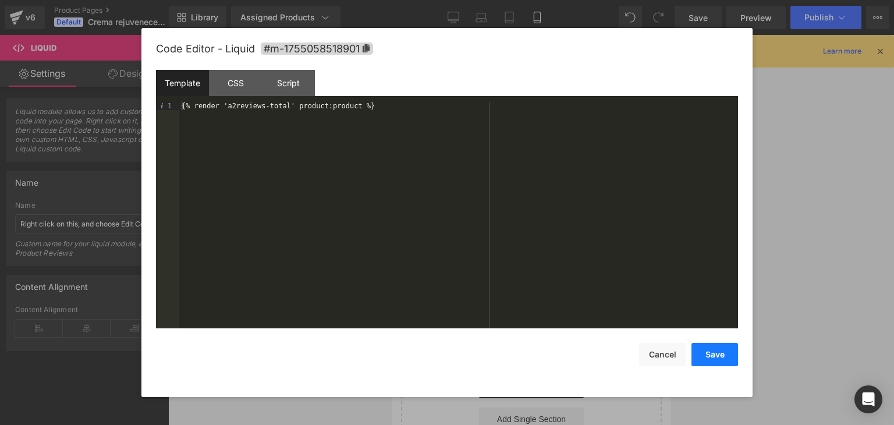
click at [708, 350] on button "Save" at bounding box center [714, 354] width 47 height 23
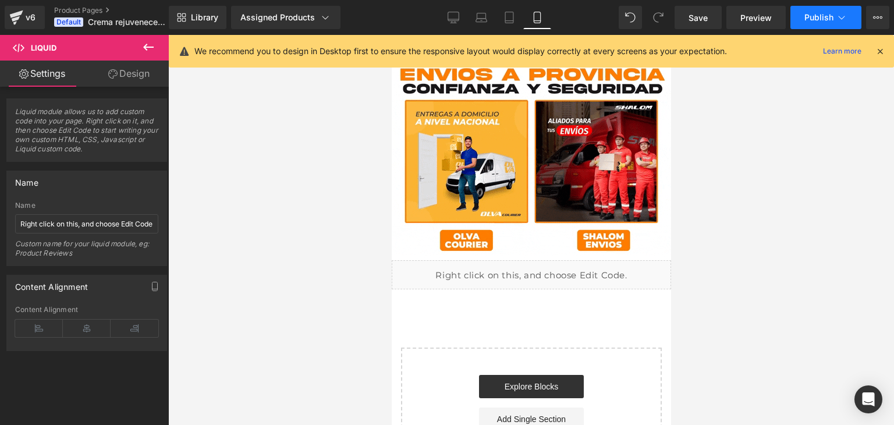
click at [817, 10] on button "Publish" at bounding box center [825, 17] width 71 height 23
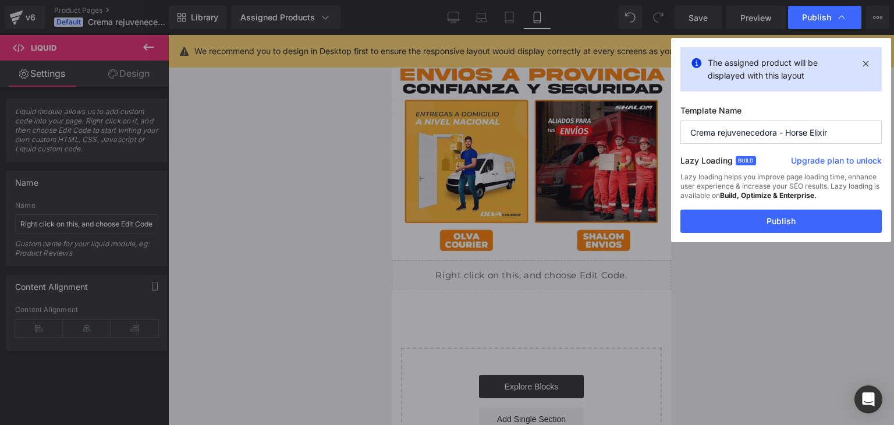
scroll to position [0, 204]
click at [770, 224] on button "Publish" at bounding box center [780, 221] width 201 height 23
